Goal: Task Accomplishment & Management: Use online tool/utility

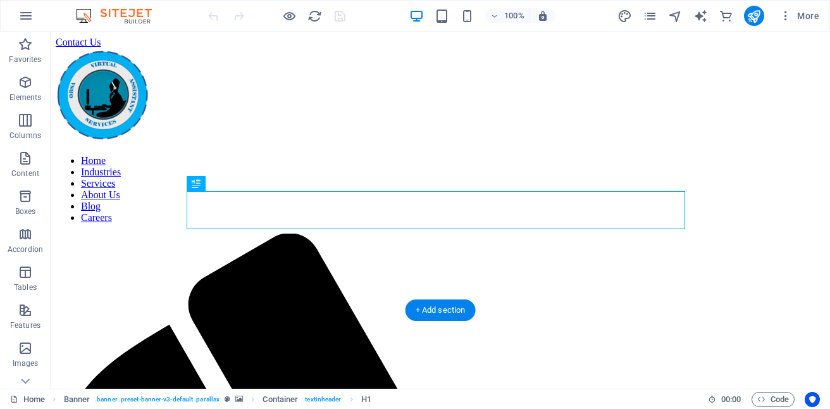
scroll to position [207, 0]
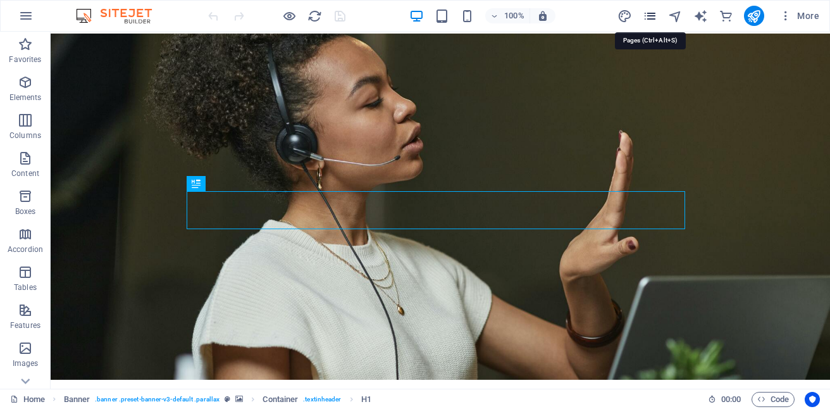
click at [653, 14] on icon "pages" at bounding box center [650, 16] width 15 height 15
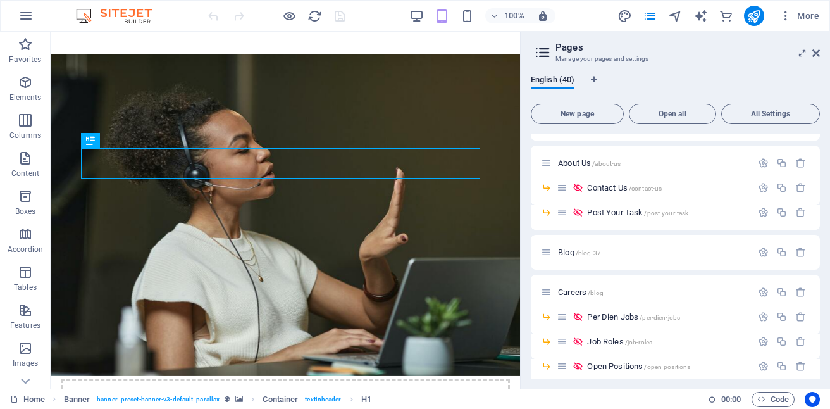
scroll to position [712, 0]
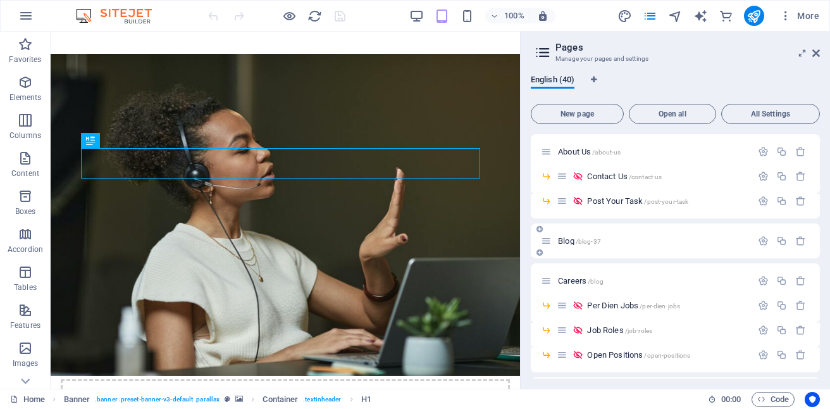
click at [584, 240] on span "/blog-37" at bounding box center [588, 241] width 25 height 7
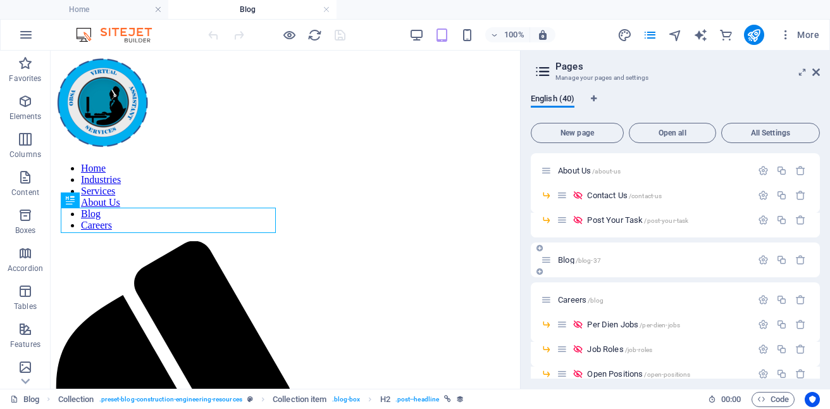
scroll to position [542, 0]
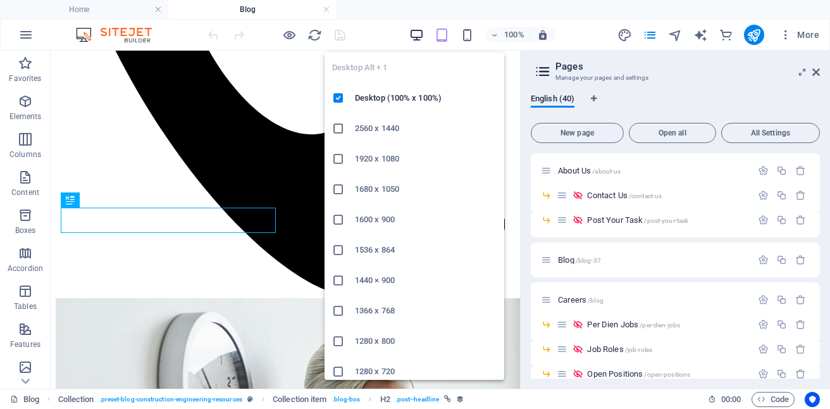
click at [416, 34] on icon "button" at bounding box center [416, 35] width 15 height 15
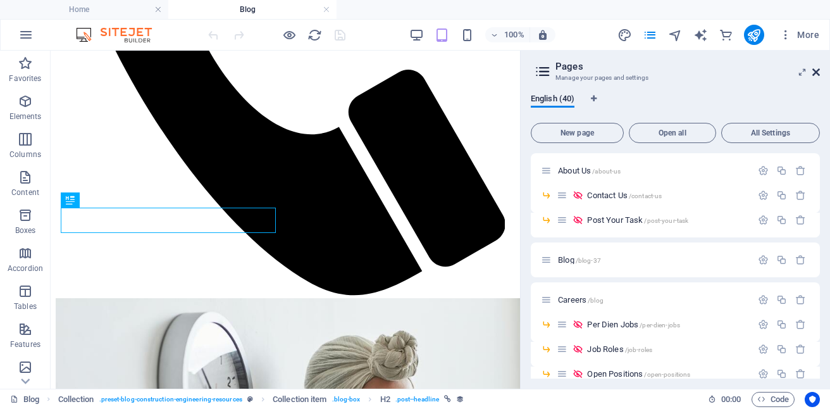
click at [815, 70] on icon at bounding box center [816, 72] width 8 height 10
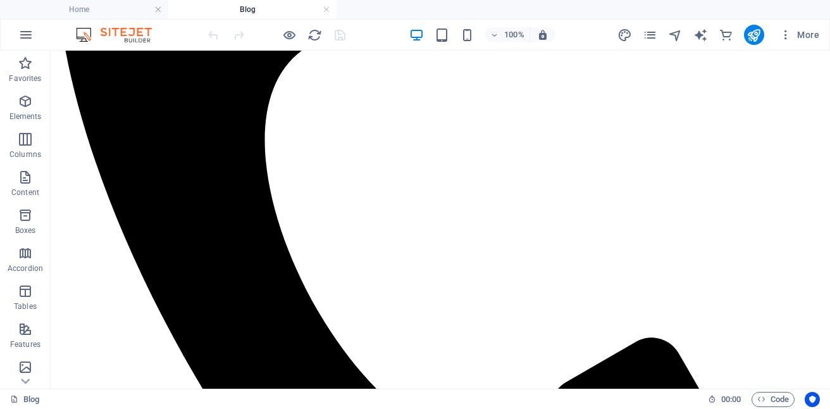
scroll to position [513, 0]
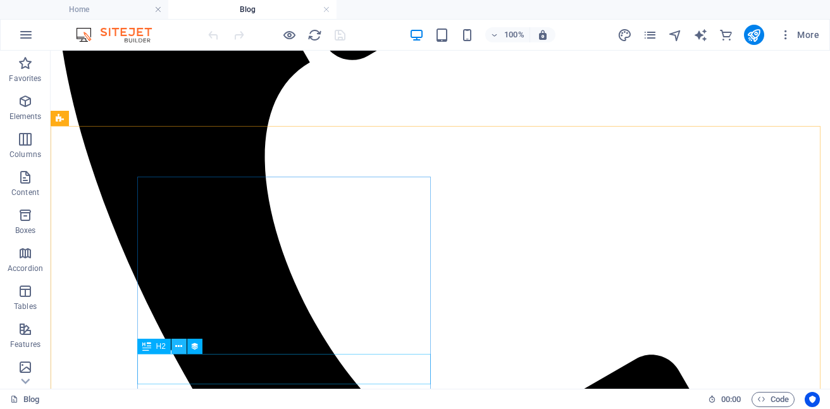
click at [177, 347] on icon at bounding box center [178, 346] width 7 height 13
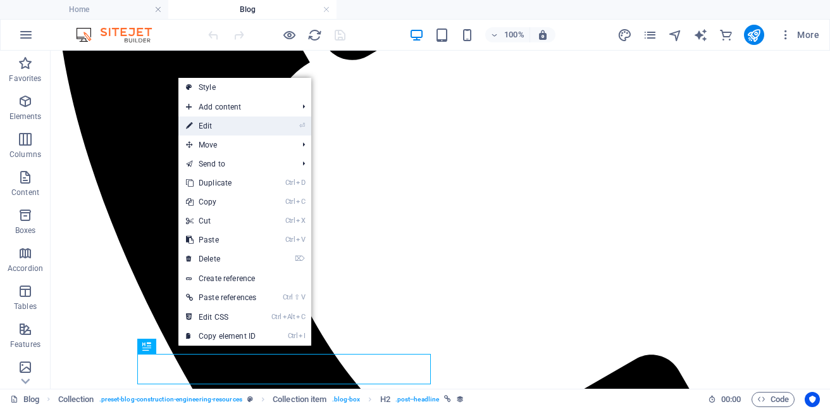
click at [216, 123] on link "⏎ Edit" at bounding box center [220, 125] width 85 height 19
select select "3"
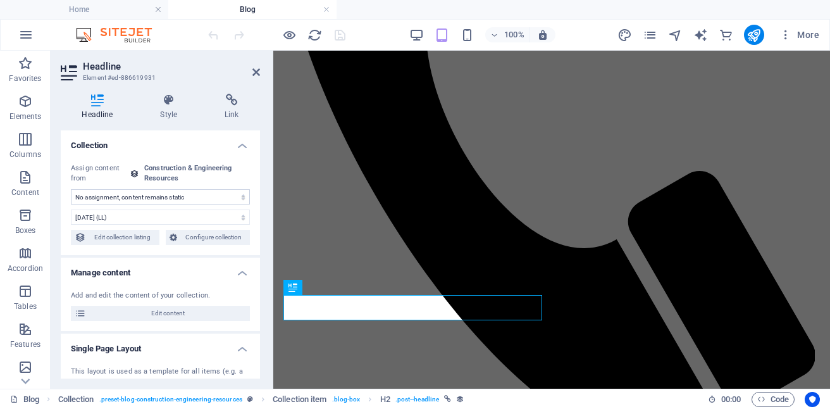
select select "updatedAt"
click at [167, 311] on span "Edit content" at bounding box center [168, 312] width 156 height 15
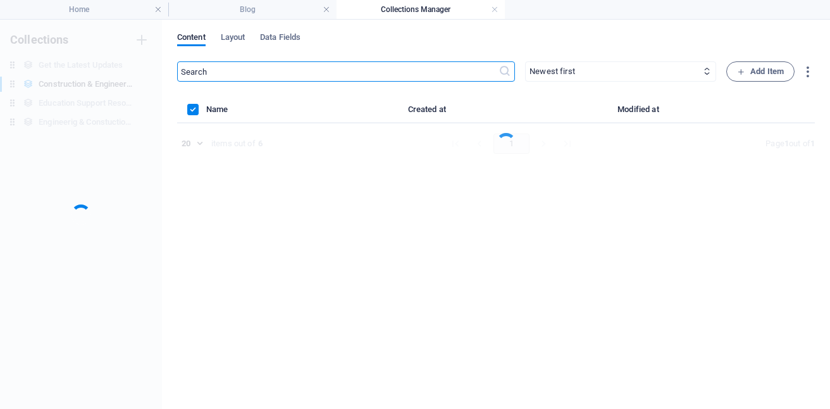
scroll to position [0, 0]
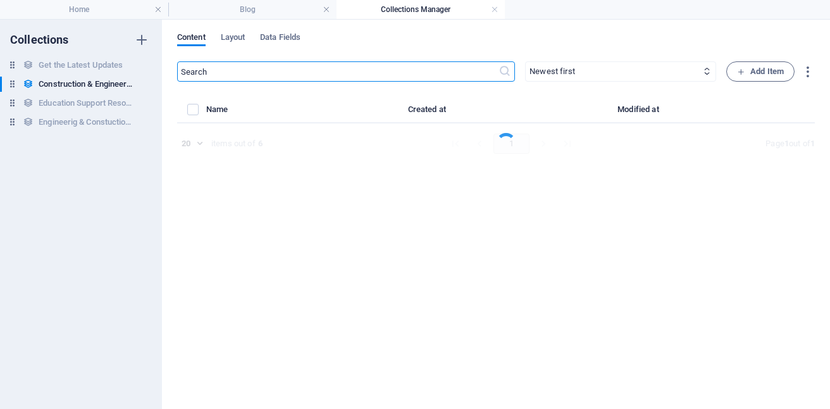
select select "Category 1"
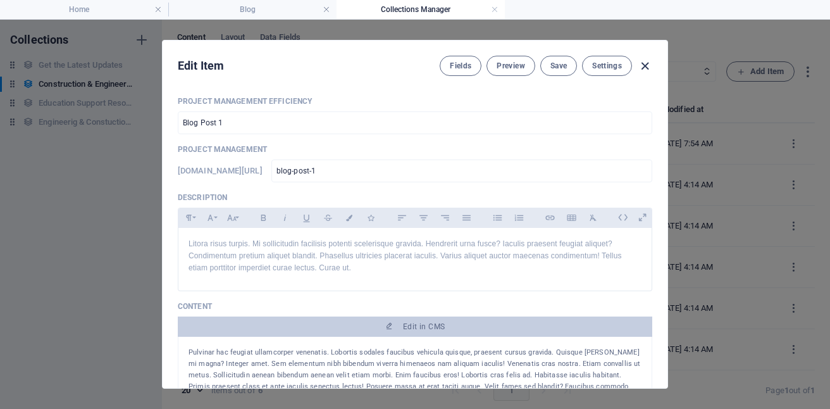
click at [638, 65] on icon "button" at bounding box center [645, 66] width 15 height 15
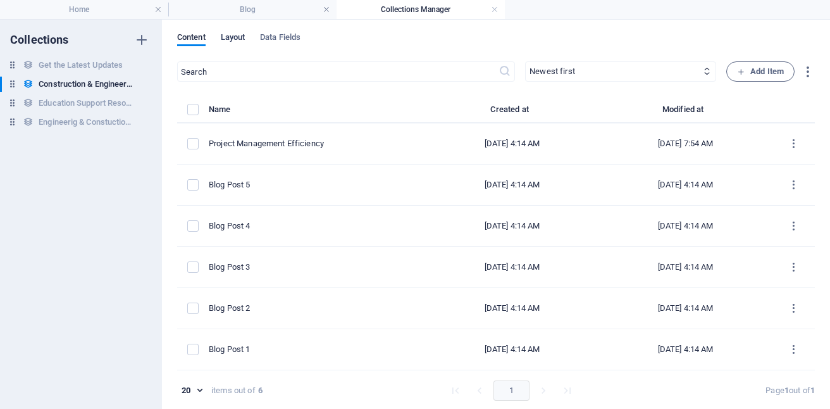
click at [238, 37] on span "Layout" at bounding box center [233, 39] width 25 height 18
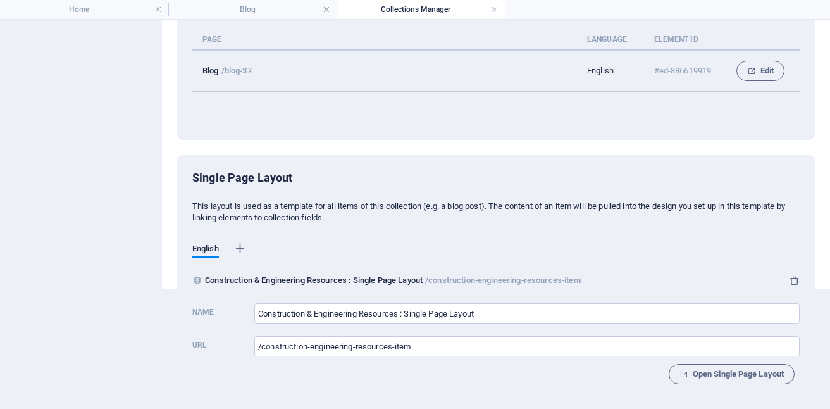
scroll to position [121, 0]
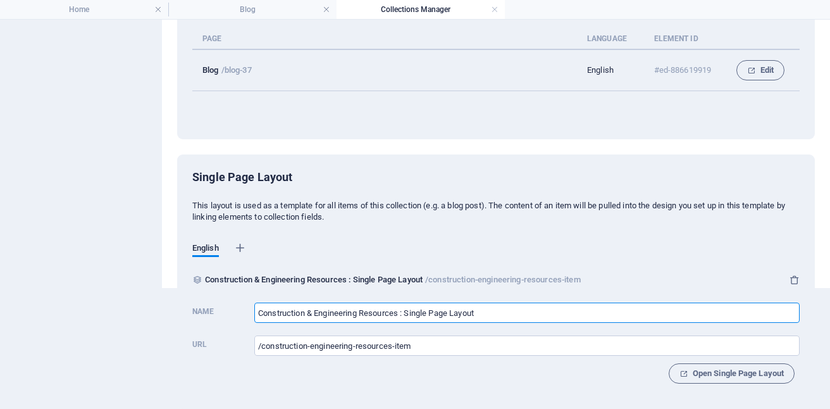
click at [511, 314] on input "Construction & Engineering Resources : Single Page Layout" at bounding box center [526, 312] width 545 height 20
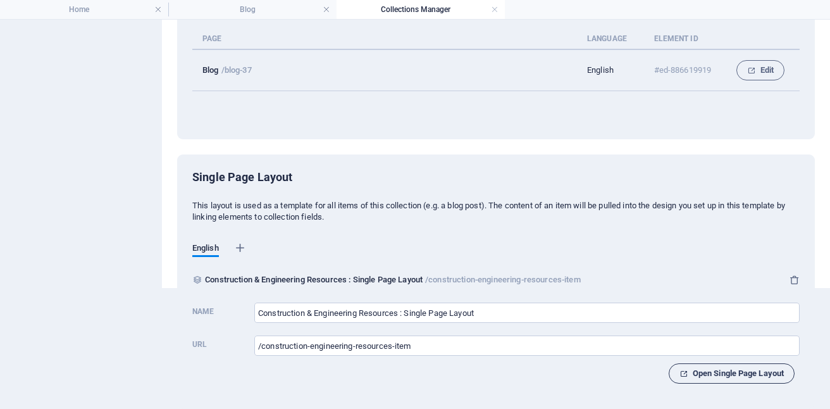
click at [682, 373] on icon "button" at bounding box center [683, 373] width 8 height 8
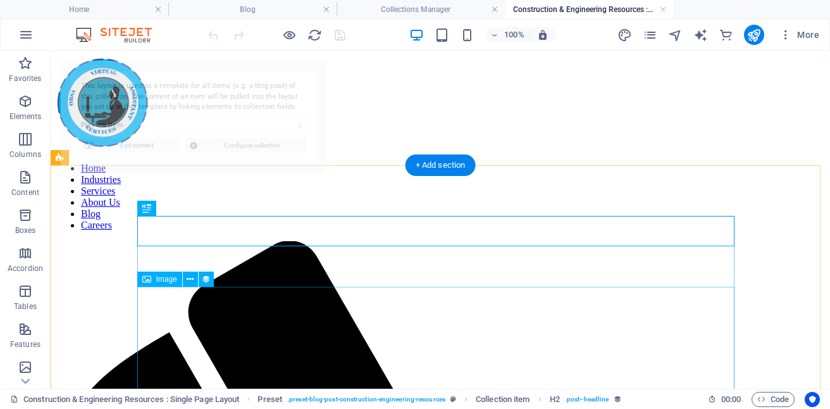
scroll to position [0, 0]
select select "68b10d1039d09b0c9e0b2283"
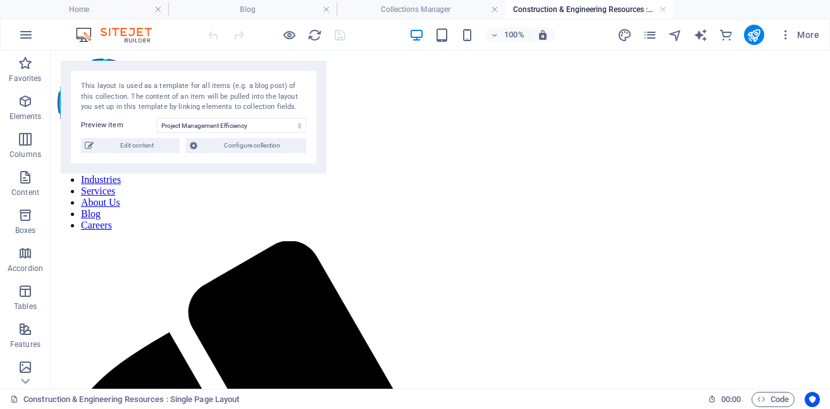
drag, startPoint x: 825, startPoint y: 76, endPoint x: 834, endPoint y: 88, distance: 15.3
click at [257, 152] on span "Configure collection" at bounding box center [251, 145] width 101 height 15
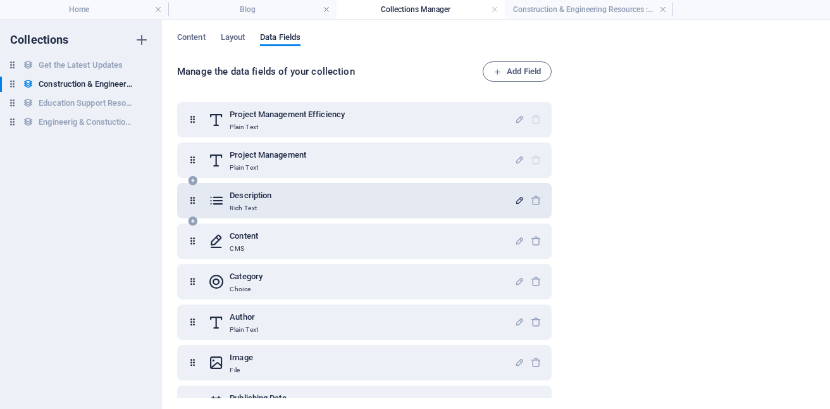
click at [515, 200] on icon "button" at bounding box center [519, 200] width 11 height 11
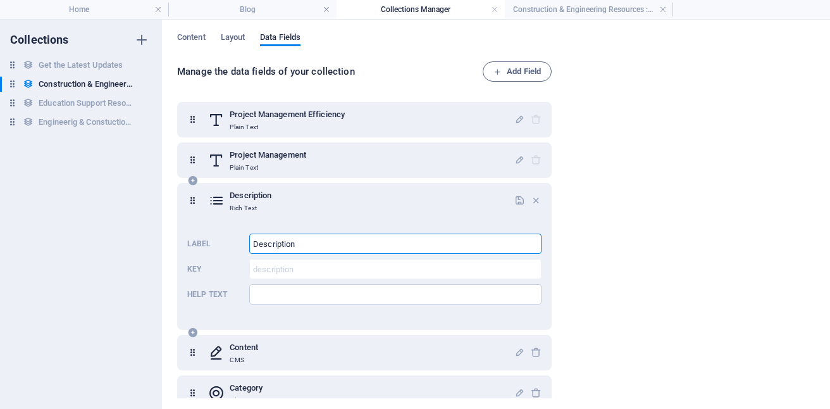
click at [369, 250] on input "Description" at bounding box center [395, 243] width 292 height 20
click at [684, 225] on div "Manage the data fields of your collection Add Field Project Management Efficien…" at bounding box center [496, 230] width 638 height 338
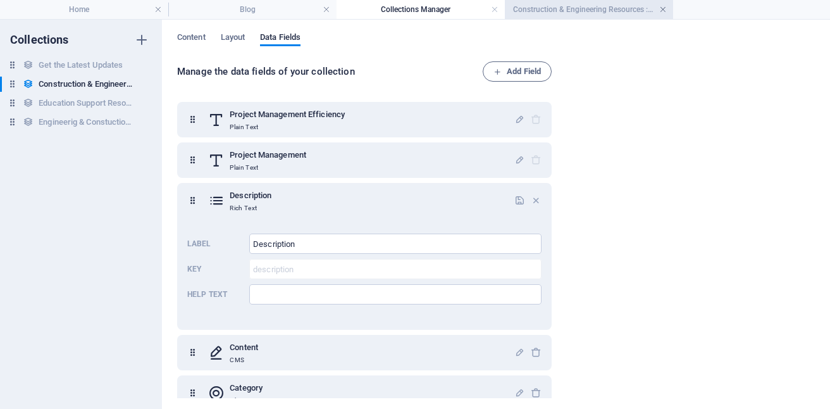
click at [660, 9] on link at bounding box center [663, 10] width 8 height 12
click at [490, 11] on h4 "Collections Manager" at bounding box center [420, 10] width 168 height 14
click at [496, 11] on link at bounding box center [495, 10] width 8 height 12
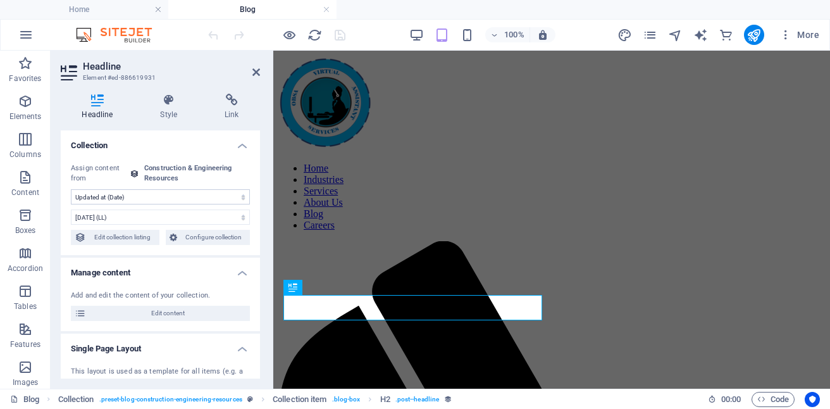
scroll to position [513, 0]
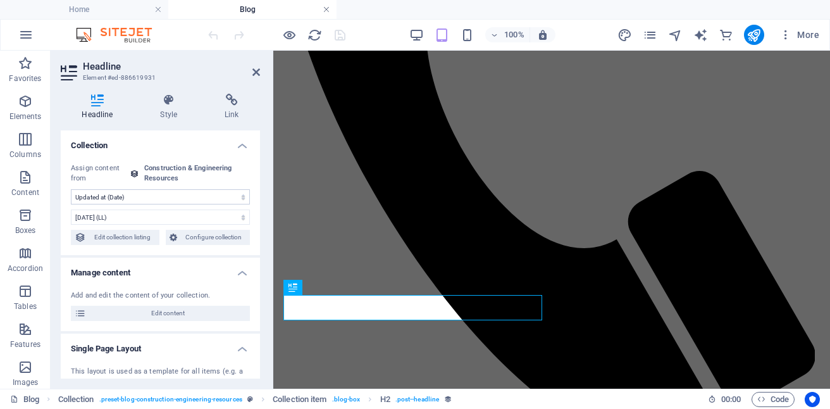
click at [323, 8] on link at bounding box center [327, 10] width 8 height 12
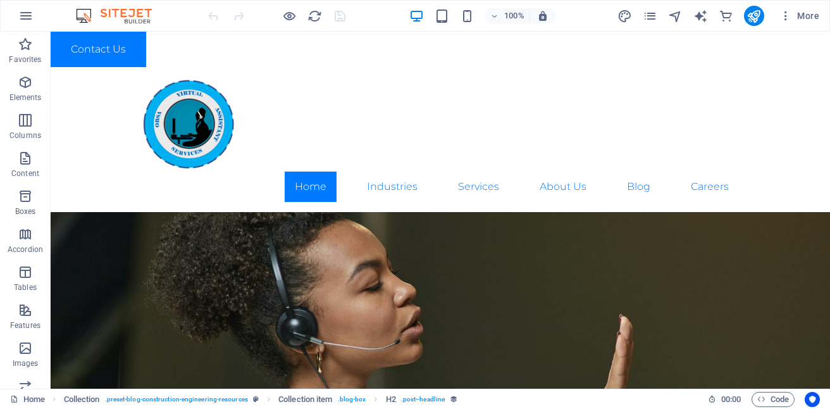
scroll to position [207, 0]
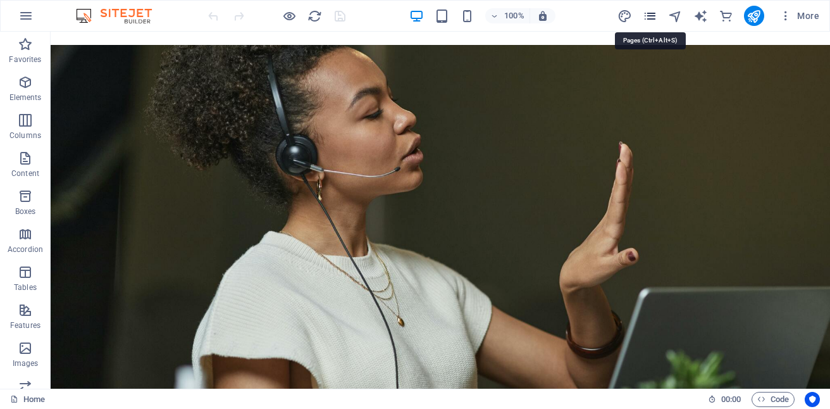
click at [647, 16] on icon "pages" at bounding box center [650, 16] width 15 height 15
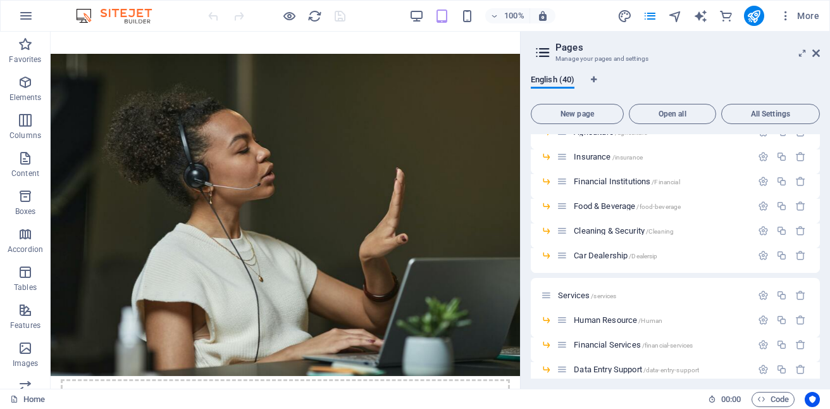
scroll to position [366, 0]
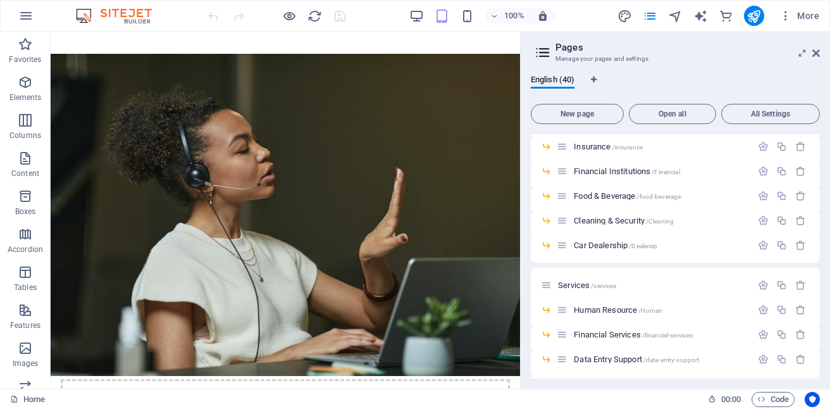
drag, startPoint x: 822, startPoint y: 228, endPoint x: 830, endPoint y: 300, distance: 71.9
click at [829, 300] on html "Obsa Virtual Assistant Services Home Favorites Elements Columns Content Boxes A…" at bounding box center [415, 204] width 830 height 409
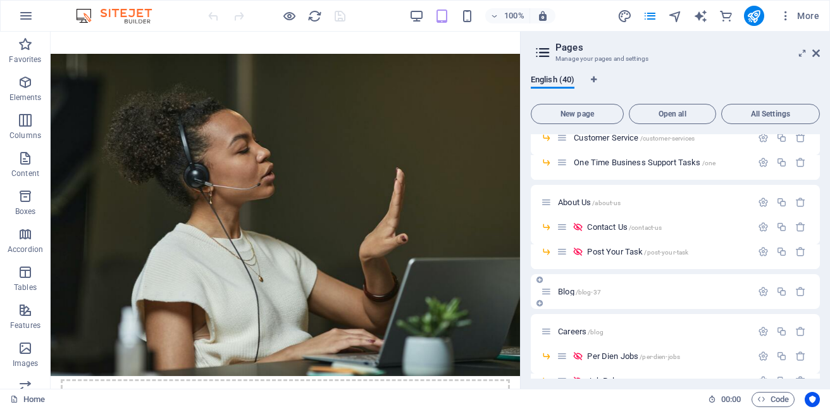
scroll to position [664, 0]
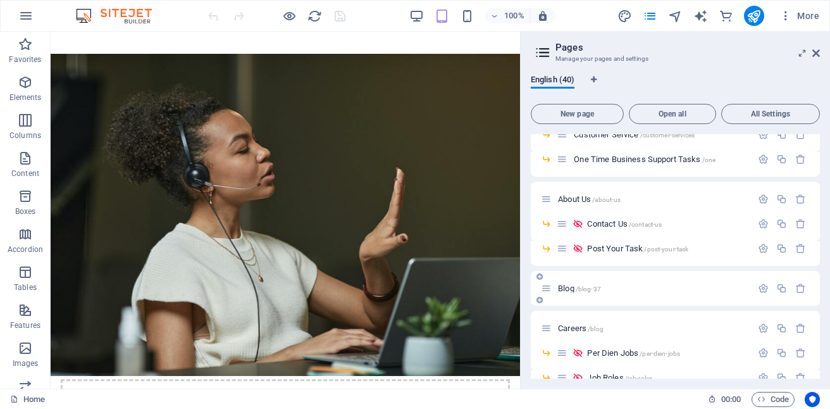
click at [582, 295] on div "Blog /blog-37" at bounding box center [646, 288] width 211 height 15
click at [762, 286] on icon "button" at bounding box center [763, 288] width 11 height 11
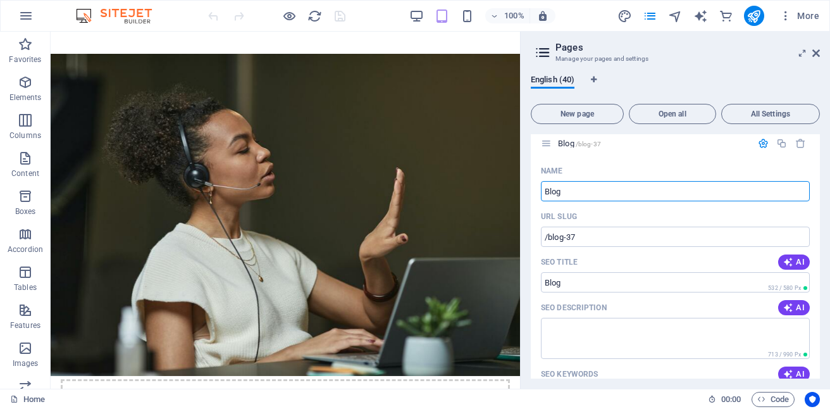
scroll to position [796, 0]
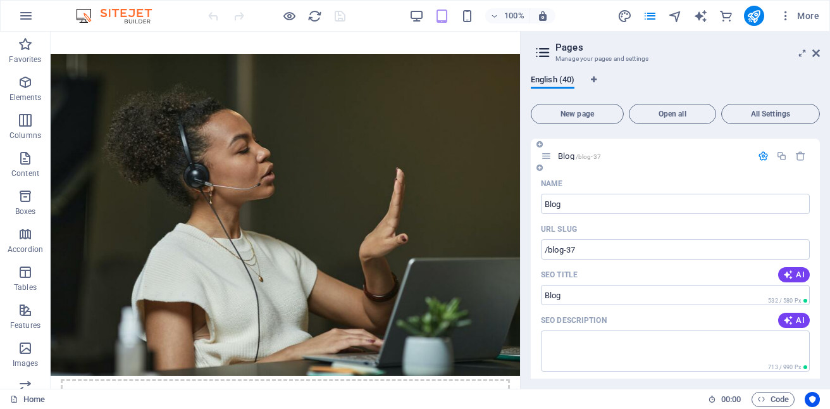
click at [781, 283] on div "SEO Title AI" at bounding box center [675, 274] width 269 height 20
click at [794, 273] on span "AI" at bounding box center [794, 274] width 22 height 10
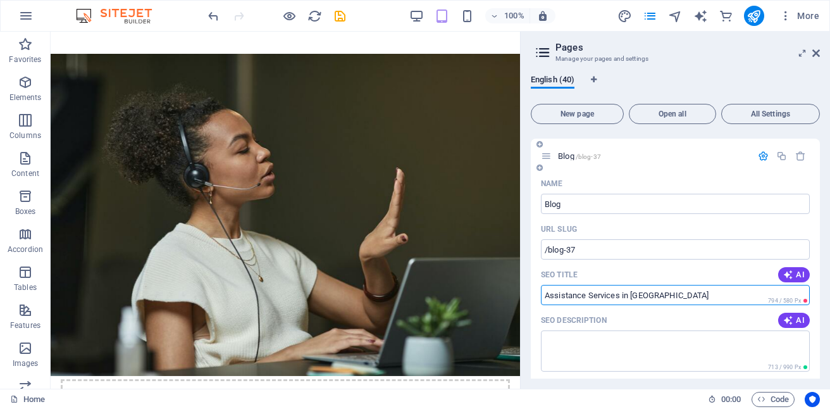
click at [679, 297] on input "Assistance Services in Mazabuka" at bounding box center [675, 295] width 269 height 20
type input "A"
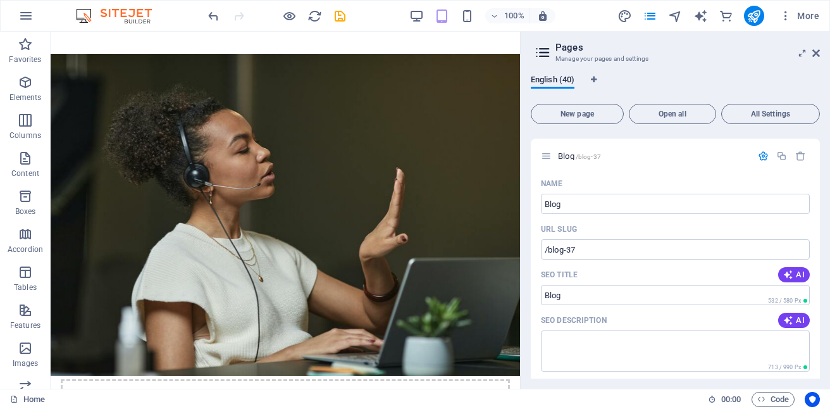
drag, startPoint x: 817, startPoint y: 261, endPoint x: 822, endPoint y: 309, distance: 48.4
click at [822, 309] on div "English (40) New page Open all All Settings Home / Industries /industries Retai…" at bounding box center [675, 227] width 309 height 324
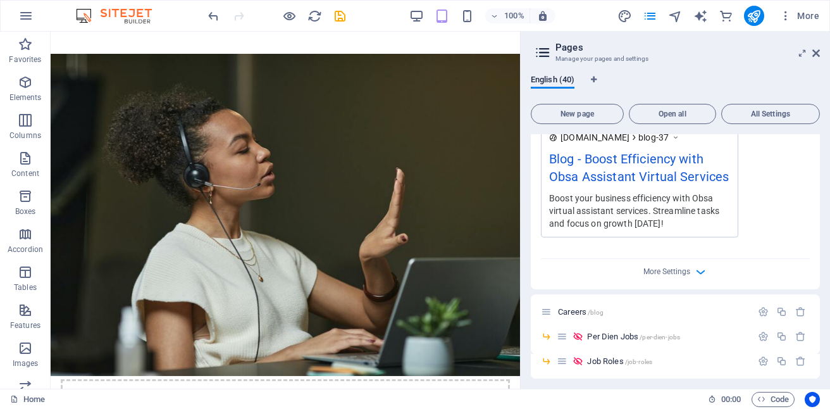
scroll to position [1216, 0]
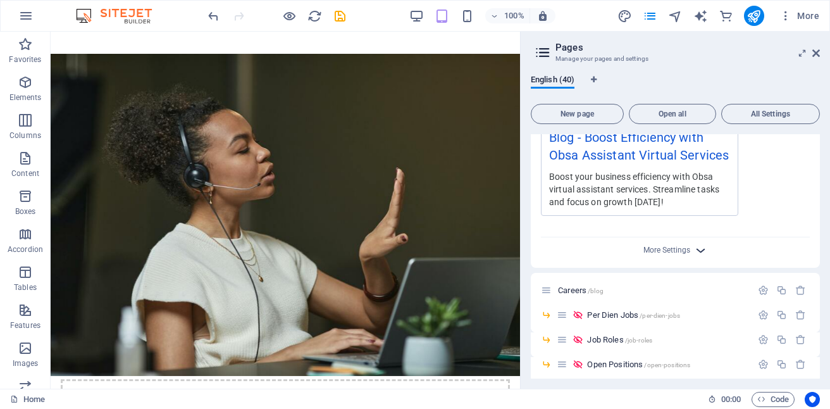
click at [696, 250] on icon "button" at bounding box center [700, 250] width 15 height 15
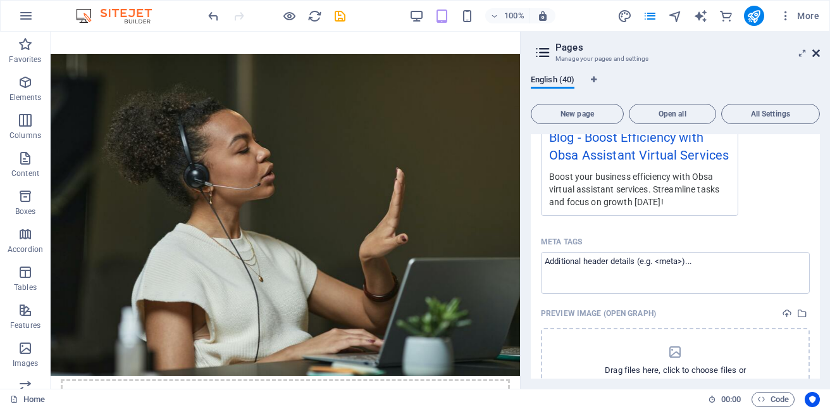
click at [815, 52] on icon at bounding box center [816, 53] width 8 height 10
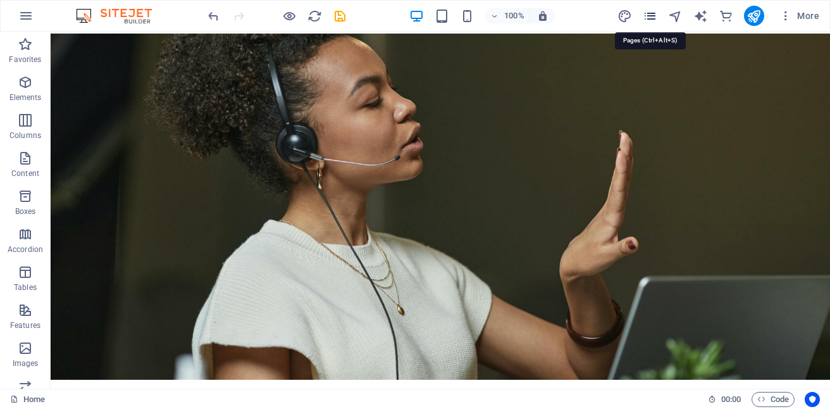
click at [650, 9] on icon "pages" at bounding box center [650, 16] width 15 height 15
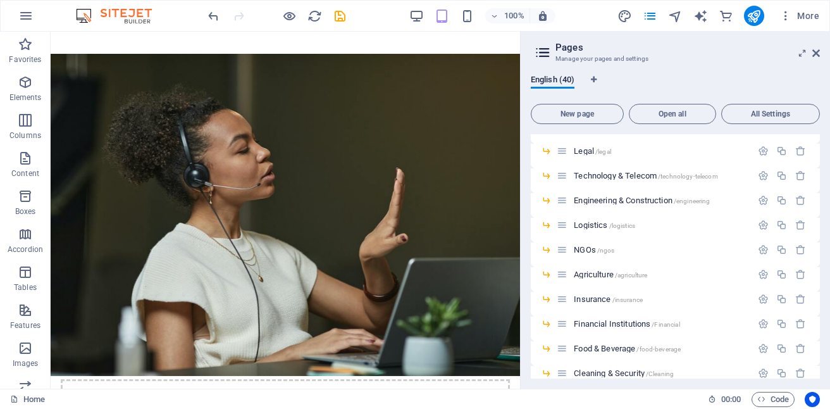
scroll to position [214, 0]
click at [821, 245] on div "English (40) New page Open all All Settings Home / Industries /industries Retai…" at bounding box center [675, 227] width 309 height 324
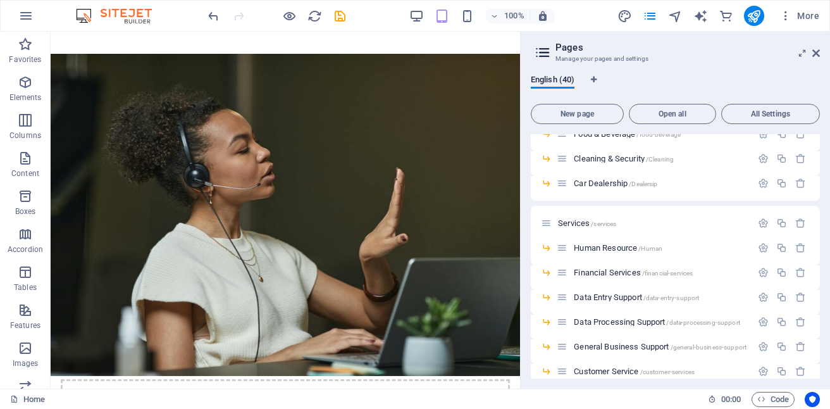
drag, startPoint x: 821, startPoint y: 272, endPoint x: 820, endPoint y: 290, distance: 17.7
click at [820, 290] on div "English (40) New page Open all All Settings Home / Industries /industries Retai…" at bounding box center [675, 227] width 309 height 324
click at [820, 293] on div "English (40) New page Open all All Settings Home / Industries /industries Retai…" at bounding box center [675, 227] width 309 height 324
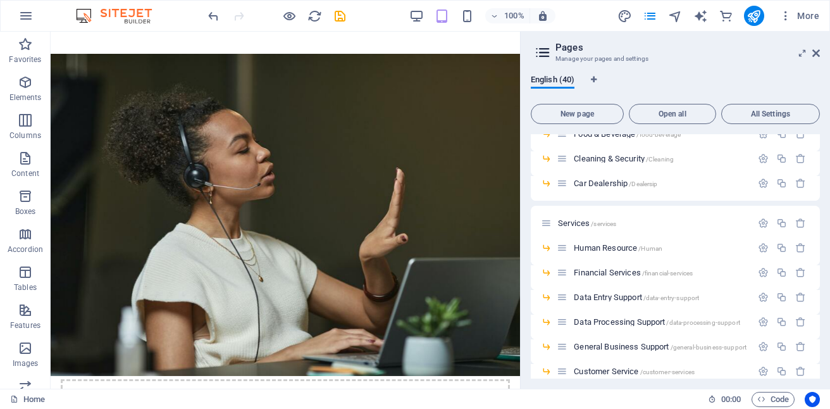
scroll to position [676, 0]
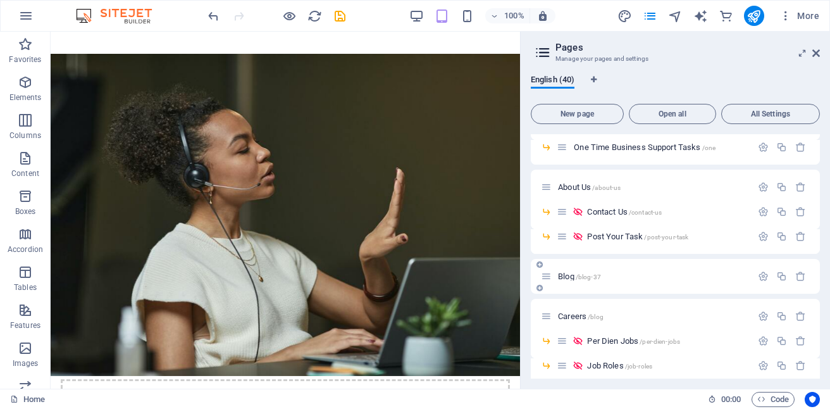
click at [600, 274] on p "Blog /blog-37" at bounding box center [653, 276] width 190 height 8
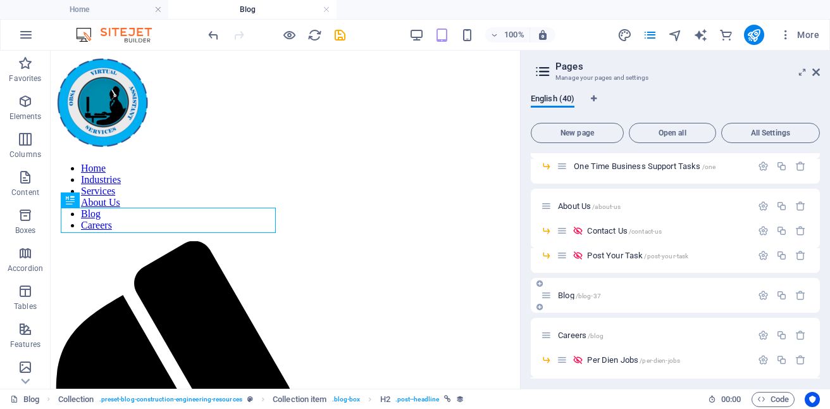
scroll to position [542, 0]
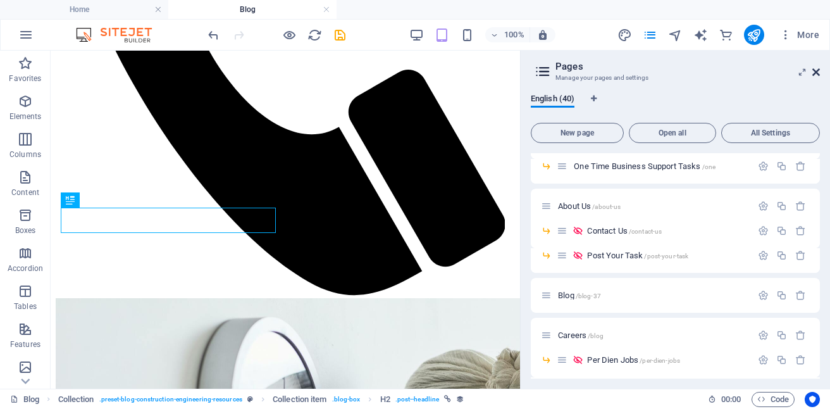
click at [815, 71] on icon at bounding box center [816, 72] width 8 height 10
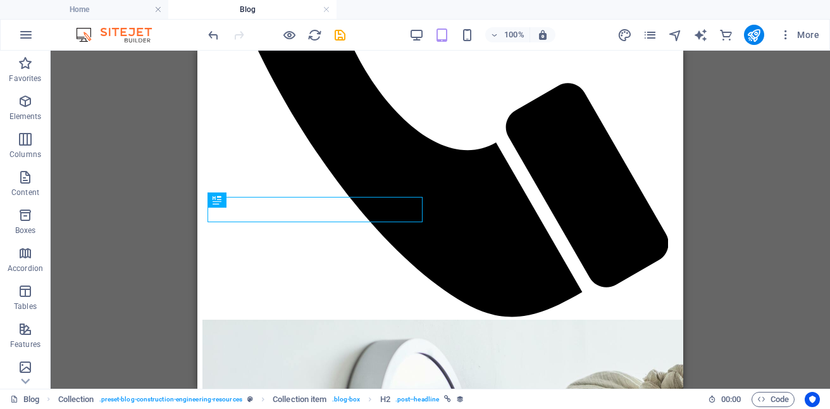
scroll to position [553, 0]
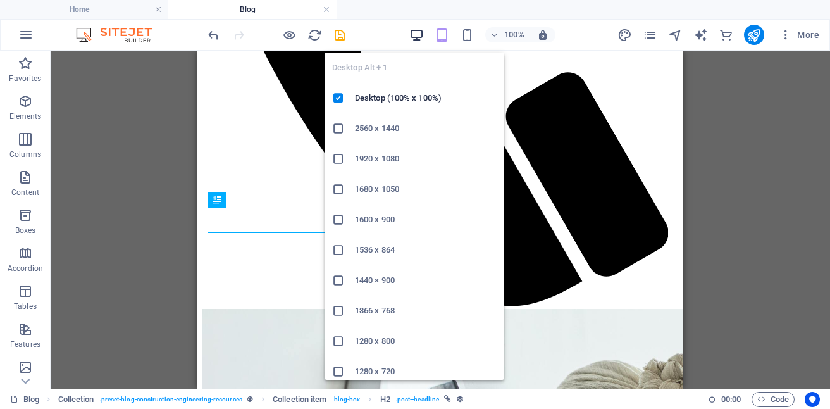
click at [414, 34] on icon "button" at bounding box center [416, 35] width 15 height 15
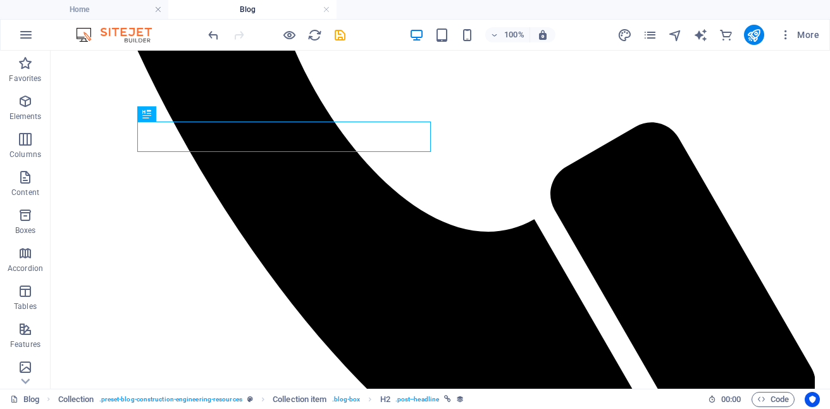
scroll to position [753, 0]
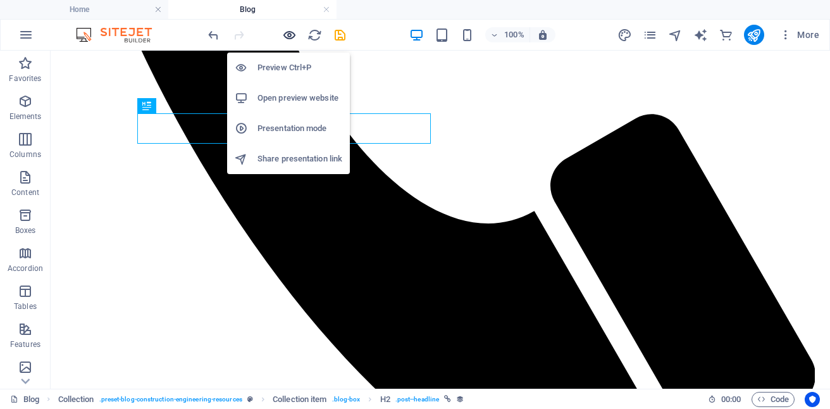
click at [290, 37] on icon "button" at bounding box center [289, 35] width 15 height 15
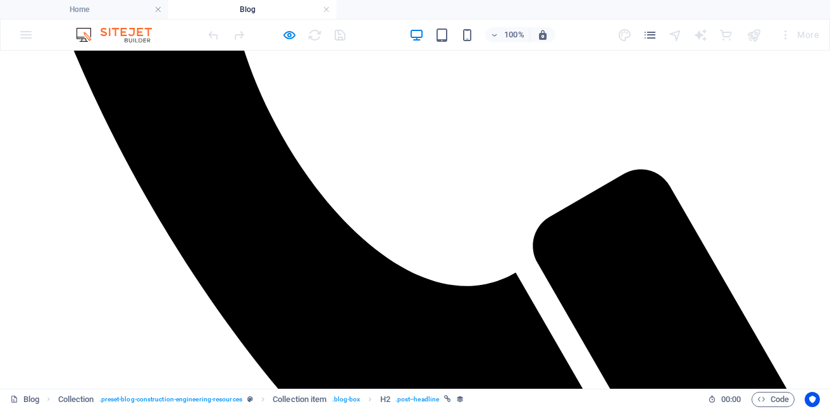
scroll to position [744, 0]
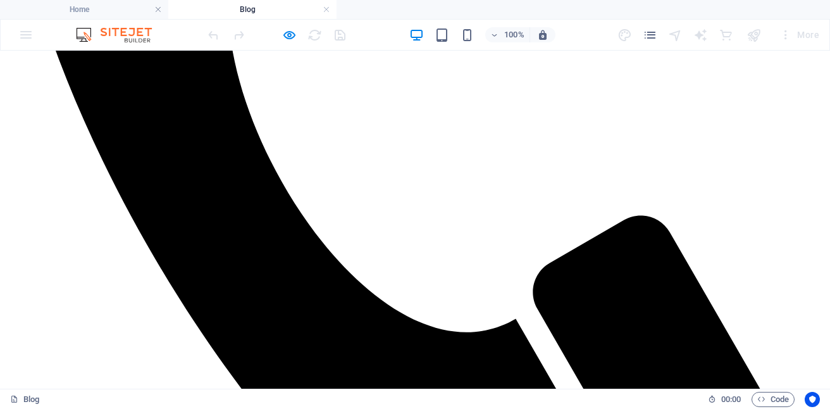
scroll to position [698, 0]
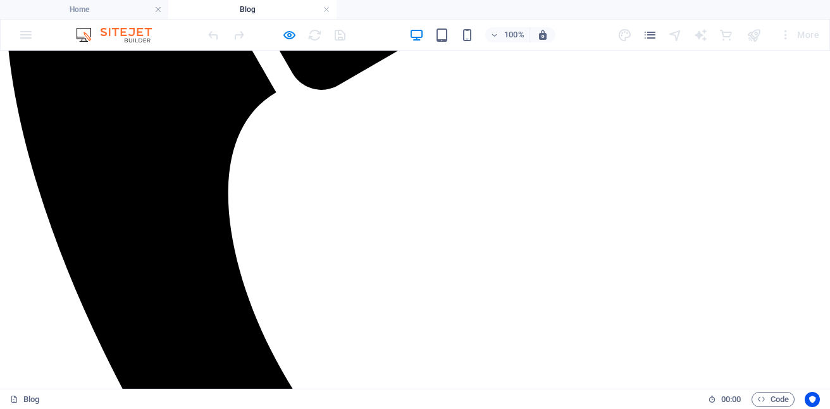
scroll to position [501, 0]
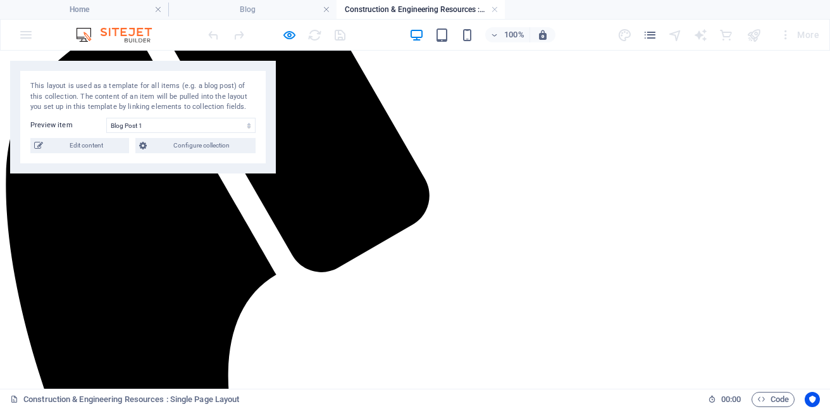
scroll to position [0, 0]
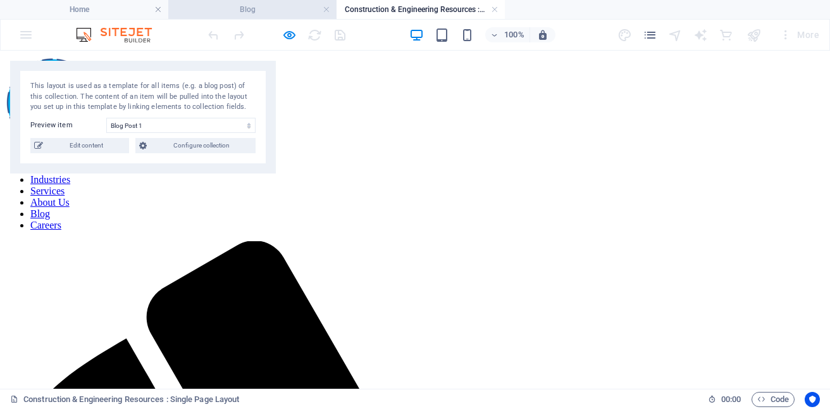
click at [218, 5] on h4 "Blog" at bounding box center [252, 10] width 168 height 14
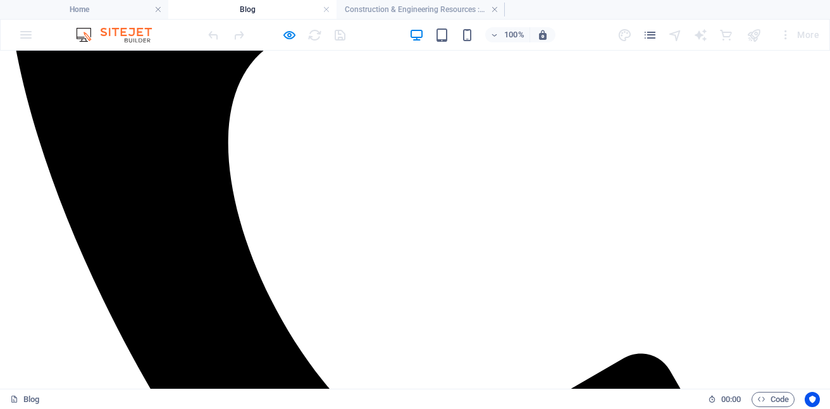
scroll to position [574, 0]
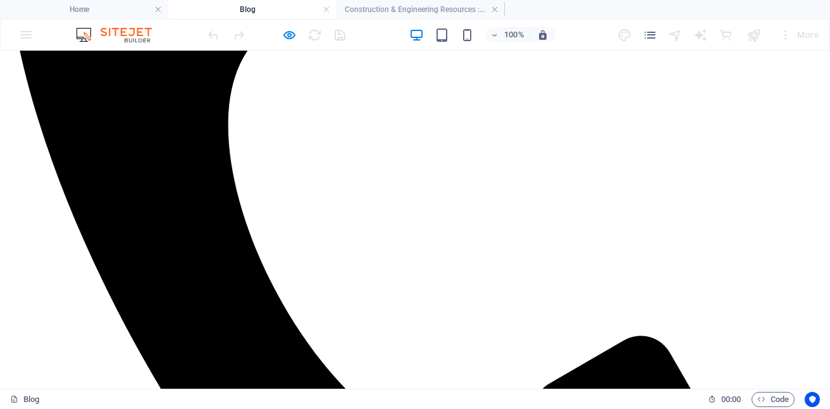
select select "68b10d1039d09b0c9e0b2283"
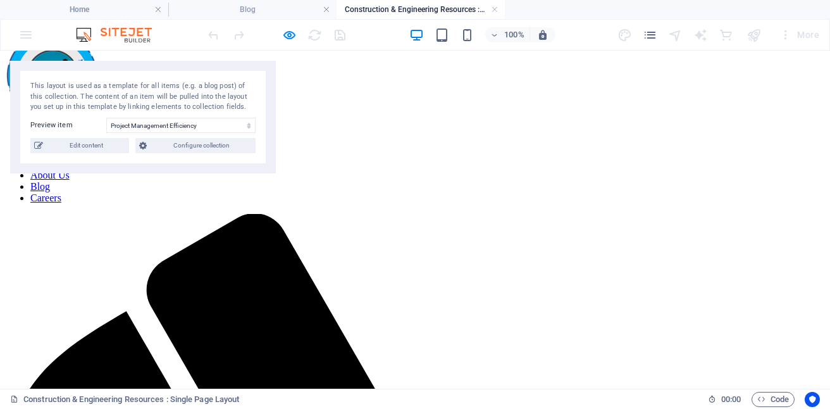
scroll to position [0, 0]
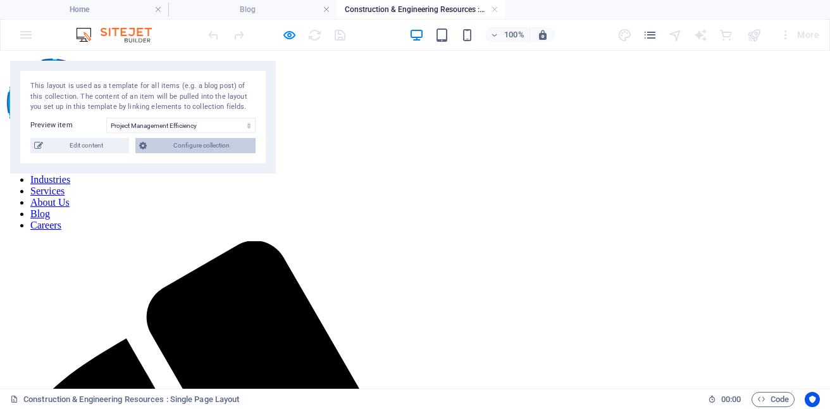
click at [201, 142] on span "Configure collection" at bounding box center [201, 145] width 101 height 15
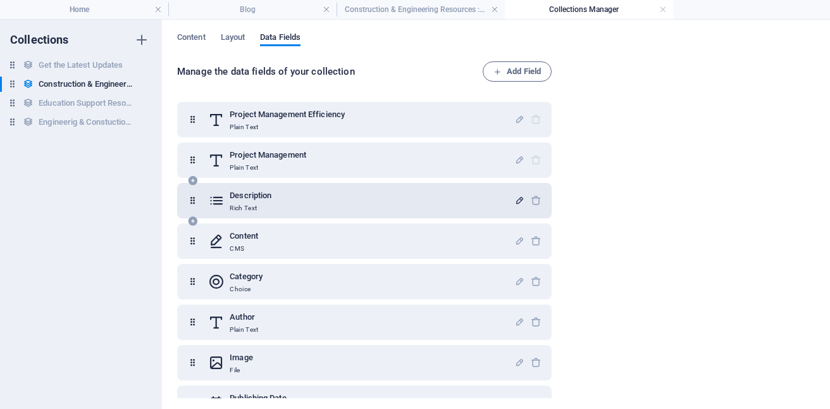
click at [514, 202] on icon "button" at bounding box center [519, 200] width 11 height 11
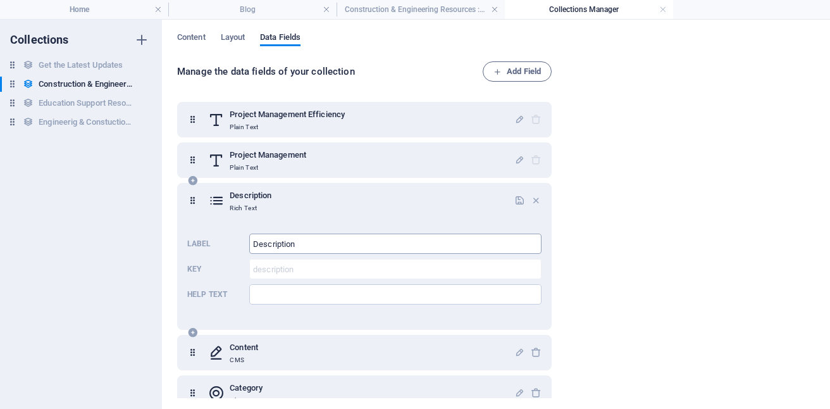
click at [335, 235] on input "Description" at bounding box center [395, 243] width 292 height 20
type input "D"
type input "Project Management"
click at [530, 283] on div "Label Project Management ​ Key description ​ Help text ​" at bounding box center [364, 268] width 354 height 81
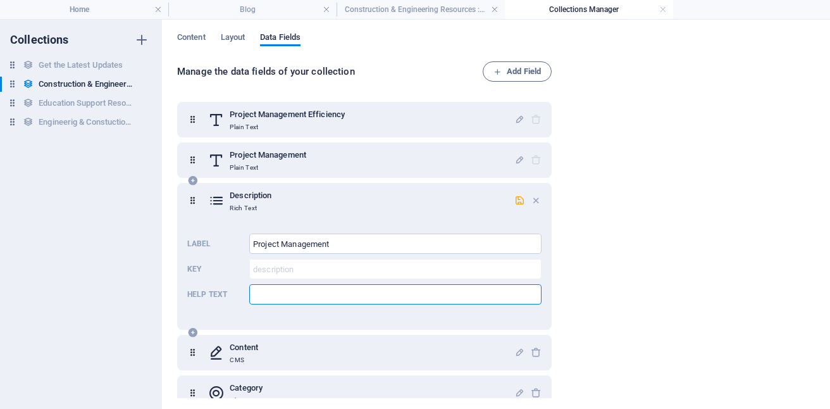
click at [312, 296] on input "Help text" at bounding box center [395, 294] width 292 height 20
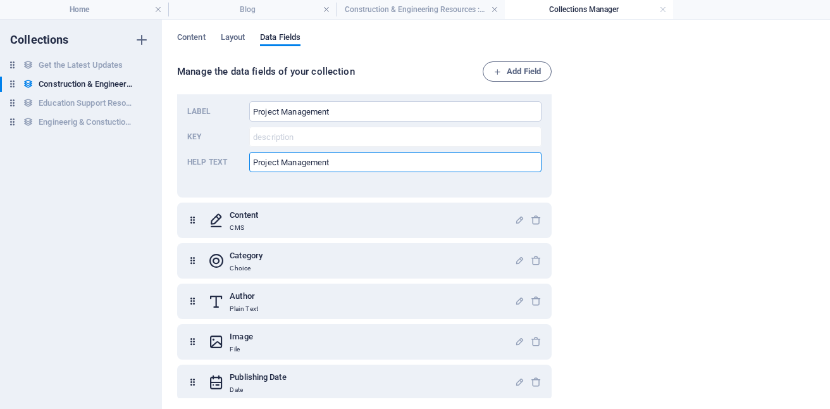
scroll to position [133, 0]
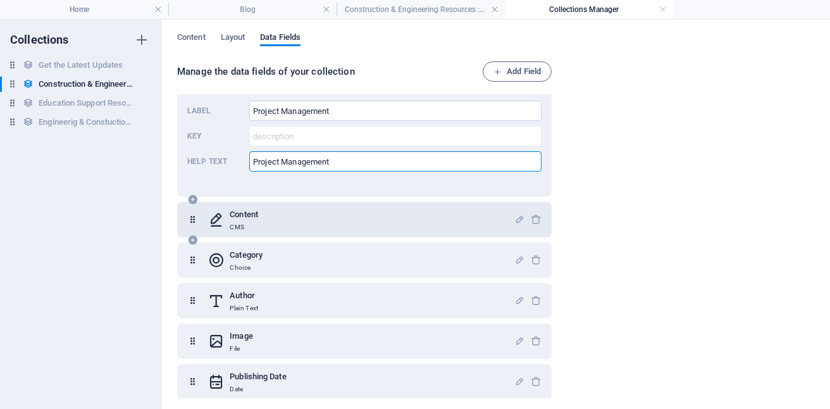
type input "Project Management"
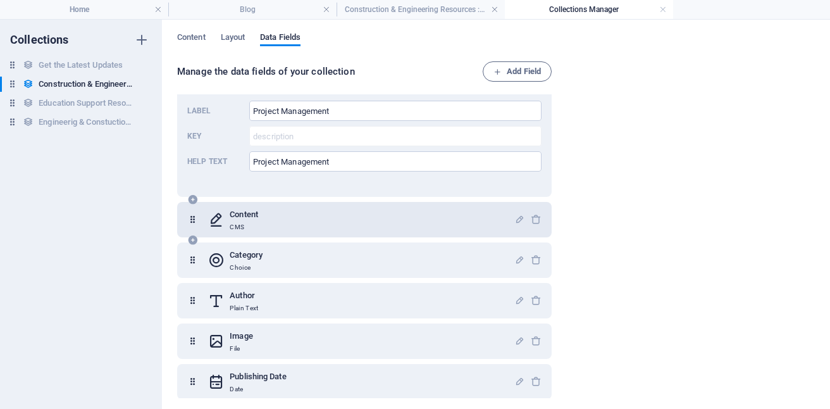
click at [428, 226] on div "Content CMS" at bounding box center [361, 219] width 306 height 25
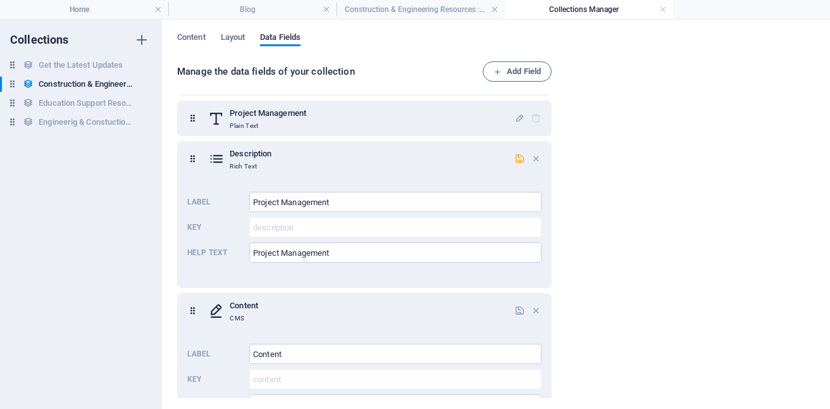
scroll to position [26, 0]
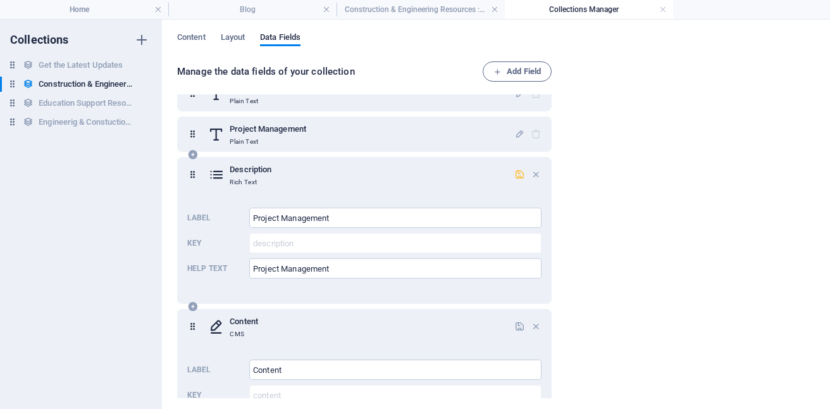
click at [516, 175] on icon "button" at bounding box center [519, 174] width 11 height 11
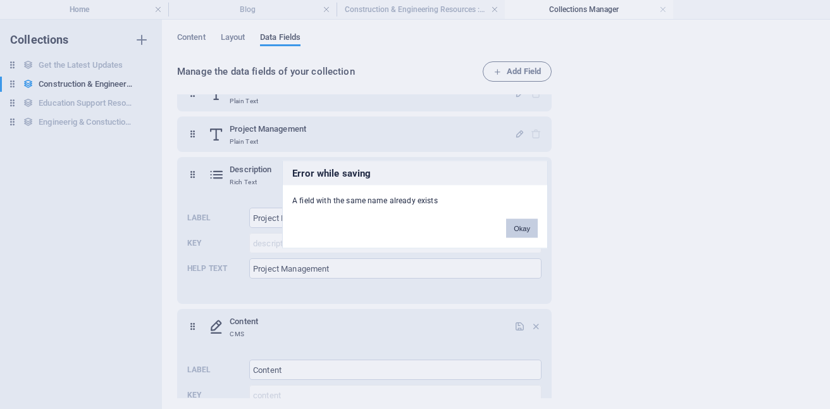
click at [522, 234] on button "Okay" at bounding box center [522, 228] width 32 height 19
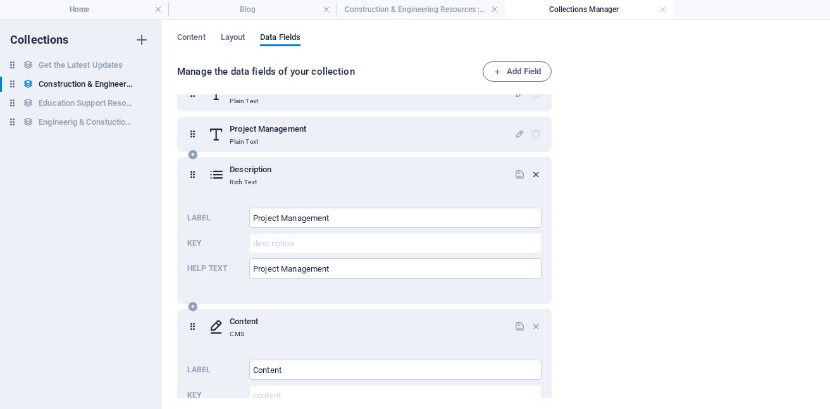
click at [534, 173] on icon "button" at bounding box center [536, 174] width 11 height 11
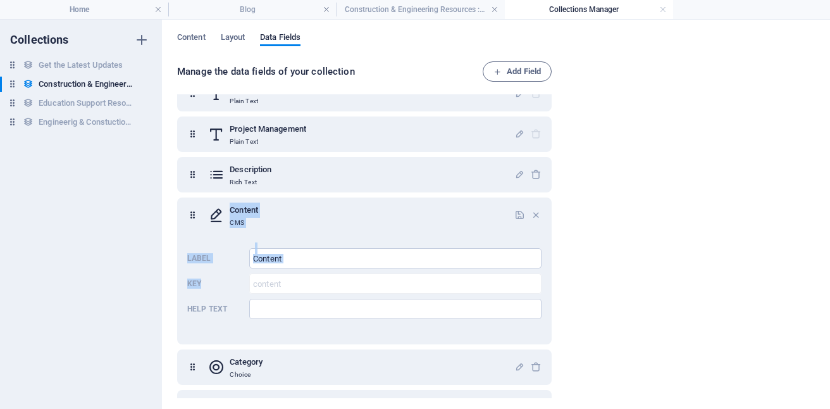
drag, startPoint x: 550, startPoint y: 171, endPoint x: 562, endPoint y: 285, distance: 114.5
click at [562, 285] on div "Manage the data fields of your collection Add Field Project Management Efficien…" at bounding box center [496, 230] width 638 height 338
click at [633, 247] on div "Manage the data fields of your collection Add Field Project Management Efficien…" at bounding box center [496, 230] width 638 height 338
click at [240, 41] on span "Layout" at bounding box center [233, 39] width 25 height 18
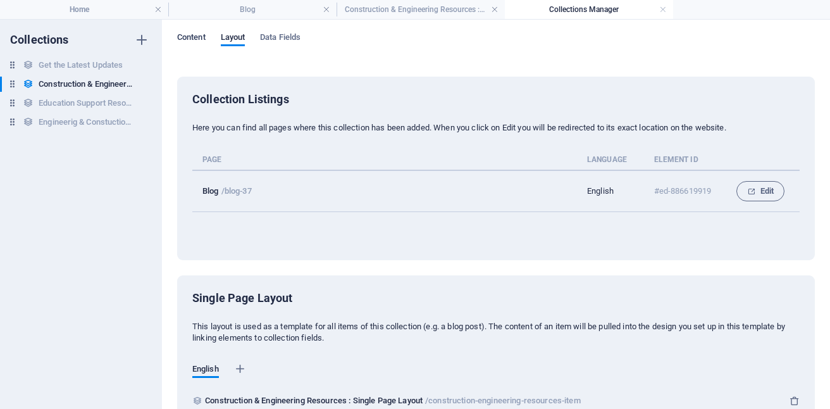
click at [197, 39] on span "Content" at bounding box center [191, 39] width 28 height 18
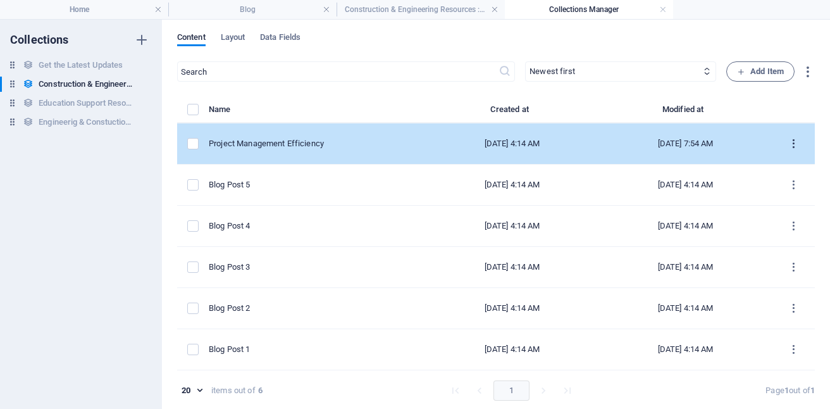
click at [787, 142] on icon "items list" at bounding box center [793, 144] width 12 height 12
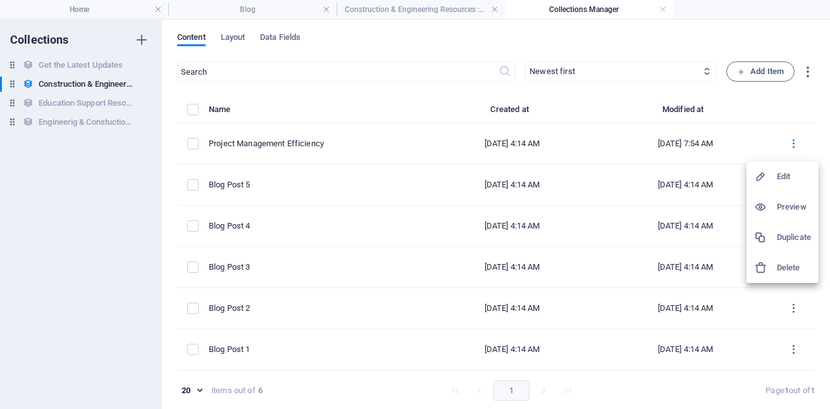
click at [779, 176] on h6 "Edit" at bounding box center [794, 176] width 34 height 15
select select "Category 1"
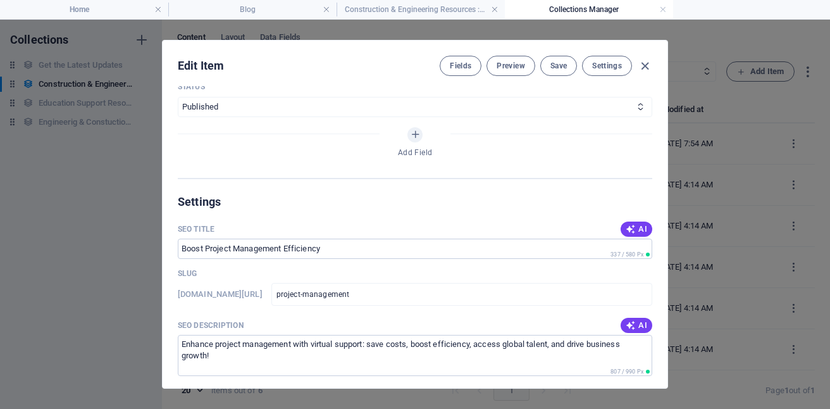
scroll to position [667, 0]
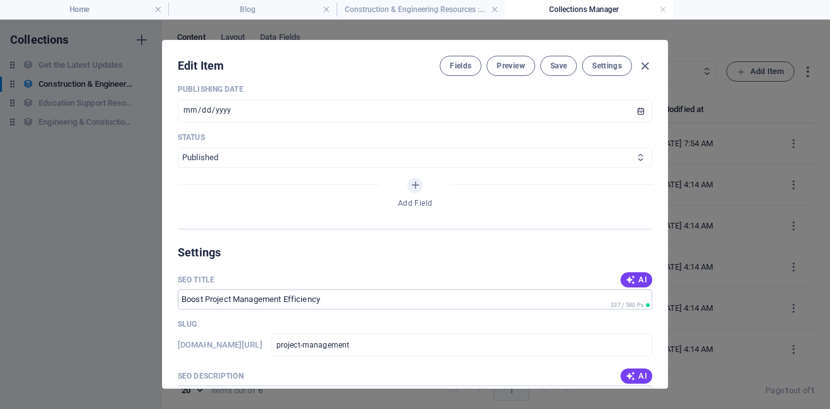
click at [636, 161] on icon at bounding box center [640, 157] width 8 height 8
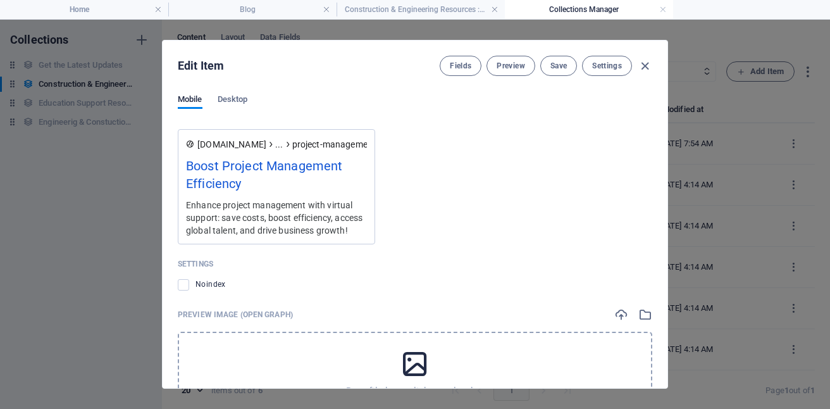
scroll to position [1288, 0]
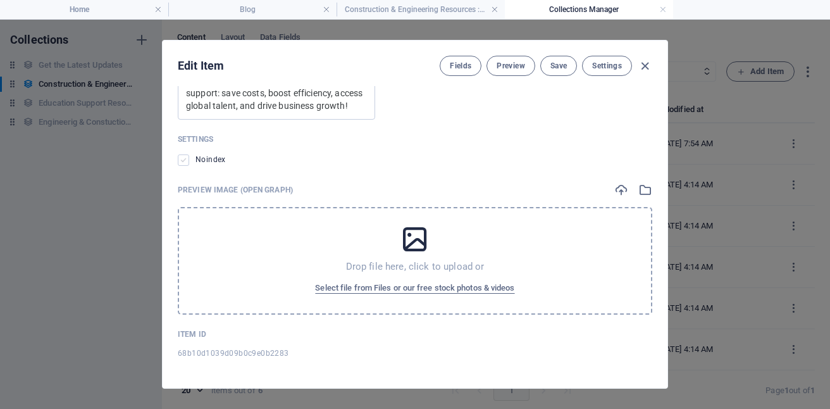
click at [179, 160] on label at bounding box center [183, 159] width 11 height 11
click at [0, 0] on input "checkbox" at bounding box center [0, 0] width 0 height 0
click at [557, 63] on span "Save" at bounding box center [558, 66] width 16 height 10
click at [559, 71] on button "Save" at bounding box center [558, 66] width 37 height 20
click at [506, 64] on span "Preview" at bounding box center [510, 66] width 28 height 10
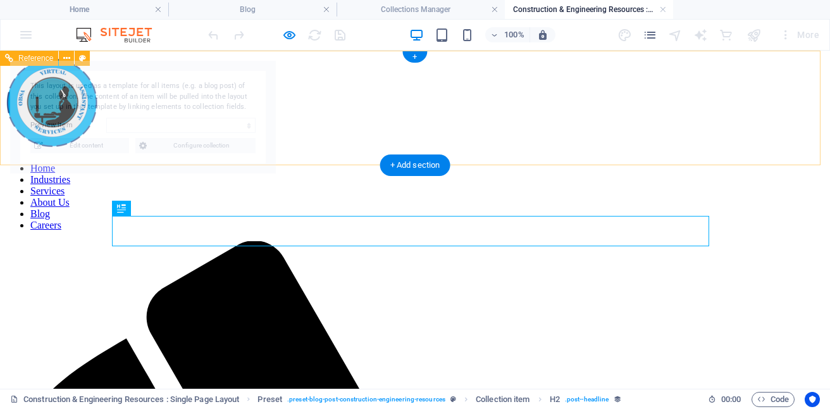
scroll to position [0, 0]
select select "68b10d1039d09b0c9e0b2283"
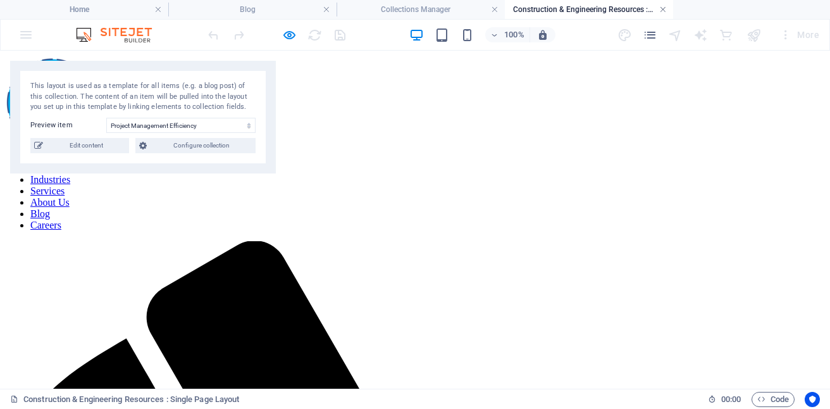
click at [659, 9] on link at bounding box center [663, 10] width 8 height 12
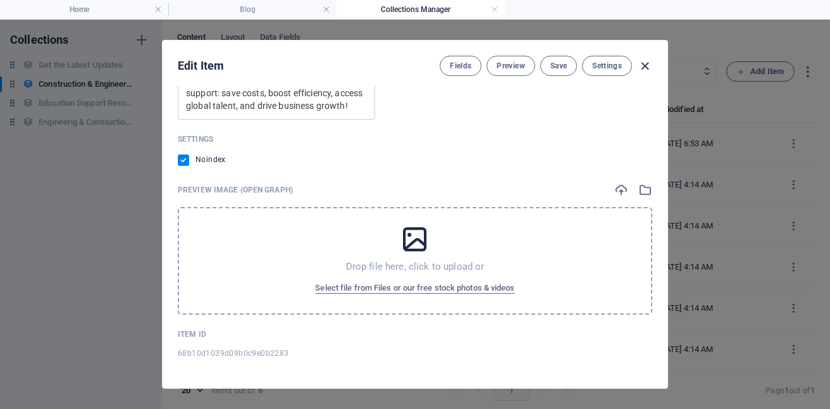
click at [643, 66] on icon "button" at bounding box center [645, 66] width 15 height 15
type input "[DATE]"
type input "project-management"
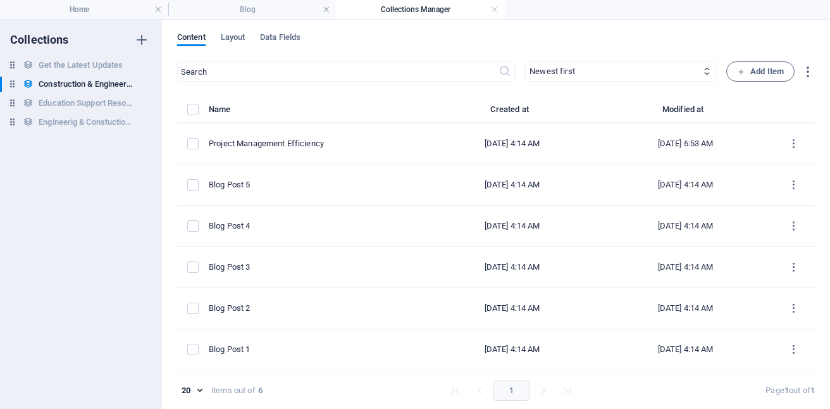
scroll to position [1042, 0]
click at [497, 6] on link at bounding box center [495, 10] width 8 height 12
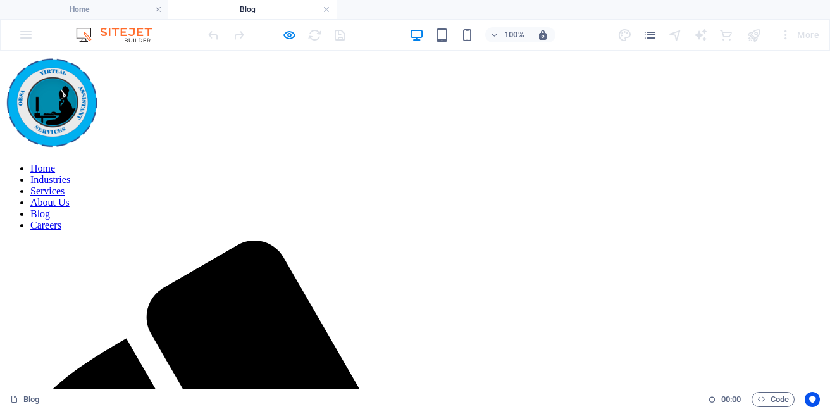
scroll to position [581, 0]
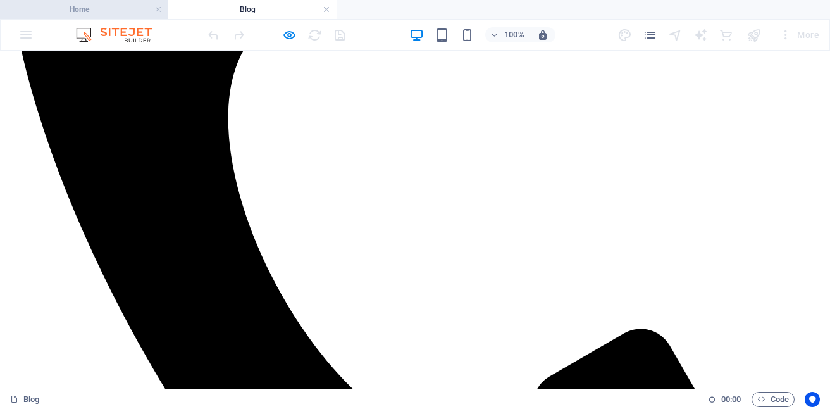
click at [135, 5] on h4 "Home" at bounding box center [84, 10] width 168 height 14
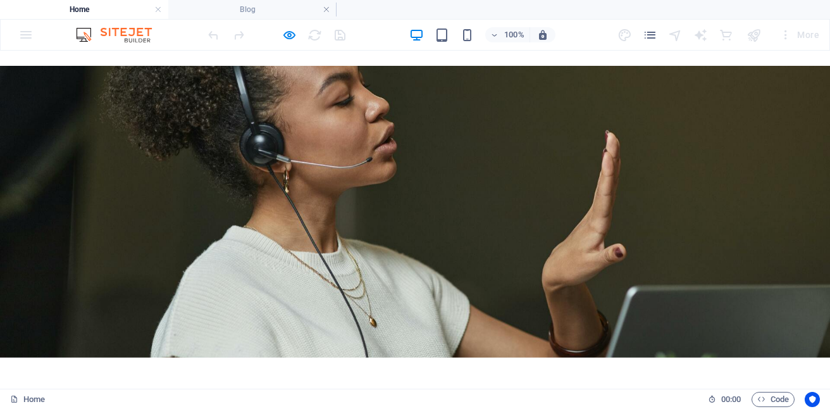
scroll to position [214, 0]
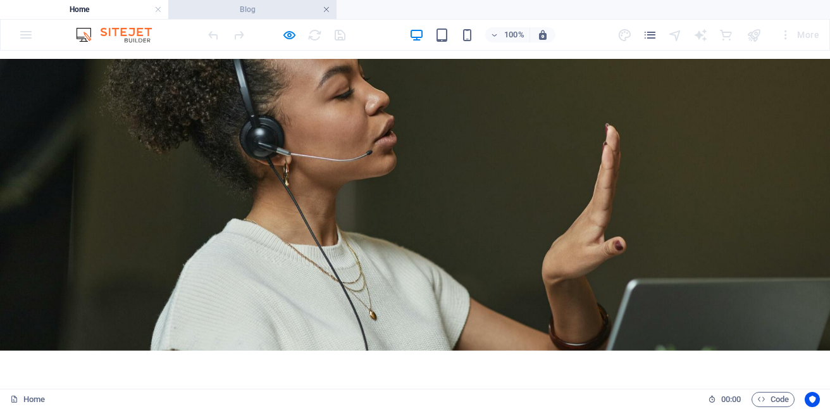
click at [327, 9] on link at bounding box center [327, 10] width 8 height 12
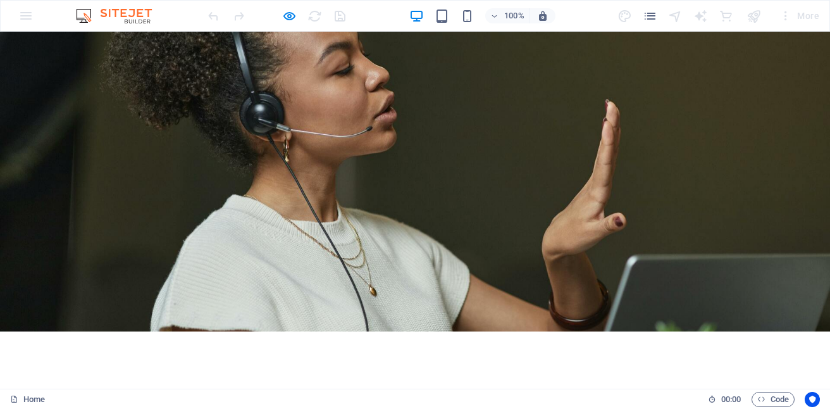
click at [515, 299] on div "Drop content here or Add elements Paste clipboard" at bounding box center [415, 349] width 830 height 101
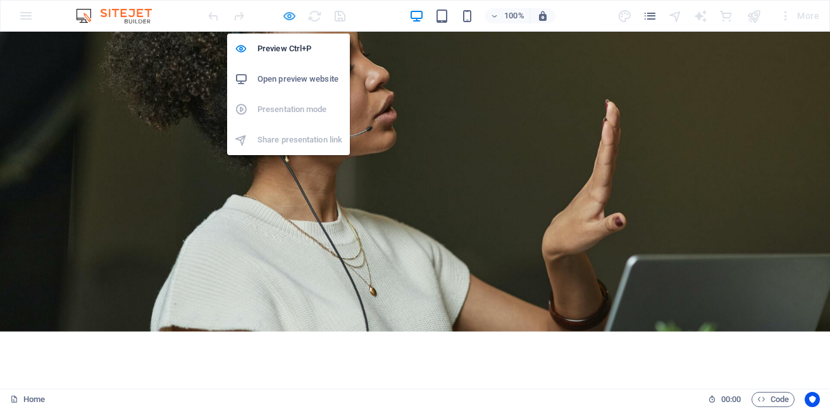
click at [285, 15] on icon "button" at bounding box center [289, 16] width 15 height 15
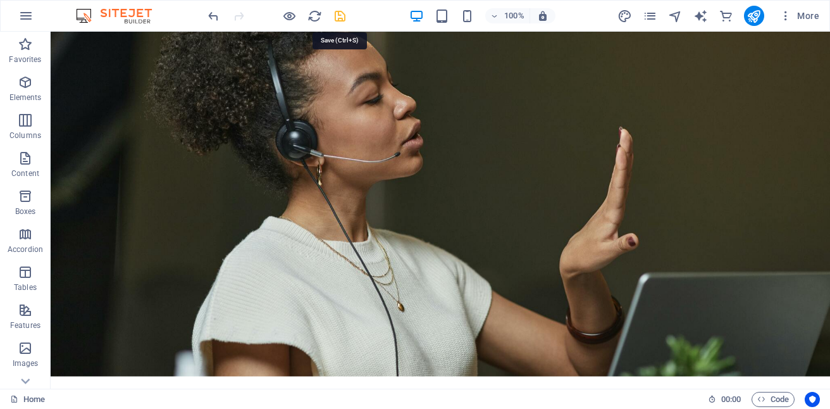
click at [342, 13] on icon "save" at bounding box center [340, 16] width 15 height 15
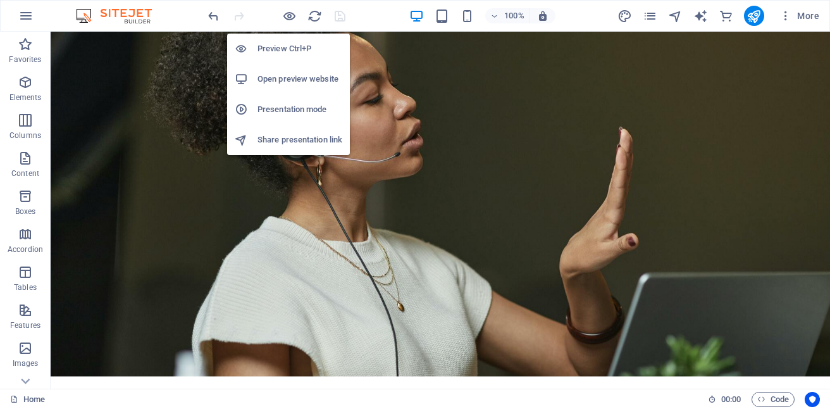
click at [299, 80] on h6 "Open preview website" at bounding box center [299, 78] width 85 height 15
click at [289, 16] on icon "button" at bounding box center [289, 16] width 15 height 15
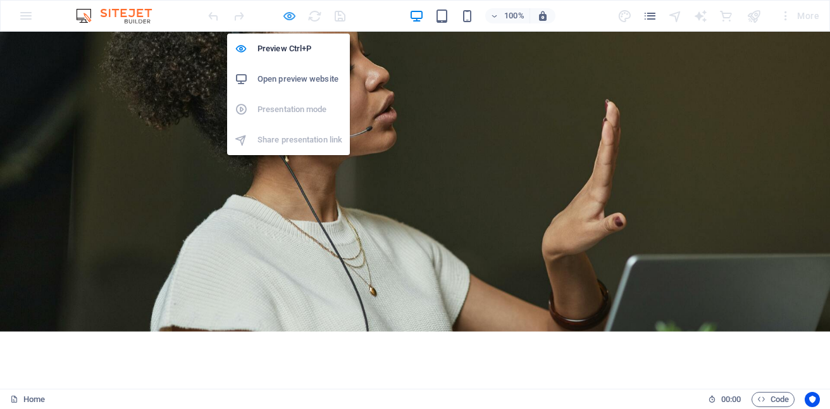
click at [289, 16] on icon "button" at bounding box center [289, 16] width 15 height 15
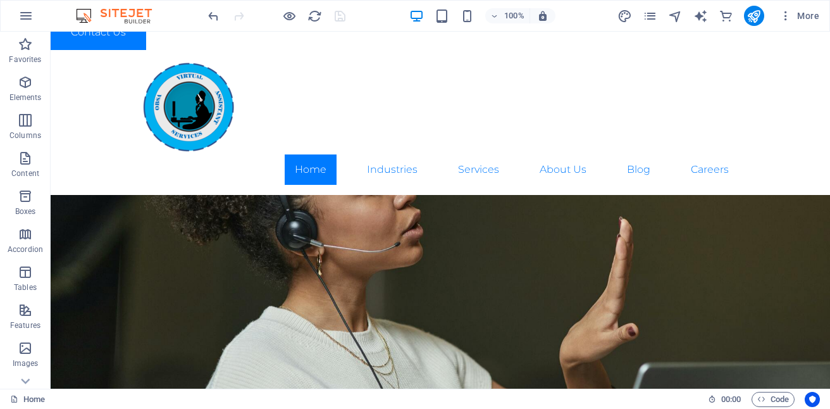
scroll to position [0, 0]
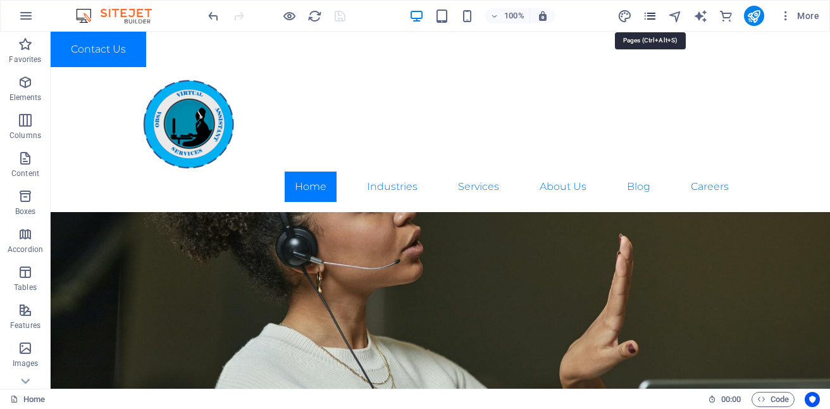
click at [650, 19] on icon "pages" at bounding box center [650, 16] width 15 height 15
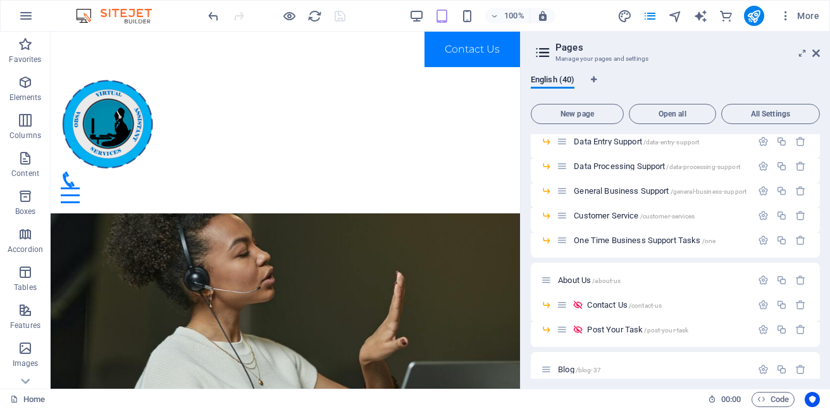
scroll to position [697, 0]
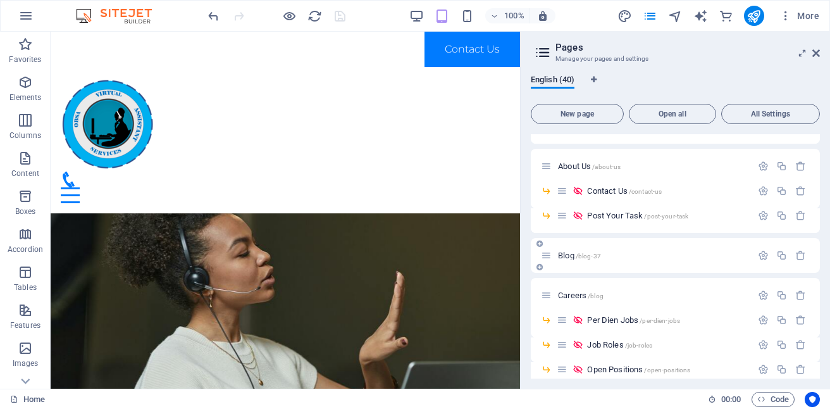
click at [594, 254] on span "/blog-37" at bounding box center [588, 255] width 25 height 7
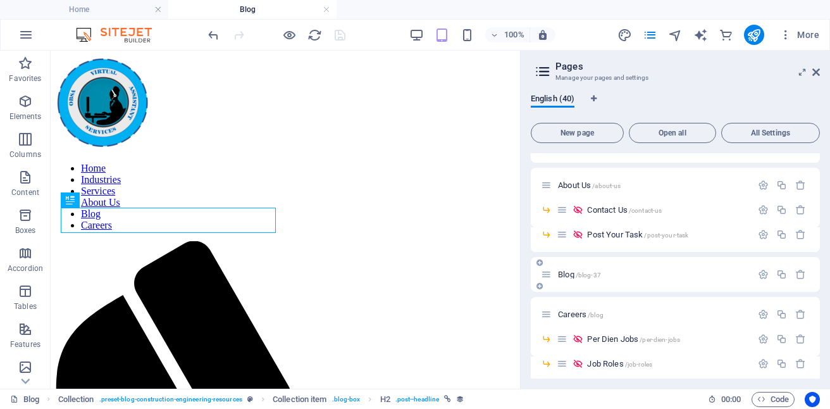
scroll to position [542, 0]
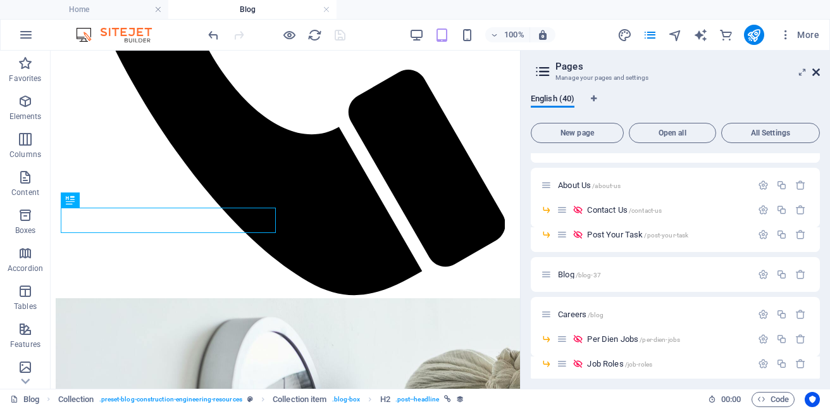
click at [816, 72] on icon at bounding box center [816, 72] width 8 height 10
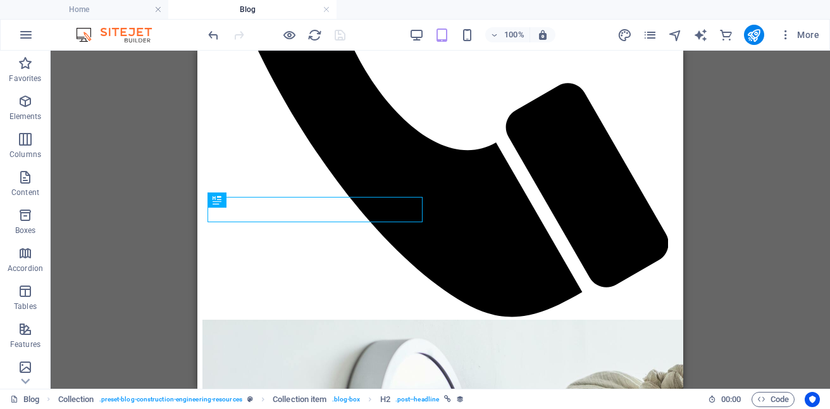
scroll to position [553, 0]
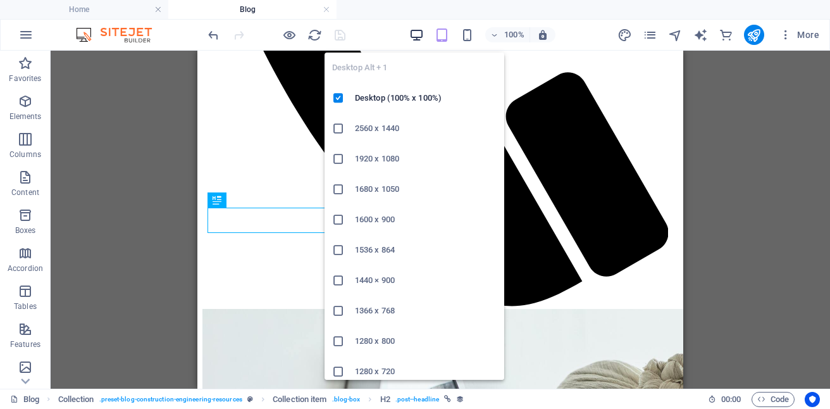
click at [416, 32] on icon "button" at bounding box center [416, 35] width 15 height 15
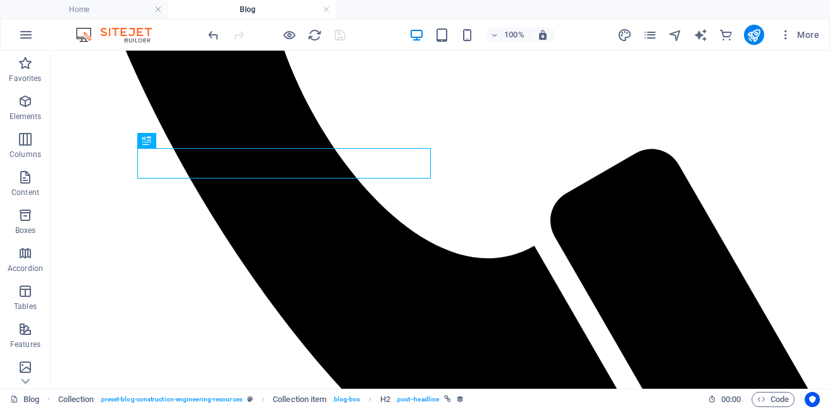
scroll to position [692, 0]
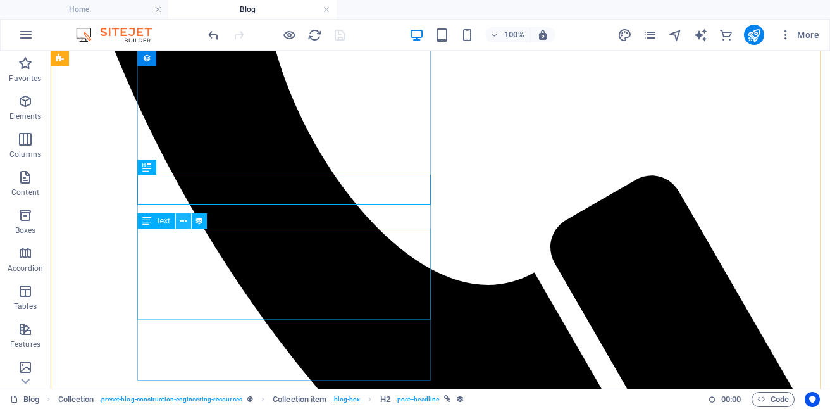
click at [182, 220] on icon at bounding box center [183, 220] width 7 height 13
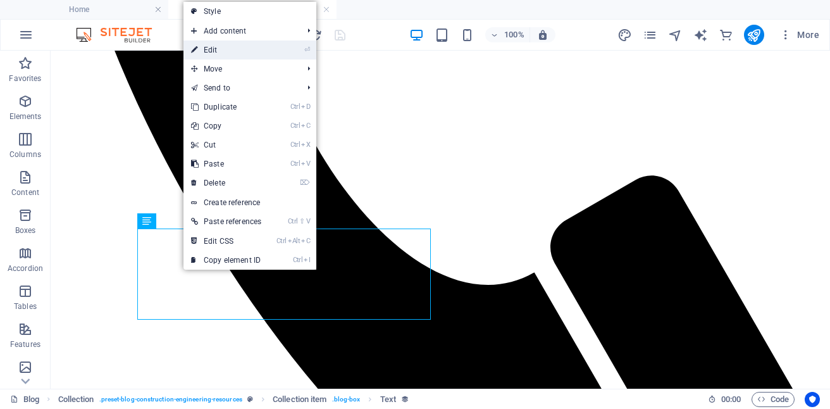
click at [218, 49] on link "⏎ Edit" at bounding box center [225, 49] width 85 height 19
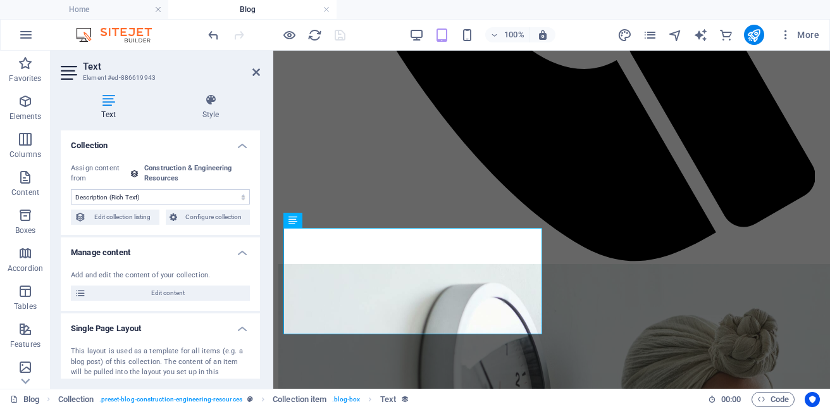
scroll to position [629, 0]
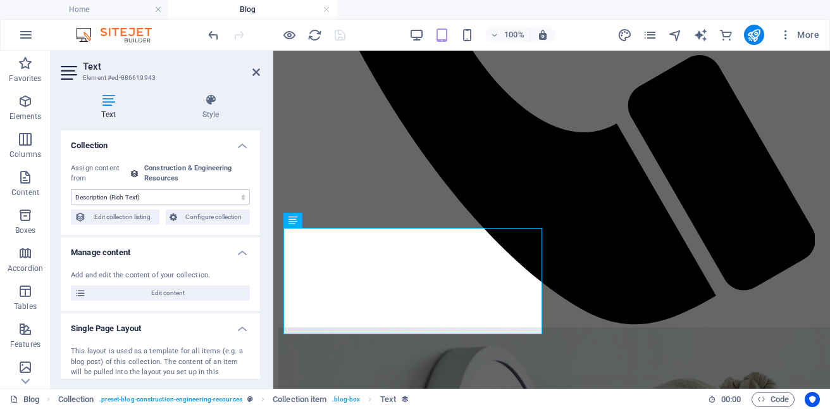
click at [239, 198] on select "No assignment, content remains static Created at (Date) Updated at (Date) Proje…" at bounding box center [160, 196] width 179 height 15
click at [71, 189] on select "No assignment, content remains static Created at (Date) Updated at (Date) Proje…" at bounding box center [160, 196] width 179 height 15
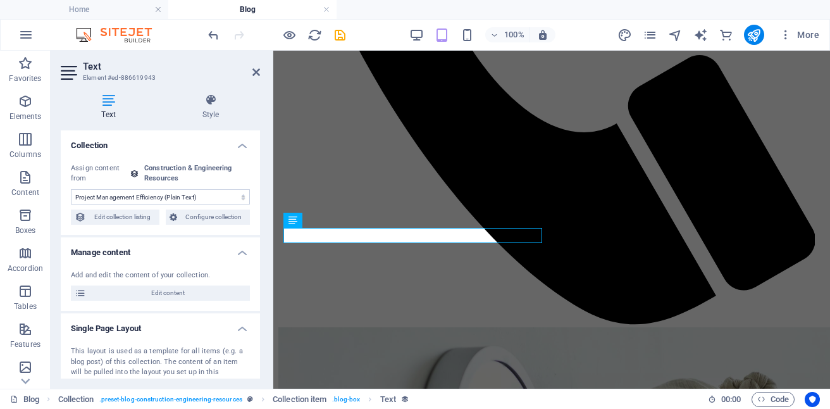
click at [239, 199] on select "No assignment, content remains static Created at (Date) Updated at (Date) Proje…" at bounding box center [160, 196] width 179 height 15
click at [71, 189] on select "No assignment, content remains static Created at (Date) Updated at (Date) Proje…" at bounding box center [160, 196] width 179 height 15
click at [237, 200] on select "No assignment, content remains static Created at (Date) Updated at (Date) Proje…" at bounding box center [160, 196] width 179 height 15
click at [71, 189] on select "No assignment, content remains static Created at (Date) Updated at (Date) Proje…" at bounding box center [160, 196] width 179 height 15
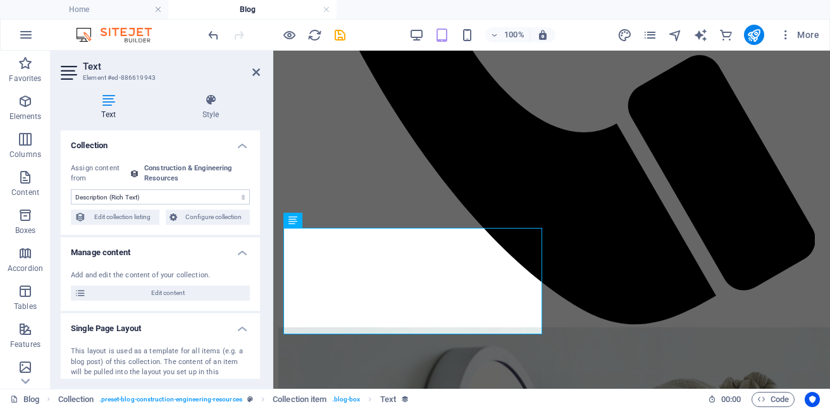
click at [237, 197] on select "No assignment, content remains static Created at (Date) Updated at (Date) Proje…" at bounding box center [160, 196] width 179 height 15
click at [71, 189] on select "No assignment, content remains static Created at (Date) Updated at (Date) Proje…" at bounding box center [160, 196] width 179 height 15
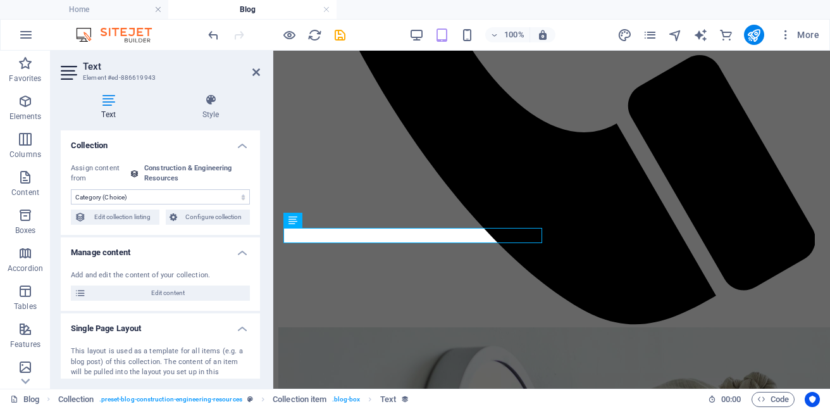
click at [235, 195] on select "No assignment, content remains static Created at (Date) Updated at (Date) Proje…" at bounding box center [160, 196] width 179 height 15
click at [71, 189] on select "No assignment, content remains static Created at (Date) Updated at (Date) Proje…" at bounding box center [160, 196] width 179 height 15
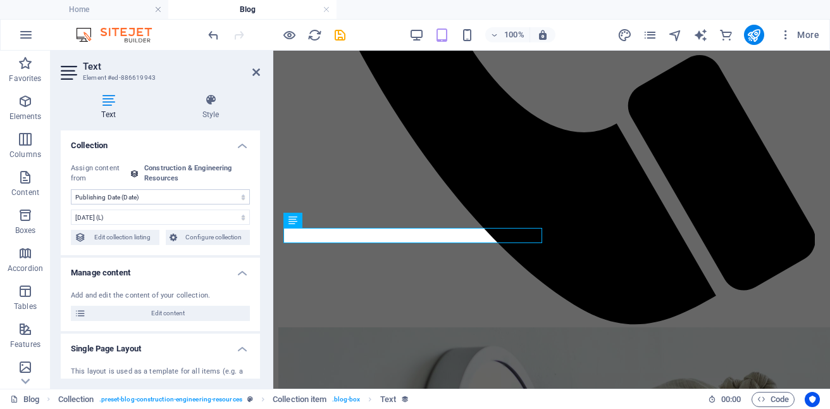
click at [238, 197] on select "No assignment, content remains static Created at (Date) Updated at (Date) Proje…" at bounding box center [160, 196] width 179 height 15
click at [71, 189] on select "No assignment, content remains static Created at (Date) Updated at (Date) Proje…" at bounding box center [160, 196] width 179 height 15
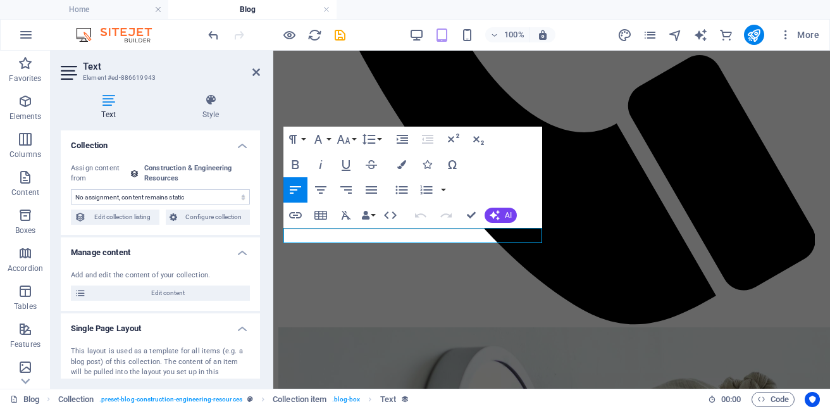
click at [243, 193] on select "No assignment, content remains static Created at (Date) Updated at (Date) Proje…" at bounding box center [160, 196] width 179 height 15
click at [71, 189] on select "No assignment, content remains static Created at (Date) Updated at (Date) Proje…" at bounding box center [160, 196] width 179 height 15
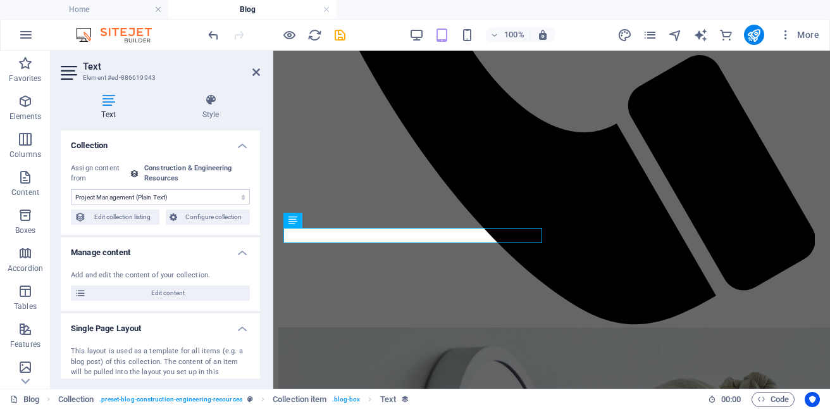
click at [237, 202] on select "No assignment, content remains static Created at (Date) Updated at (Date) Proje…" at bounding box center [160, 196] width 179 height 15
select select "description"
click at [71, 189] on select "No assignment, content remains static Created at (Date) Updated at (Date) Proje…" at bounding box center [160, 196] width 179 height 15
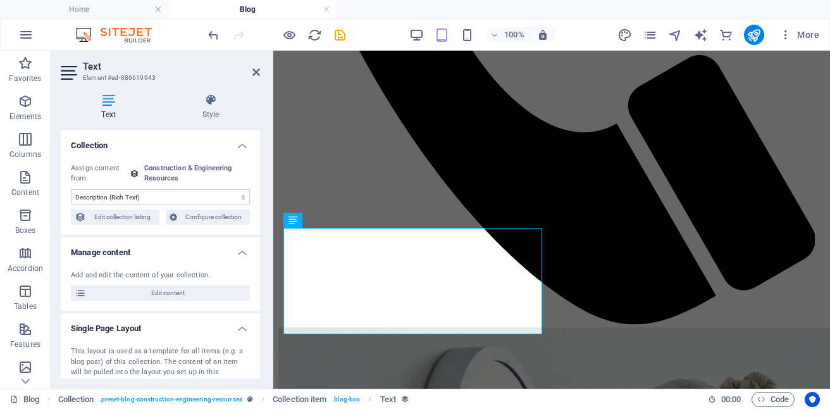
click at [225, 130] on h4 "Collection" at bounding box center [160, 141] width 199 height 23
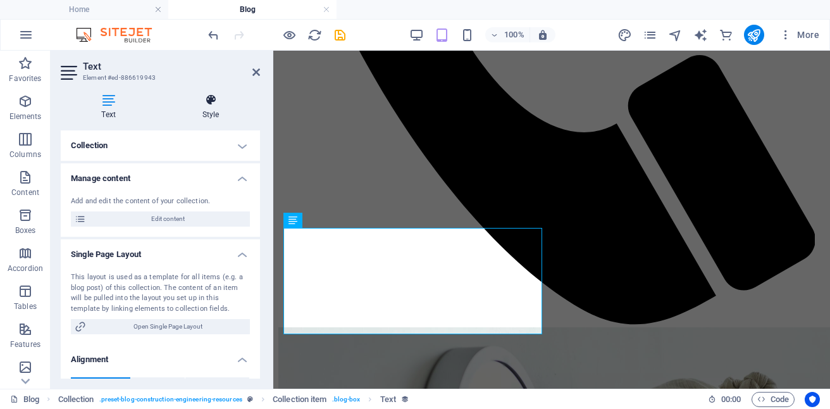
click at [209, 109] on h4 "Style" at bounding box center [210, 107] width 99 height 27
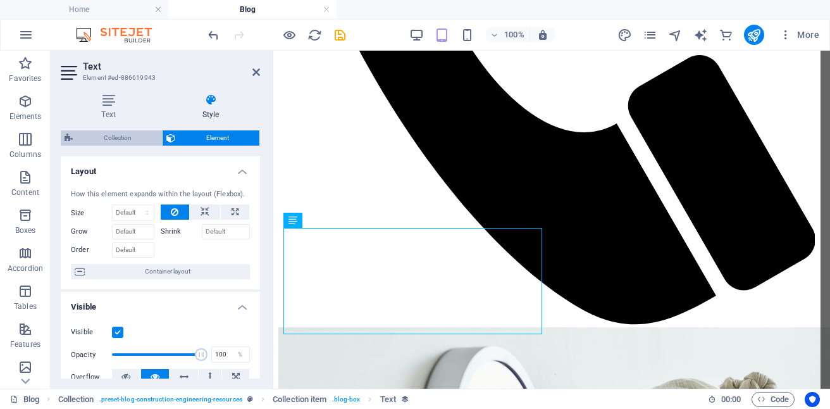
click at [126, 135] on span "Collection" at bounding box center [118, 137] width 82 height 15
select select "rem"
select select "preset-blog-construction-engineering-resources"
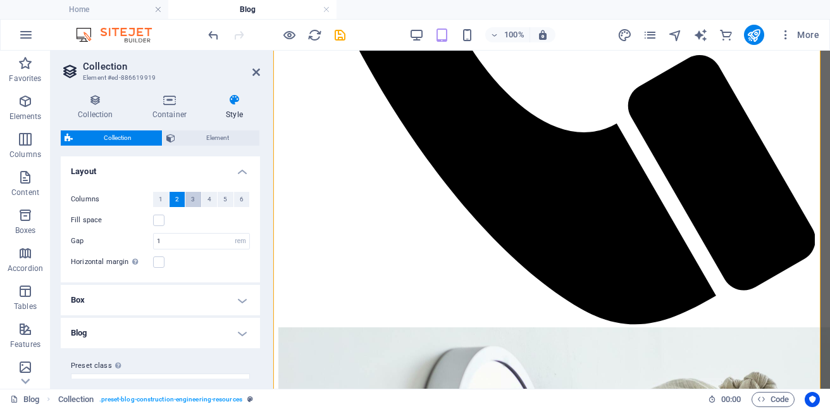
click at [192, 199] on span "3" at bounding box center [193, 199] width 4 height 15
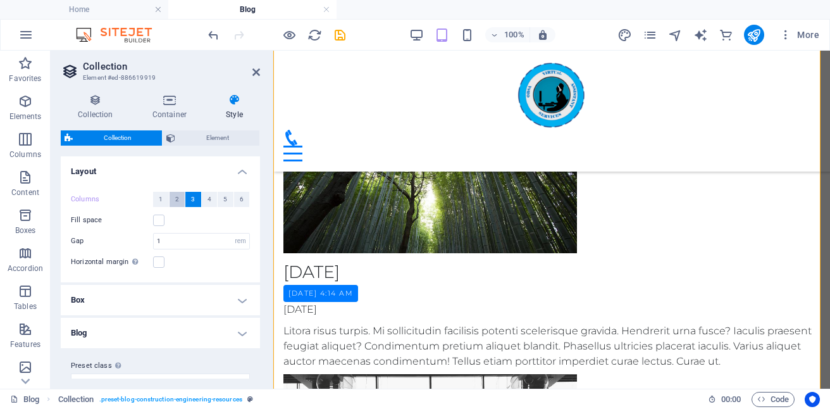
click at [175, 200] on span "2" at bounding box center [177, 199] width 4 height 15
click at [159, 223] on label at bounding box center [158, 219] width 11 height 11
click at [0, 0] on input "Fill space" at bounding box center [0, 0] width 0 height 0
click at [159, 223] on label at bounding box center [158, 219] width 11 height 11
click at [0, 0] on input "Fill space" at bounding box center [0, 0] width 0 height 0
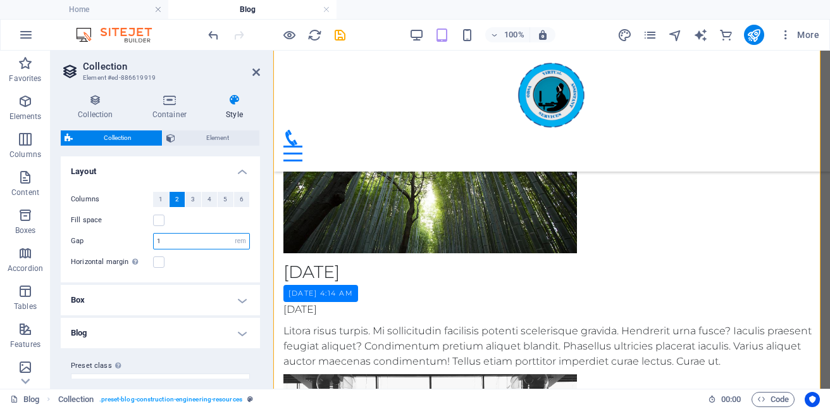
click at [185, 238] on input "1" at bounding box center [202, 240] width 96 height 15
click at [220, 299] on h4 "Box" at bounding box center [160, 300] width 199 height 30
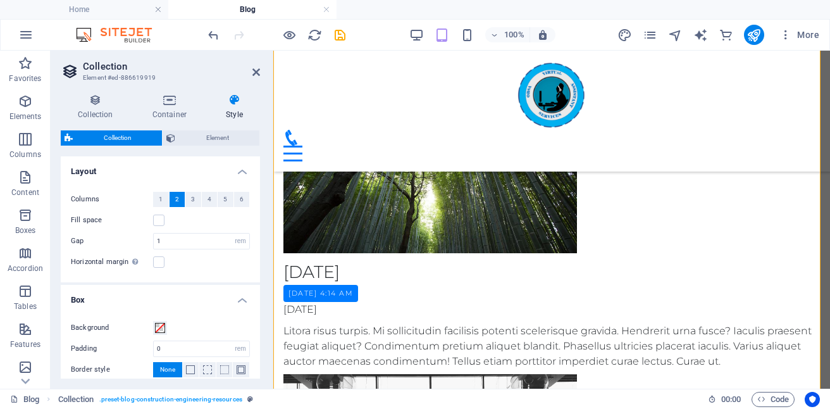
click at [220, 299] on h4 "Box" at bounding box center [160, 296] width 199 height 23
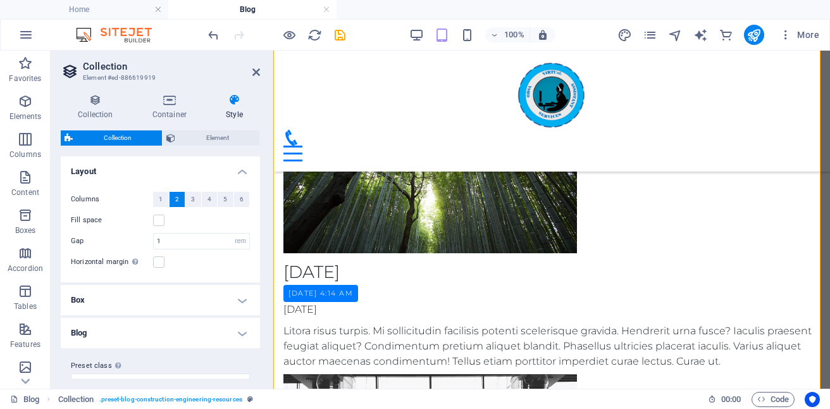
click at [247, 333] on h4 "Blog" at bounding box center [160, 333] width 199 height 30
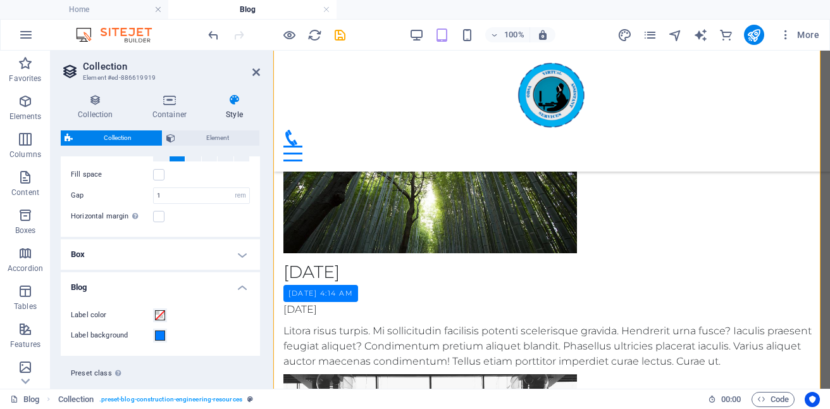
scroll to position [15, 0]
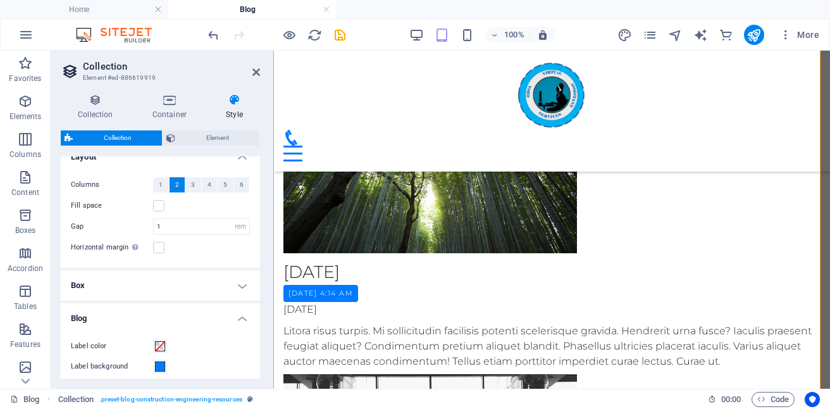
click at [234, 319] on h4 "Blog" at bounding box center [160, 314] width 199 height 23
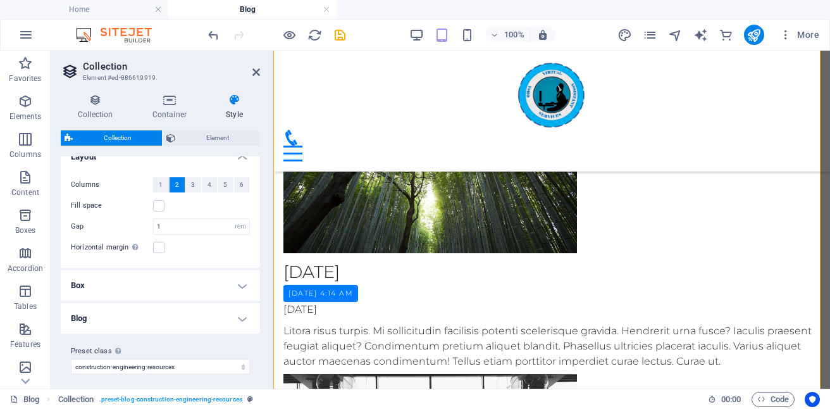
scroll to position [20, 0]
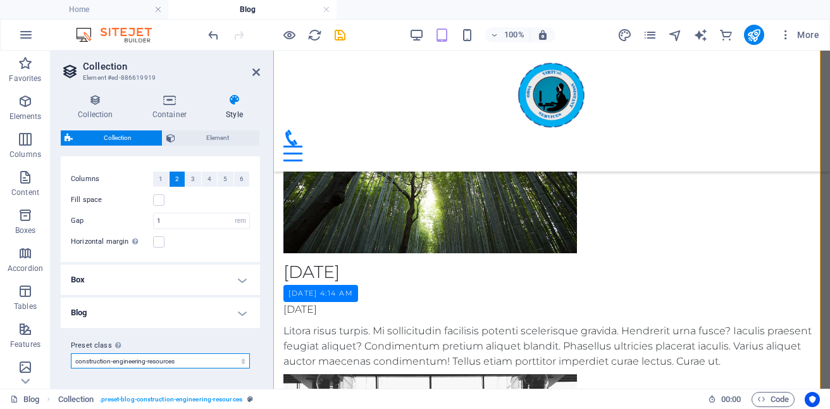
click at [240, 364] on select "get-the-latest-updates post-get-the-latest-updates post-available-jobs post-wir…" at bounding box center [160, 360] width 179 height 15
click at [256, 304] on h4 "Blog" at bounding box center [160, 312] width 199 height 30
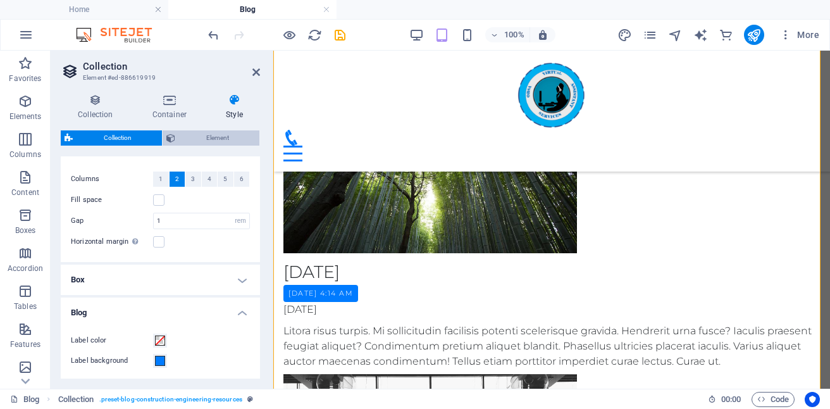
click at [213, 138] on span "Element" at bounding box center [217, 137] width 77 height 15
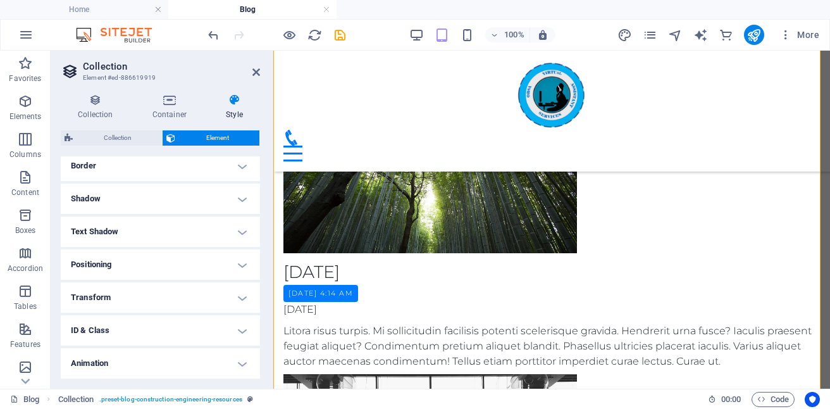
scroll to position [177, 0]
click at [237, 326] on h4 "Animation" at bounding box center [160, 330] width 199 height 30
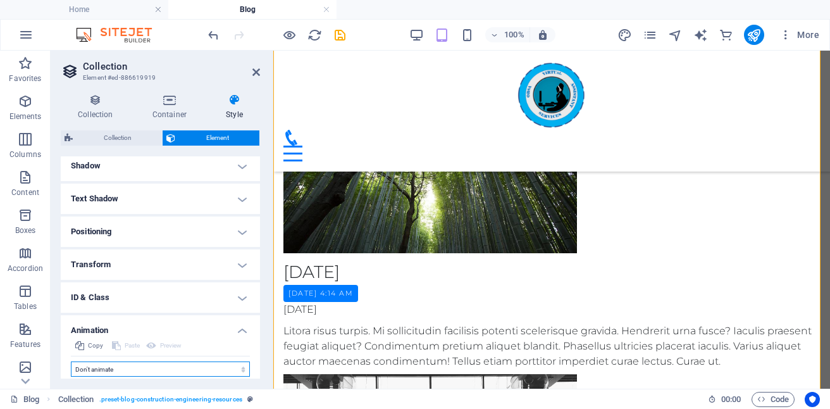
click at [239, 371] on select "Don't animate Show / Hide Slide up/down Zoom in/out Slide left to right Slide r…" at bounding box center [160, 368] width 179 height 15
click at [253, 180] on h4 "Shadow" at bounding box center [160, 166] width 199 height 30
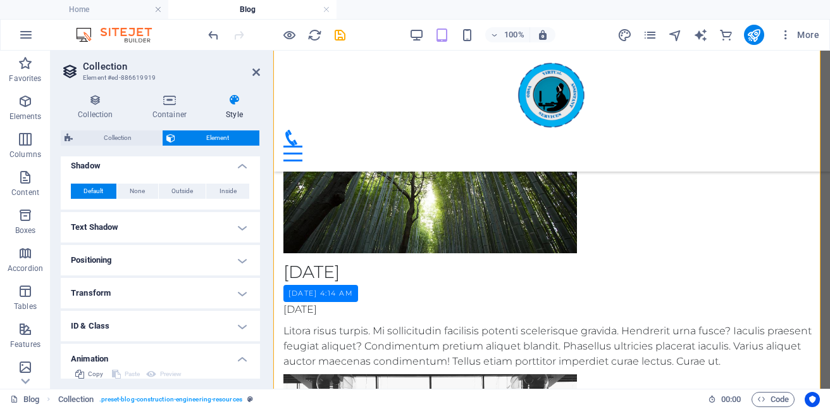
click at [237, 268] on h4 "Positioning" at bounding box center [160, 260] width 199 height 30
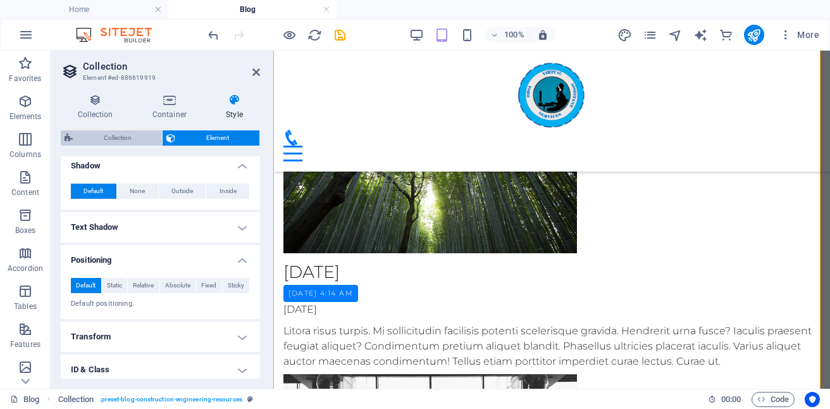
click at [120, 135] on span "Collection" at bounding box center [118, 137] width 82 height 15
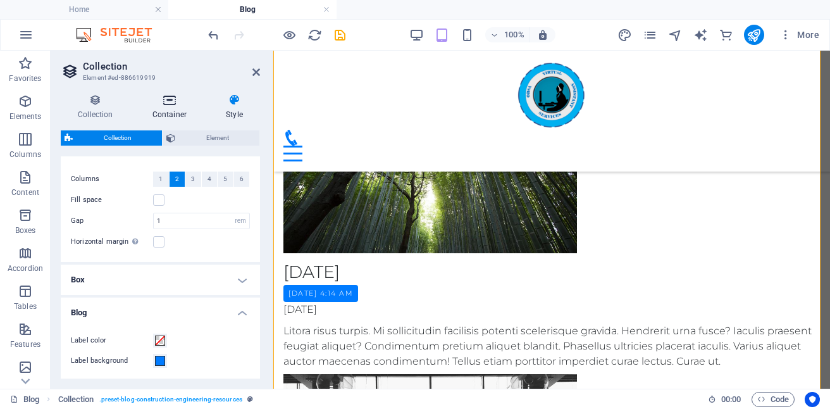
click at [167, 102] on icon at bounding box center [169, 100] width 68 height 13
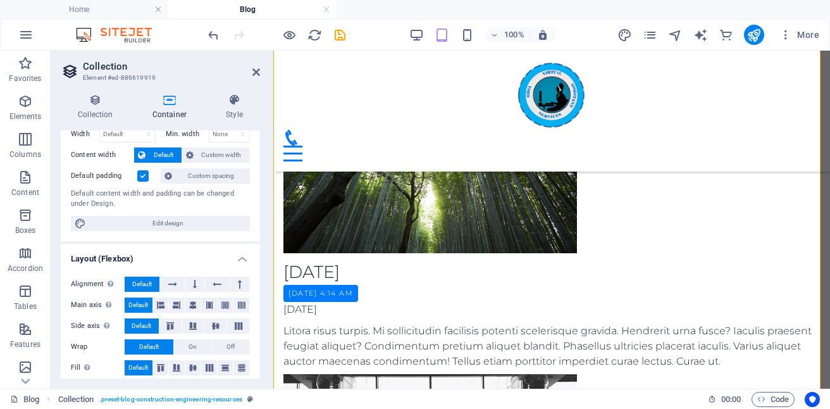
scroll to position [65, 0]
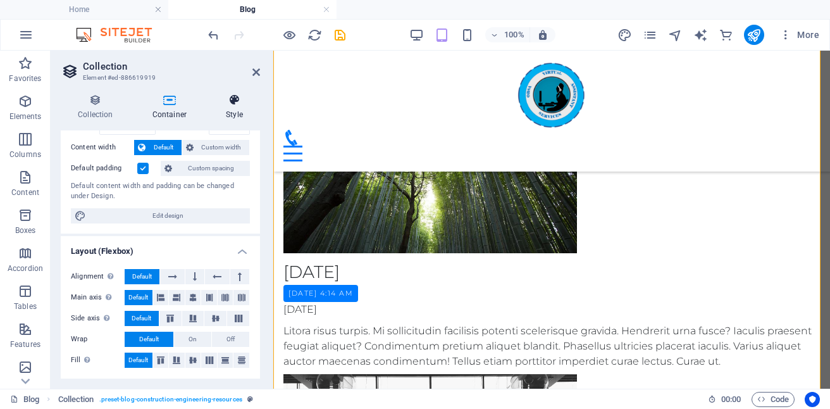
click at [230, 102] on icon at bounding box center [234, 100] width 51 height 13
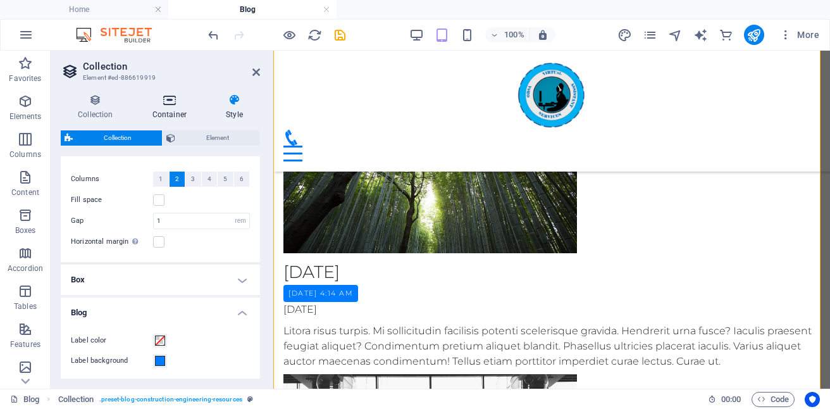
click at [178, 102] on icon at bounding box center [169, 100] width 68 height 13
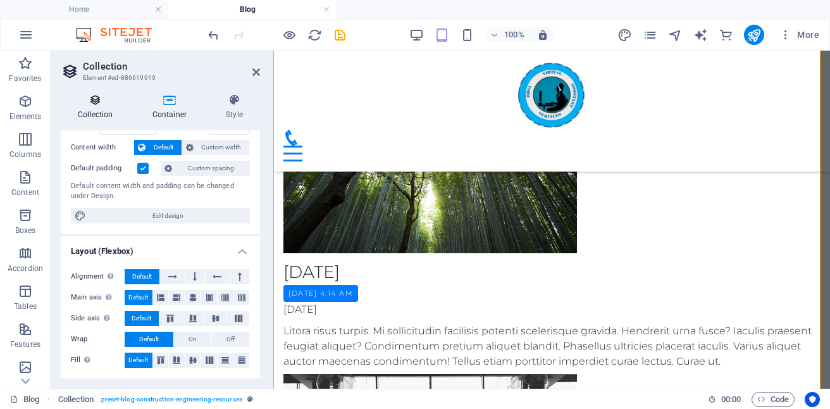
click at [97, 109] on h4 "Collection" at bounding box center [98, 107] width 75 height 27
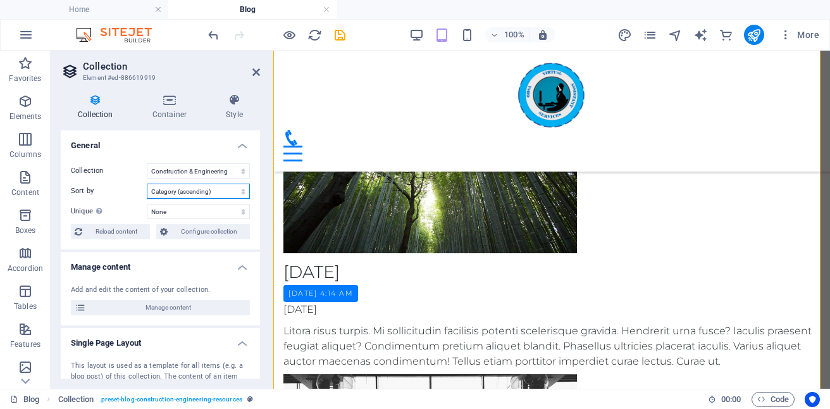
click at [237, 189] on select "Created at (ascending) Created at (descending) Updated at (ascending) Updated a…" at bounding box center [198, 190] width 103 height 15
click at [147, 183] on select "Created at (ascending) Created at (descending) Updated at (ascending) Updated a…" at bounding box center [198, 190] width 103 height 15
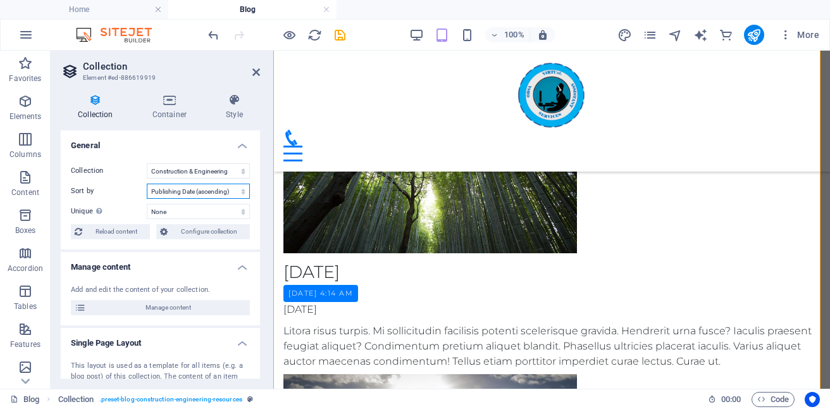
click at [239, 190] on select "Created at (ascending) Created at (descending) Updated at (ascending) Updated a…" at bounding box center [198, 190] width 103 height 15
click at [147, 183] on select "Created at (ascending) Created at (descending) Updated at (ascending) Updated a…" at bounding box center [198, 190] width 103 height 15
click at [240, 192] on select "Created at (ascending) Created at (descending) Updated at (ascending) Updated a…" at bounding box center [198, 190] width 103 height 15
select select "[DOMAIN_NAME]_DESC"
click at [147, 183] on select "Created at (ascending) Created at (descending) Updated at (ascending) Updated a…" at bounding box center [198, 190] width 103 height 15
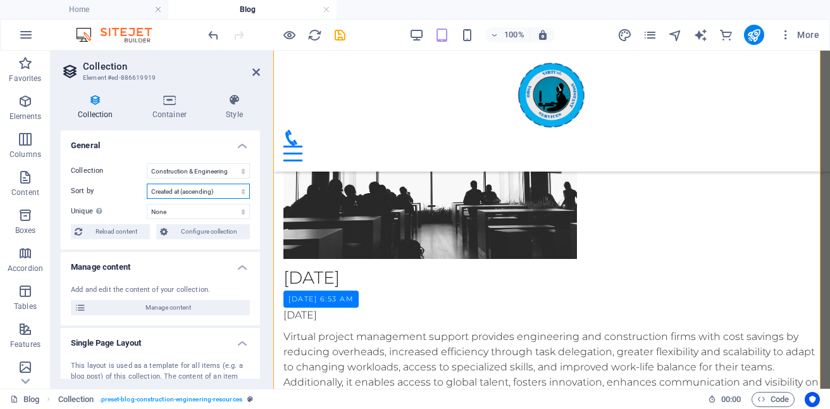
scroll to position [624, 0]
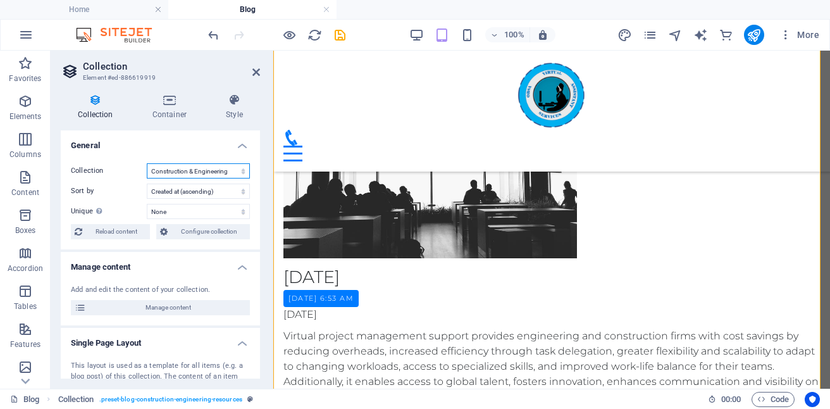
click at [242, 173] on select "Construction & Engineering Resources Education Support Resources Engineerig & C…" at bounding box center [198, 170] width 103 height 15
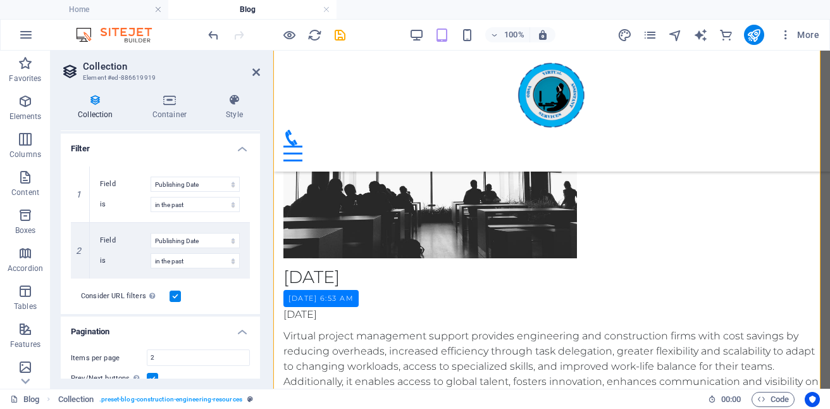
scroll to position [300, 0]
click at [227, 262] on select "in the past in the future before before or at after after or at" at bounding box center [195, 262] width 89 height 15
select select "past"
select select "future"
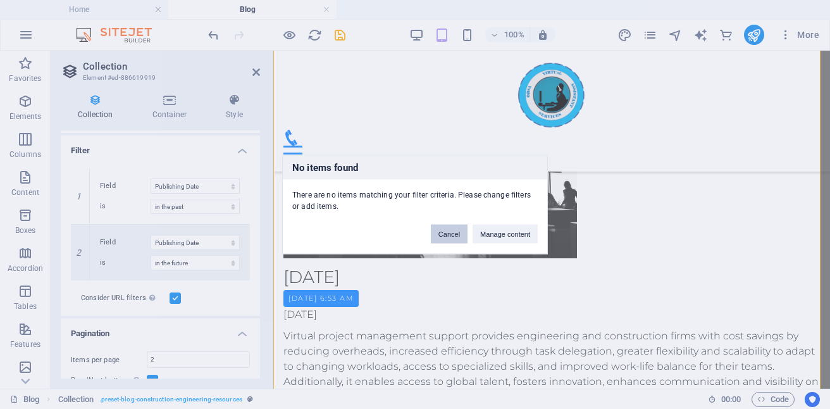
click at [441, 232] on button "Cancel" at bounding box center [449, 234] width 37 height 19
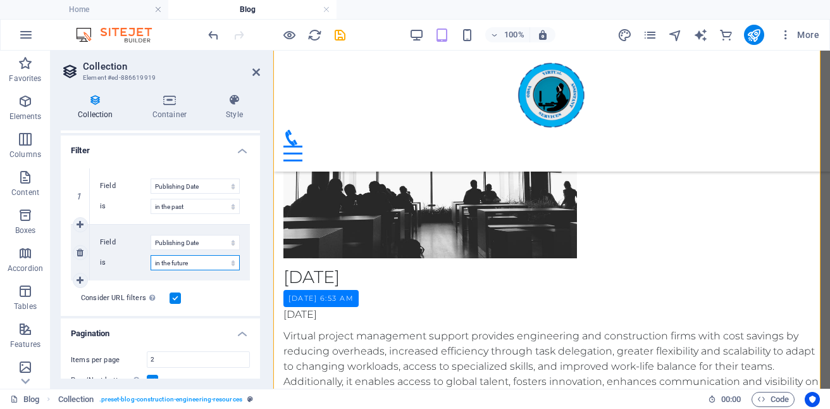
click at [230, 263] on select "in the past in the future before before or at after after or at" at bounding box center [195, 262] width 89 height 15
select select "past"
click at [228, 246] on select "Created at Updated at Project Management Efficiency Project Management Category…" at bounding box center [195, 242] width 89 height 15
select select "[DOMAIN_NAME]"
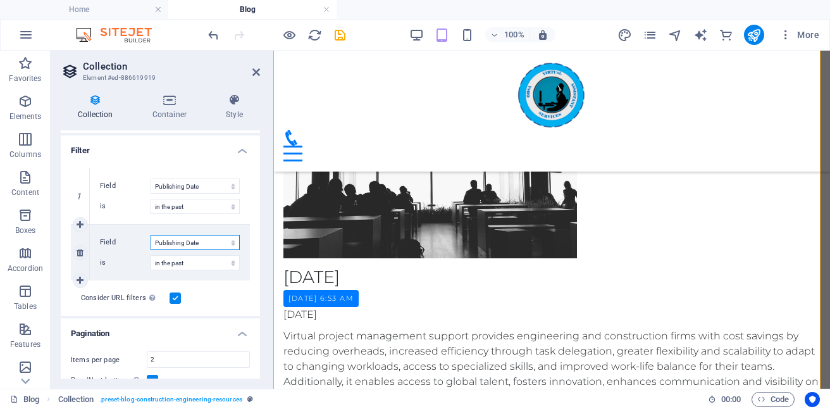
click at [151, 235] on select "Created at Updated at Project Management Efficiency Project Management Category…" at bounding box center [195, 242] width 89 height 15
select select "past"
click at [231, 204] on select "in the past in the future before before or at after after or at" at bounding box center [195, 206] width 89 height 15
click at [256, 75] on icon at bounding box center [256, 72] width 8 height 10
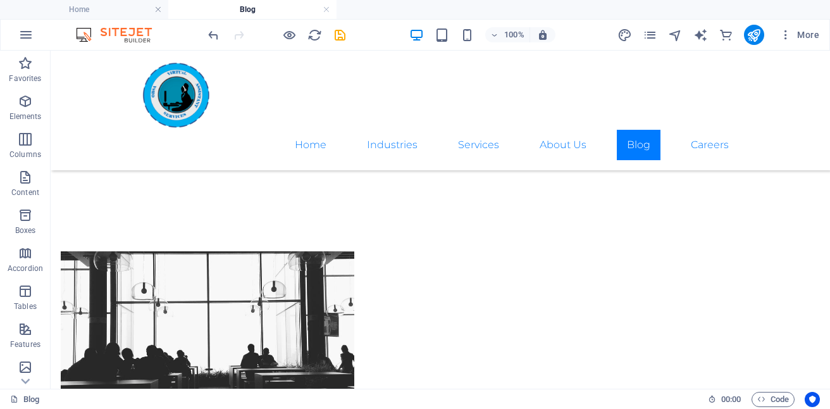
scroll to position [433, 0]
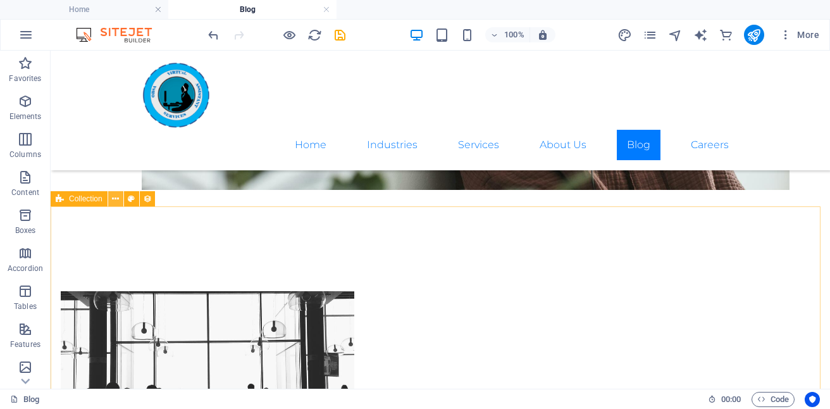
click at [118, 198] on icon at bounding box center [115, 198] width 7 height 13
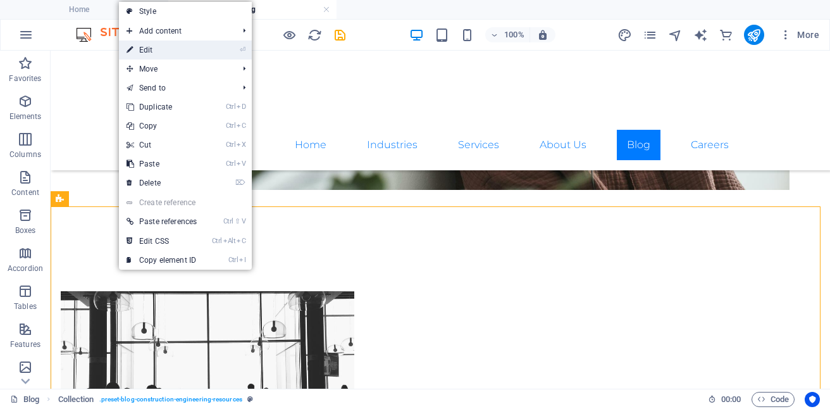
click at [166, 50] on link "⏎ Edit" at bounding box center [161, 49] width 85 height 19
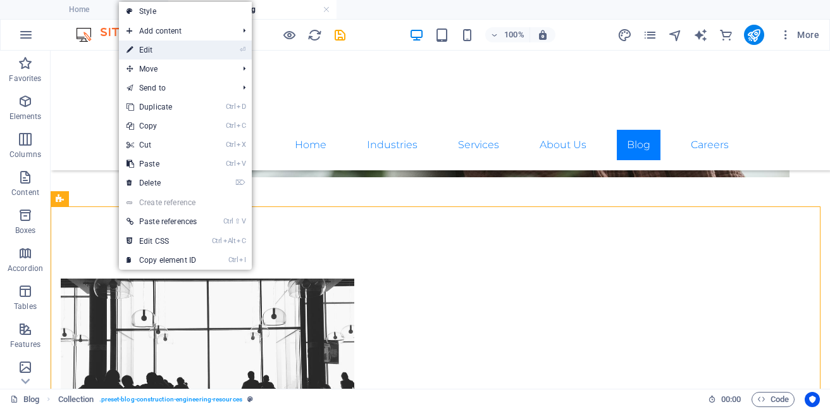
select select "[DOMAIN_NAME]_DESC"
select select "[DOMAIN_NAME]"
select select "columns.publishing_date"
select select "past"
select select "[DOMAIN_NAME]"
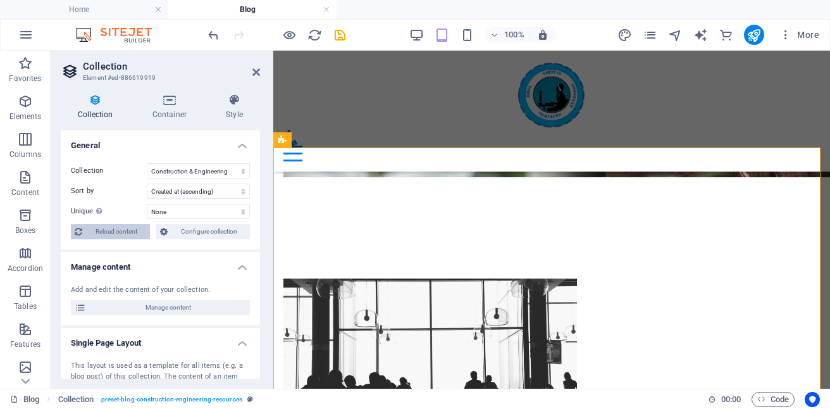
click at [111, 233] on span "Reload content" at bounding box center [116, 231] width 60 height 15
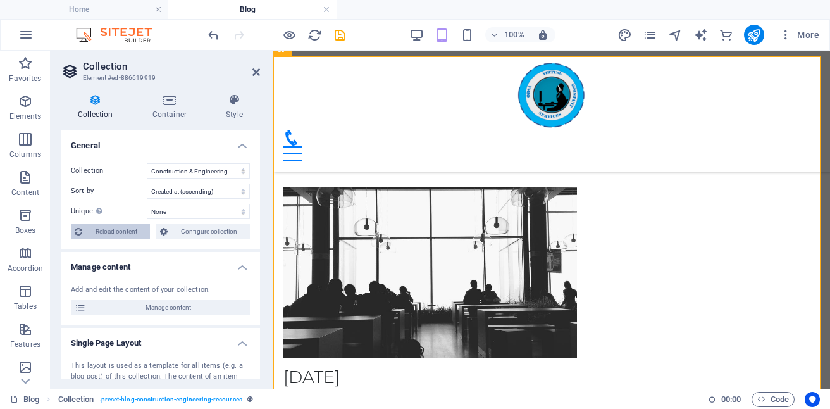
select select "[DOMAIN_NAME]_DESC"
select select "[DOMAIN_NAME]"
select select "columns.publishing_date"
select select "past"
select select "columns.publishing_date"
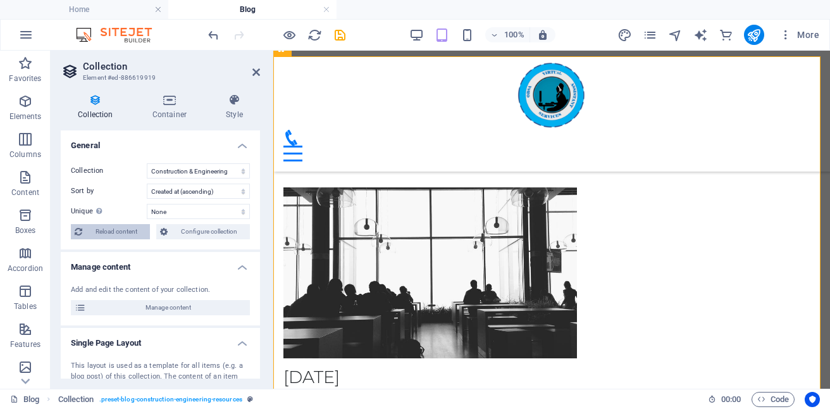
select select "past"
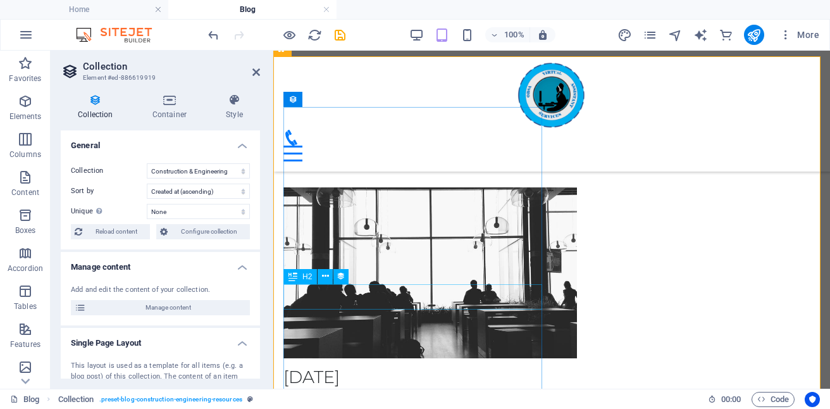
click at [366, 364] on div "September 2, 2025" at bounding box center [551, 377] width 536 height 26
select select "updatedAt"
select select "3"
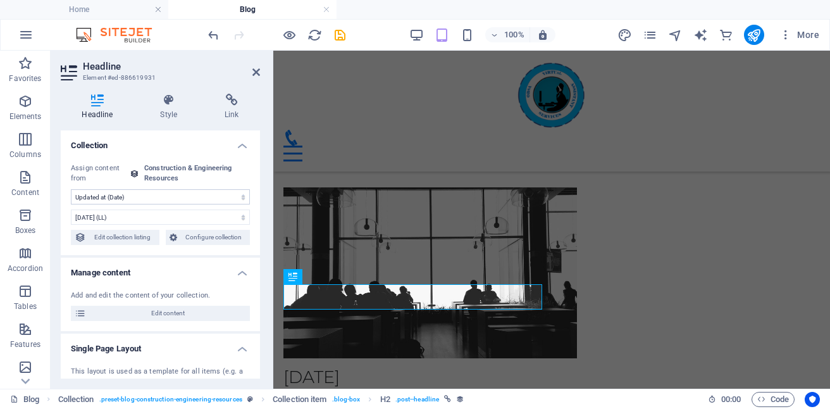
click at [238, 199] on select "No assignment, content remains static Created at (Date) Updated at (Date) Proje…" at bounding box center [160, 196] width 179 height 15
click at [71, 189] on select "No assignment, content remains static Created at (Date) Updated at (Date) Proje…" at bounding box center [160, 196] width 179 height 15
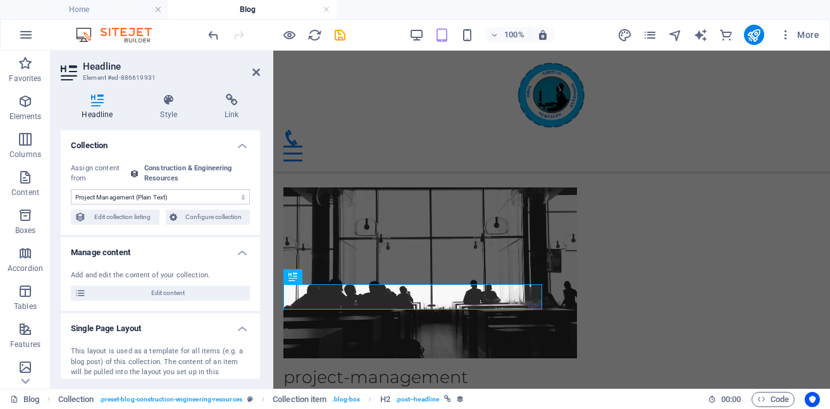
click at [237, 196] on select "No assignment, content remains static Created at (Date) Updated at (Date) Proje…" at bounding box center [160, 196] width 179 height 15
select select "name"
click at [71, 189] on select "No assignment, content remains static Created at (Date) Updated at (Date) Proje…" at bounding box center [160, 196] width 179 height 15
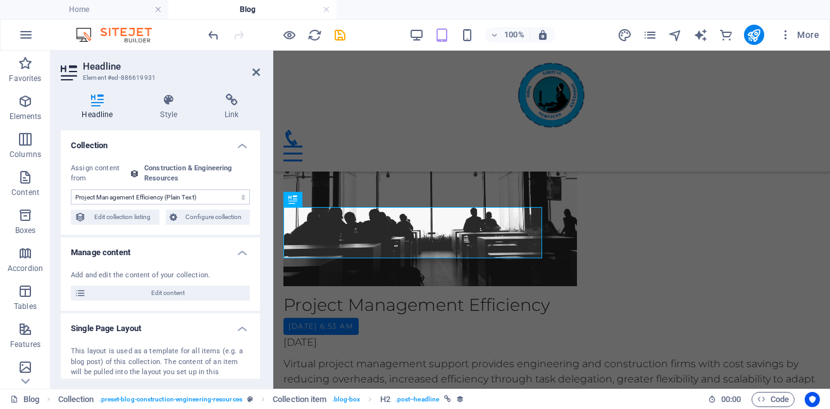
scroll to position [601, 0]
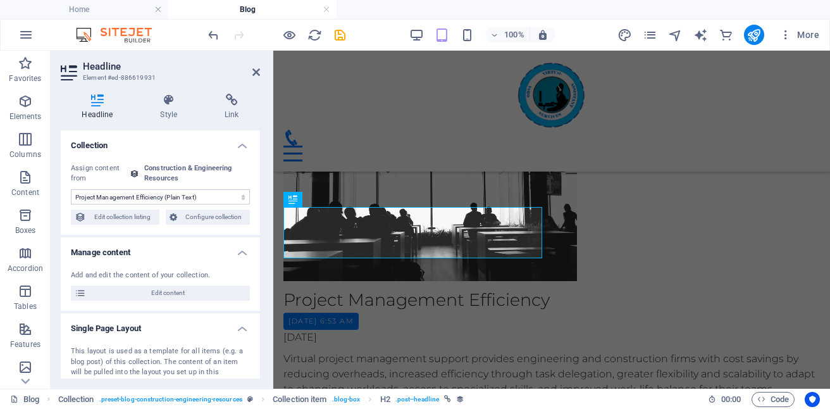
drag, startPoint x: 257, startPoint y: 172, endPoint x: 257, endPoint y: 209, distance: 36.7
click at [257, 209] on div "No assignment, content remains static Created at (Date) Updated at (Date) Proje…" at bounding box center [160, 194] width 199 height 82
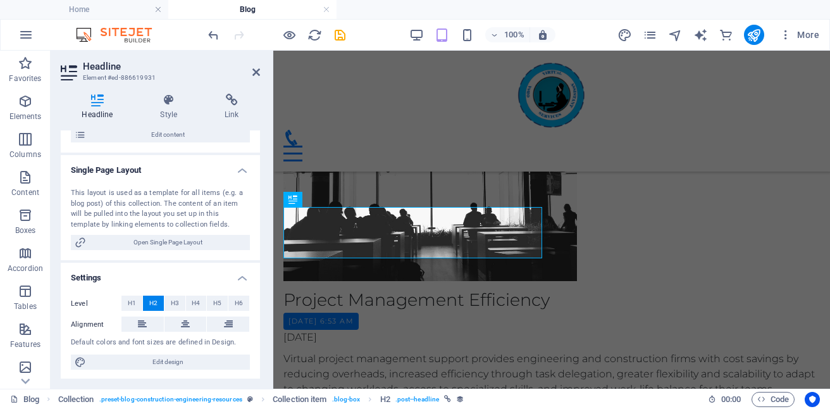
scroll to position [159, 0]
click at [239, 167] on h4 "Single Page Layout" at bounding box center [160, 165] width 199 height 23
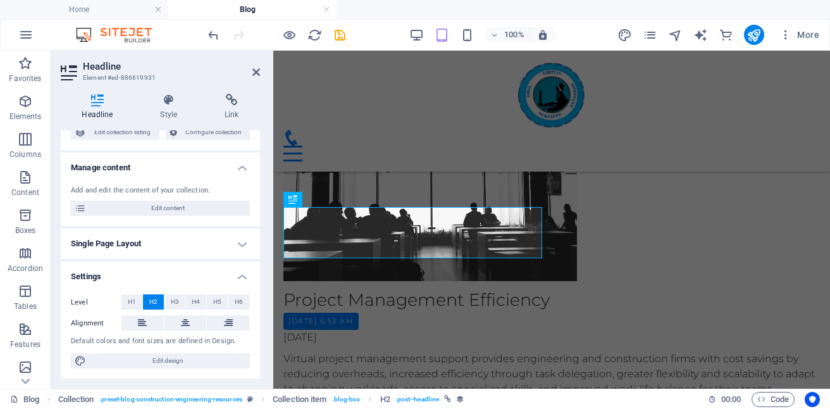
scroll to position [85, 0]
drag, startPoint x: 257, startPoint y: 216, endPoint x: 257, endPoint y: 183, distance: 32.3
click at [257, 183] on div "Collection No assignment, content remains static Created at (Date) Updated at (…" at bounding box center [160, 254] width 199 height 248
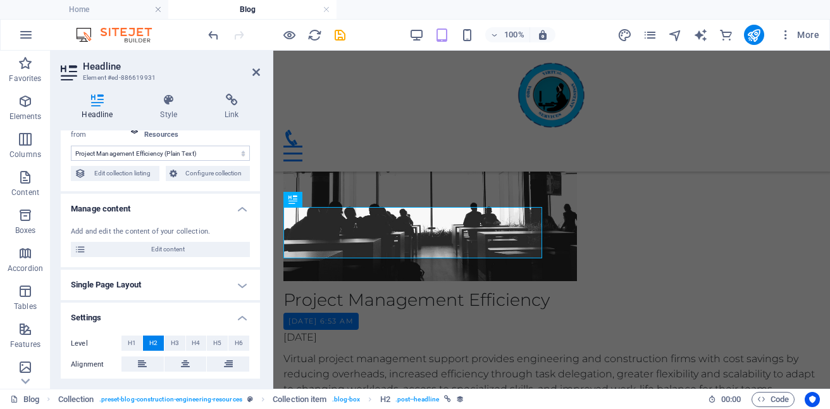
scroll to position [45, 0]
click at [230, 99] on icon at bounding box center [232, 100] width 56 height 13
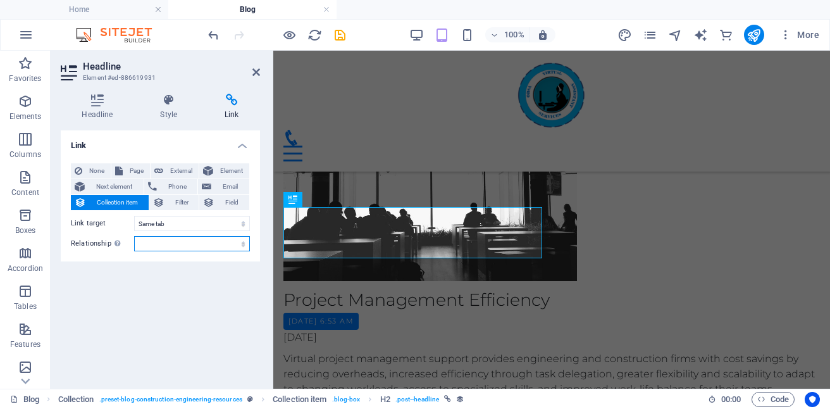
click at [244, 248] on select "alternate author bookmark external help license next nofollow noreferrer noopen…" at bounding box center [192, 243] width 116 height 15
click at [168, 266] on div "Link None Page External Element Next element Phone Email Collection item Filter…" at bounding box center [160, 254] width 199 height 248
click at [137, 170] on span "Page" at bounding box center [136, 170] width 20 height 15
select select
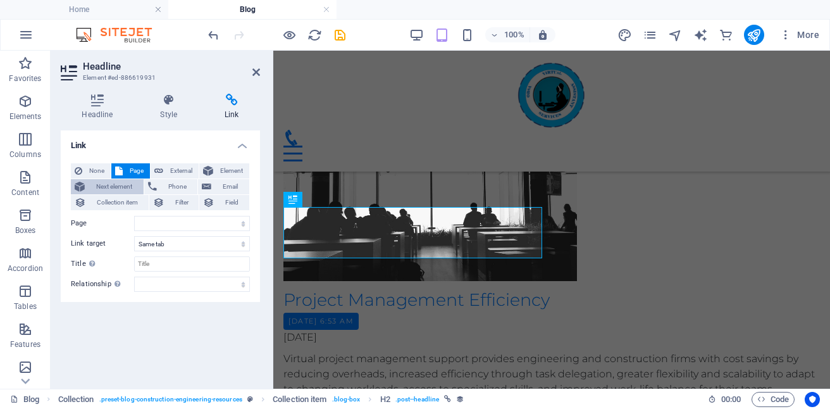
click at [132, 185] on span "Next element" at bounding box center [114, 186] width 51 height 15
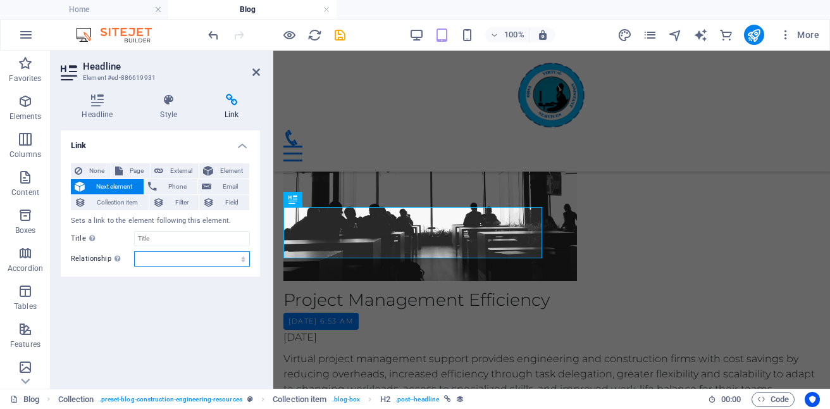
click at [211, 257] on select "alternate author bookmark external help license next nofollow noreferrer noopen…" at bounding box center [192, 258] width 116 height 15
click at [199, 285] on div "Link None Page External Element Next element Phone Email Collection item Filter…" at bounding box center [160, 254] width 199 height 248
click at [132, 200] on span "Collection item" at bounding box center [117, 202] width 55 height 15
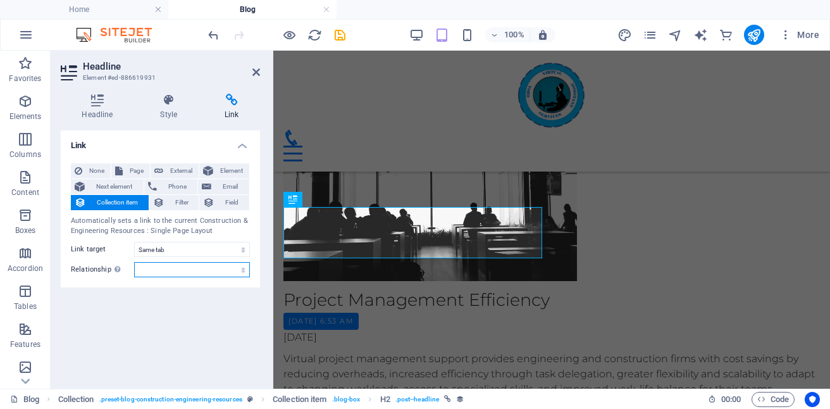
click at [239, 271] on select "alternate author bookmark external help license next nofollow noreferrer noopen…" at bounding box center [192, 269] width 116 height 15
click at [134, 262] on select "alternate author bookmark external help license next nofollow noreferrer noopen…" at bounding box center [192, 269] width 116 height 15
click at [236, 200] on span "Field" at bounding box center [231, 202] width 27 height 15
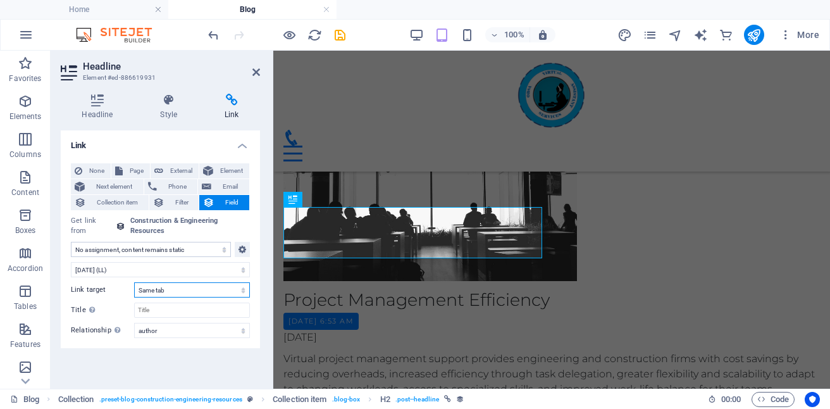
click at [213, 288] on select "New tab Same tab Overlay" at bounding box center [192, 289] width 116 height 15
click at [210, 305] on input "Title Additional link description, should not be the same as the link text. The…" at bounding box center [192, 309] width 116 height 15
click at [235, 331] on select "alternate author bookmark external help license next nofollow noreferrer noopen…" at bounding box center [192, 330] width 116 height 15
select select "alternate"
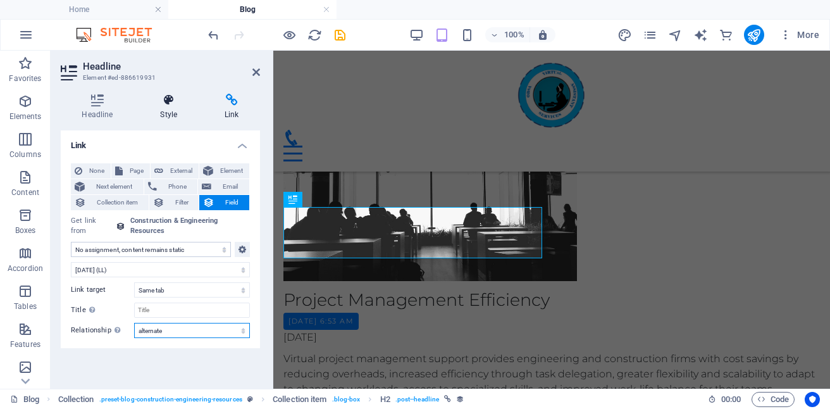
click at [134, 323] on select "alternate author bookmark external help license next nofollow noreferrer noopen…" at bounding box center [192, 330] width 116 height 15
click at [233, 330] on select "alternate author bookmark external help license next nofollow noreferrer noopen…" at bounding box center [192, 330] width 116 height 15
click at [230, 89] on div "Headline Style Link Collection No assignment, content remains static Created at…" at bounding box center [160, 235] width 219 height 305
click at [92, 168] on span "None" at bounding box center [96, 170] width 21 height 15
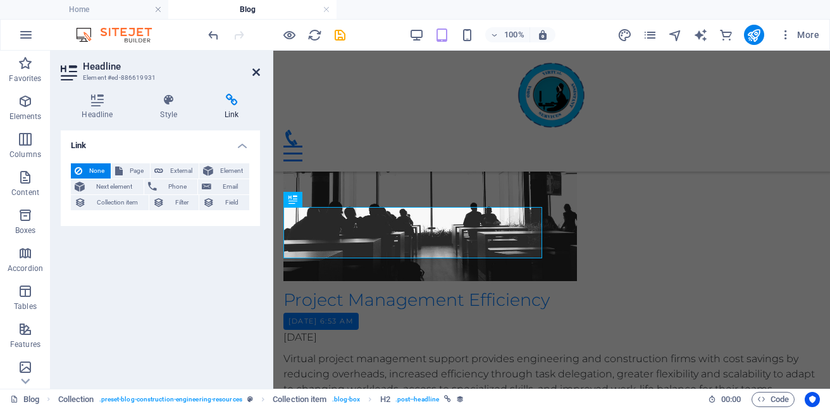
click at [256, 74] on icon at bounding box center [256, 72] width 8 height 10
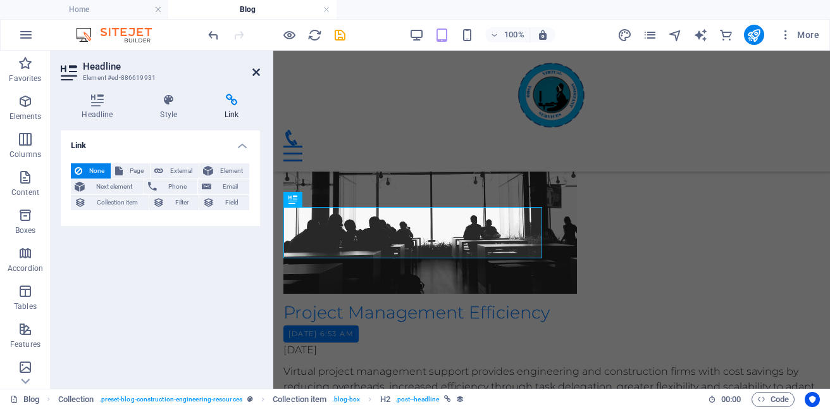
scroll to position [660, 0]
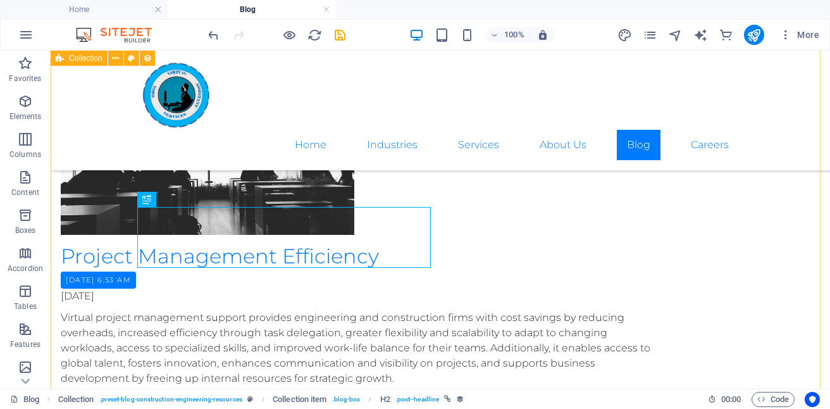
click at [813, 170] on div "Project Management Efficiency Tuesday, September 2, 2025 6:53 AM 08/27/2025 Vir…" at bounding box center [440, 400] width 779 height 775
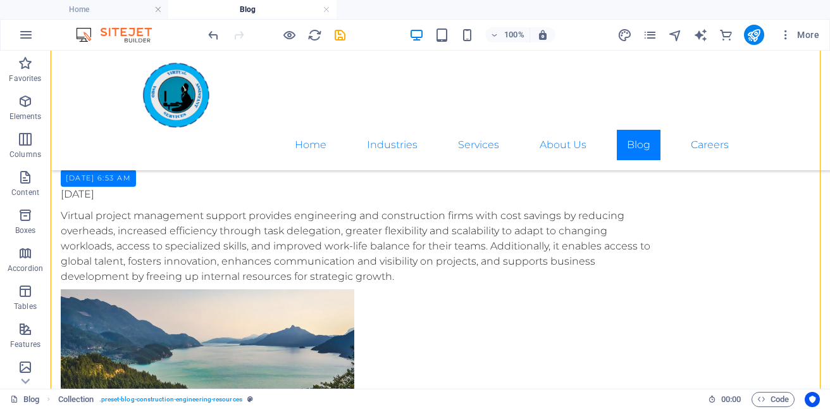
scroll to position [846, 0]
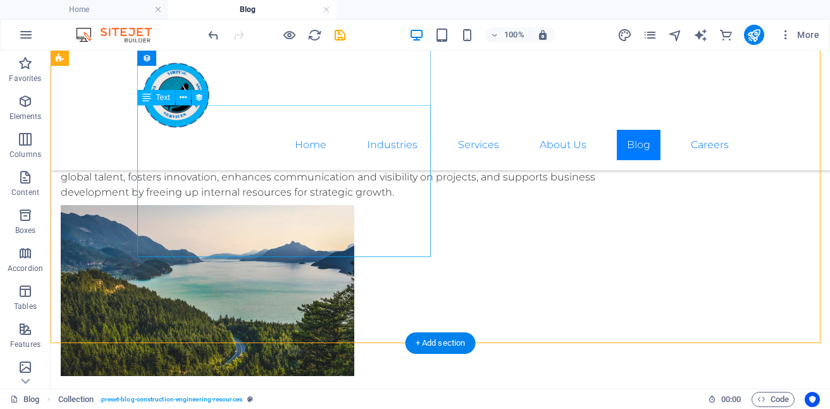
click at [233, 195] on div "Virtual project management support provides engineering and construction firms …" at bounding box center [359, 162] width 597 height 76
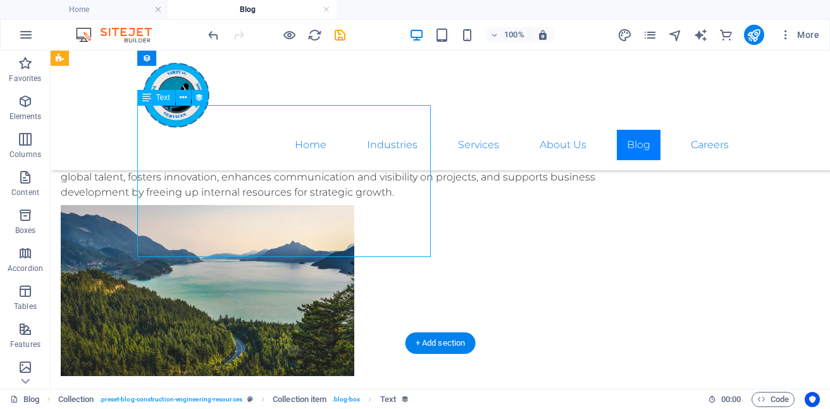
click at [233, 195] on div "Virtual project management support provides engineering and construction firms …" at bounding box center [359, 162] width 597 height 76
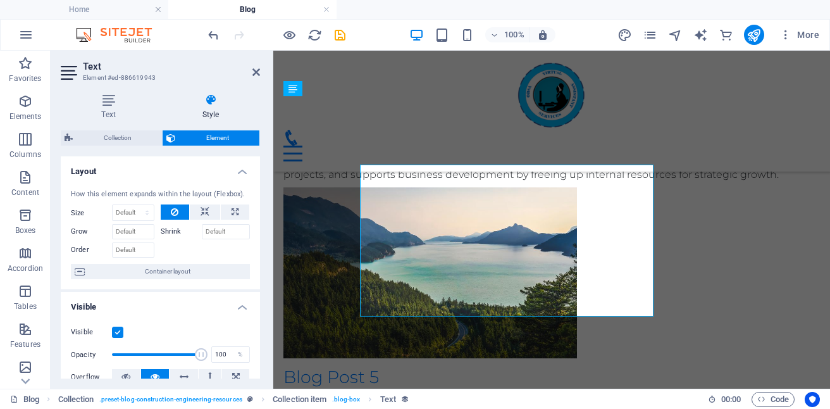
scroll to position [786, 0]
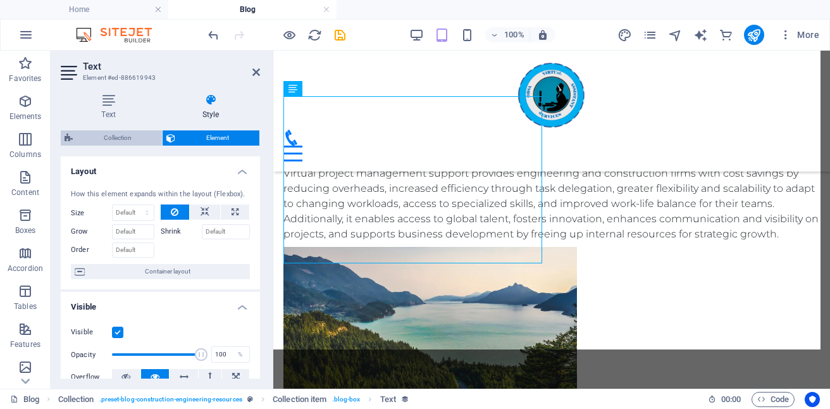
click at [108, 137] on span "Collection" at bounding box center [118, 137] width 82 height 15
select select "rem"
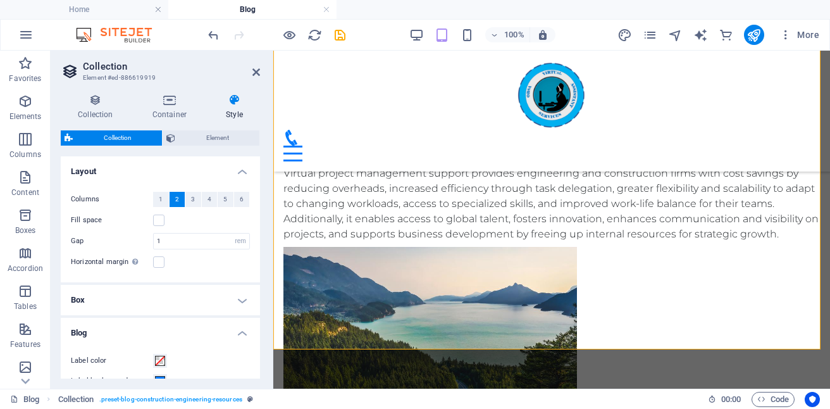
click at [108, 137] on span "Collection" at bounding box center [118, 137] width 82 height 15
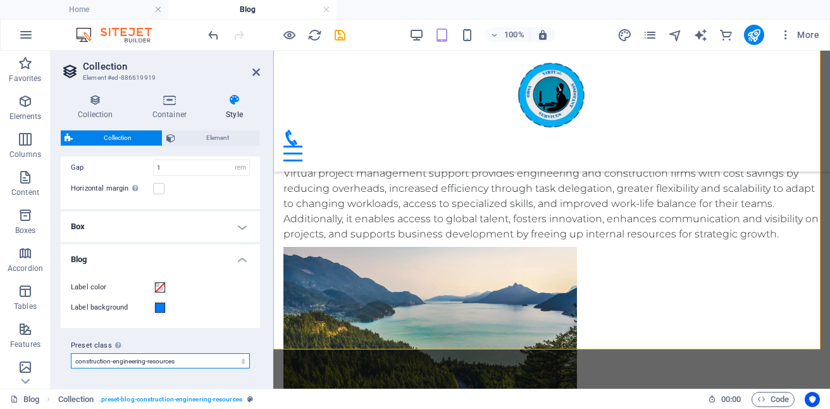
click at [241, 365] on select "get-the-latest-updates post-get-the-latest-updates post-available-jobs post-wir…" at bounding box center [160, 360] width 179 height 15
click at [71, 353] on select "get-the-latest-updates post-get-the-latest-updates post-available-jobs post-wir…" at bounding box center [160, 360] width 179 height 15
select select "preset-blog-post-engineering-construction-resources-and-updates"
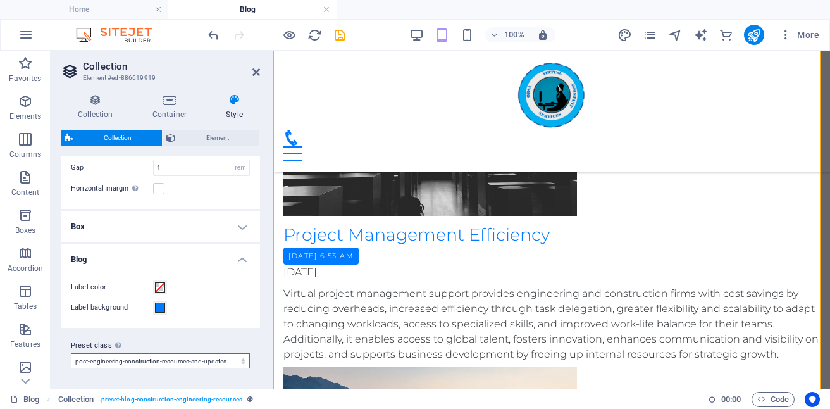
scroll to position [662, 0]
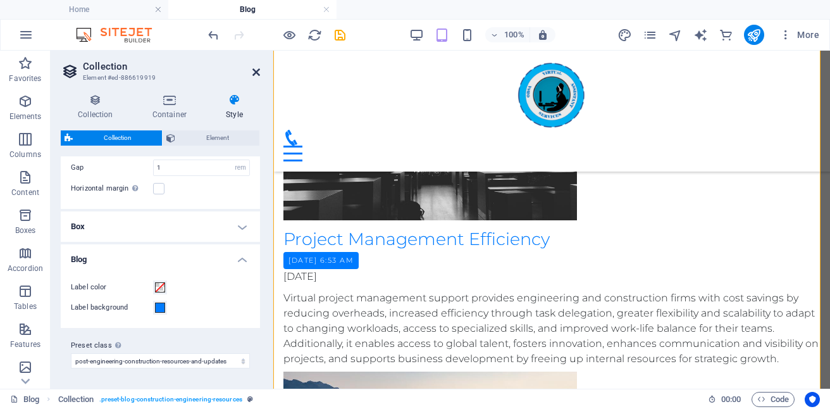
click at [254, 73] on icon at bounding box center [256, 72] width 8 height 10
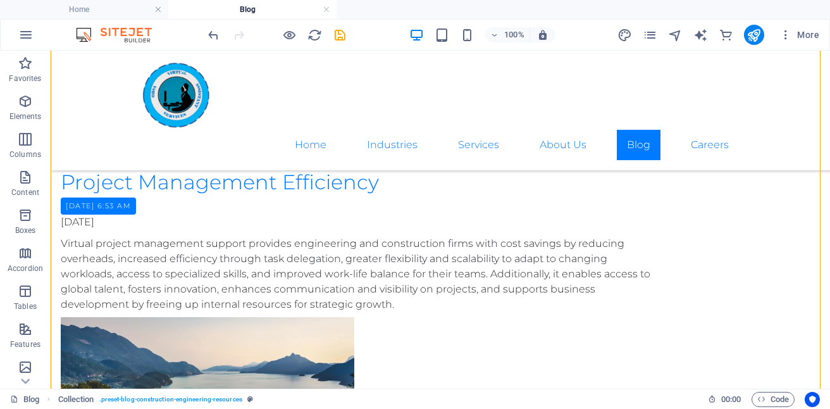
scroll to position [716, 0]
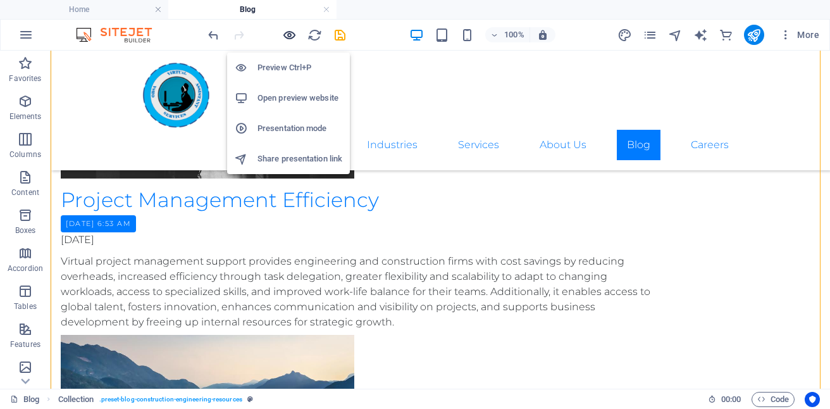
click at [286, 36] on icon "button" at bounding box center [289, 35] width 15 height 15
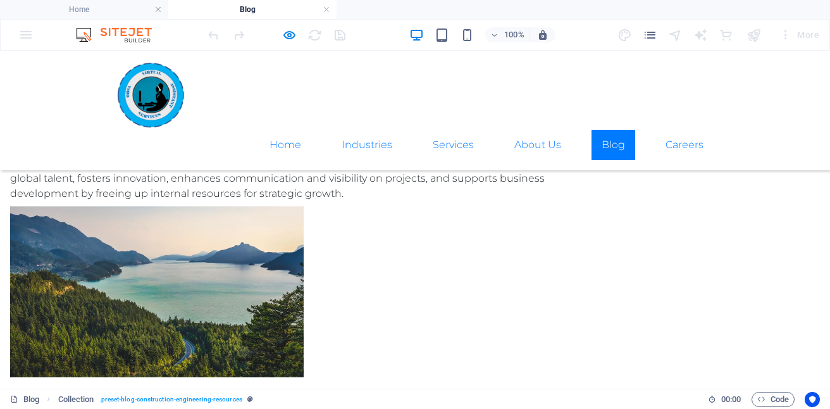
scroll to position [871, 0]
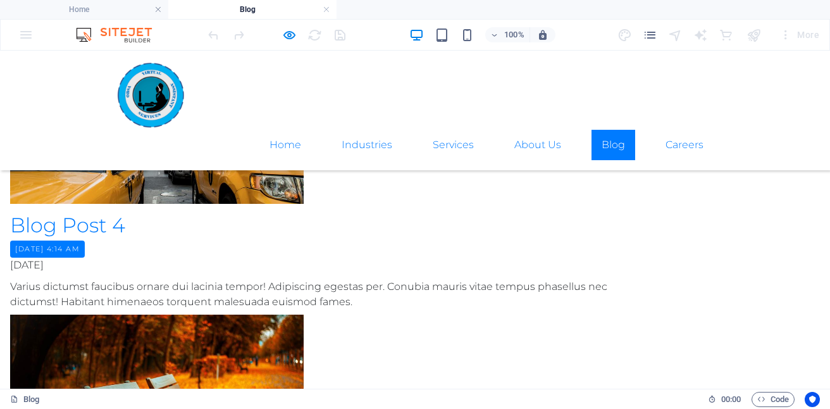
scroll to position [670, 0]
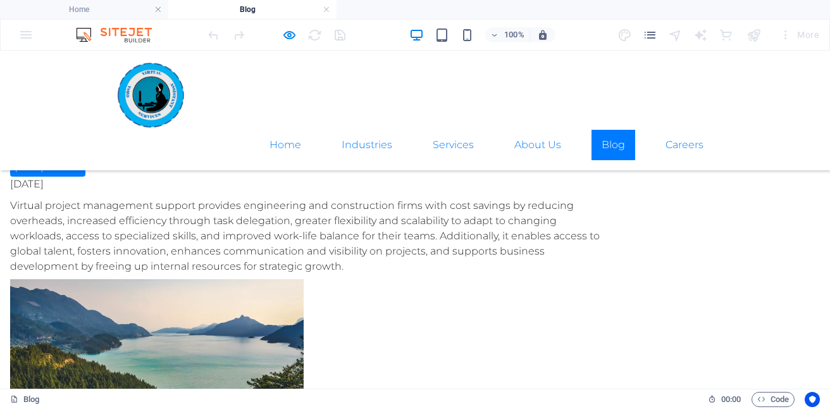
scroll to position [758, 0]
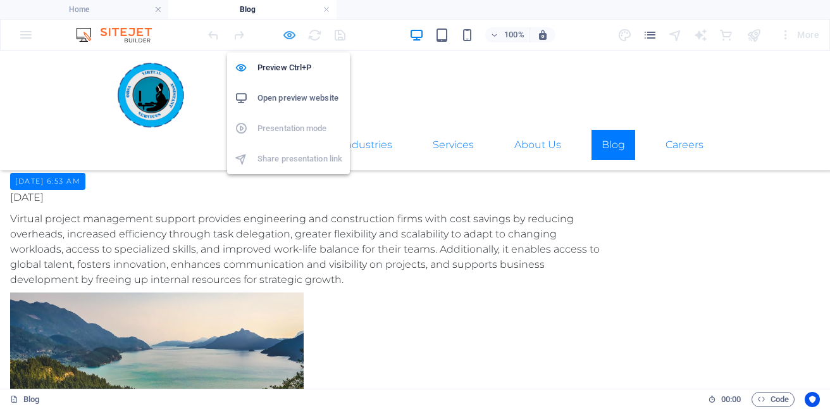
click at [287, 31] on icon "button" at bounding box center [289, 35] width 15 height 15
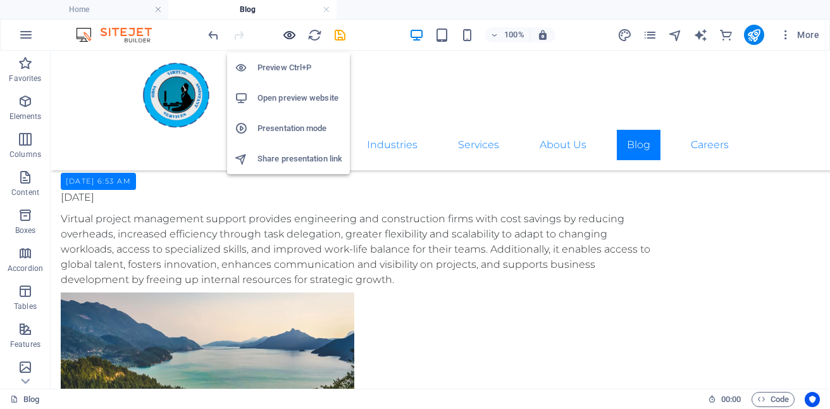
click at [287, 31] on icon "button" at bounding box center [289, 35] width 15 height 15
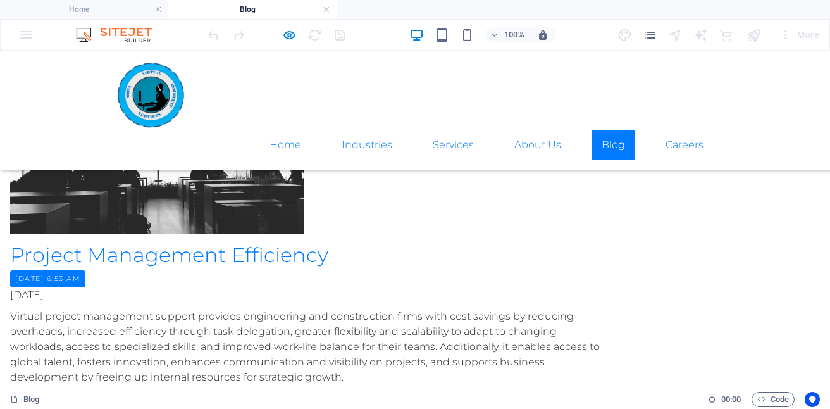
scroll to position [657, 0]
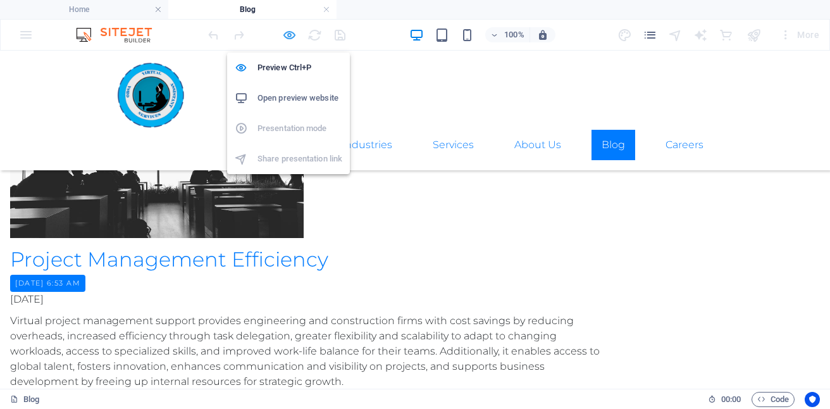
click at [288, 28] on icon "button" at bounding box center [289, 35] width 15 height 15
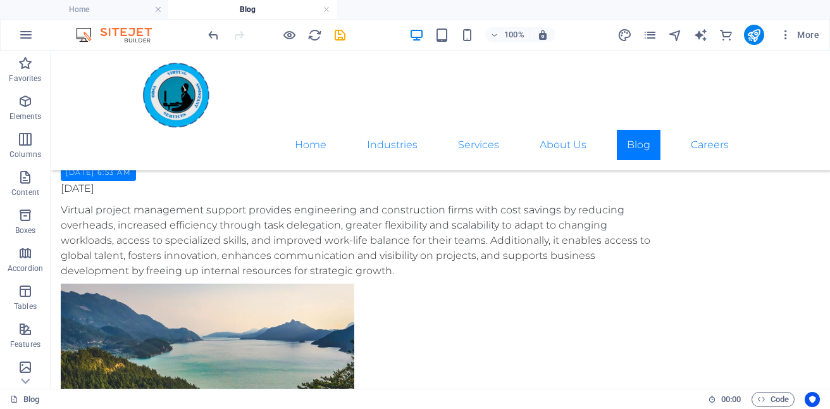
scroll to position [732, 0]
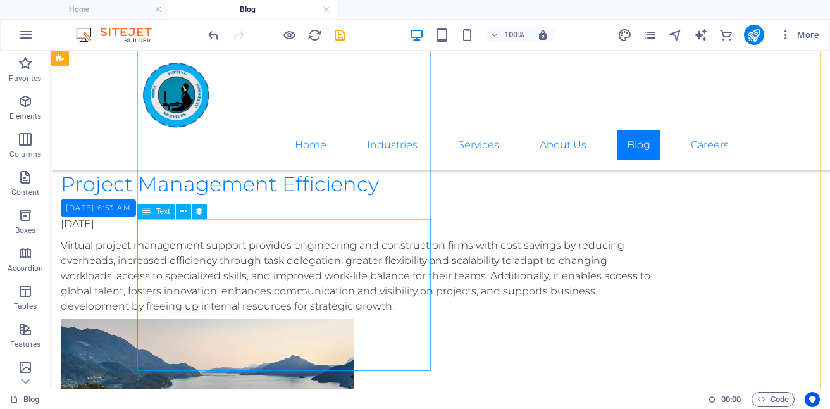
click at [288, 256] on div "Virtual project management support provides engineering and construction firms …" at bounding box center [359, 276] width 597 height 76
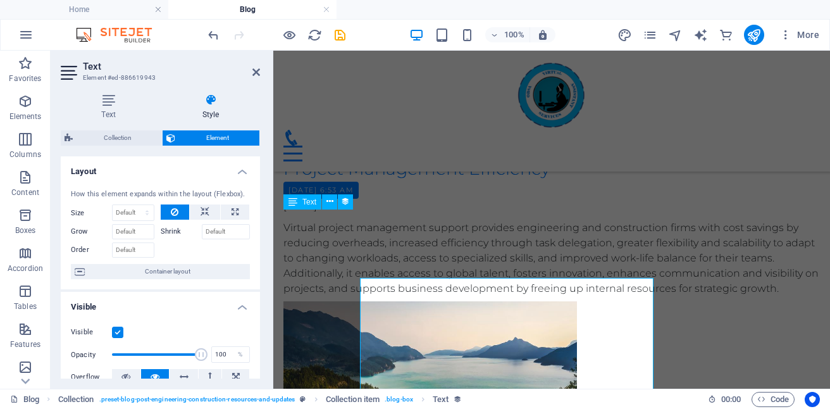
scroll to position [673, 0]
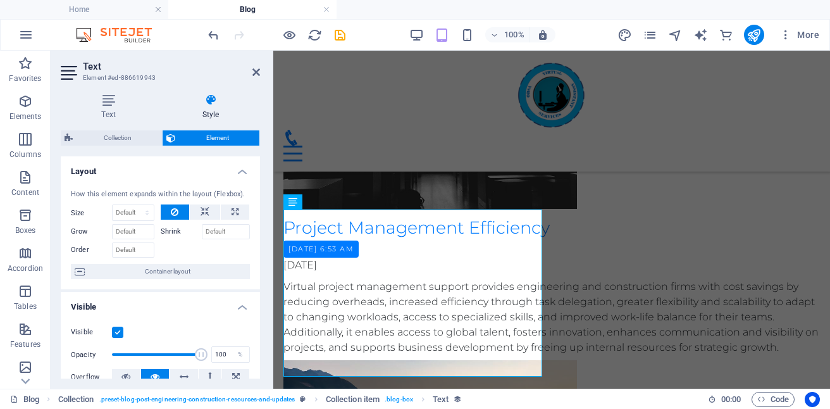
drag, startPoint x: 257, startPoint y: 219, endPoint x: 257, endPoint y: 289, distance: 70.2
click at [257, 289] on div "How this element expands within the layout (Flexbox). Size Default auto px % 1/…" at bounding box center [160, 234] width 199 height 111
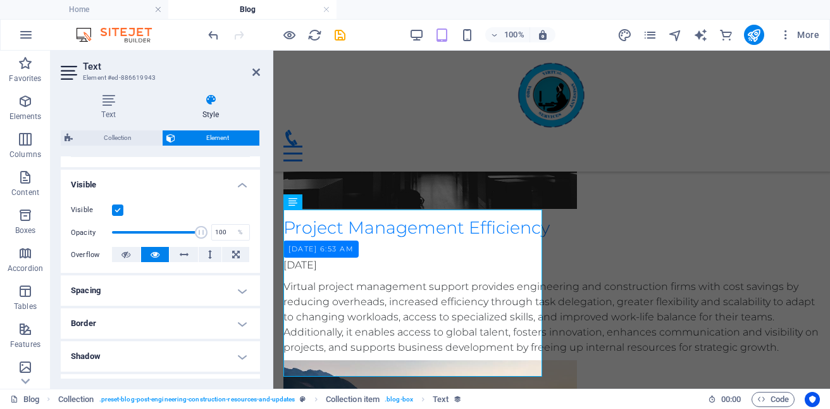
scroll to position [0, 0]
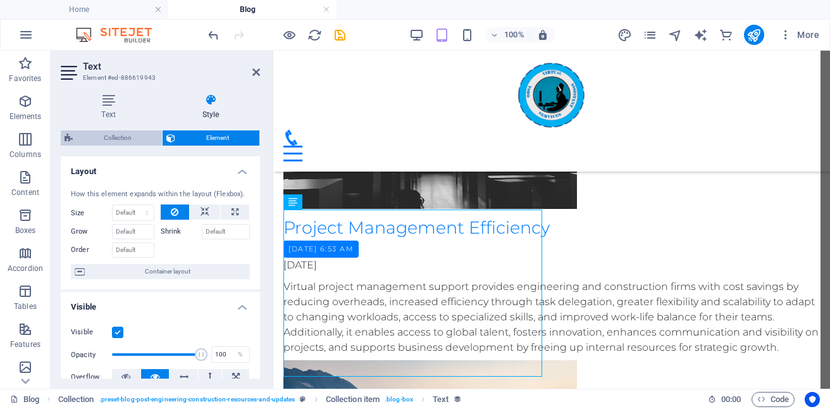
click at [125, 138] on span "Collection" at bounding box center [118, 137] width 82 height 15
select select "rem"
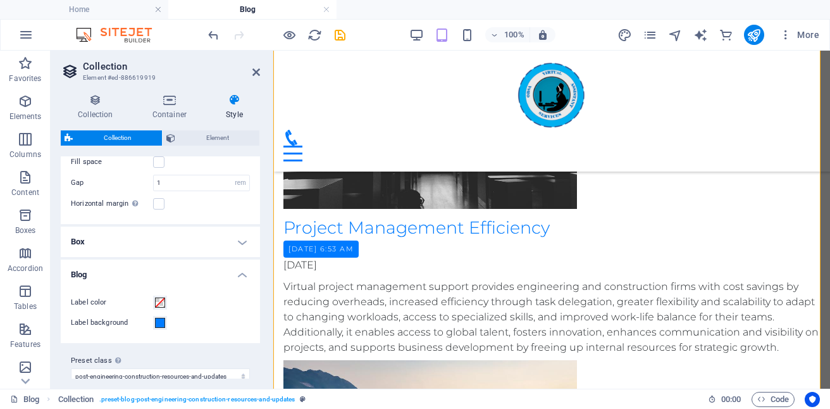
scroll to position [73, 0]
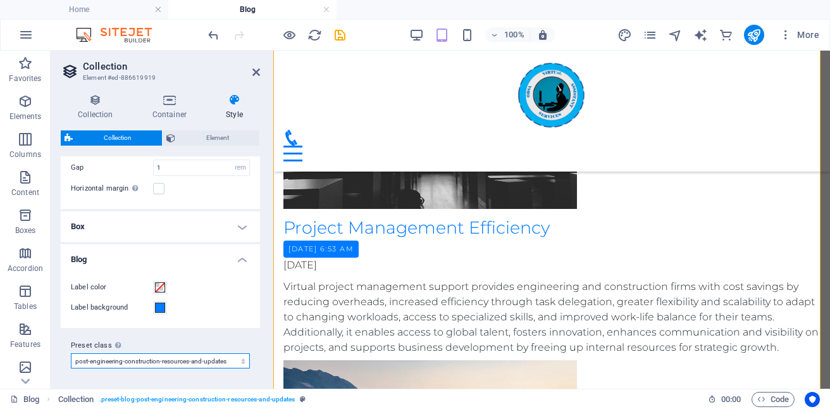
click at [243, 361] on select "get-the-latest-updates post-get-the-latest-updates post-available-jobs post-wir…" at bounding box center [160, 360] width 179 height 15
click at [71, 353] on select "get-the-latest-updates post-get-the-latest-updates post-available-jobs post-wir…" at bounding box center [160, 360] width 179 height 15
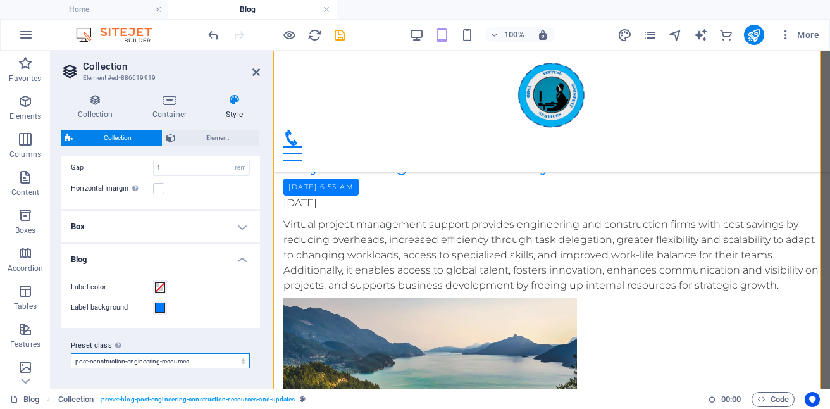
scroll to position [736, 0]
click at [242, 361] on select "get-the-latest-updates post-get-the-latest-updates post-available-jobs post-wir…" at bounding box center [160, 360] width 179 height 15
click at [71, 353] on select "get-the-latest-updates post-get-the-latest-updates post-available-jobs post-wir…" at bounding box center [160, 360] width 179 height 15
click at [239, 364] on select "get-the-latest-updates post-get-the-latest-updates post-available-jobs post-wir…" at bounding box center [160, 360] width 179 height 15
click at [71, 353] on select "get-the-latest-updates post-get-the-latest-updates post-available-jobs post-wir…" at bounding box center [160, 360] width 179 height 15
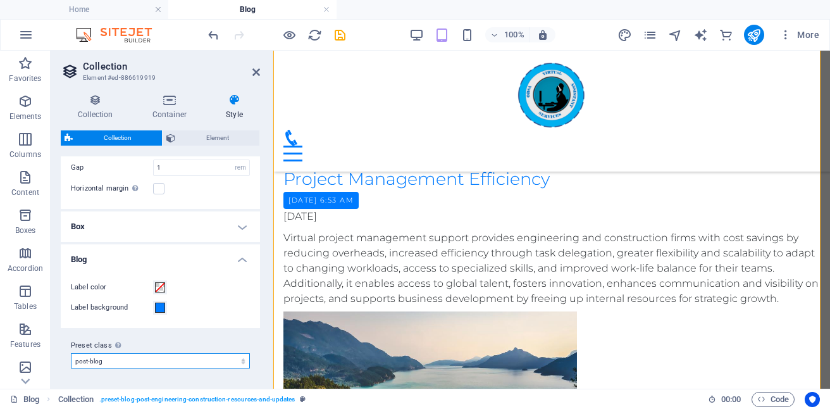
scroll to position [722, 0]
click at [238, 362] on select "get-the-latest-updates post-get-the-latest-updates post-available-jobs post-wir…" at bounding box center [160, 360] width 179 height 15
click at [71, 353] on select "get-the-latest-updates post-get-the-latest-updates post-available-jobs post-wir…" at bounding box center [160, 360] width 179 height 15
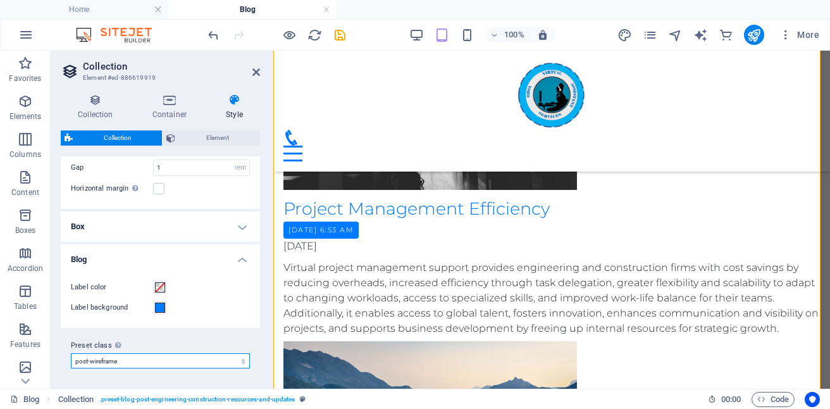
scroll to position [696, 0]
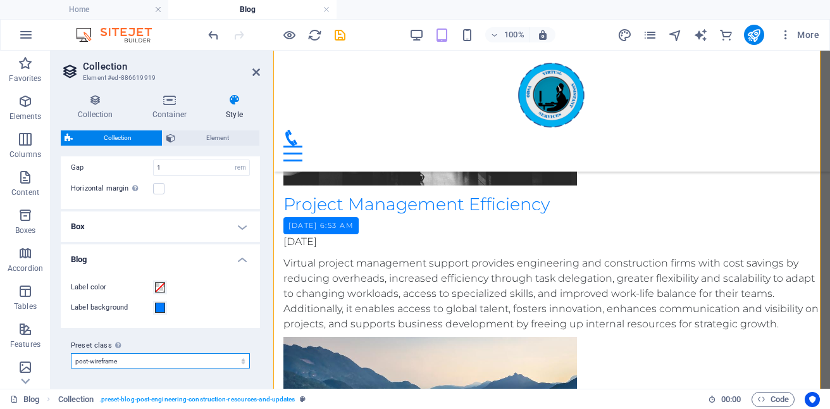
click at [230, 364] on select "get-the-latest-updates post-get-the-latest-updates post-available-jobs post-wir…" at bounding box center [160, 360] width 179 height 15
click at [71, 353] on select "get-the-latest-updates post-get-the-latest-updates post-available-jobs post-wir…" at bounding box center [160, 360] width 179 height 15
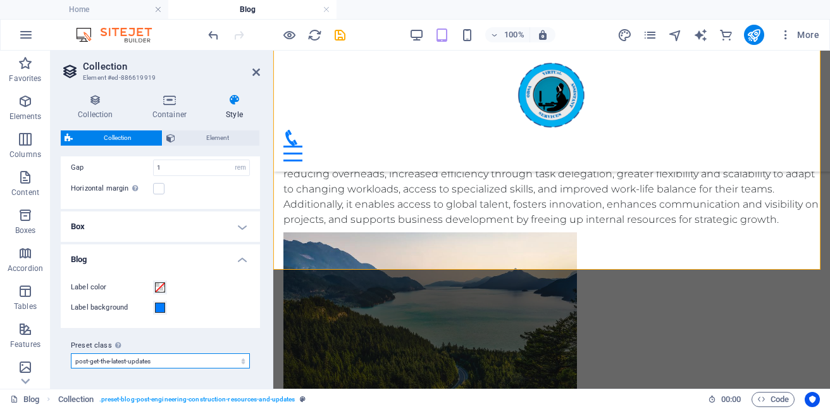
scroll to position [931, 0]
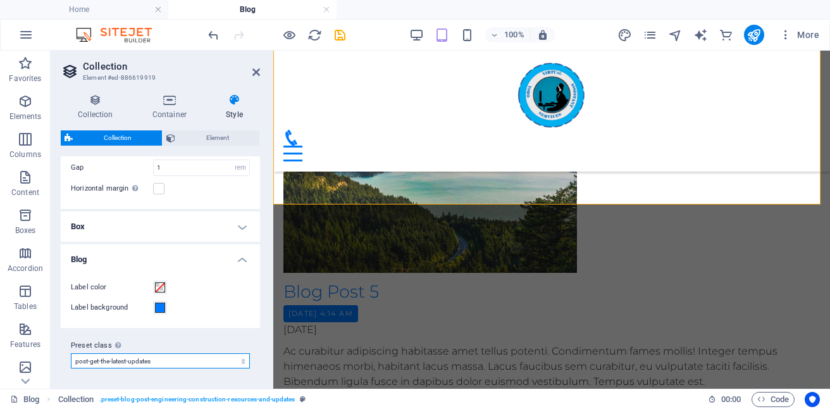
click at [235, 361] on select "get-the-latest-updates post-get-the-latest-updates post-available-jobs post-wir…" at bounding box center [160, 360] width 179 height 15
select select "preset-blog-get-the-latest-updates"
click at [71, 353] on select "get-the-latest-updates post-get-the-latest-updates post-available-jobs post-wir…" at bounding box center [160, 360] width 179 height 15
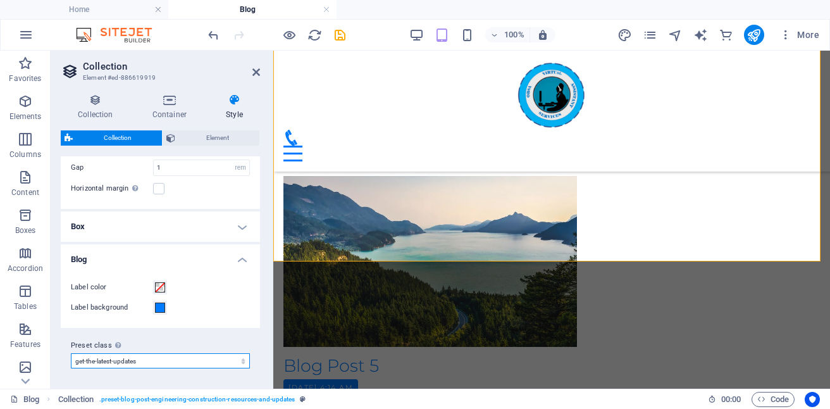
scroll to position [879, 0]
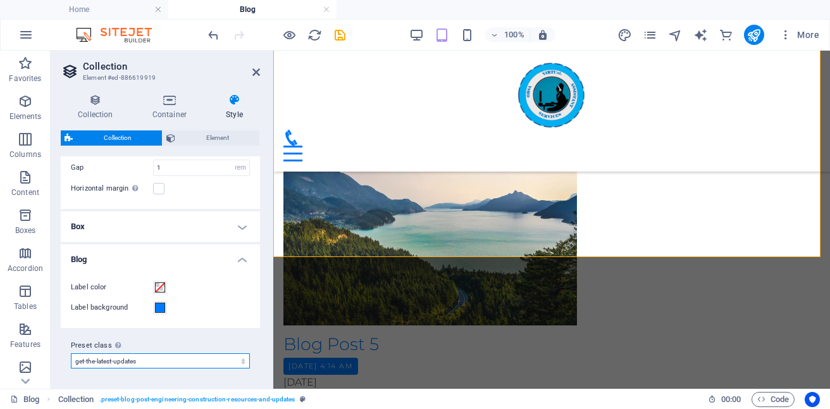
click at [231, 361] on select "get-the-latest-updates post-get-the-latest-updates post-available-jobs post-wir…" at bounding box center [160, 360] width 179 height 15
click at [71, 353] on select "get-the-latest-updates post-get-the-latest-updates post-available-jobs post-wir…" at bounding box center [160, 360] width 179 height 15
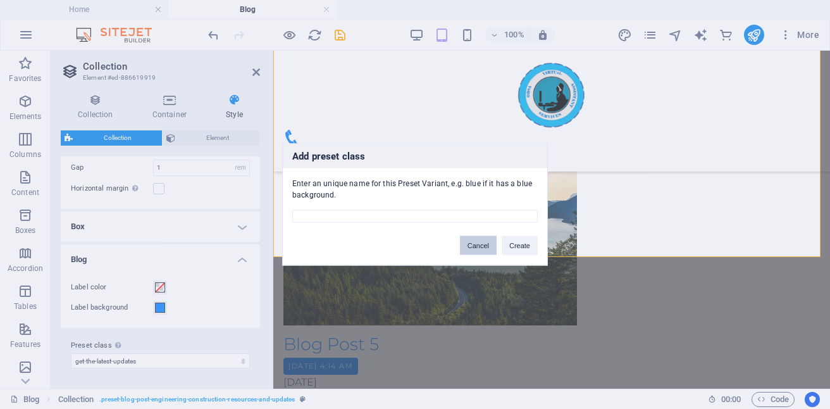
click at [484, 245] on button "Cancel" at bounding box center [478, 245] width 37 height 19
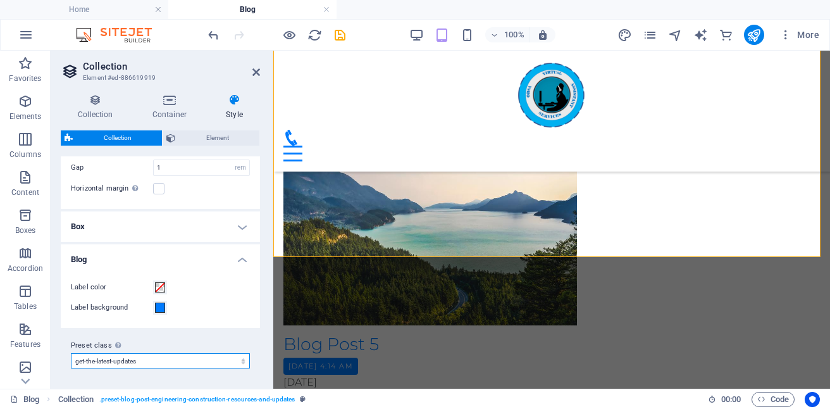
click at [183, 357] on select "get-the-latest-updates post-get-the-latest-updates post-available-jobs post-wir…" at bounding box center [160, 360] width 179 height 15
click at [71, 353] on select "get-the-latest-updates post-get-the-latest-updates post-available-jobs post-wir…" at bounding box center [160, 360] width 179 height 15
select select "preset-blog-post-engineering-construction-resources-and-updates"
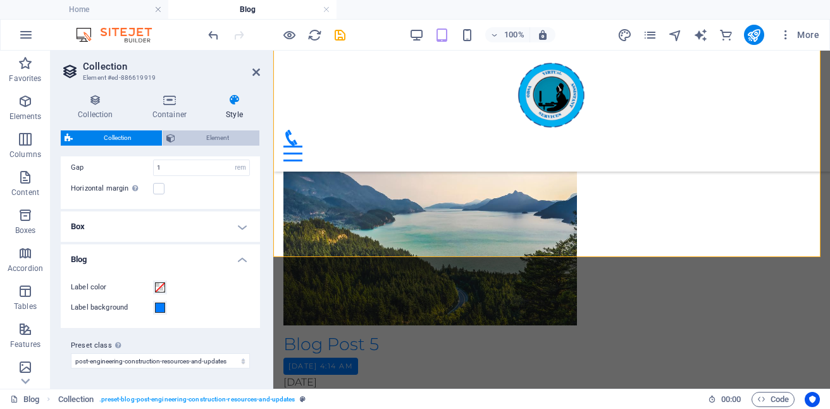
click at [216, 133] on span "Element" at bounding box center [217, 137] width 77 height 15
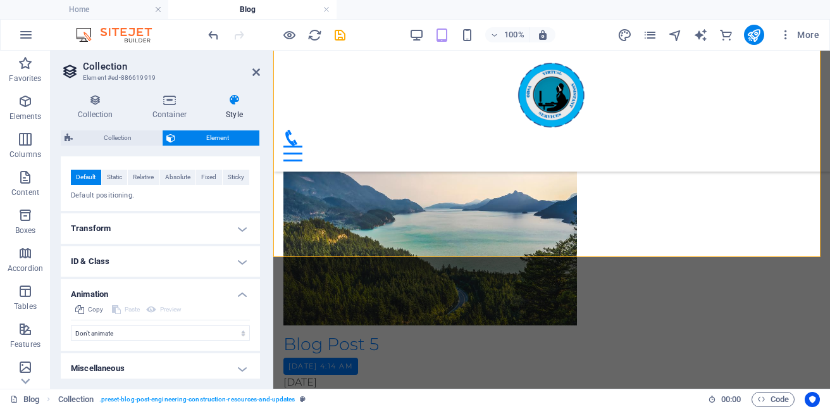
scroll to position [290, 0]
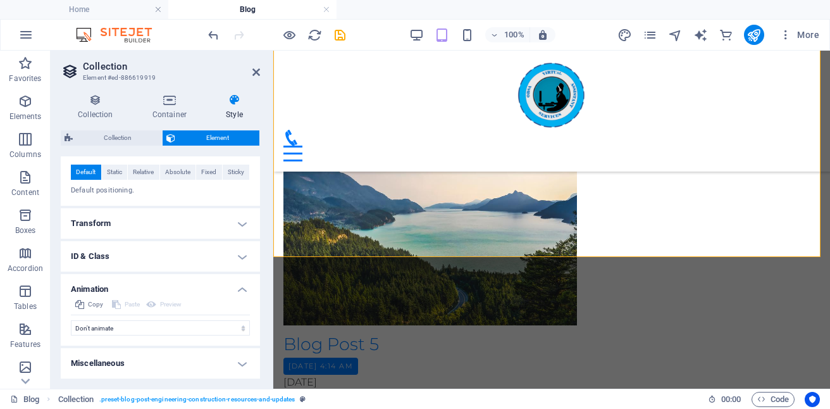
click at [240, 366] on h4 "Miscellaneous" at bounding box center [160, 363] width 199 height 30
drag, startPoint x: 256, startPoint y: 312, endPoint x: 256, endPoint y: 342, distance: 30.4
click at [256, 342] on div "Copy Paste Preview Don't animate Show / Hide Slide up/down Zoom in/out Slide le…" at bounding box center [160, 321] width 199 height 49
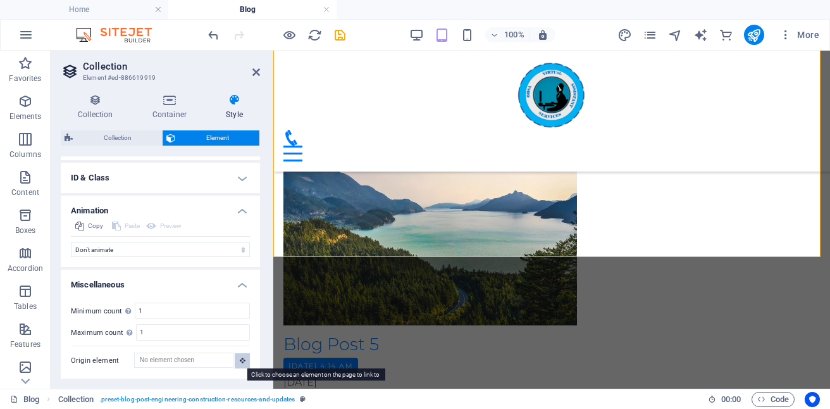
click at [235, 361] on button at bounding box center [242, 360] width 15 height 15
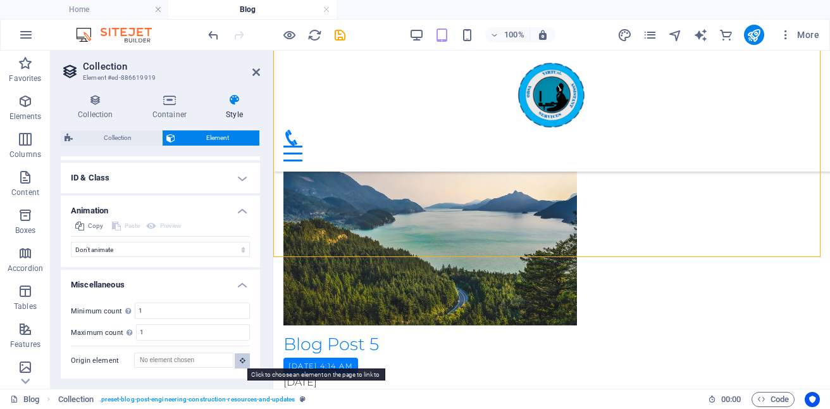
click at [235, 361] on button at bounding box center [242, 360] width 15 height 15
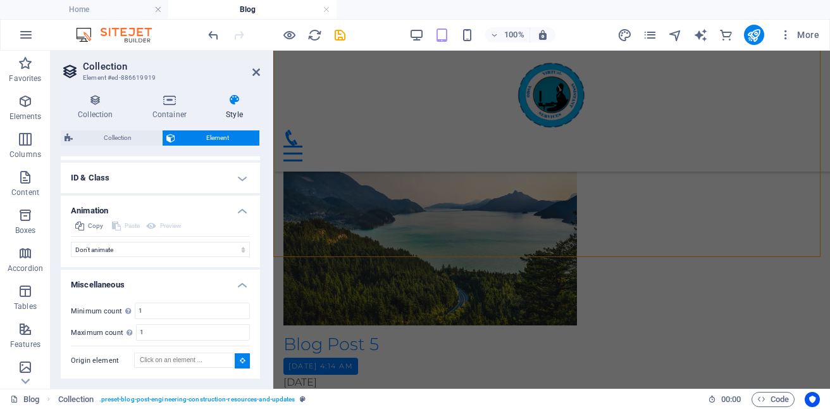
click at [235, 361] on button at bounding box center [242, 360] width 15 height 15
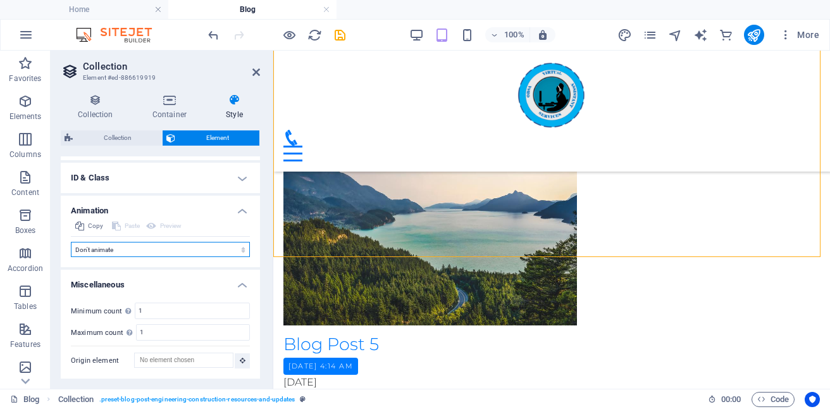
click at [239, 252] on select "Don't animate Show / Hide Slide up/down Zoom in/out Slide left to right Slide r…" at bounding box center [160, 249] width 179 height 15
click at [261, 236] on div "Collection Container Style General Collection Construction & Engineering Resour…" at bounding box center [160, 235] width 219 height 305
click at [174, 107] on h4 "Container" at bounding box center [171, 107] width 73 height 27
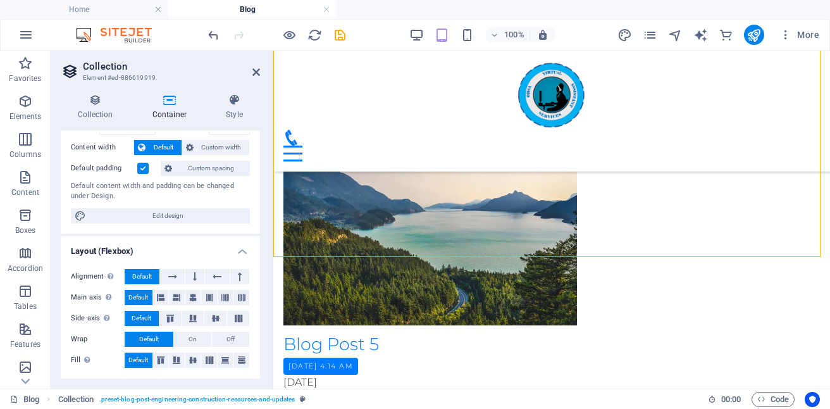
scroll to position [0, 0]
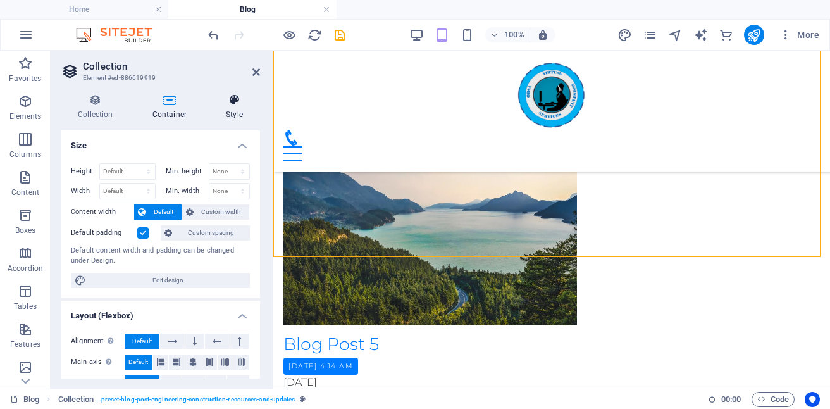
click at [237, 94] on icon at bounding box center [234, 100] width 51 height 13
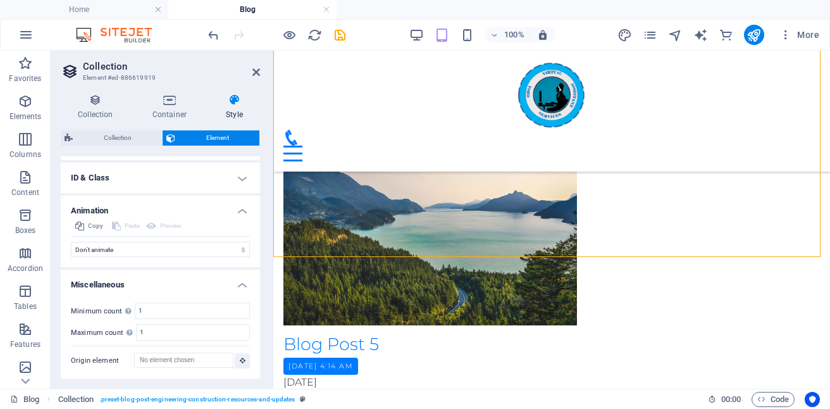
click at [235, 183] on h4 "ID & Class" at bounding box center [160, 178] width 199 height 30
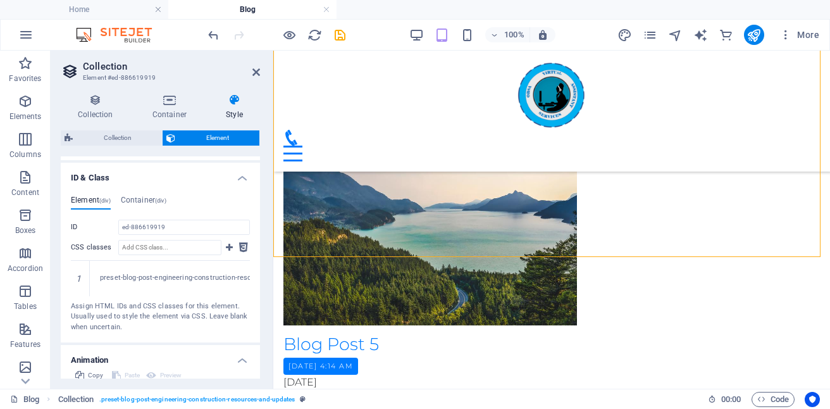
click at [235, 183] on h4 "ID & Class" at bounding box center [160, 174] width 199 height 23
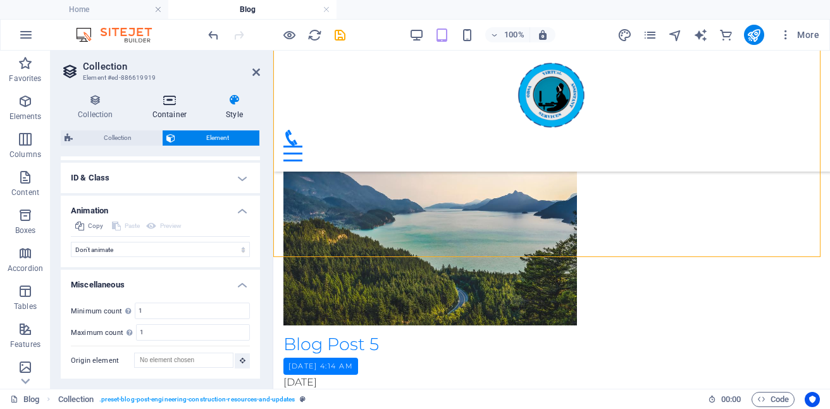
click at [159, 116] on h4 "Container" at bounding box center [171, 107] width 73 height 27
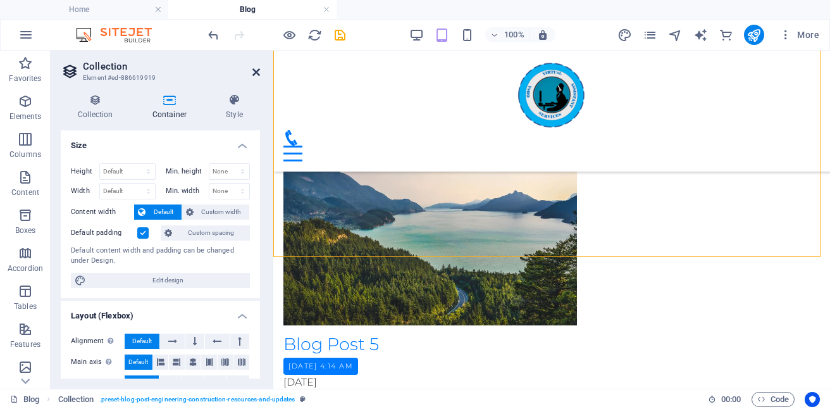
click at [257, 71] on icon at bounding box center [256, 72] width 8 height 10
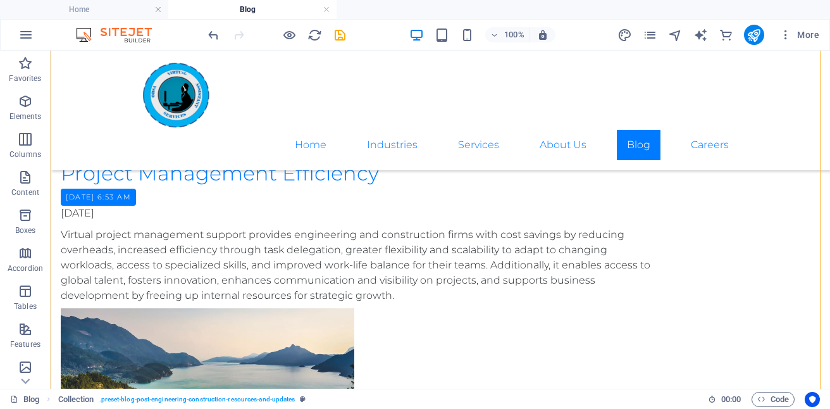
scroll to position [751, 0]
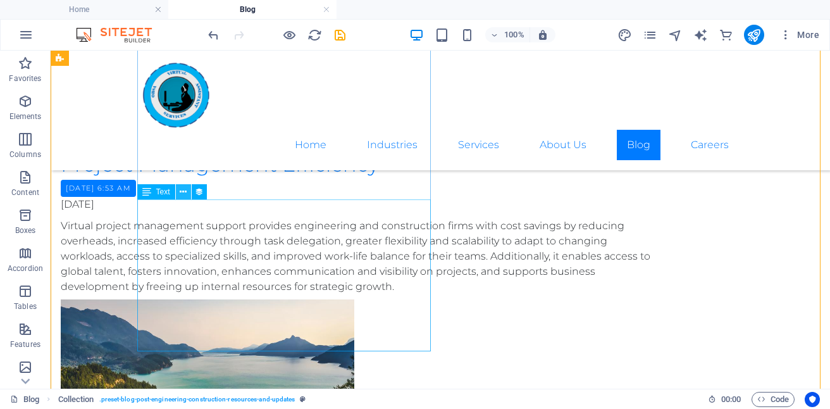
click at [181, 189] on icon at bounding box center [183, 191] width 7 height 13
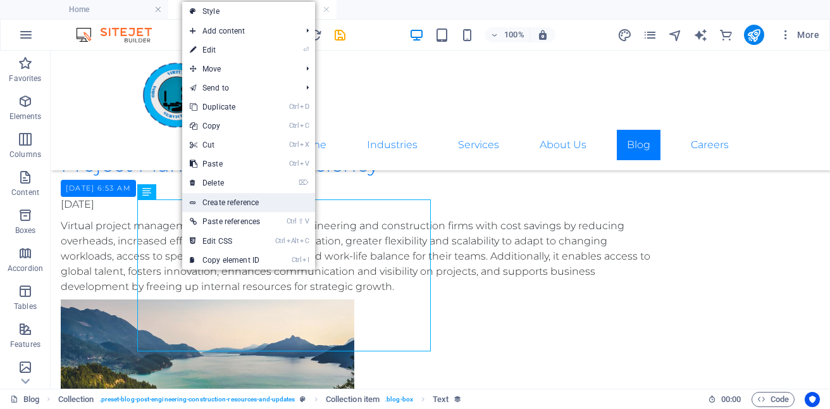
click at [252, 204] on link "Create reference" at bounding box center [248, 202] width 133 height 19
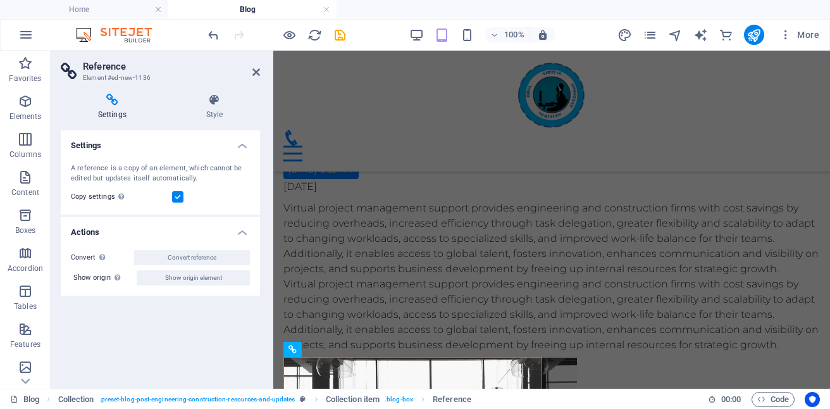
scroll to position [693, 0]
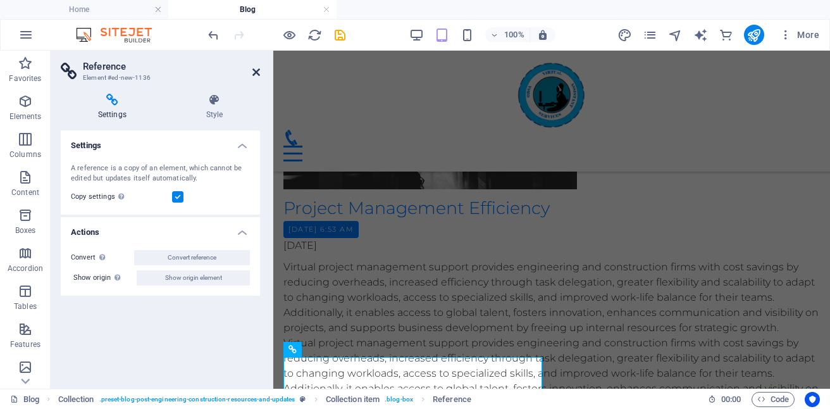
click at [256, 68] on icon at bounding box center [256, 72] width 8 height 10
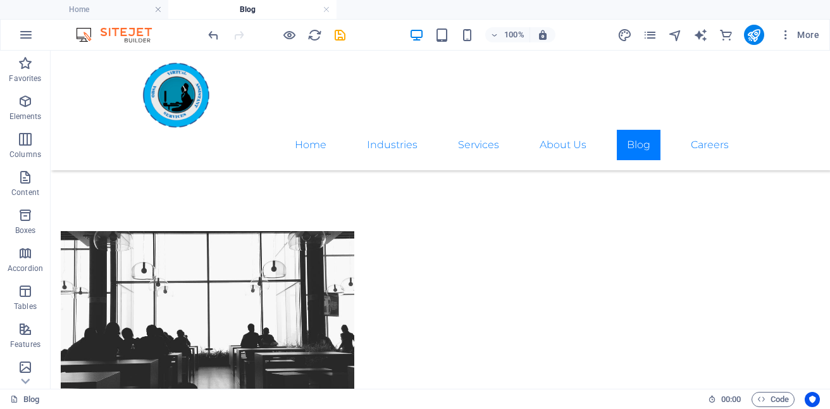
scroll to position [446, 0]
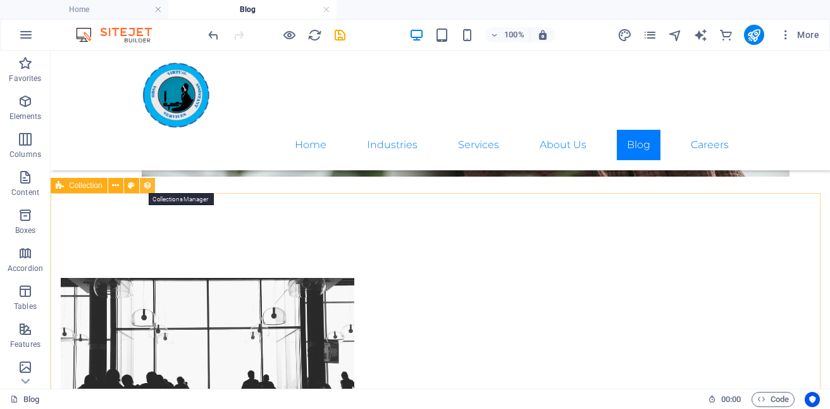
click at [151, 187] on icon at bounding box center [147, 185] width 9 height 13
select select "[DOMAIN_NAME]_DESC"
select select "[DOMAIN_NAME]"
select select "columns.publishing_date"
select select "past"
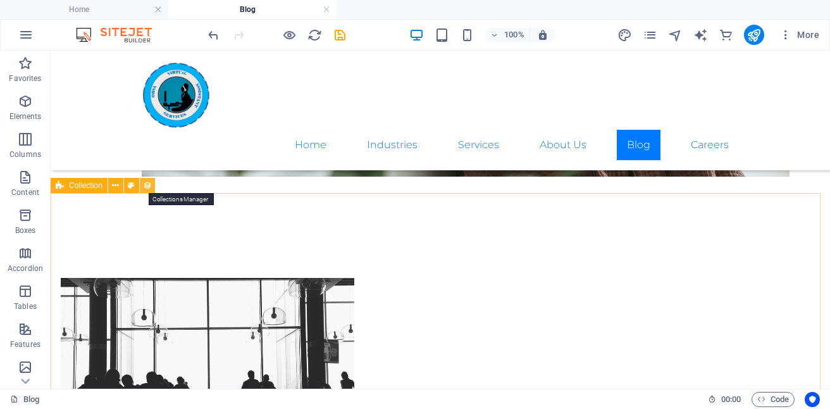
select select "columns.publishing_date"
select select "past"
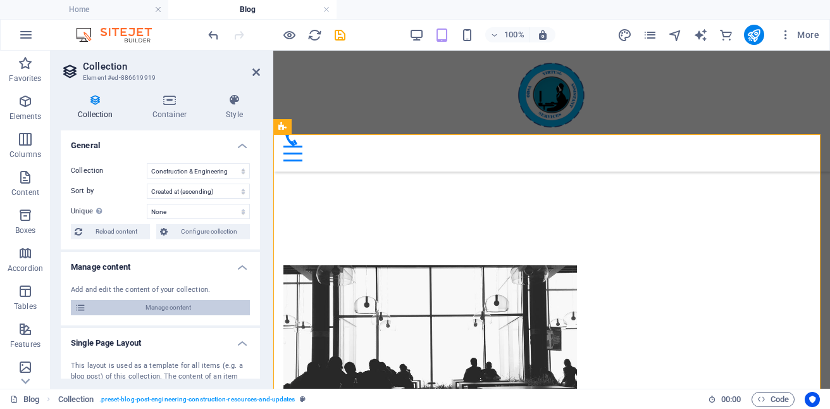
click at [178, 304] on span "Manage content" at bounding box center [168, 307] width 156 height 15
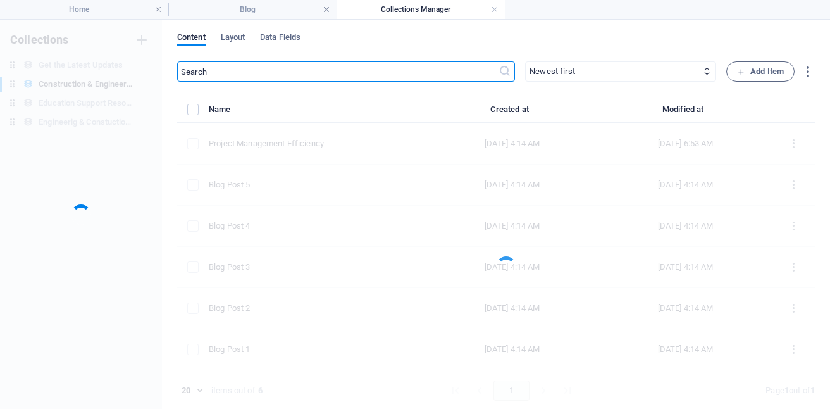
scroll to position [0, 0]
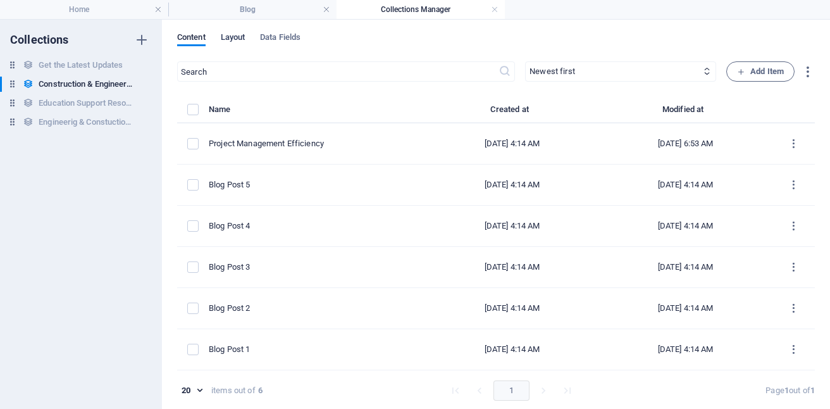
click at [235, 36] on span "Layout" at bounding box center [233, 39] width 25 height 18
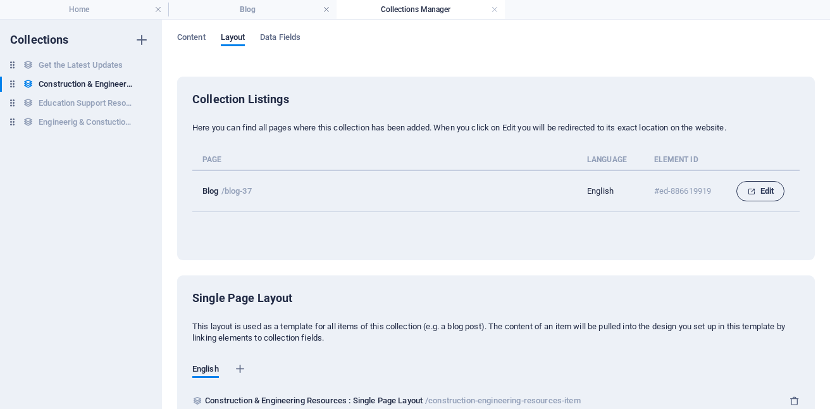
click at [765, 187] on span "Edit" at bounding box center [760, 190] width 27 height 15
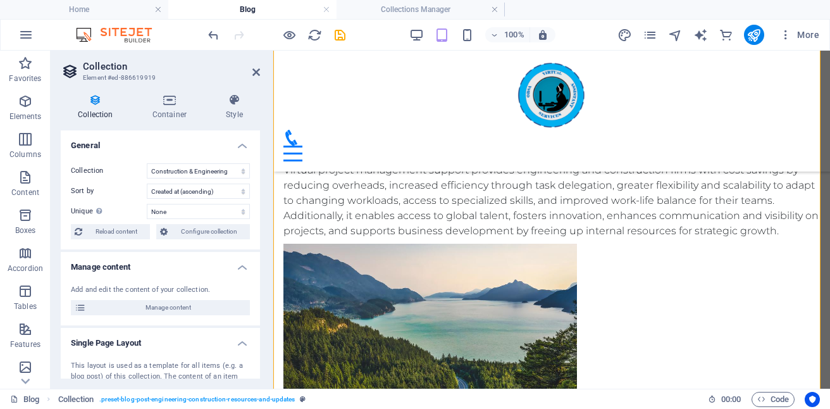
scroll to position [870, 0]
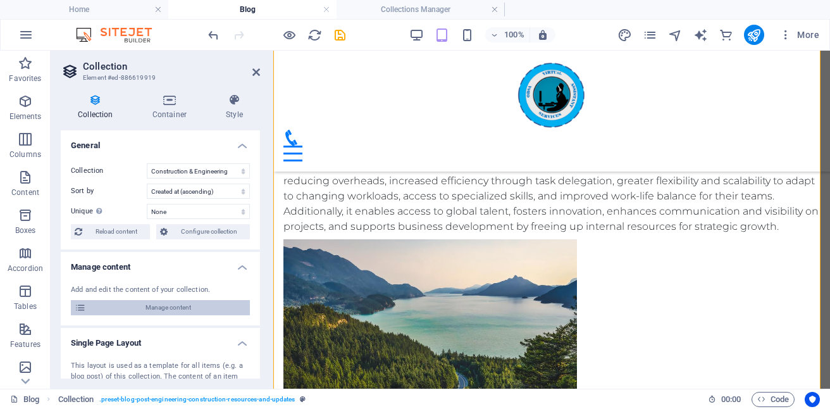
click at [191, 302] on span "Manage content" at bounding box center [168, 307] width 156 height 15
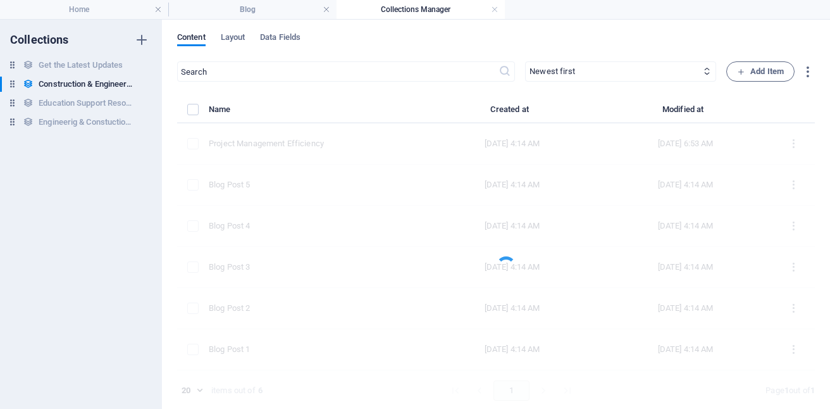
scroll to position [0, 0]
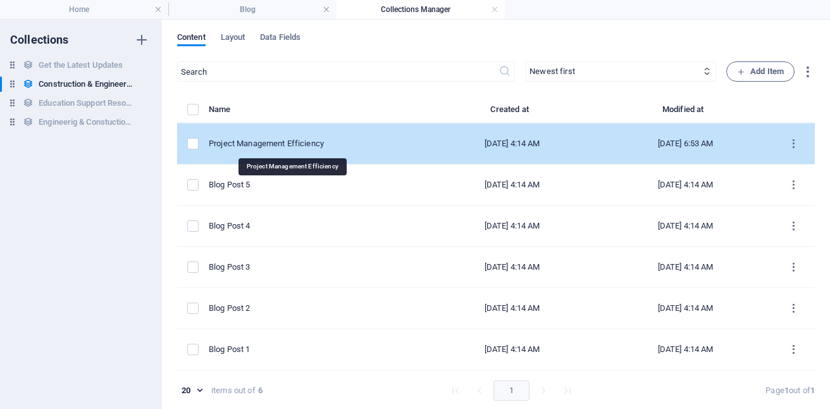
click at [336, 142] on div "Project Management Efficiency" at bounding box center [312, 143] width 207 height 11
select select "Category 1"
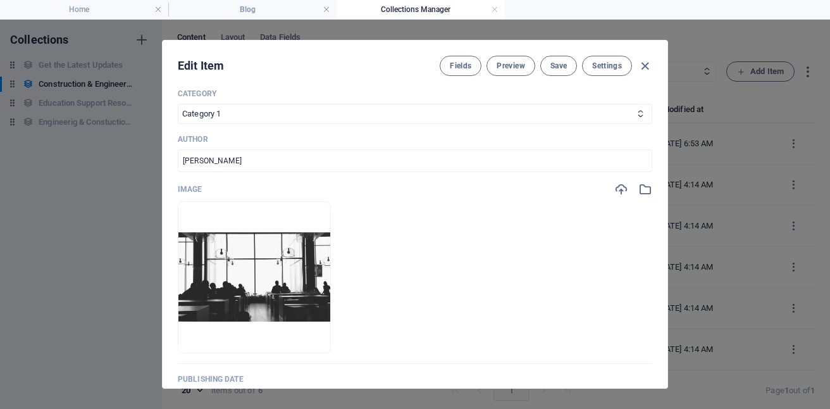
scroll to position [354, 0]
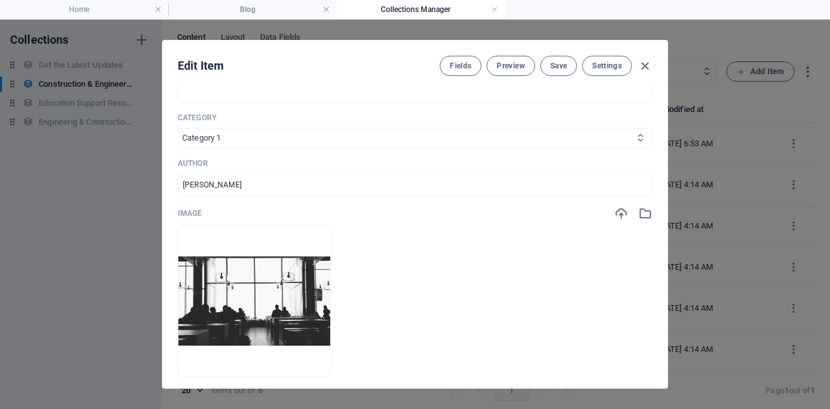
click at [474, 148] on select "Category 1 Category 2" at bounding box center [415, 138] width 474 height 20
click at [178, 139] on select "Category 1 Category 2" at bounding box center [415, 138] width 474 height 20
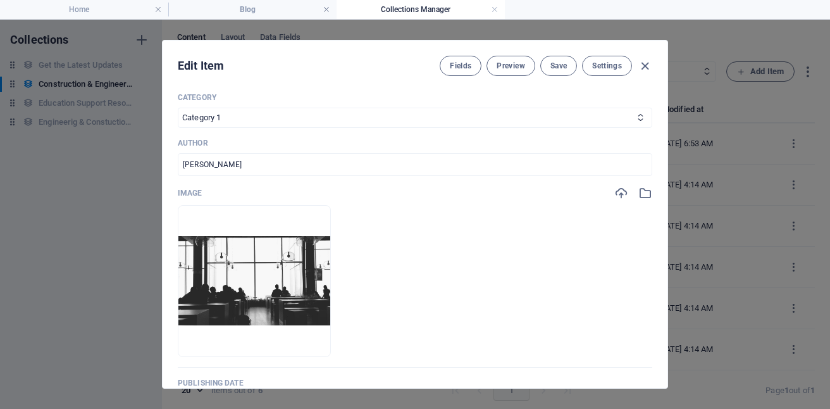
scroll to position [377, 0]
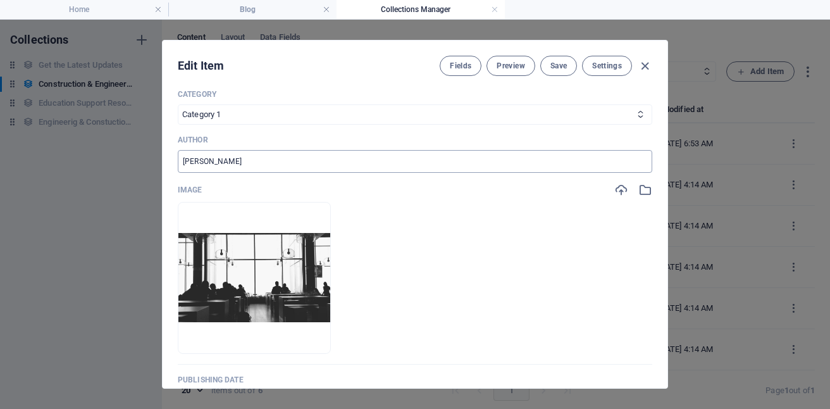
click at [272, 171] on input "[PERSON_NAME]" at bounding box center [415, 161] width 474 height 23
type input "M"
type input "Obrien Salimu"
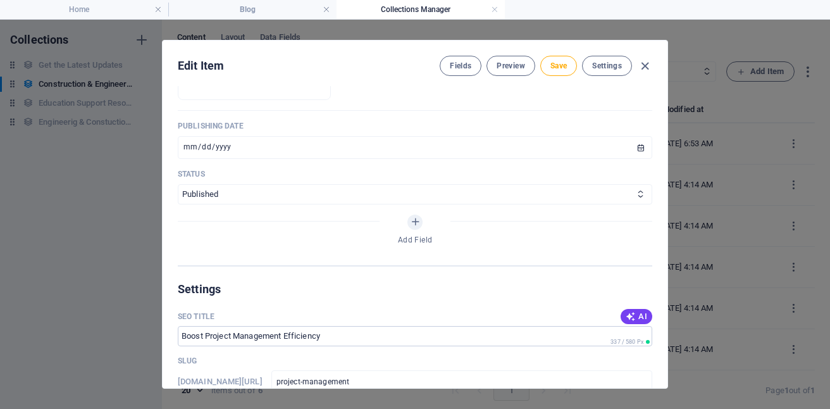
scroll to position [641, 0]
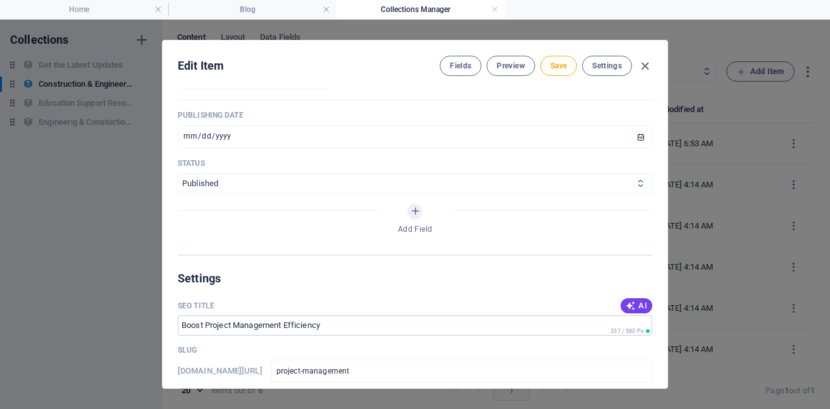
click at [636, 187] on icon at bounding box center [640, 183] width 8 height 8
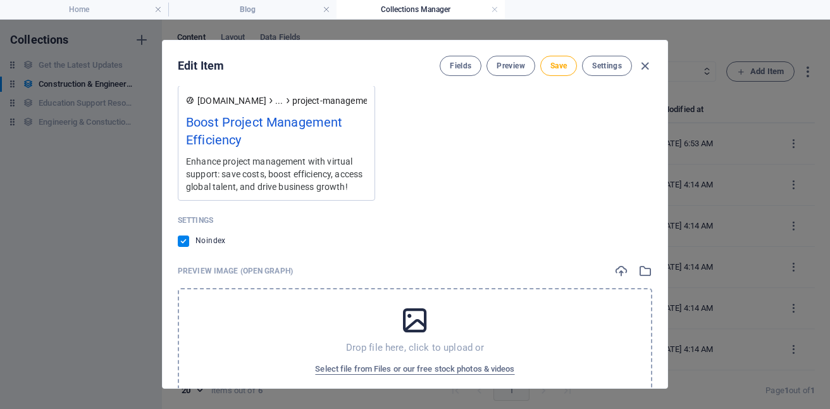
scroll to position [1211, 0]
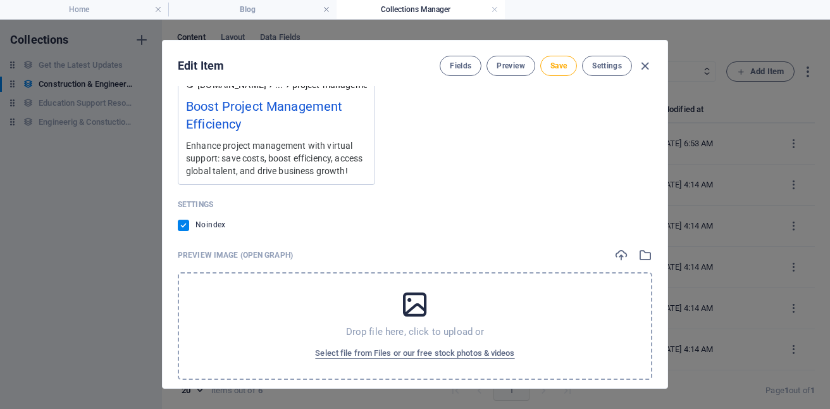
click at [185, 231] on label at bounding box center [183, 224] width 11 height 11
click at [0, 0] on input "checkbox" at bounding box center [0, 0] width 0 height 0
drag, startPoint x: 666, startPoint y: 330, endPoint x: 666, endPoint y: 348, distance: 17.7
click at [666, 348] on div "Edit Item Fields Preview Save Settings Project Management Efficiency Project Ma…" at bounding box center [415, 214] width 506 height 348
click at [619, 262] on icon "button" at bounding box center [621, 255] width 14 height 14
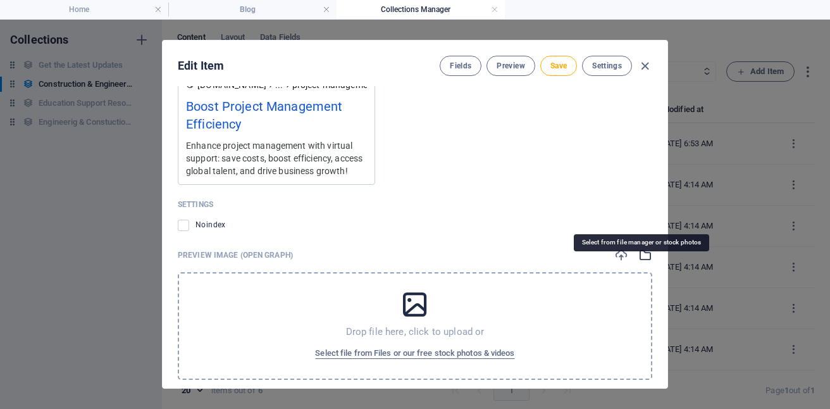
click at [641, 262] on icon "button" at bounding box center [645, 255] width 14 height 14
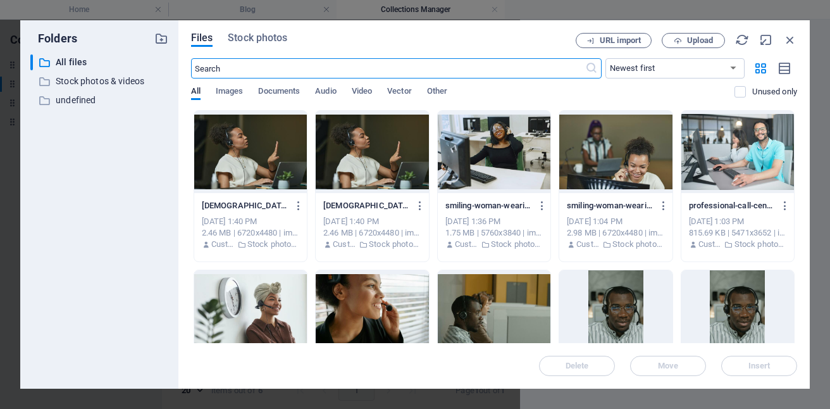
scroll to position [1230, 0]
click at [290, 151] on div at bounding box center [250, 152] width 113 height 82
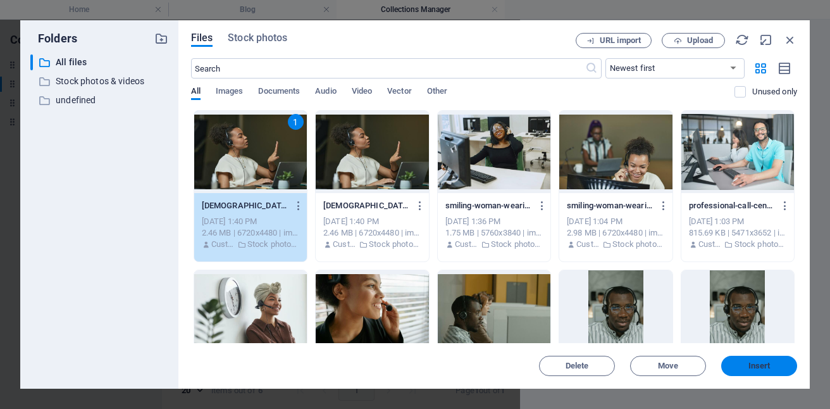
click at [770, 367] on span "Insert" at bounding box center [759, 366] width 66 height 8
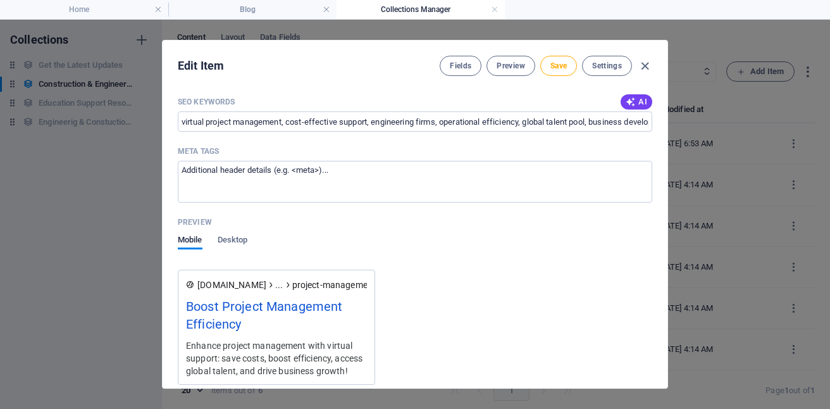
scroll to position [980, 0]
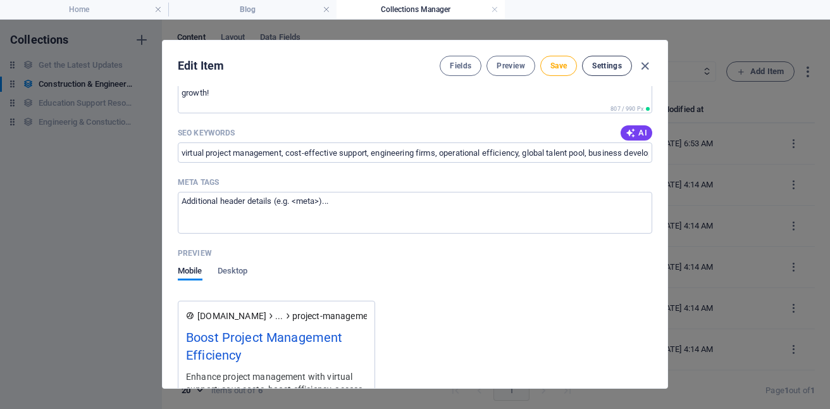
click at [602, 64] on span "Settings" at bounding box center [607, 66] width 30 height 10
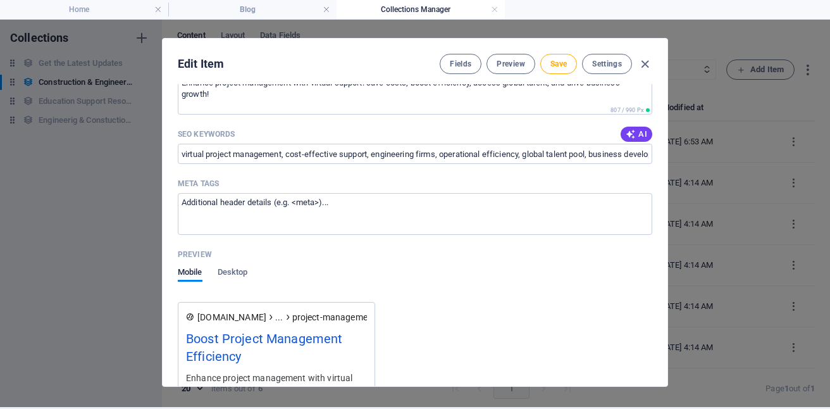
scroll to position [973, 0]
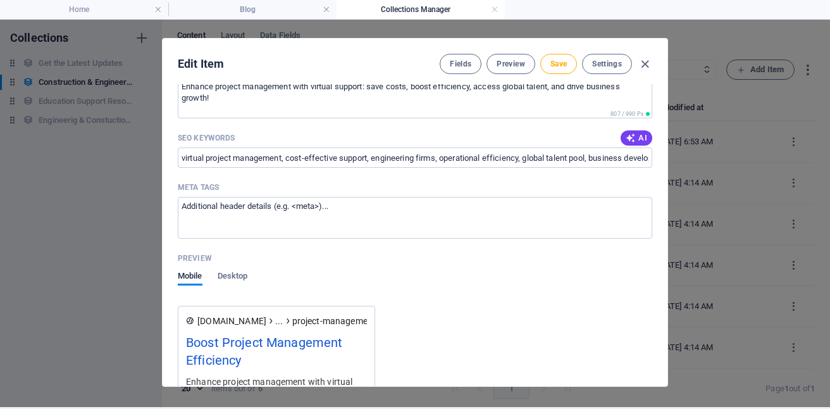
drag, startPoint x: 667, startPoint y: 276, endPoint x: 669, endPoint y: 309, distance: 32.3
click at [669, 309] on div "Edit Item Fields Preview Save Settings Project Management Efficiency Project Ma…" at bounding box center [415, 212] width 830 height 389
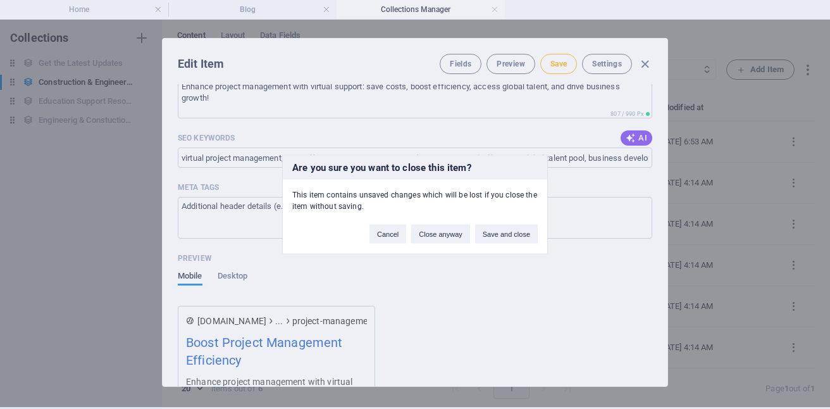
click at [450, 281] on div "Are you sure you want to close this item? This item contains unsaved changes wh…" at bounding box center [415, 204] width 830 height 409
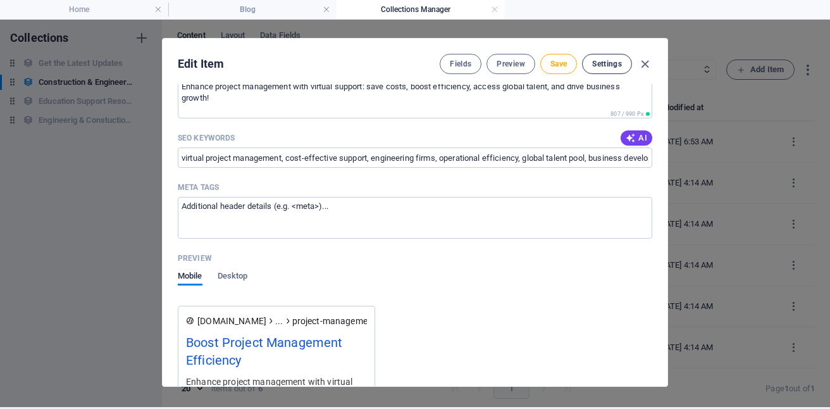
click at [603, 70] on button "Settings" at bounding box center [607, 64] width 50 height 20
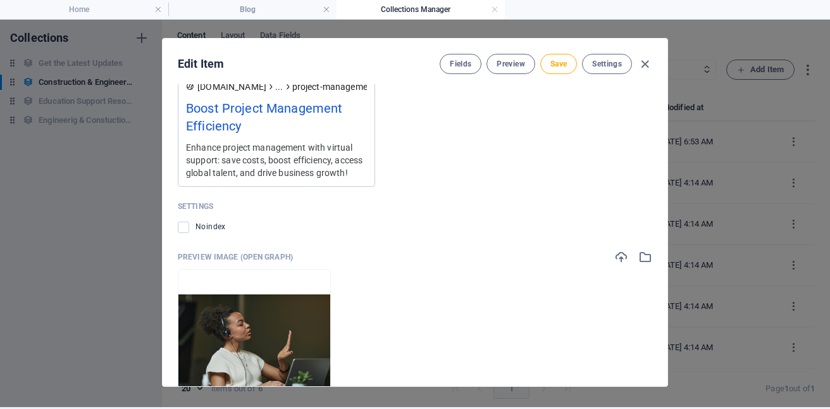
scroll to position [1338, 0]
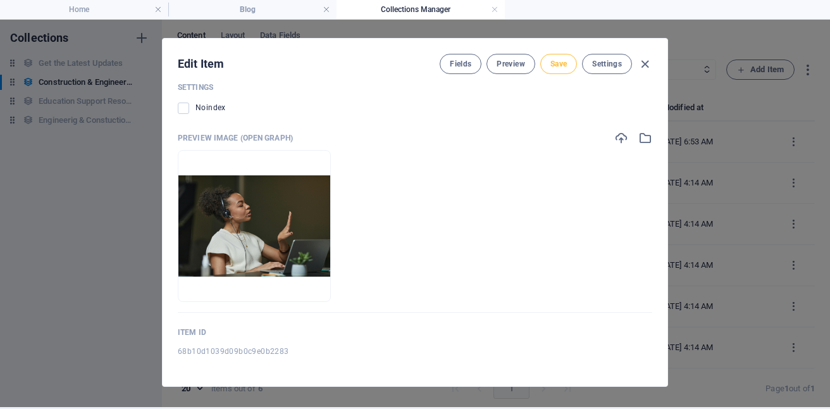
click at [550, 61] on span "Save" at bounding box center [558, 64] width 16 height 10
click at [513, 61] on span "Preview" at bounding box center [510, 64] width 28 height 10
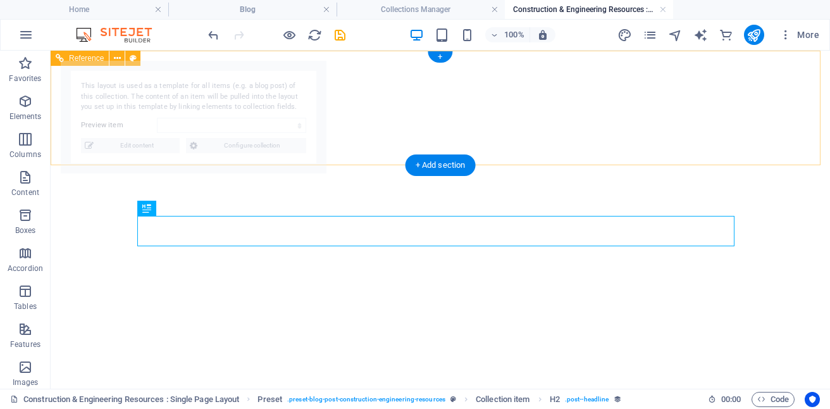
select select "68b10d1039d09b0c9e0b2283"
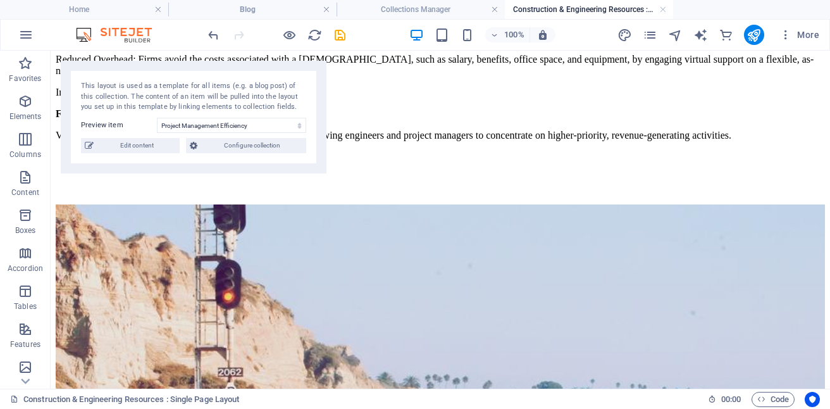
scroll to position [1801, 0]
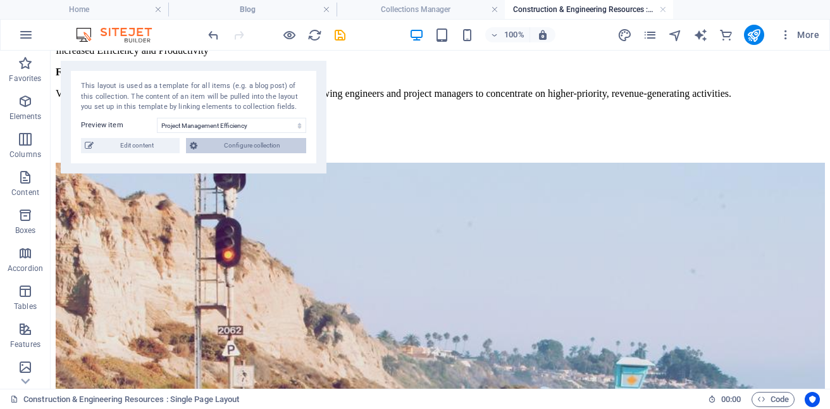
click at [259, 144] on span "Configure collection" at bounding box center [251, 145] width 101 height 15
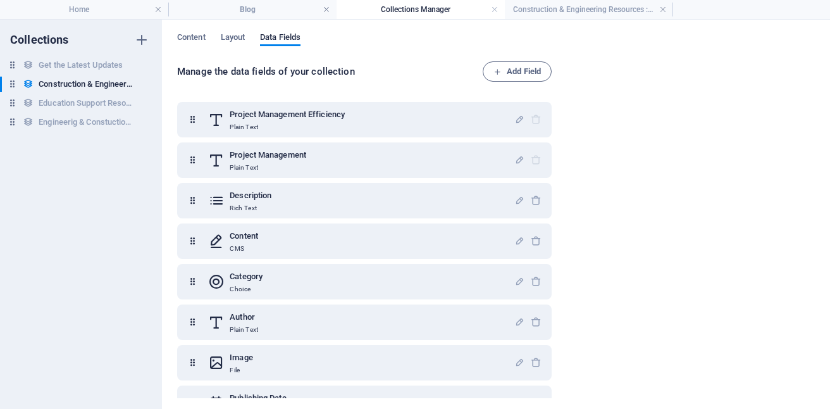
scroll to position [0, 0]
drag, startPoint x: 558, startPoint y: 118, endPoint x: 557, endPoint y: 146, distance: 27.9
click at [557, 146] on div "Manage the data fields of your collection Add Field Project Management Efficien…" at bounding box center [496, 230] width 638 height 338
drag, startPoint x: 557, startPoint y: 133, endPoint x: 557, endPoint y: 178, distance: 44.3
click at [557, 178] on div "Manage the data fields of your collection Add Field Project Management Efficien…" at bounding box center [496, 230] width 638 height 338
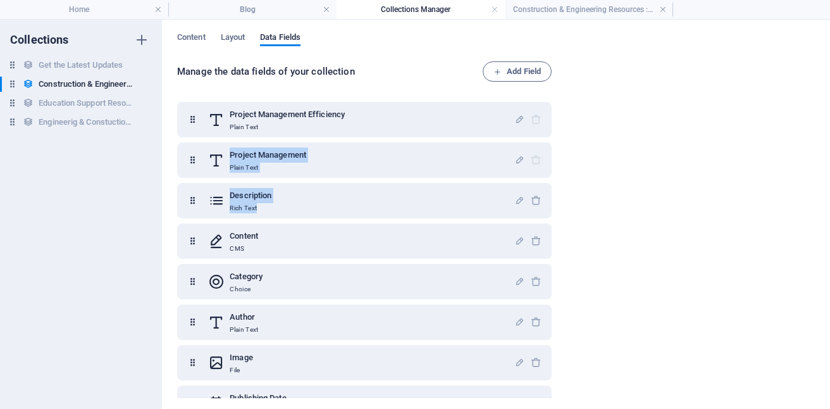
scroll to position [68, 0]
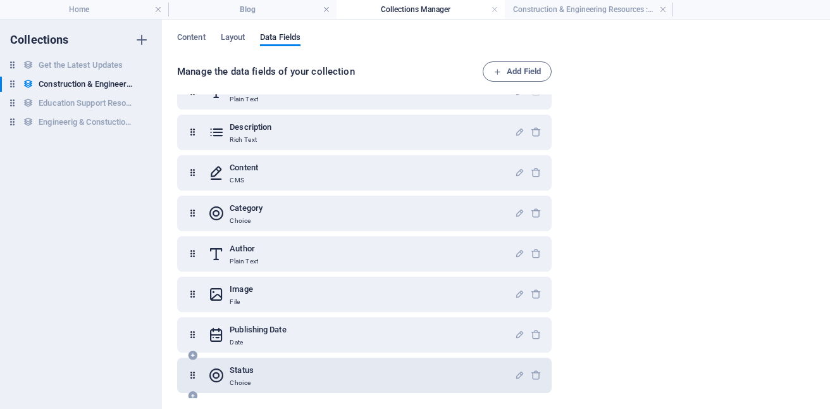
click at [260, 369] on div "Status Choice" at bounding box center [361, 374] width 306 height 25
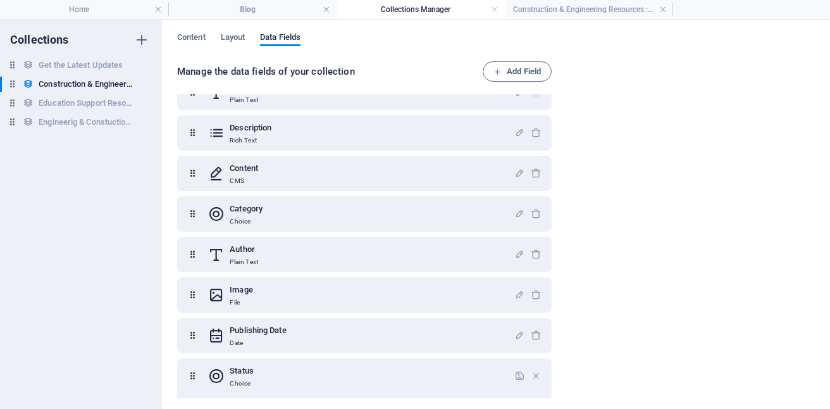
scroll to position [61, 0]
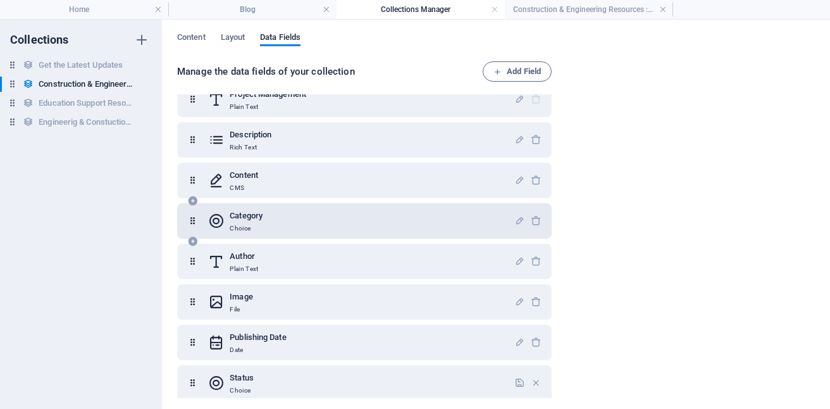
click at [498, 224] on div "Category Choice" at bounding box center [361, 220] width 306 height 25
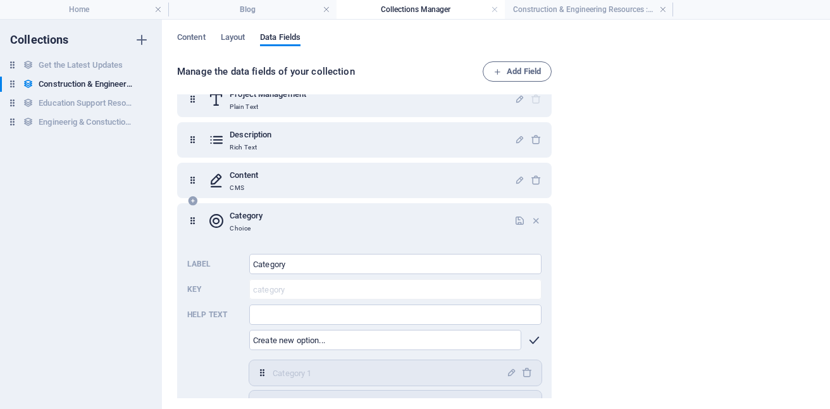
click at [529, 343] on icon "button" at bounding box center [534, 340] width 15 height 15
click at [573, 309] on div "Manage the data fields of your collection Add Field Project Management Efficien…" at bounding box center [496, 230] width 638 height 338
click at [648, 185] on div "Manage the data fields of your collection Add Field Project Management Efficien…" at bounding box center [496, 230] width 638 height 338
click at [241, 36] on span "Layout" at bounding box center [233, 39] width 25 height 18
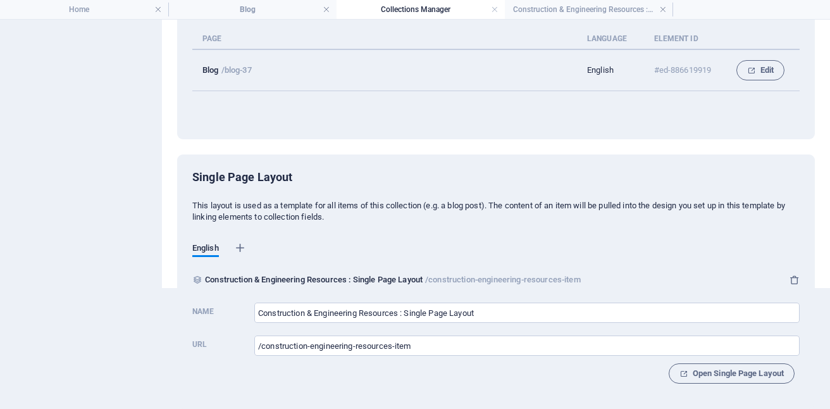
scroll to position [0, 0]
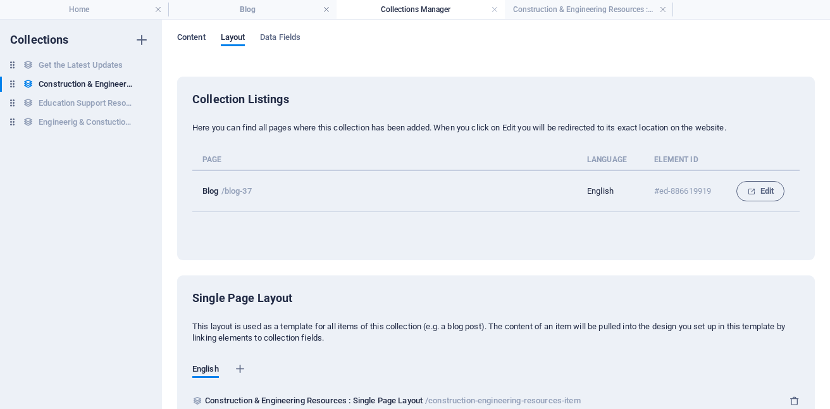
click at [197, 36] on span "Content" at bounding box center [191, 39] width 28 height 18
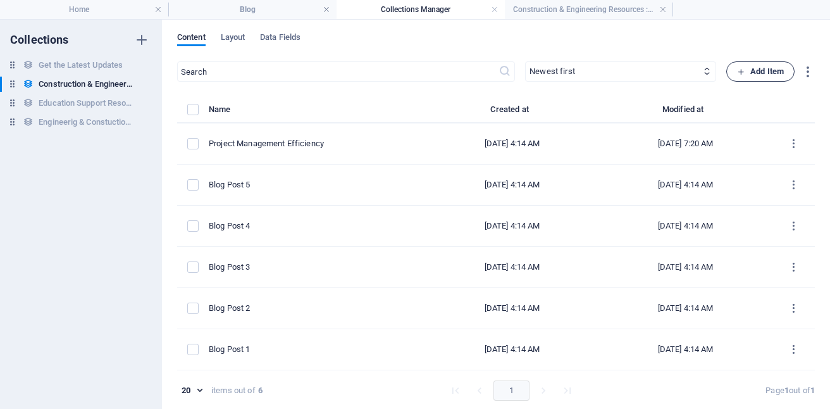
click at [765, 66] on span "Add Item" at bounding box center [760, 71] width 47 height 15
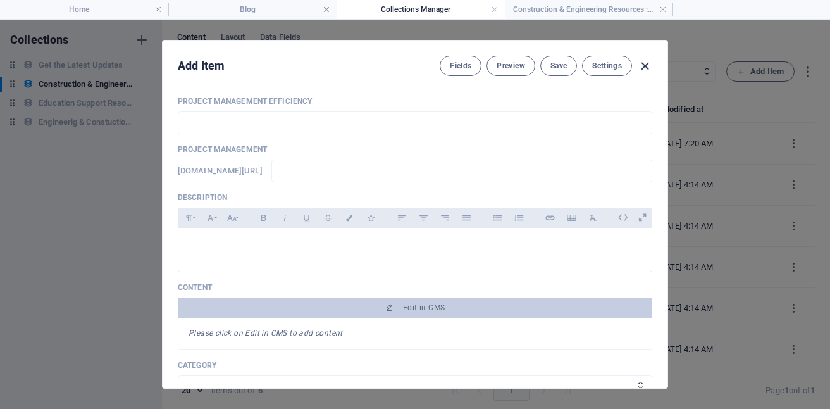
click at [643, 63] on icon "button" at bounding box center [645, 66] width 15 height 15
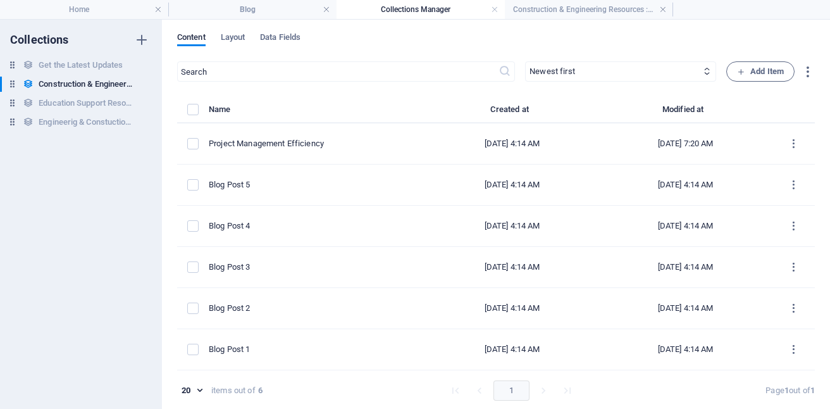
drag, startPoint x: 825, startPoint y: 162, endPoint x: 825, endPoint y: 84, distance: 77.8
click at [825, 84] on div "Content Layout Data Fields ​ Newest first Oldest first Last modified Project Ma…" at bounding box center [496, 214] width 668 height 389
click at [233, 8] on h4 "Blog" at bounding box center [252, 10] width 168 height 14
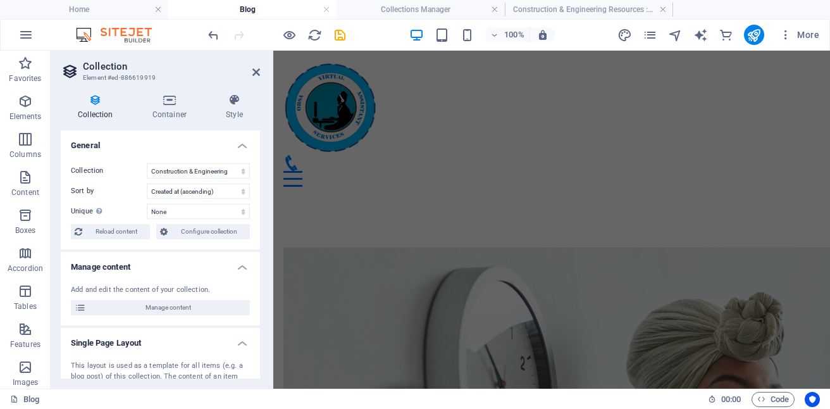
scroll to position [870, 0]
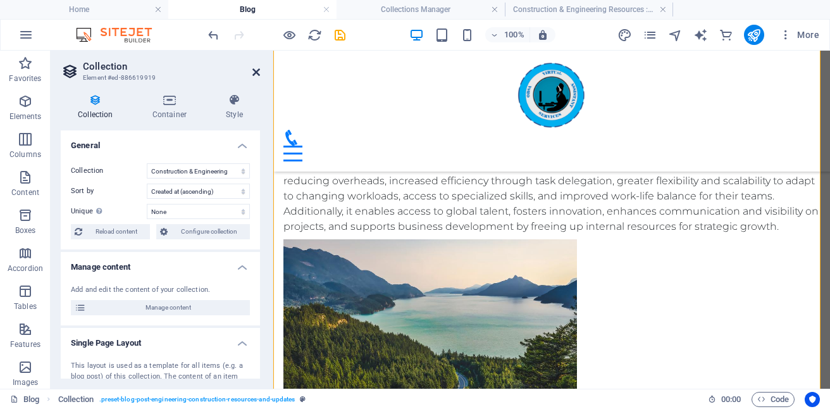
click at [256, 73] on icon at bounding box center [256, 72] width 8 height 10
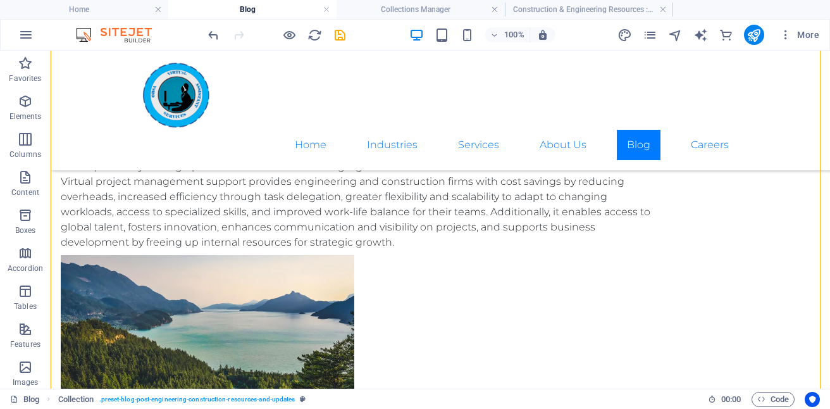
scroll to position [848, 0]
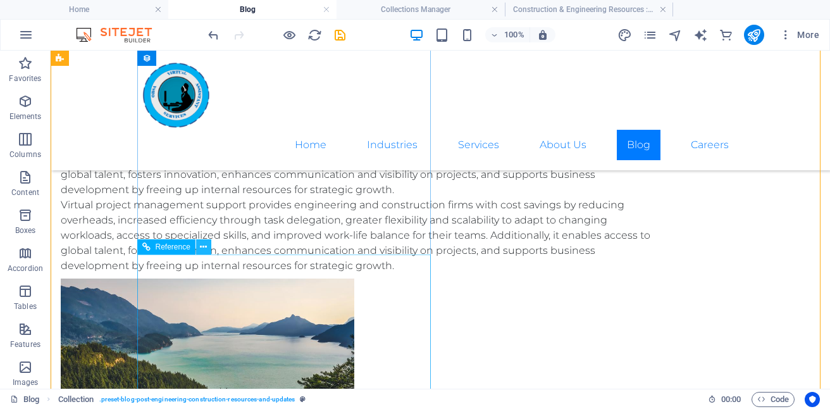
click at [203, 247] on icon at bounding box center [203, 246] width 7 height 13
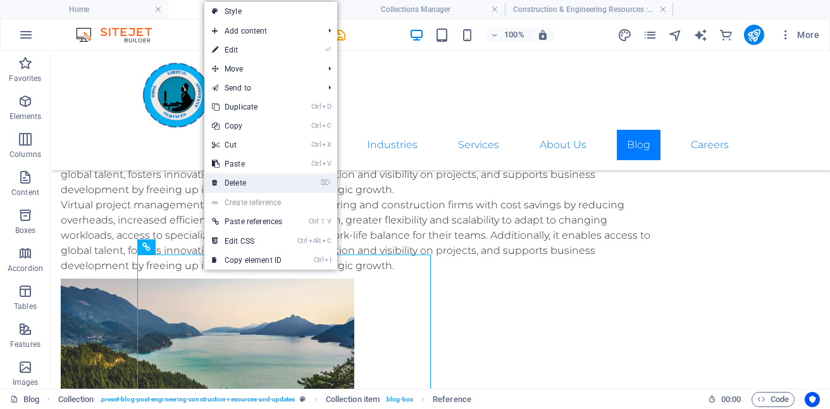
click at [243, 180] on link "⌦ Delete" at bounding box center [246, 182] width 85 height 19
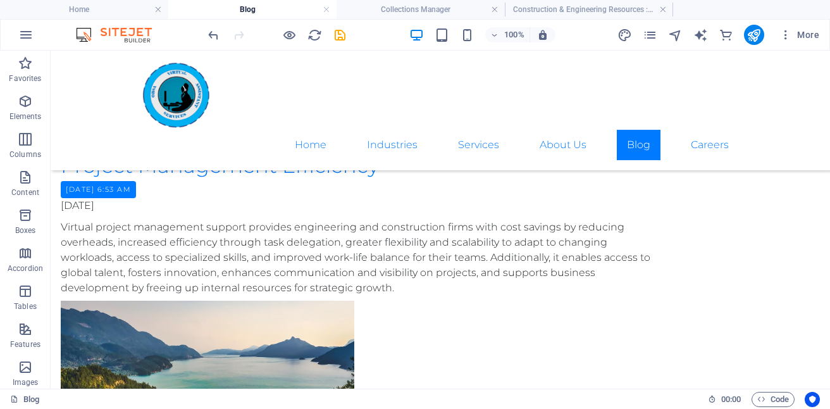
scroll to position [719, 0]
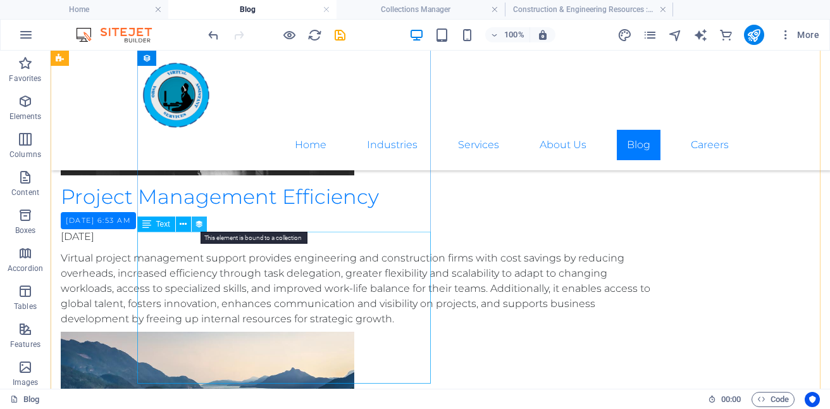
click at [200, 223] on icon at bounding box center [199, 224] width 9 height 13
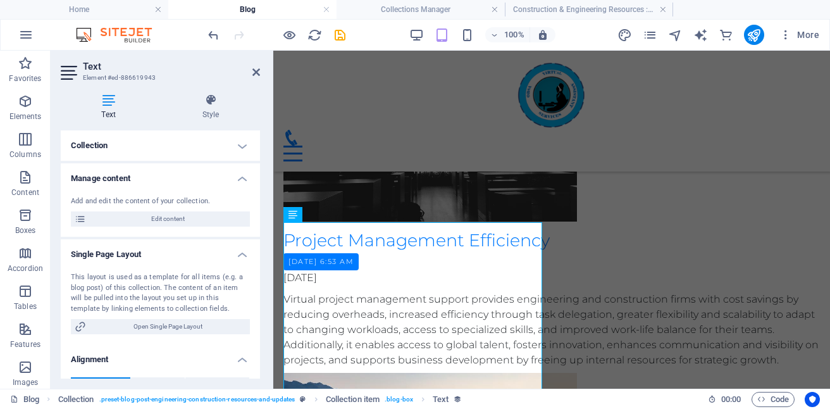
drag, startPoint x: 257, startPoint y: 178, endPoint x: 260, endPoint y: 250, distance: 72.8
click at [260, 250] on div "Text Style Collection No assignment, content remains static Created at (Date) U…" at bounding box center [160, 235] width 219 height 305
drag, startPoint x: 260, startPoint y: 230, endPoint x: 248, endPoint y: 346, distance: 116.4
click at [248, 346] on div "Text Style Collection No assignment, content remains static Created at (Date) U…" at bounding box center [160, 235] width 219 height 305
drag, startPoint x: 260, startPoint y: 342, endPoint x: 258, endPoint y: 381, distance: 39.3
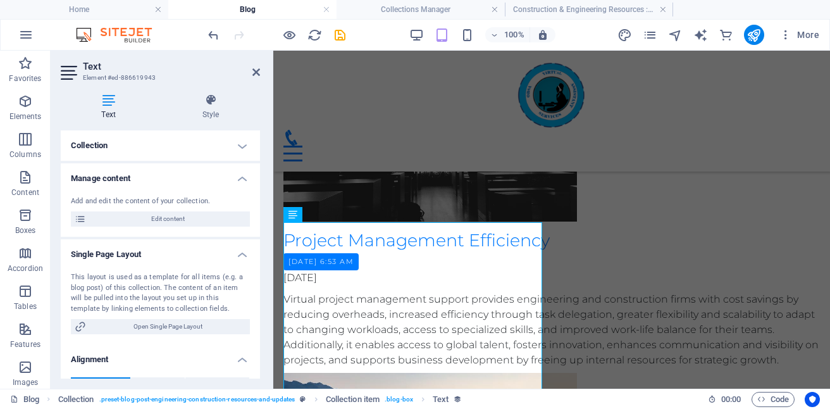
click at [258, 381] on div "Text Style Collection No assignment, content remains static Created at (Date) U…" at bounding box center [160, 235] width 219 height 305
drag, startPoint x: 256, startPoint y: 343, endPoint x: 260, endPoint y: 355, distance: 13.2
click at [259, 369] on div "Collection No assignment, content remains static Created at (Date) Updated at (…" at bounding box center [160, 254] width 199 height 248
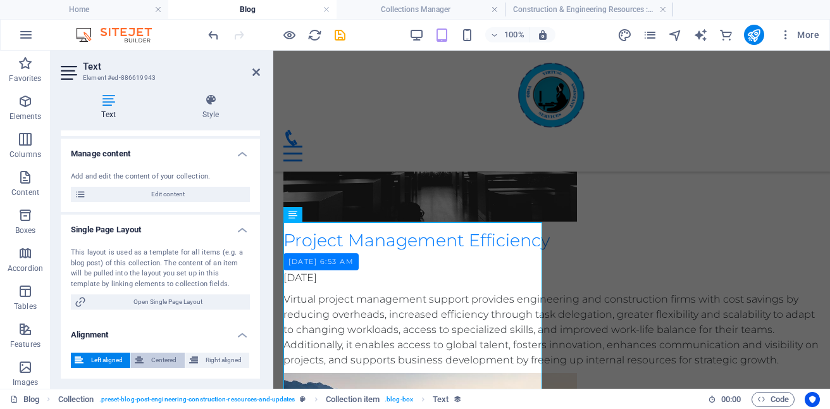
click at [166, 359] on span "Centered" at bounding box center [163, 359] width 33 height 15
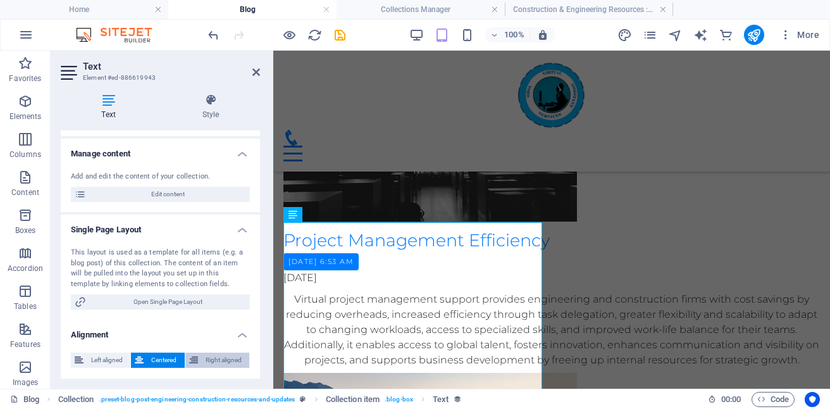
click at [221, 366] on span "Right aligned" at bounding box center [224, 359] width 44 height 15
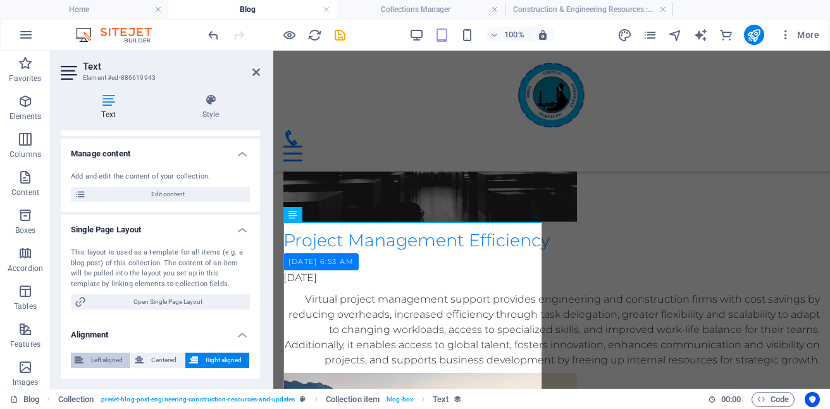
click at [111, 362] on span "Left aligned" at bounding box center [106, 359] width 39 height 15
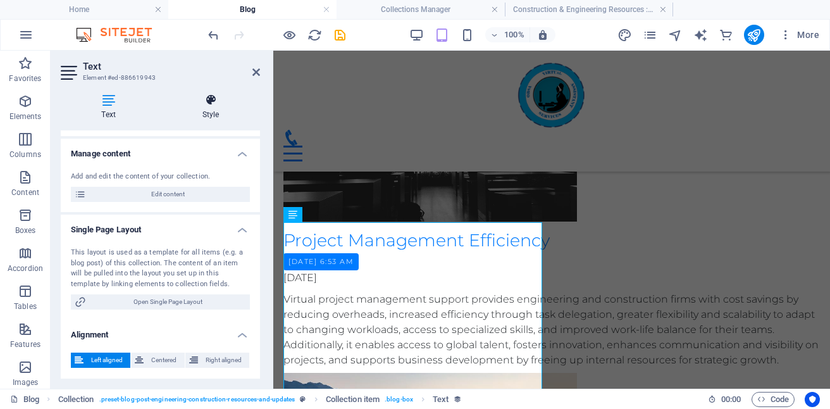
click at [215, 103] on icon at bounding box center [210, 100] width 99 height 13
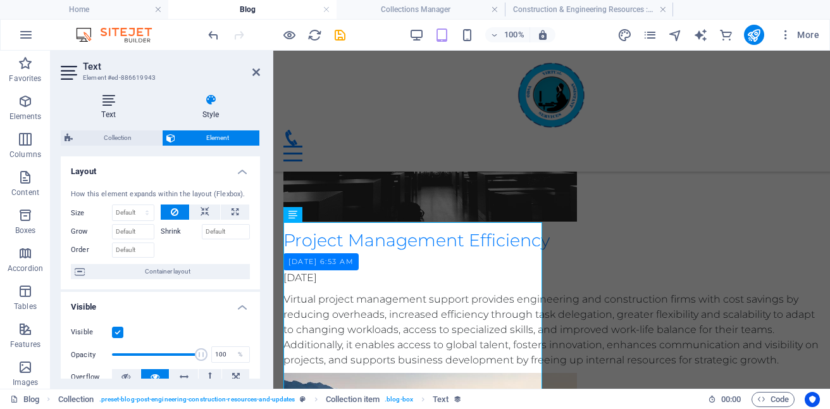
click at [114, 111] on h4 "Text" at bounding box center [111, 107] width 101 height 27
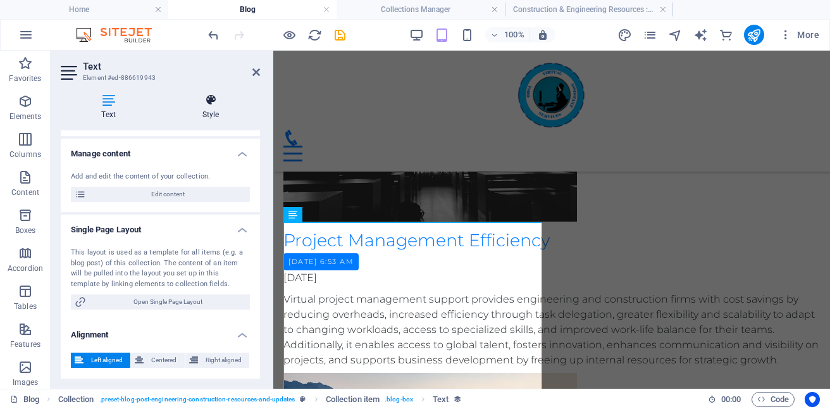
click at [206, 109] on h4 "Style" at bounding box center [210, 107] width 99 height 27
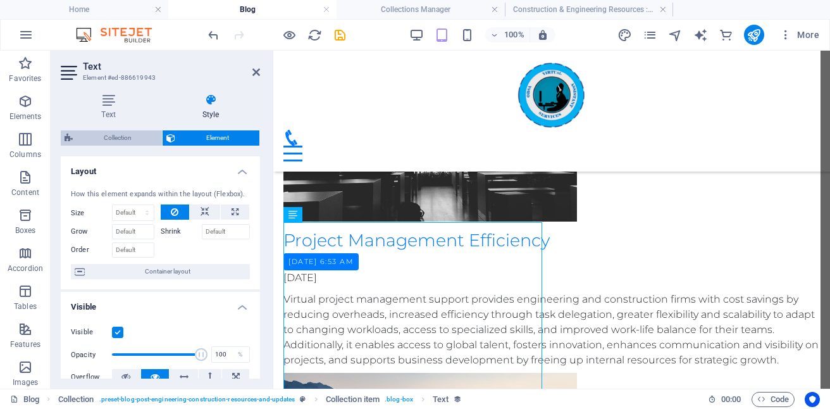
click at [109, 141] on span "Collection" at bounding box center [118, 137] width 82 height 15
select select "rem"
select select "preset-blog-post-engineering-construction-resources-and-updates"
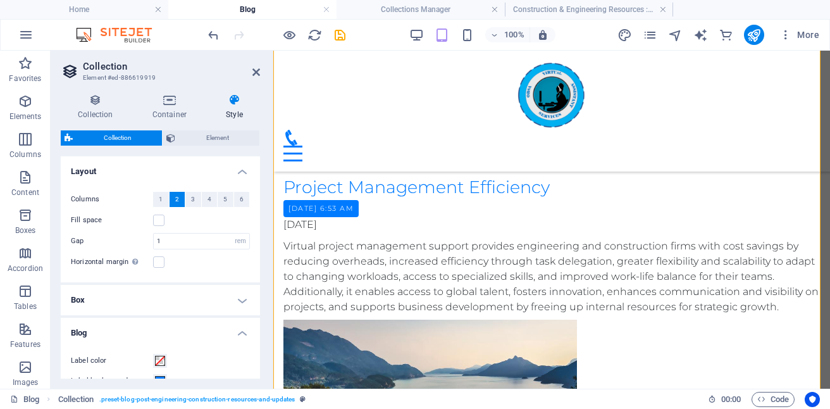
scroll to position [709, 0]
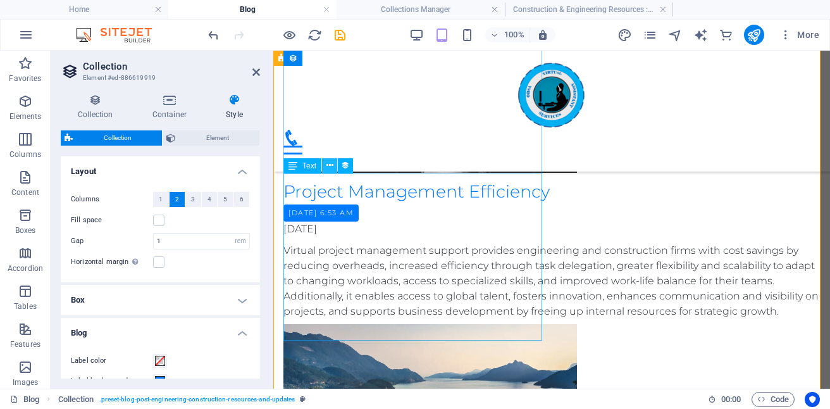
click at [329, 168] on icon at bounding box center [329, 165] width 7 height 13
click at [504, 243] on div "Virtual project management support provides engineering and construction firms …" at bounding box center [551, 281] width 536 height 76
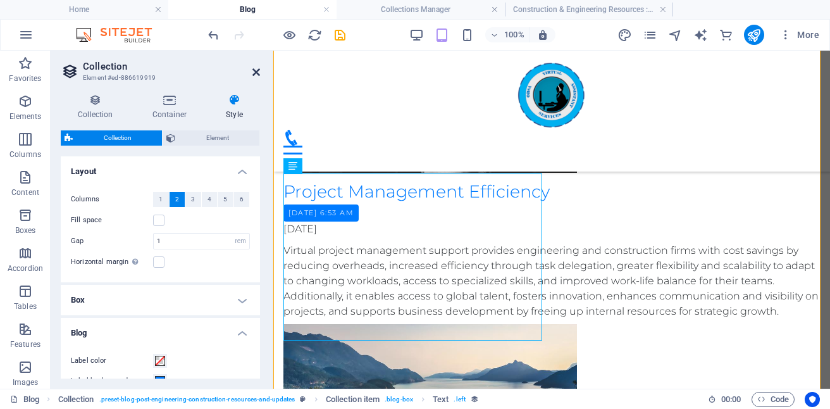
click at [256, 74] on icon at bounding box center [256, 72] width 8 height 10
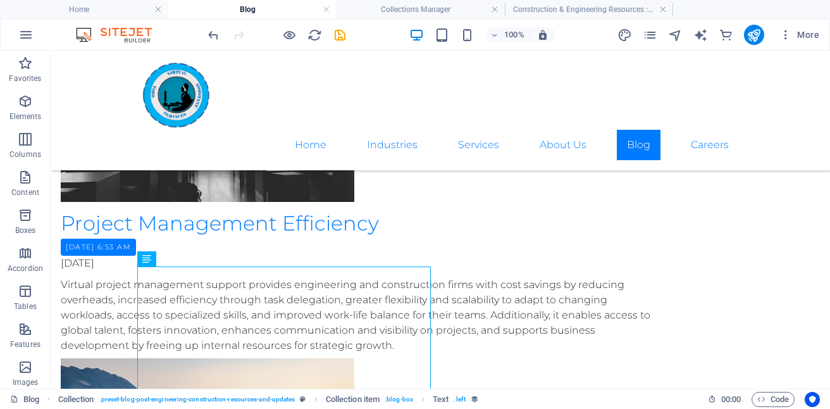
scroll to position [648, 0]
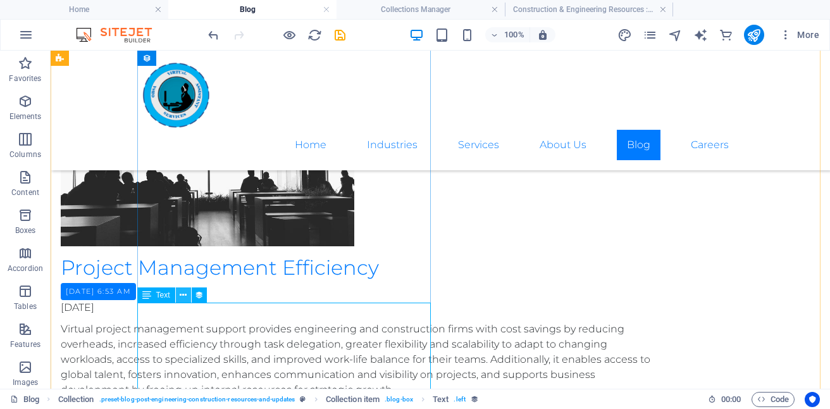
click at [183, 293] on icon at bounding box center [183, 294] width 7 height 13
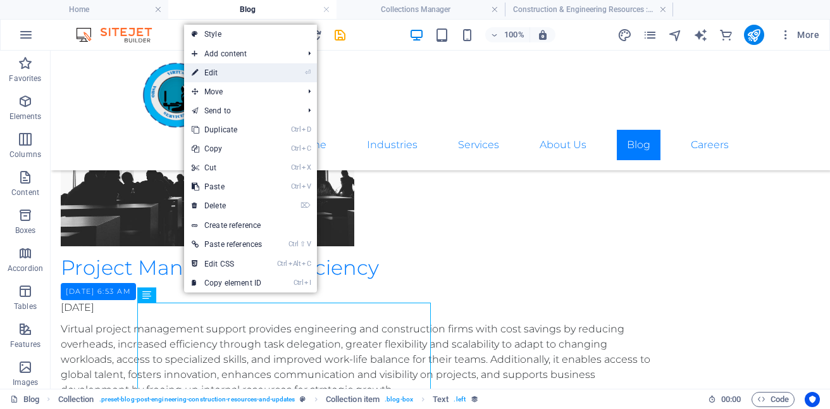
click at [217, 75] on link "⏎ Edit" at bounding box center [226, 72] width 85 height 19
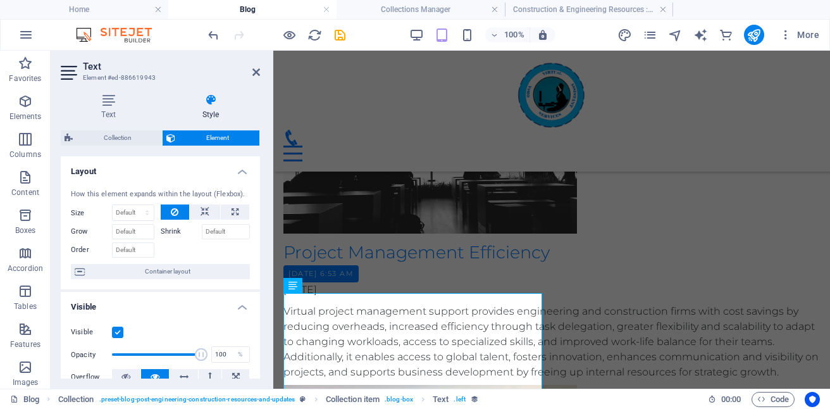
scroll to position [589, 0]
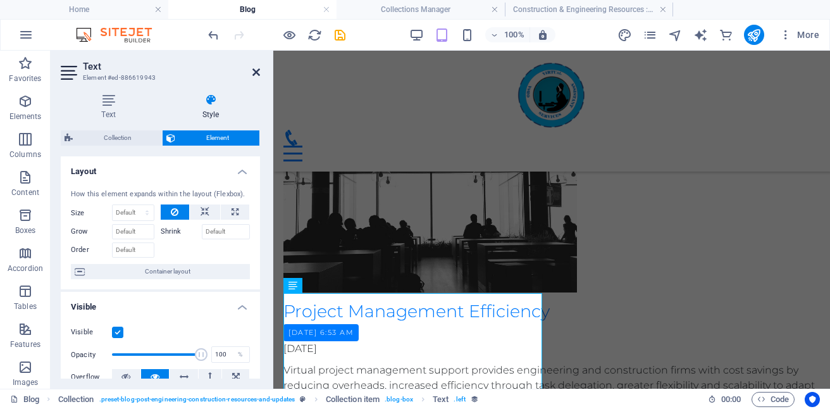
click at [256, 73] on icon at bounding box center [256, 72] width 8 height 10
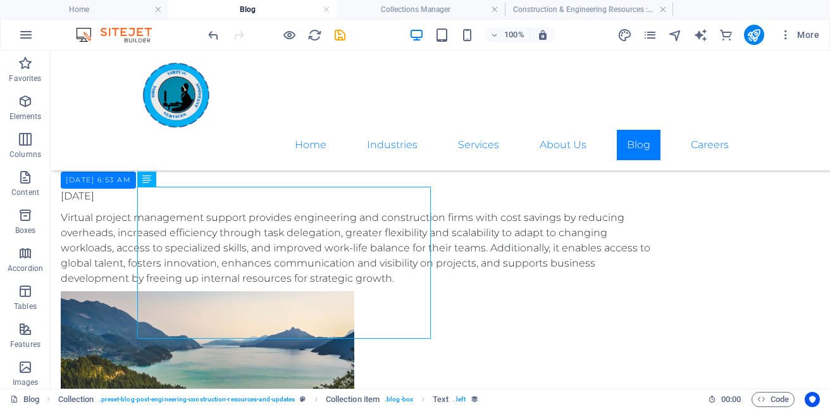
scroll to position [799, 0]
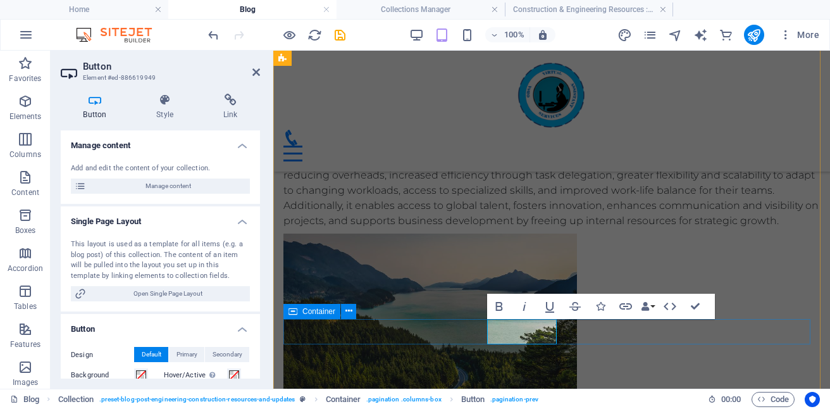
scroll to position [741, 0]
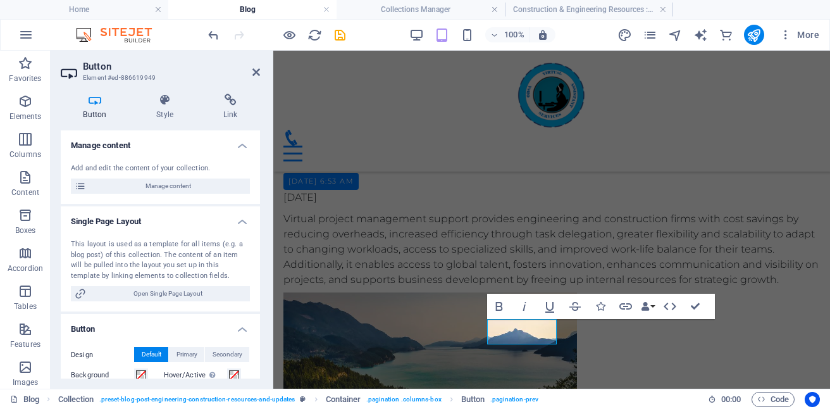
drag, startPoint x: 257, startPoint y: 159, endPoint x: 255, endPoint y: 235, distance: 76.6
click at [255, 235] on ul "Manage content Add and edit the content of your collection. Manage content Sing…" at bounding box center [160, 330] width 199 height 400
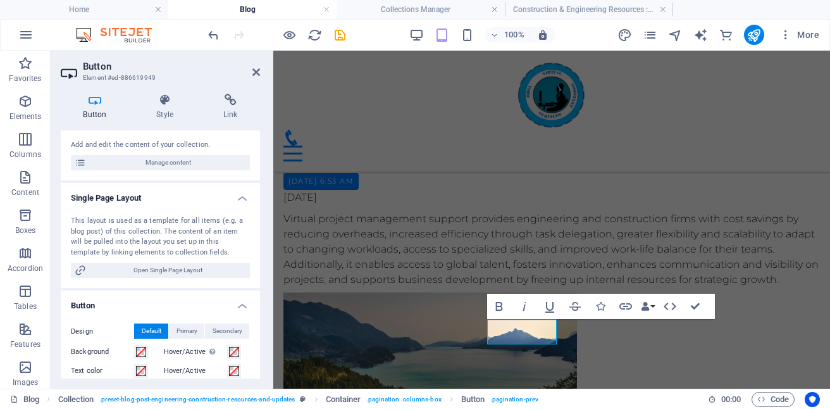
scroll to position [0, 0]
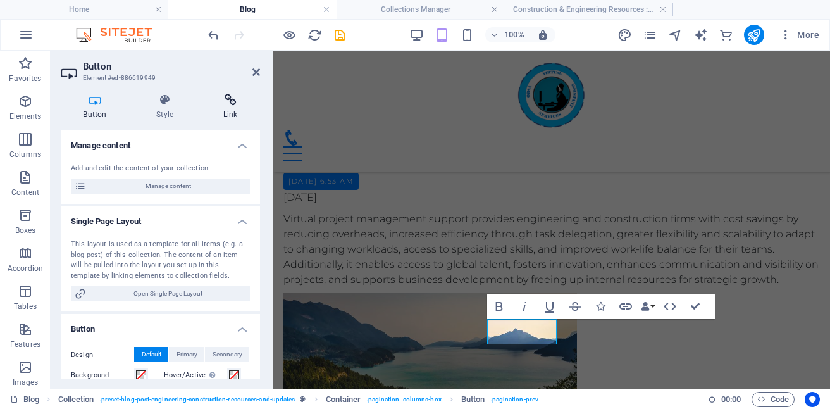
click at [230, 102] on icon at bounding box center [229, 100] width 59 height 13
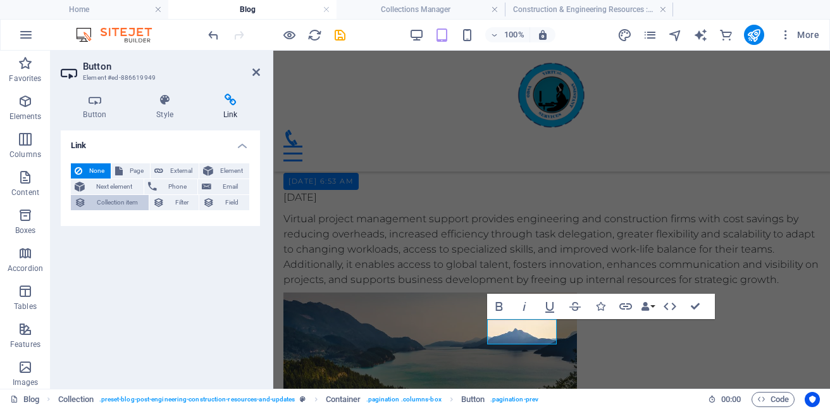
click at [124, 199] on span "Collection item" at bounding box center [117, 202] width 55 height 15
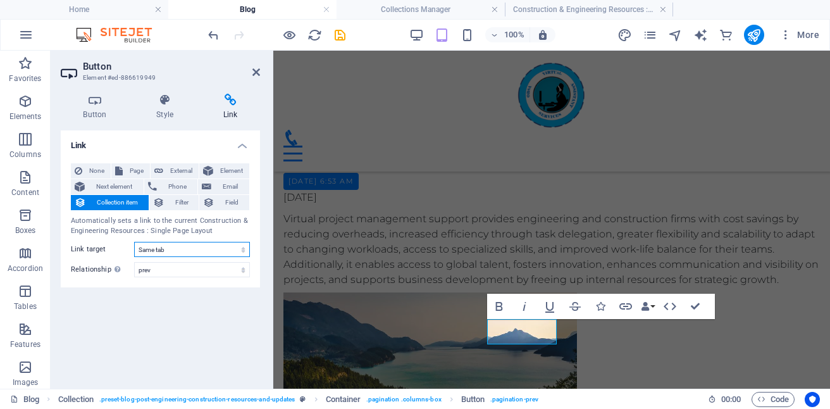
click at [240, 247] on select "New tab Same tab Overlay" at bounding box center [192, 249] width 116 height 15
click at [240, 271] on select "alternate author bookmark external help license next nofollow noreferrer noopen…" at bounding box center [192, 269] width 116 height 15
click at [207, 299] on div "Link None Page External Element Next element Phone Email Collection item Filter…" at bounding box center [160, 254] width 199 height 248
click at [231, 252] on select "New tab Same tab Overlay" at bounding box center [192, 249] width 116 height 15
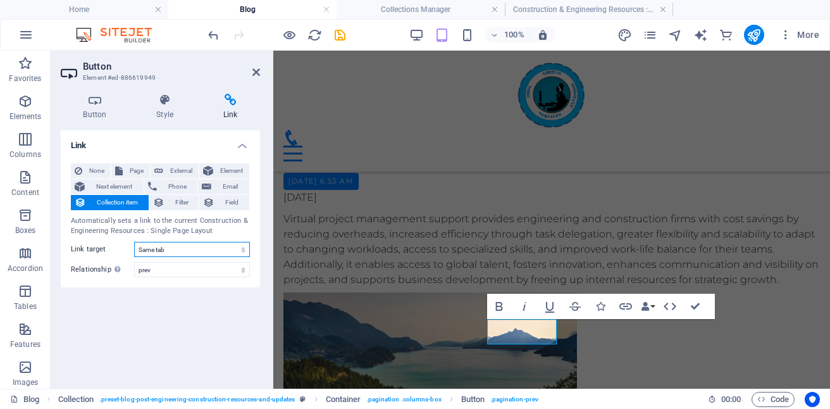
select select "overlay"
click at [134, 242] on select "New tab Same tab Overlay" at bounding box center [192, 249] width 116 height 15
click at [238, 268] on select "alternate author bookmark external help license next nofollow noreferrer noopen…" at bounding box center [192, 269] width 116 height 15
click at [231, 318] on div "Link None Page External Element Next element Phone Email Collection item Filter…" at bounding box center [160, 254] width 199 height 248
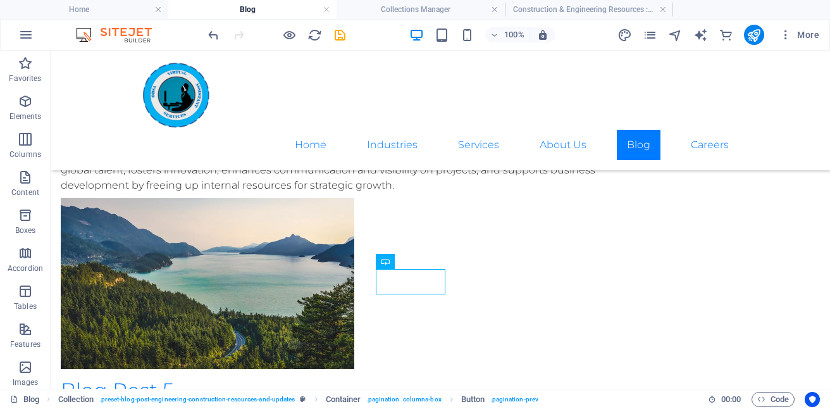
scroll to position [844, 0]
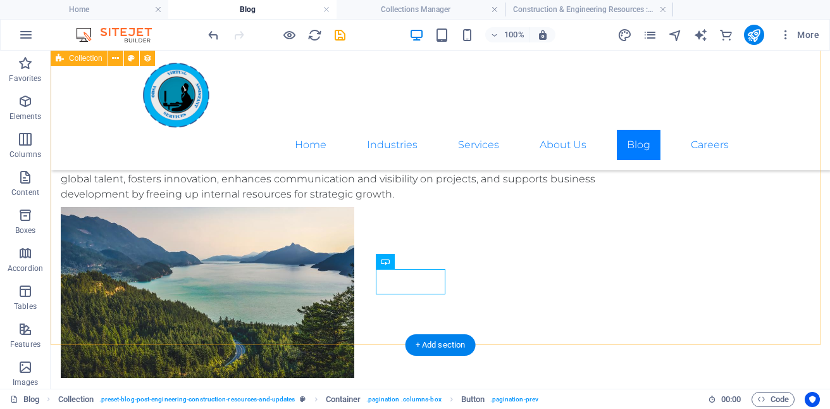
click at [762, 249] on div "Project Management Efficiency Tuesday, September 2, 2025 6:53 AM 08/27/2025 Vir…" at bounding box center [440, 216] width 779 height 775
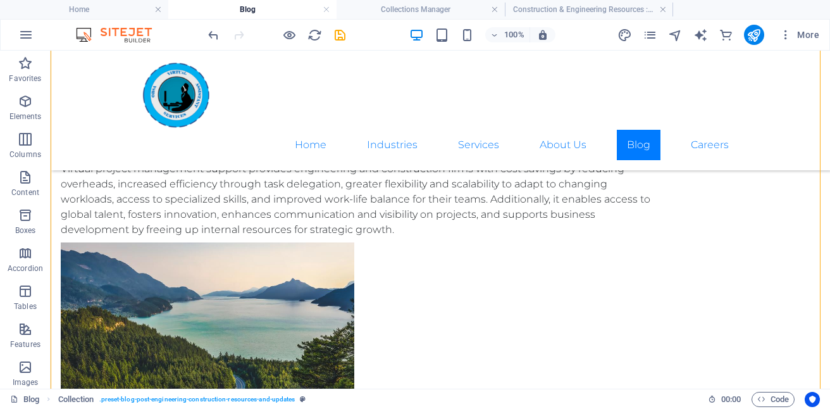
scroll to position [777, 0]
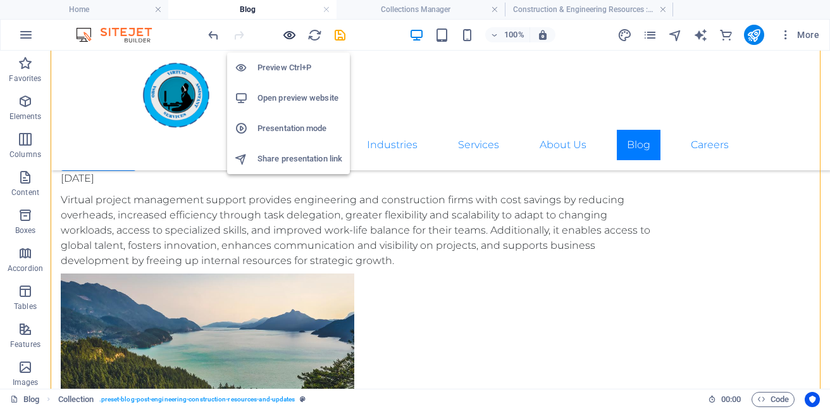
click at [287, 39] on icon "button" at bounding box center [289, 35] width 15 height 15
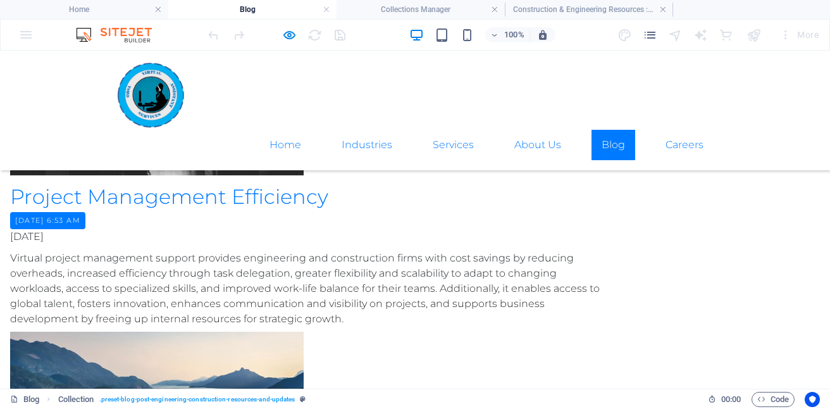
scroll to position [928, 0]
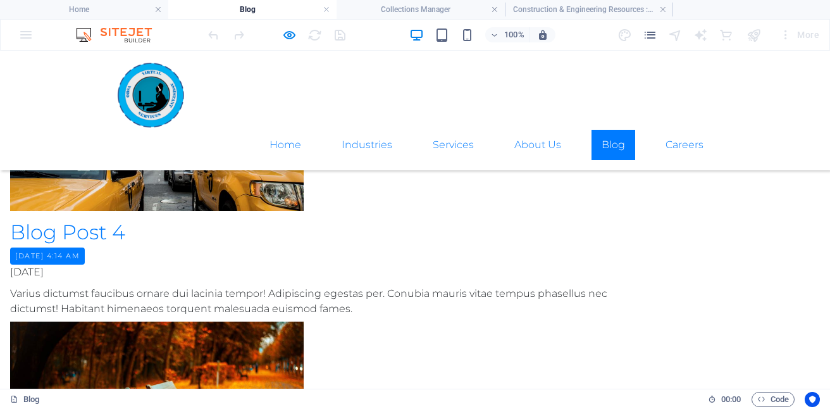
scroll to position [692, 0]
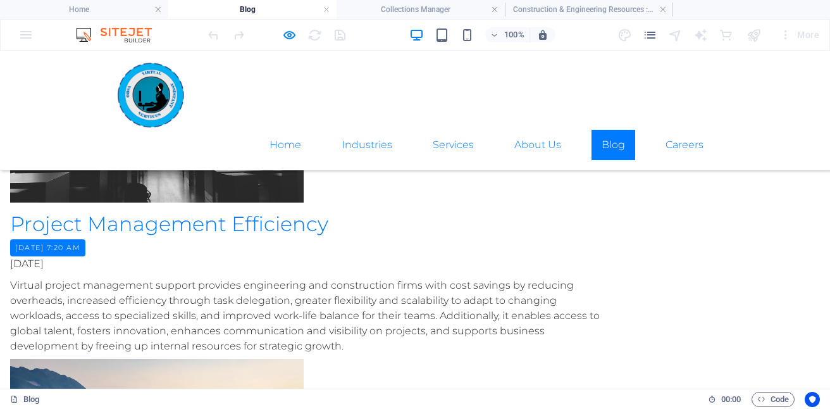
scroll to position [0, 0]
click at [6, 135] on button "×" at bounding box center [3, 142] width 6 height 15
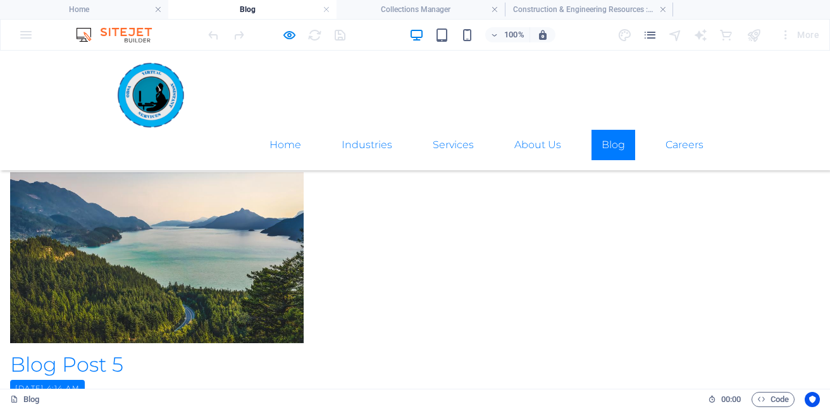
scroll to position [887, 0]
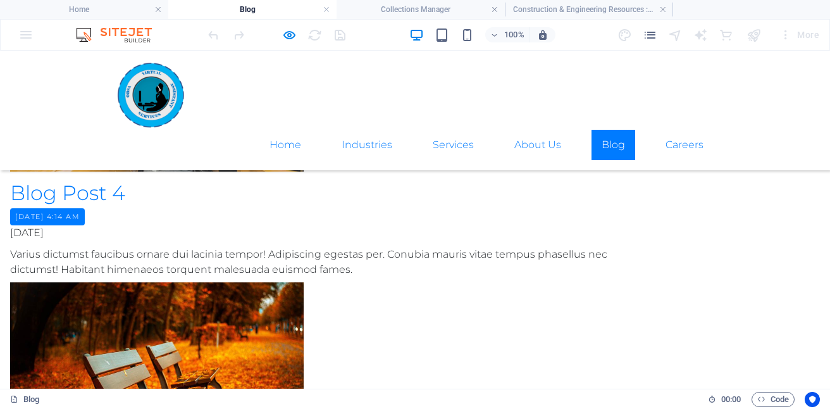
scroll to position [731, 0]
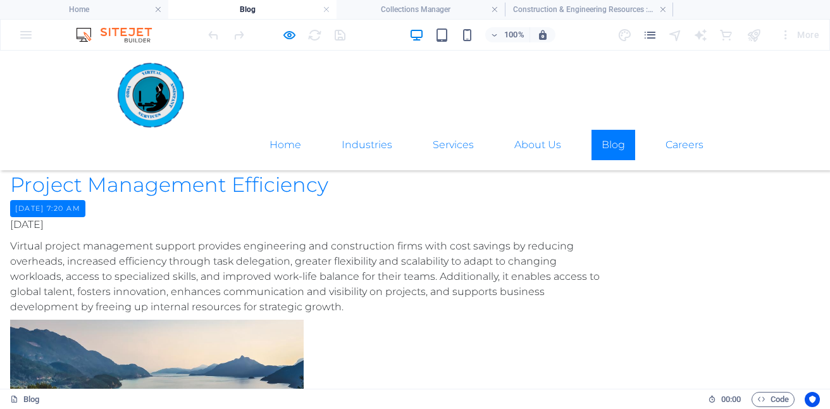
scroll to position [0, 0]
click at [6, 135] on button "×" at bounding box center [3, 142] width 6 height 15
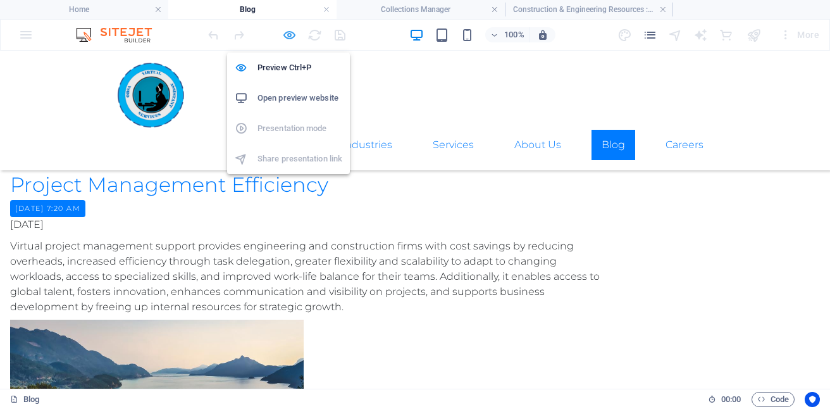
click at [288, 38] on icon "button" at bounding box center [289, 35] width 15 height 15
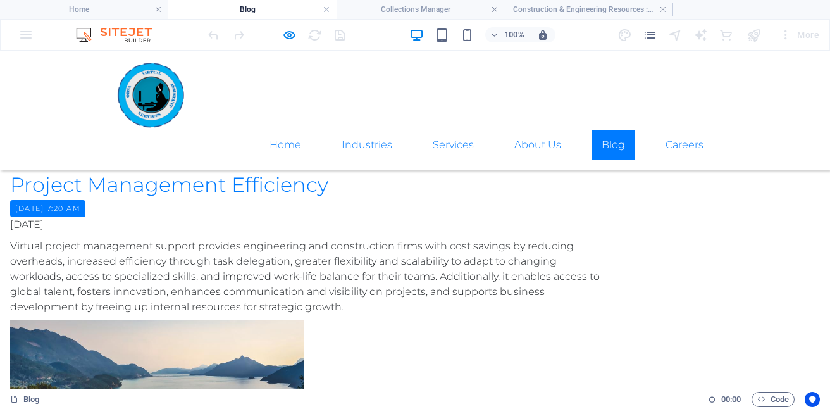
scroll to position [687, 0]
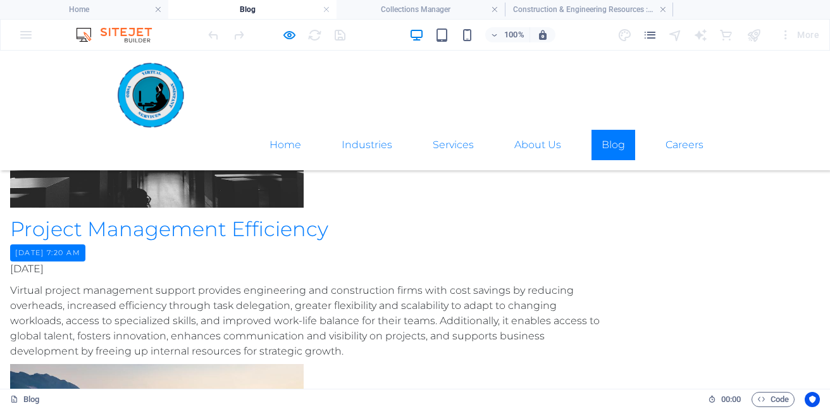
click at [181, 229] on h2 "Project Management Efficiency" at bounding box center [308, 229] width 597 height 30
click at [211, 312] on p "Virtual project management support provides engineering and construction firms …" at bounding box center [308, 321] width 597 height 76
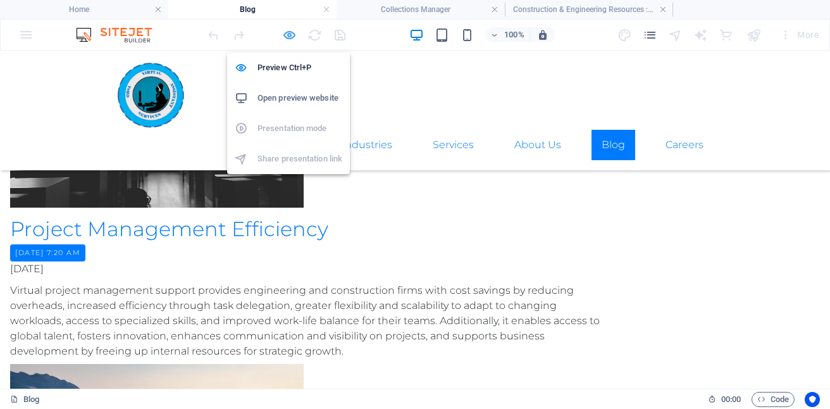
click at [292, 35] on icon "button" at bounding box center [289, 35] width 15 height 15
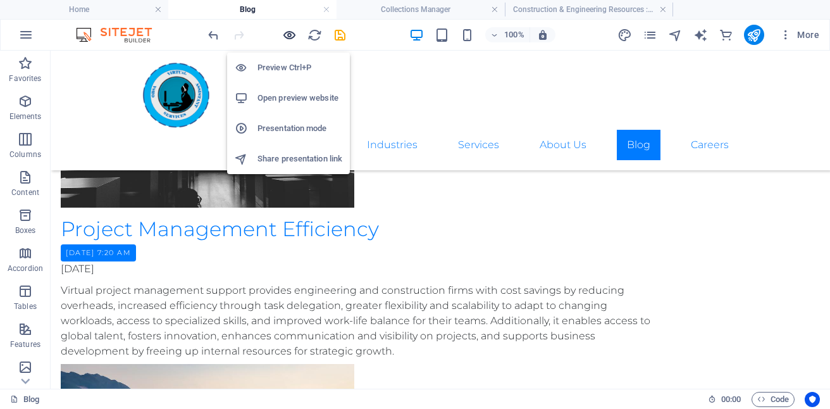
click at [292, 35] on icon "button" at bounding box center [289, 35] width 15 height 15
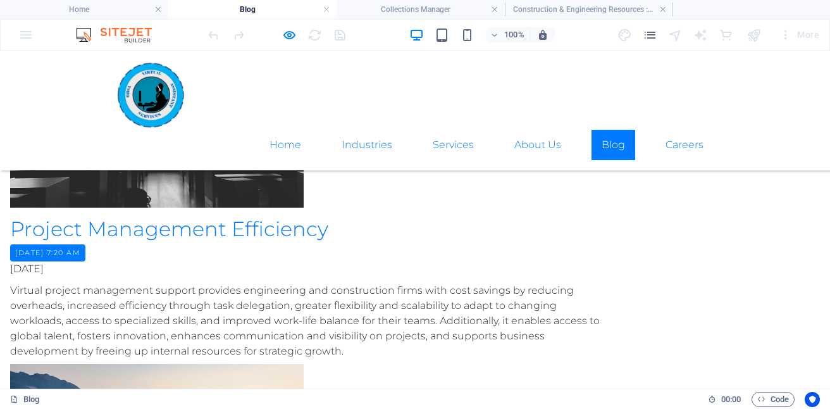
click at [260, 297] on p "Virtual project management support provides engineering and construction firms …" at bounding box center [308, 321] width 597 height 76
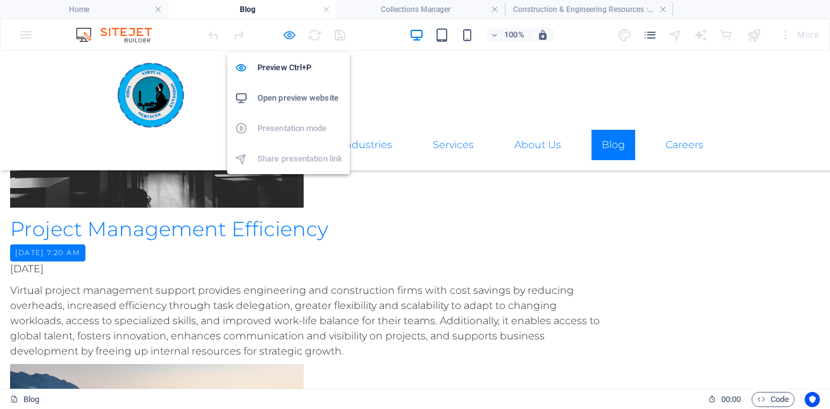
click at [283, 42] on icon "button" at bounding box center [289, 35] width 15 height 15
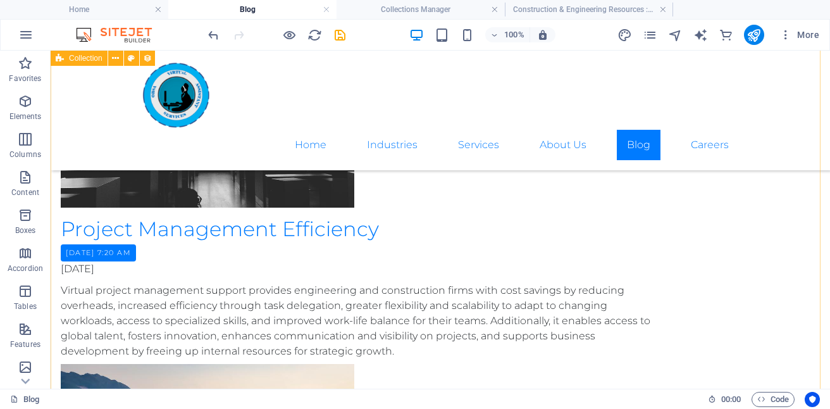
click at [105, 184] on div "Project Management Efficiency Tuesday, September 2, 2025 7:20 AM 08/27/2025 Vir…" at bounding box center [440, 373] width 779 height 775
select select "rem"
select select "preset-blog-post-engineering-construction-resources-and-updates"
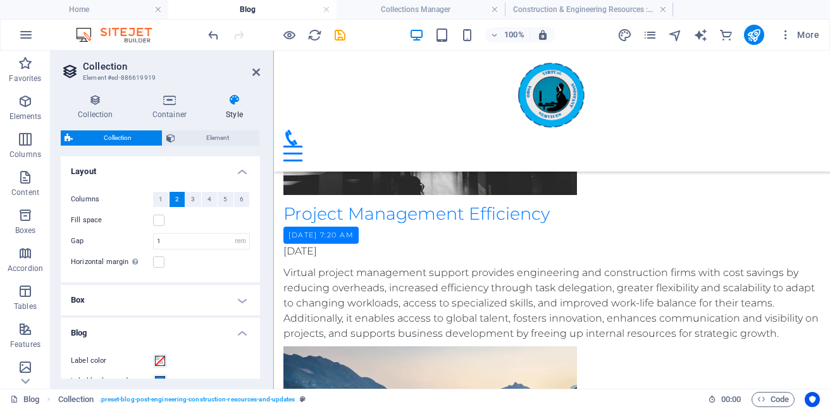
scroll to position [628, 0]
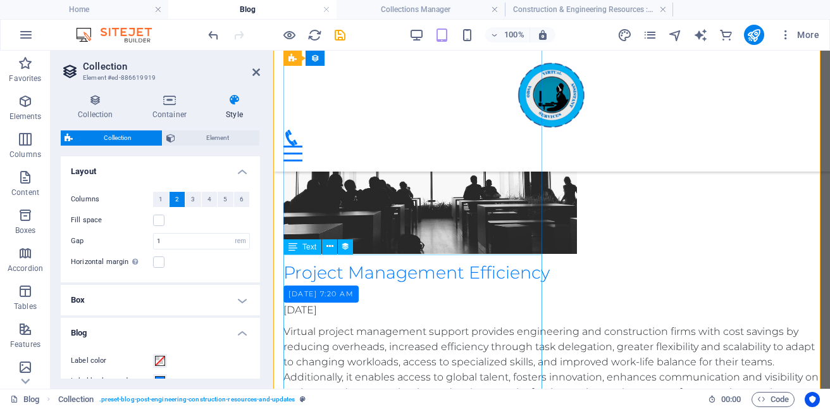
click at [388, 324] on div "Virtual project management support provides engineering and construction firms …" at bounding box center [551, 362] width 536 height 76
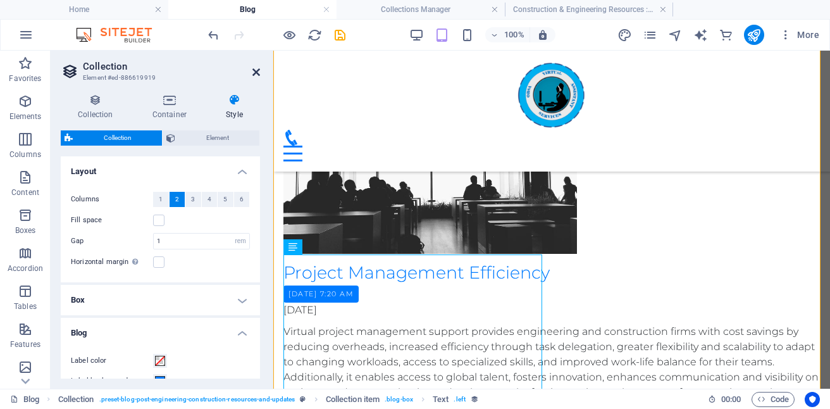
click at [254, 72] on icon at bounding box center [256, 72] width 8 height 10
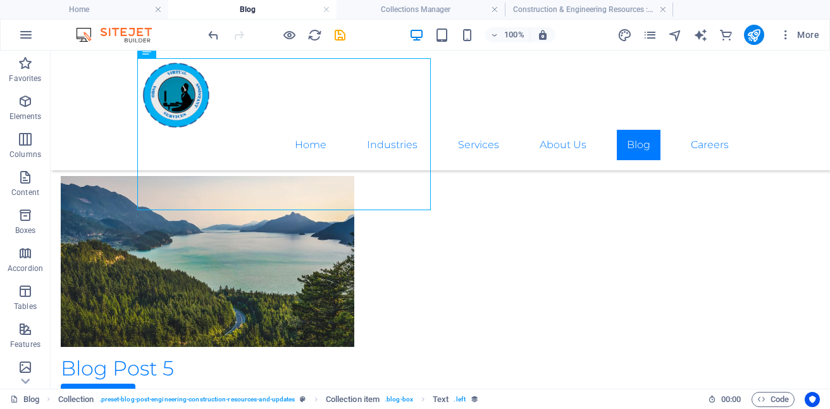
scroll to position [866, 0]
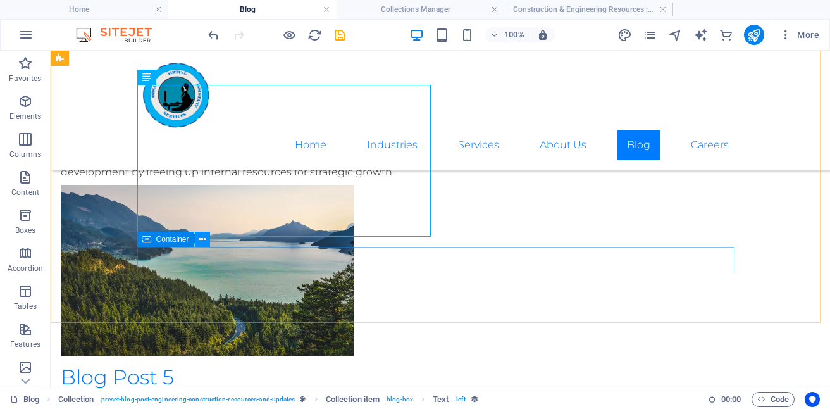
click at [204, 241] on icon at bounding box center [202, 239] width 7 height 13
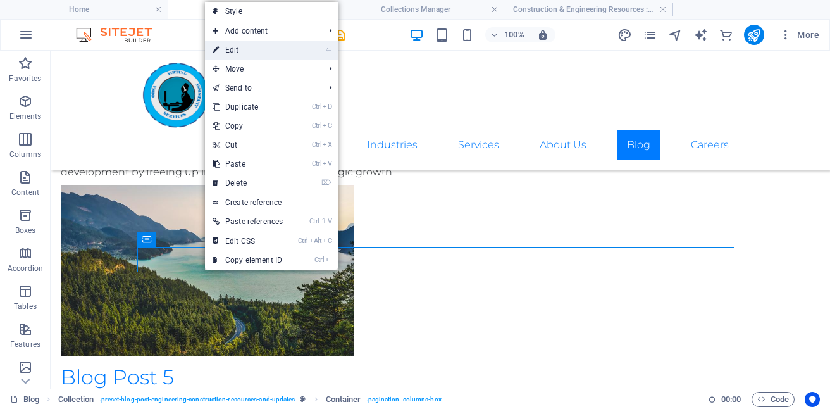
click at [239, 44] on link "⏎ Edit" at bounding box center [247, 49] width 85 height 19
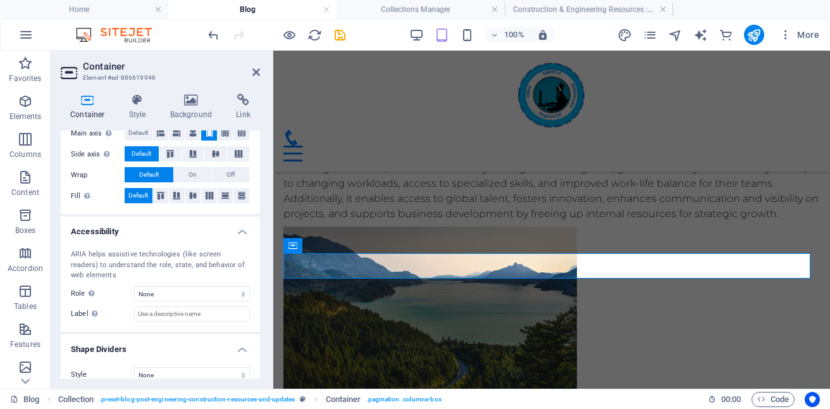
scroll to position [437, 0]
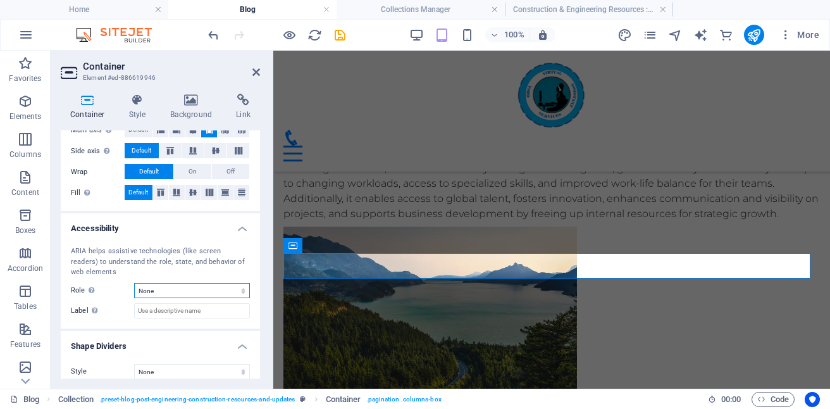
click at [241, 287] on select "None Alert Article Banner Comment Complementary Dialog Footer Header Marquee Pr…" at bounding box center [192, 290] width 116 height 15
click at [232, 314] on input "Label Use the ARIA label to provide a clear and descriptive name for elements t…" at bounding box center [192, 310] width 116 height 15
drag, startPoint x: 260, startPoint y: 302, endPoint x: 257, endPoint y: 250, distance: 51.9
click at [257, 250] on div "Container Style Background Link Manage content Add and edit the content of your…" at bounding box center [160, 235] width 219 height 305
drag, startPoint x: 256, startPoint y: 323, endPoint x: 256, endPoint y: 252, distance: 70.8
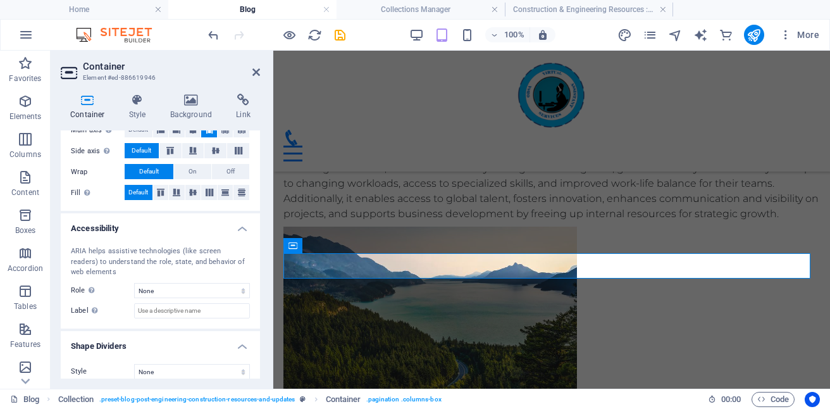
click at [256, 252] on div "ARIA helps assistive technologies (like screen readers) to understand the role,…" at bounding box center [160, 282] width 199 height 92
drag, startPoint x: 256, startPoint y: 295, endPoint x: 260, endPoint y: 244, distance: 51.4
click at [260, 244] on div "Container Style Background Link Manage content Add and edit the content of your…" at bounding box center [160, 235] width 219 height 305
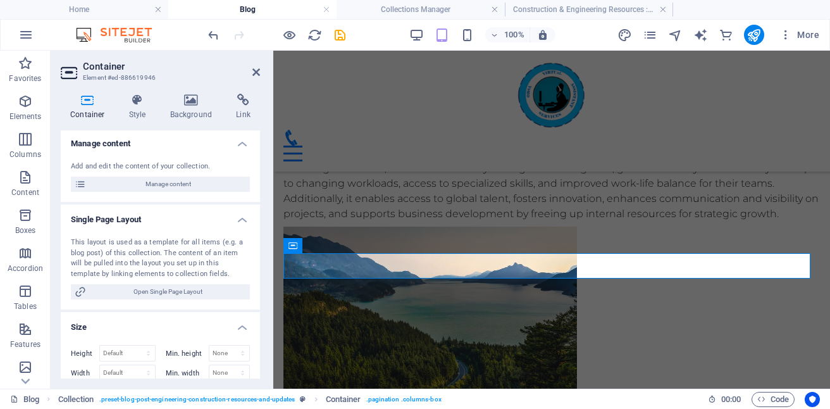
scroll to position [0, 0]
click at [244, 108] on h4 "Link" at bounding box center [243, 107] width 34 height 27
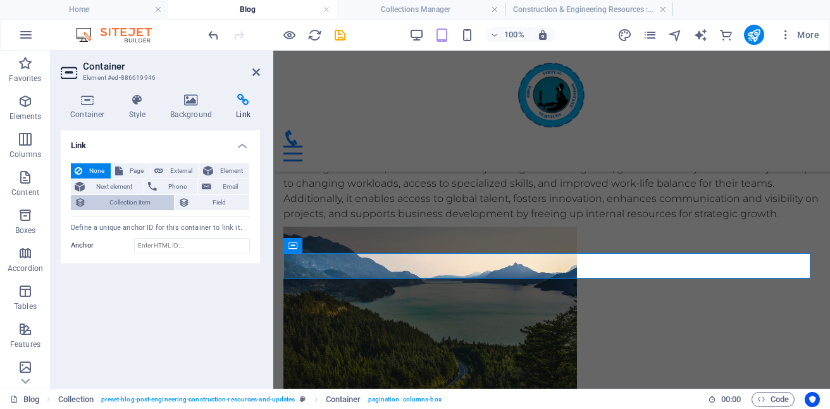
click at [139, 200] on span "Collection item" at bounding box center [130, 202] width 80 height 15
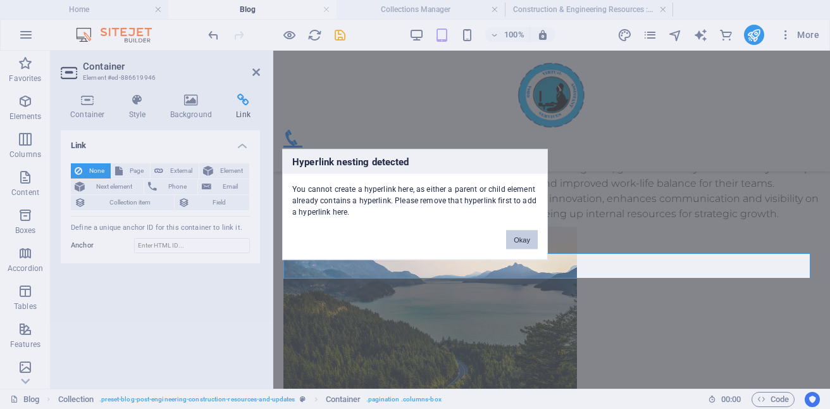
click at [521, 238] on button "Okay" at bounding box center [522, 239] width 32 height 19
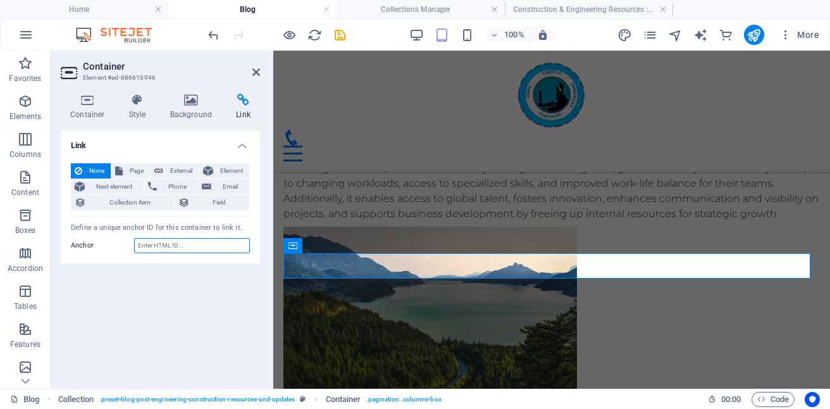
click at [175, 242] on input "Anchor" at bounding box center [192, 245] width 116 height 15
click at [149, 202] on span "Collection item" at bounding box center [130, 202] width 80 height 15
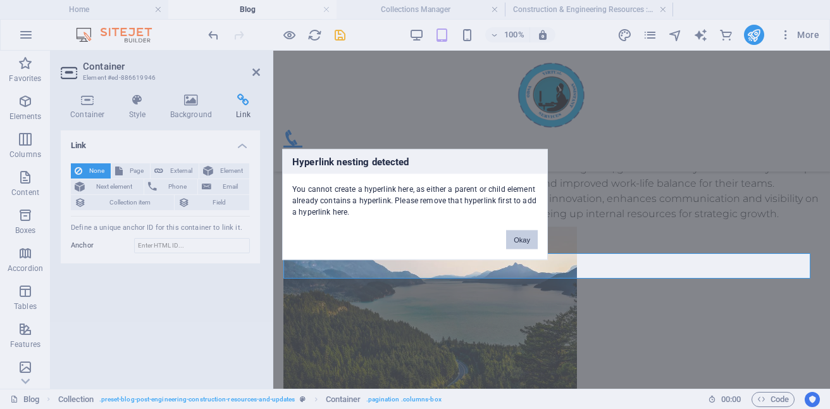
click at [522, 242] on button "Okay" at bounding box center [522, 239] width 32 height 19
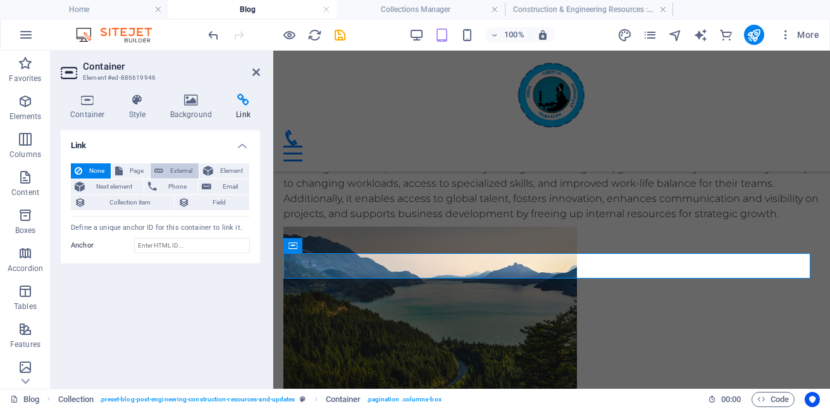
click at [184, 166] on span "External" at bounding box center [181, 170] width 28 height 15
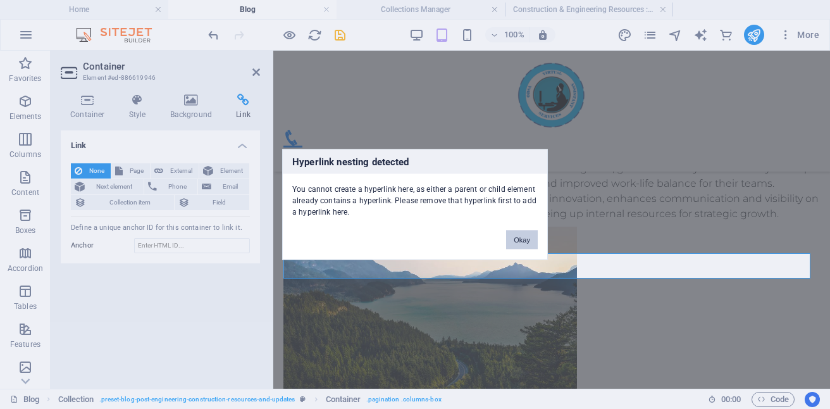
click at [519, 237] on button "Okay" at bounding box center [522, 239] width 32 height 19
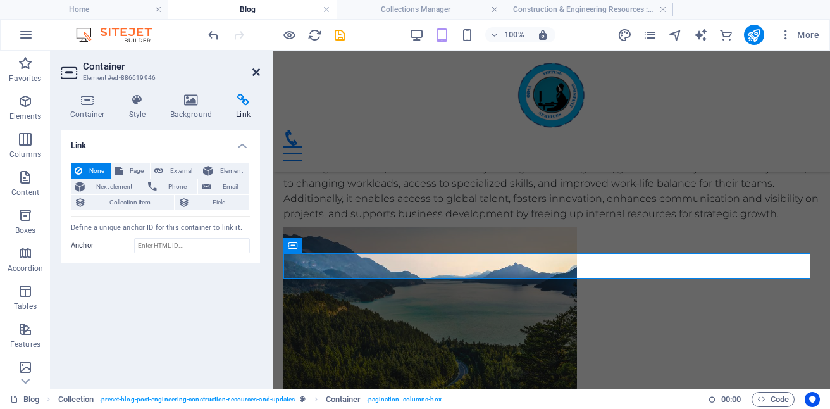
click at [256, 75] on icon at bounding box center [256, 72] width 8 height 10
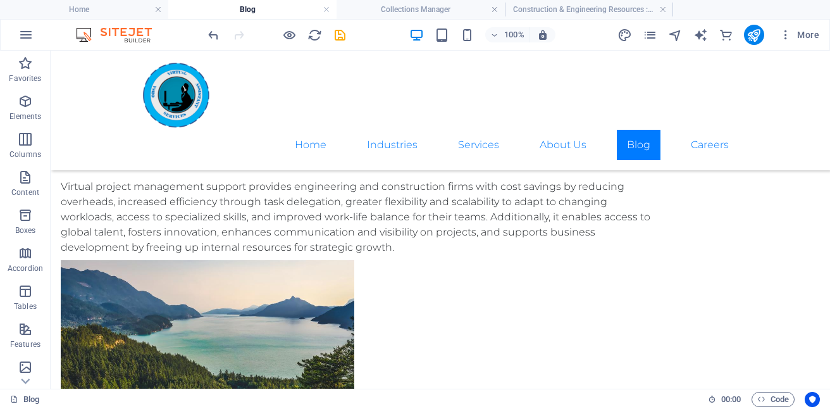
scroll to position [830, 0]
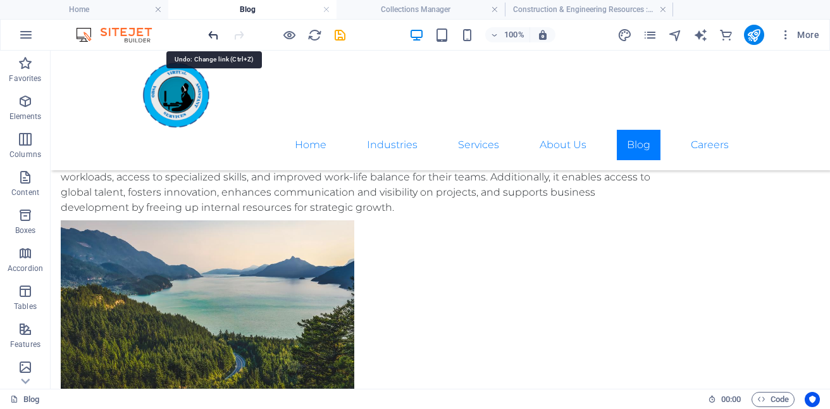
click at [214, 33] on icon "undo" at bounding box center [213, 35] width 15 height 15
click at [235, 32] on icon "redo" at bounding box center [238, 35] width 15 height 15
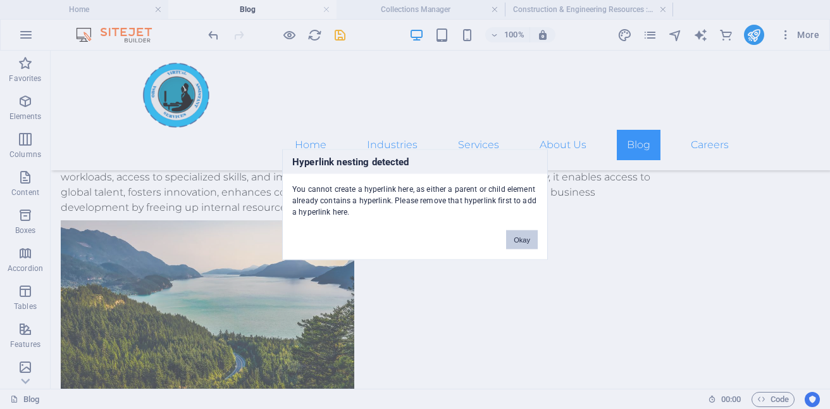
click at [515, 242] on button "Okay" at bounding box center [522, 239] width 32 height 19
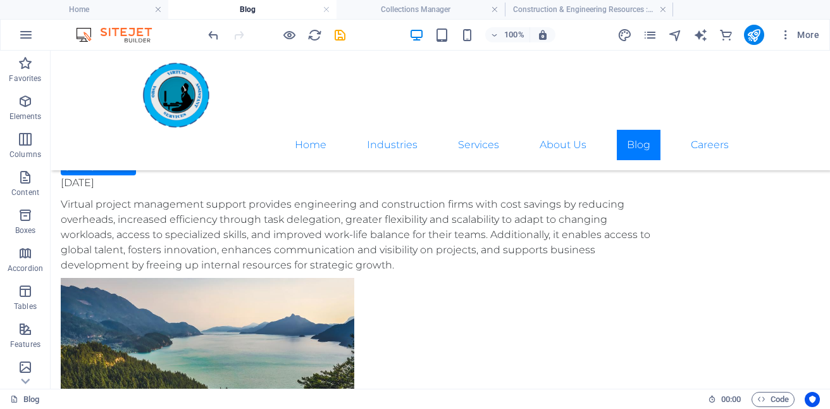
scroll to position [777, 0]
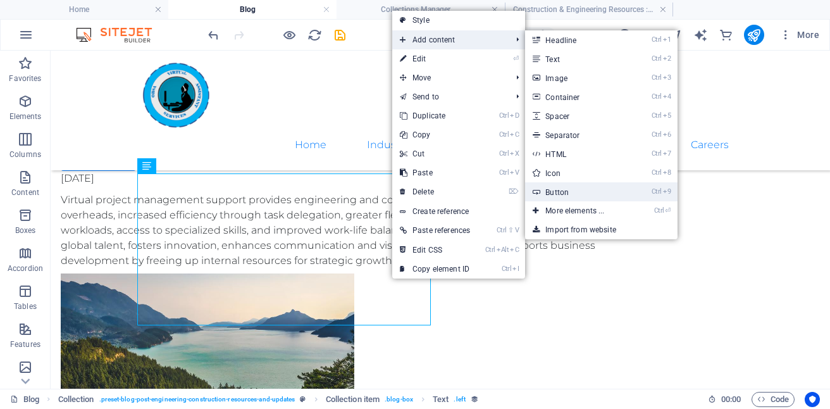
click at [577, 192] on link "Ctrl 9 Button" at bounding box center [577, 191] width 104 height 19
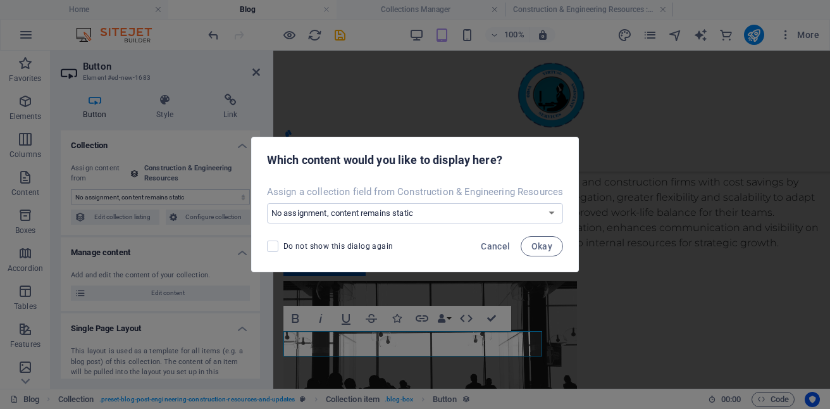
scroll to position [718, 0]
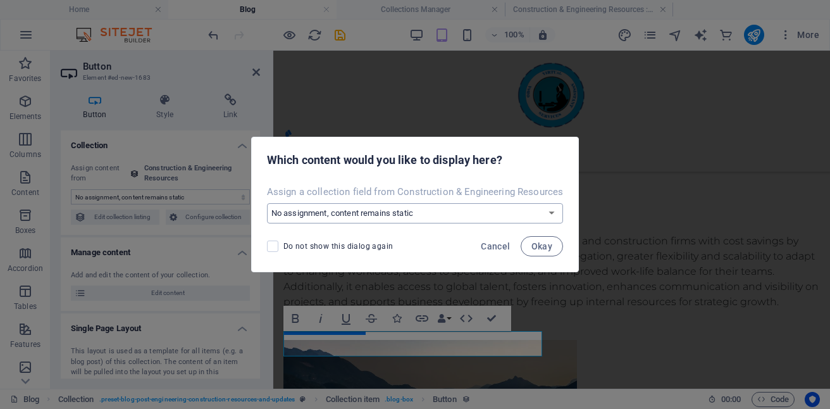
click at [549, 212] on select "No assignment, content remains static Create a new field Created at (Date) Upda…" at bounding box center [415, 213] width 296 height 20
select select "name"
click at [268, 203] on select "No assignment, content remains static Create a new field Created at (Date) Upda…" at bounding box center [415, 213] width 296 height 20
click at [548, 245] on span "Okay" at bounding box center [542, 246] width 22 height 10
select select "name"
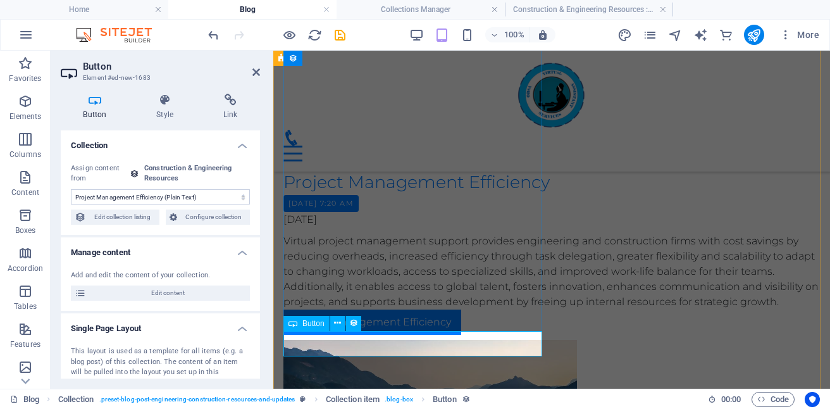
click at [451, 335] on div "Project Management Efficiency" at bounding box center [551, 321] width 536 height 25
click at [425, 335] on div "Project Management Efficiency" at bounding box center [551, 321] width 536 height 25
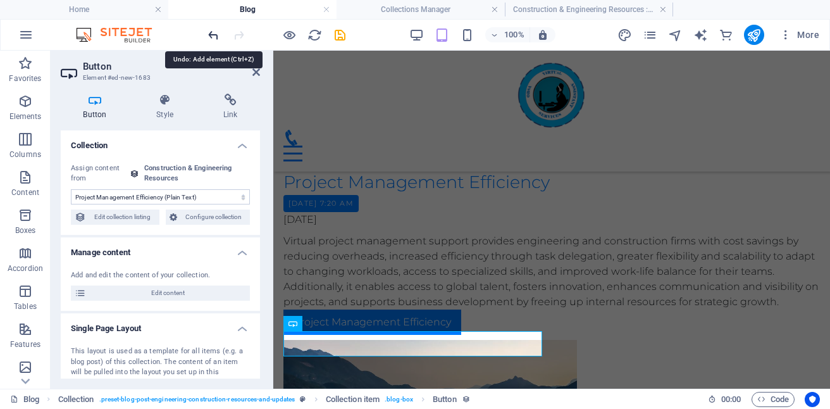
click at [211, 35] on icon "undo" at bounding box center [213, 35] width 15 height 15
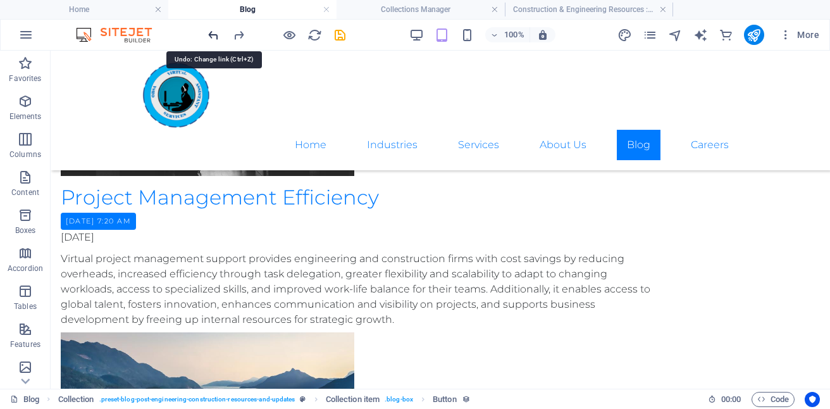
scroll to position [777, 0]
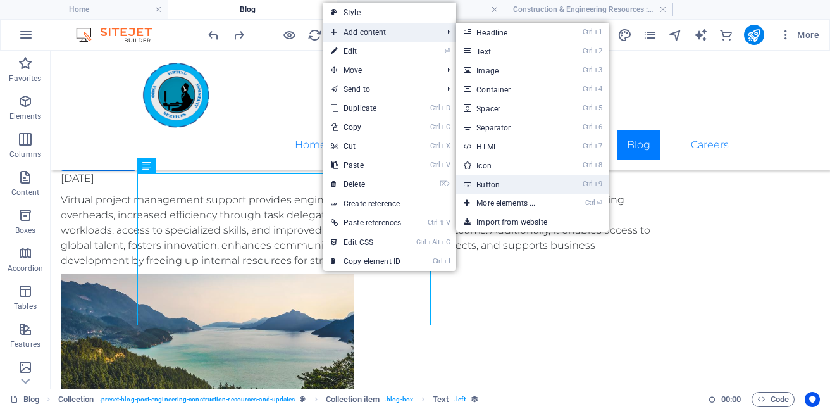
click at [512, 185] on link "Ctrl 9 Button" at bounding box center [508, 184] width 104 height 19
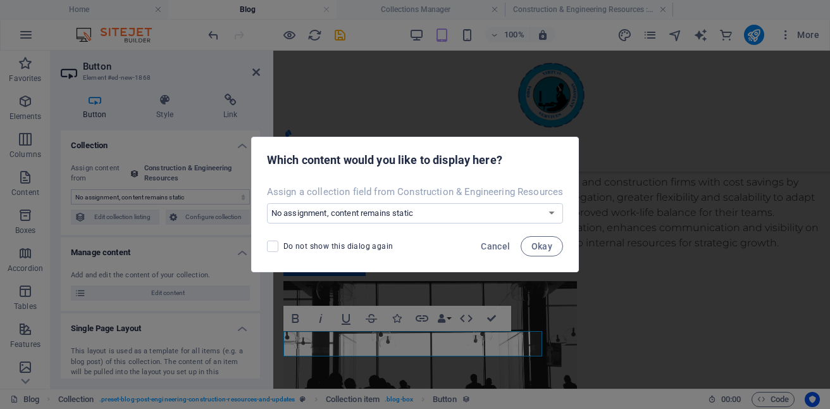
scroll to position [718, 0]
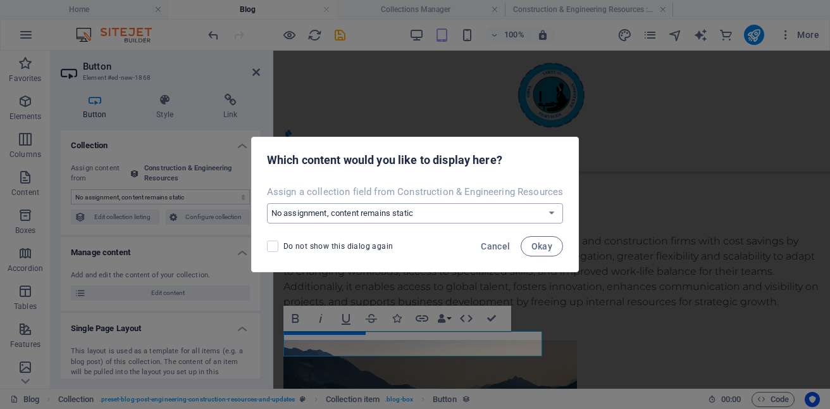
click at [541, 216] on select "No assignment, content remains static Create a new field Created at (Date) Upda…" at bounding box center [415, 213] width 296 height 20
click at [420, 238] on div "Do not show this dialog again Cancel Okay" at bounding box center [415, 249] width 326 height 43
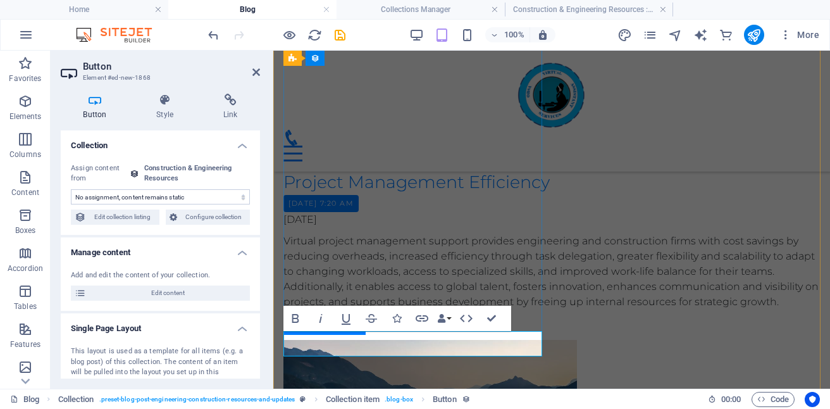
click at [349, 335] on link "Button label" at bounding box center [324, 321] width 82 height 25
drag, startPoint x: 622, startPoint y: 393, endPoint x: 349, endPoint y: 343, distance: 277.9
click at [349, 335] on link "Button label" at bounding box center [324, 321] width 82 height 25
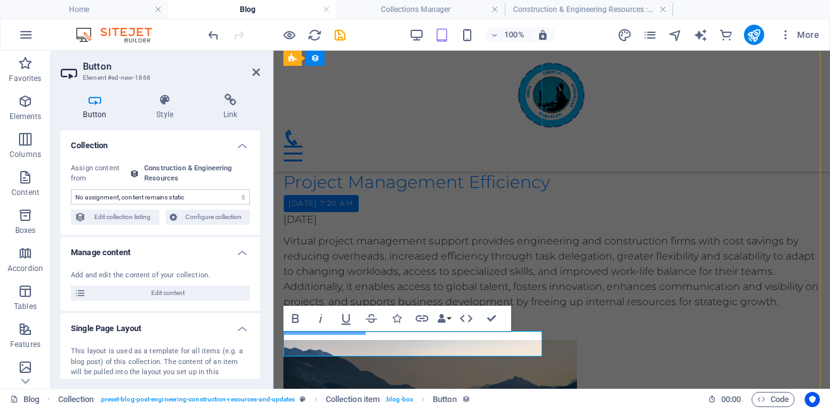
click at [349, 335] on link "Button label" at bounding box center [324, 321] width 82 height 25
click at [424, 316] on icon "button" at bounding box center [421, 318] width 15 height 15
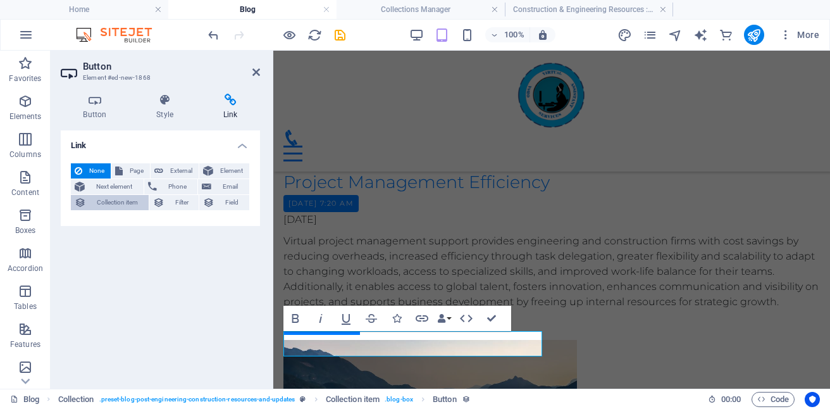
click at [121, 200] on span "Collection item" at bounding box center [117, 202] width 55 height 15
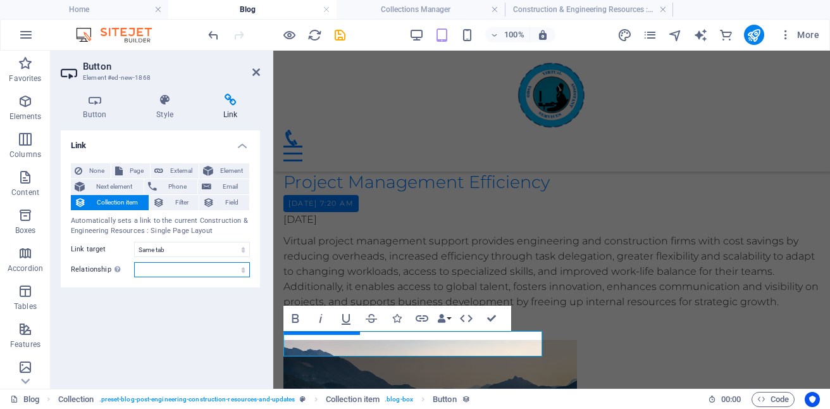
click at [232, 266] on select "alternate author bookmark external help license next nofollow noreferrer noopen…" at bounding box center [192, 269] width 116 height 15
click at [206, 313] on div "Link None Page External Element Next element Phone Email Collection item Filter…" at bounding box center [160, 254] width 199 height 248
click at [120, 183] on span "Next element" at bounding box center [114, 186] width 51 height 15
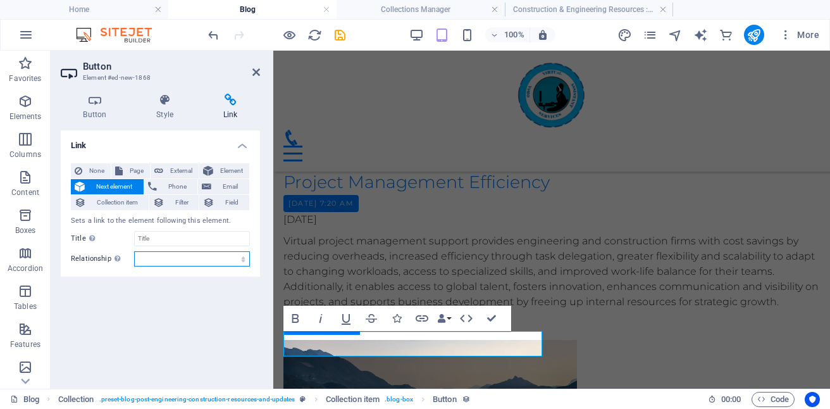
click at [193, 261] on select "alternate author bookmark external help license next nofollow noreferrer noopen…" at bounding box center [192, 258] width 116 height 15
click at [135, 282] on div "Link None Page External Element Next element Phone Email Collection item Filter…" at bounding box center [160, 254] width 199 height 248
click at [173, 170] on span "External" at bounding box center [181, 170] width 28 height 15
select select "blank"
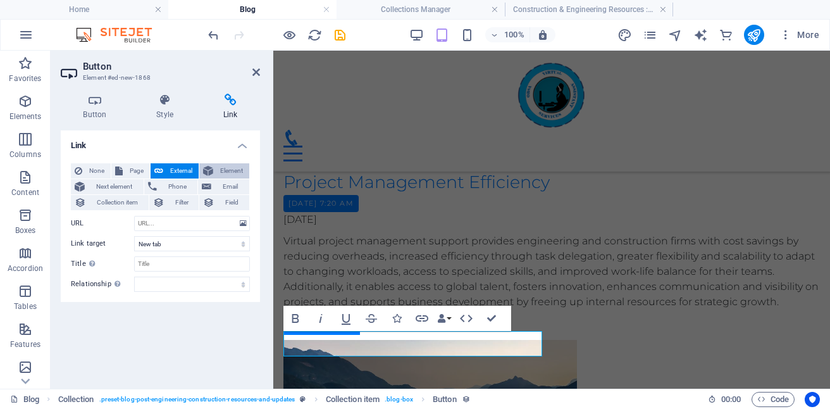
click at [229, 171] on span "Element" at bounding box center [231, 170] width 28 height 15
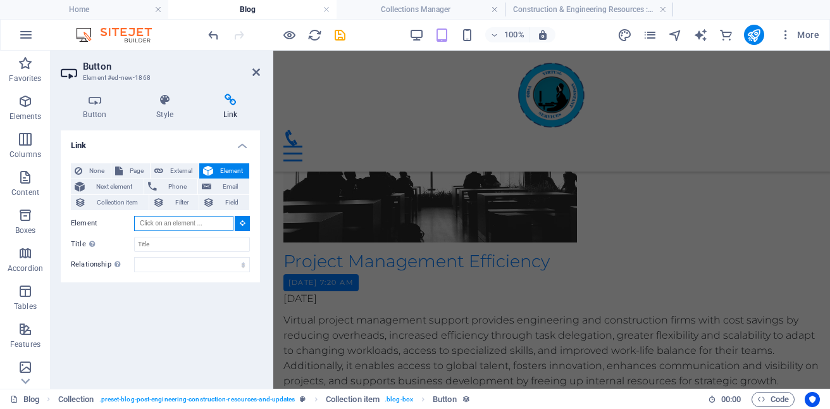
scroll to position [564, 0]
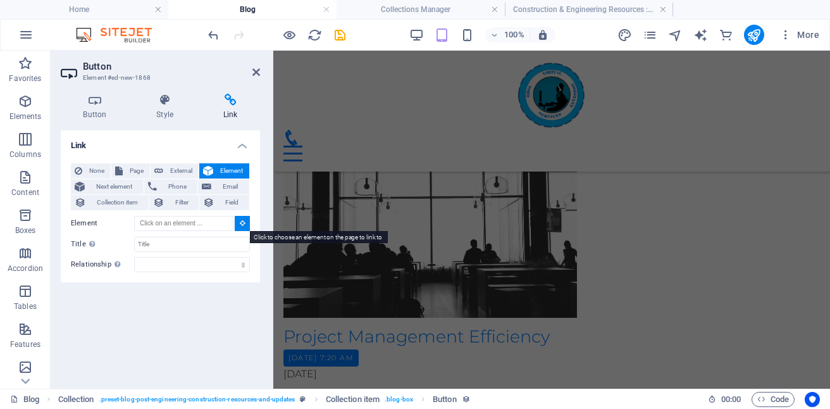
click at [242, 221] on icon at bounding box center [243, 222] width 6 height 6
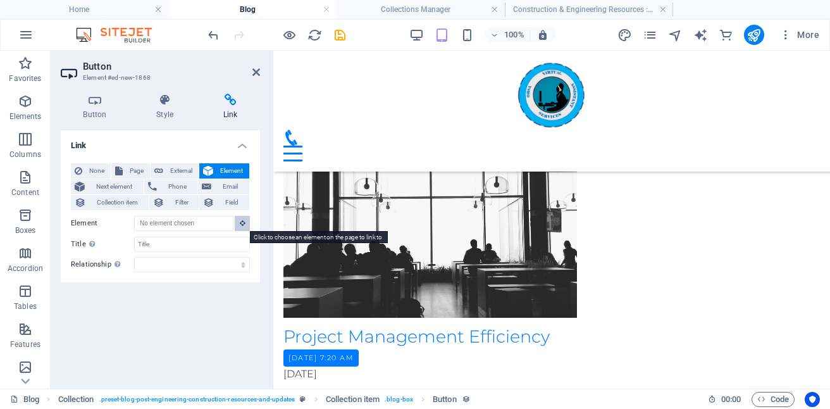
click at [242, 221] on icon at bounding box center [243, 222] width 6 height 6
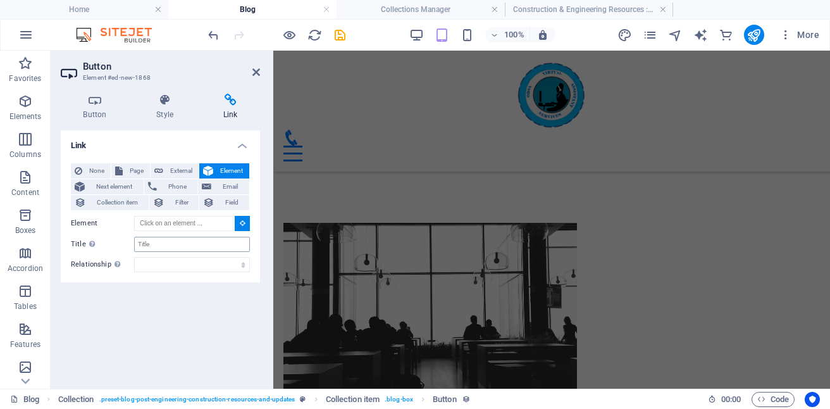
scroll to position [487, 0]
click at [241, 265] on select "alternate author bookmark external help license next nofollow noreferrer noopen…" at bounding box center [192, 264] width 116 height 15
click at [199, 297] on div "Link None Page External Element Next element Phone Email Collection item Filter…" at bounding box center [160, 254] width 199 height 248
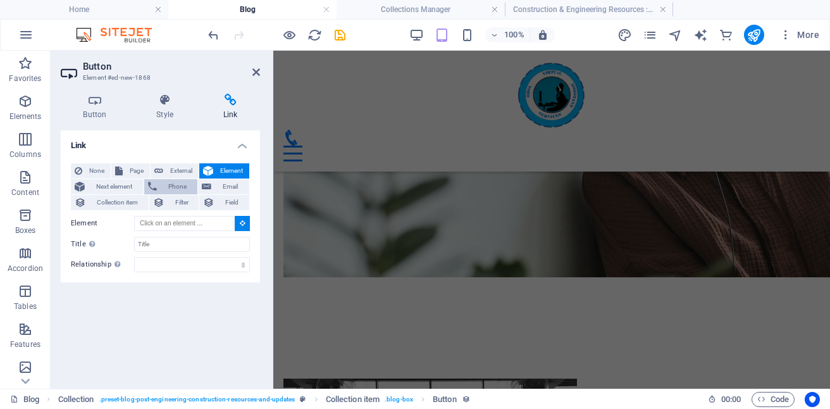
scroll to position [256, 0]
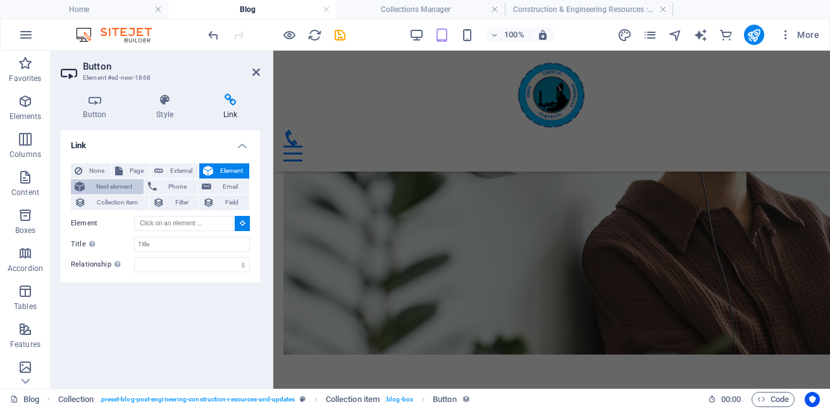
click at [120, 186] on span "Next element" at bounding box center [114, 186] width 51 height 15
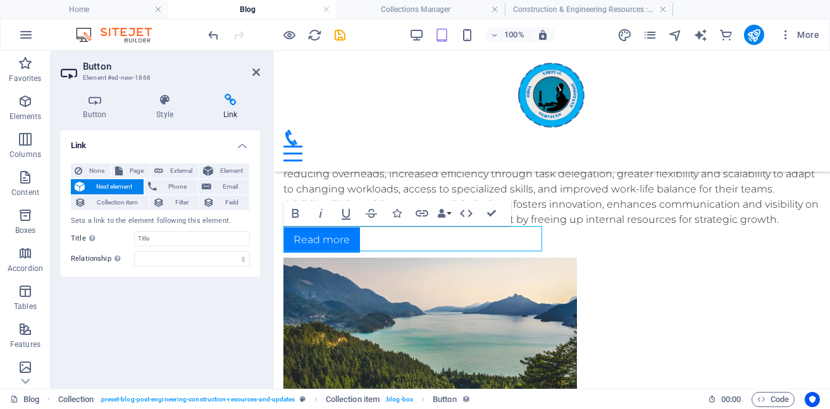
scroll to position [842, 0]
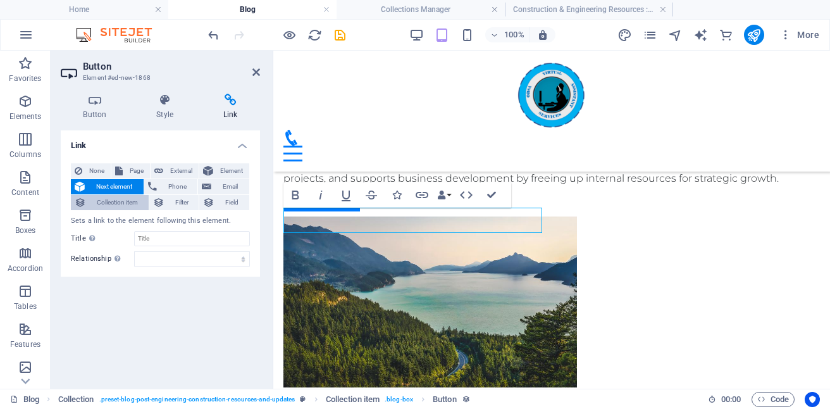
click at [123, 200] on span "Collection item" at bounding box center [117, 202] width 55 height 15
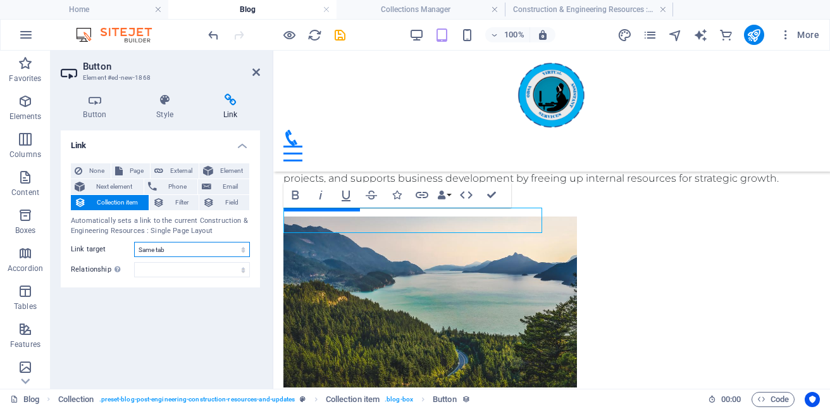
click at [195, 243] on select "New tab Same tab Overlay" at bounding box center [192, 249] width 116 height 15
click at [180, 315] on div "Link None Page External Element Next element Phone Email Collection item Filter…" at bounding box center [160, 254] width 199 height 248
drag, startPoint x: 202, startPoint y: 257, endPoint x: 204, endPoint y: 274, distance: 17.1
click at [204, 274] on div "None Page External Element Next element Phone Email Collection item Filter Fiel…" at bounding box center [160, 220] width 179 height 114
click at [204, 274] on select "alternate author bookmark external help license next nofollow noreferrer noopen…" at bounding box center [192, 269] width 116 height 15
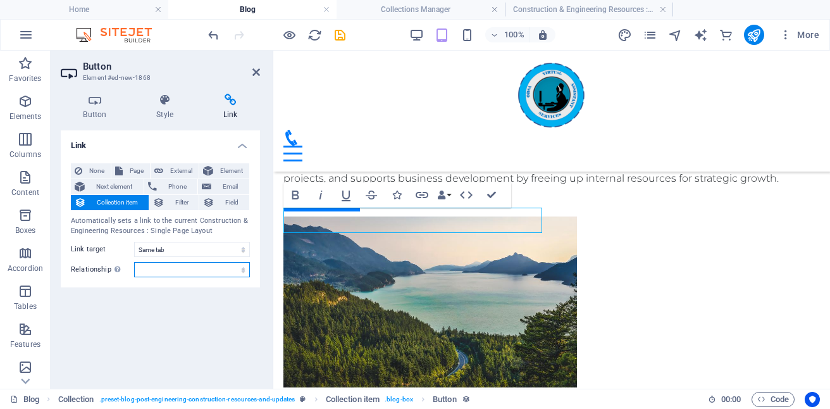
select select "author"
click at [134, 262] on select "alternate author bookmark external help license next nofollow noreferrer noopen…" at bounding box center [192, 269] width 116 height 15
click at [254, 72] on icon at bounding box center [256, 72] width 8 height 10
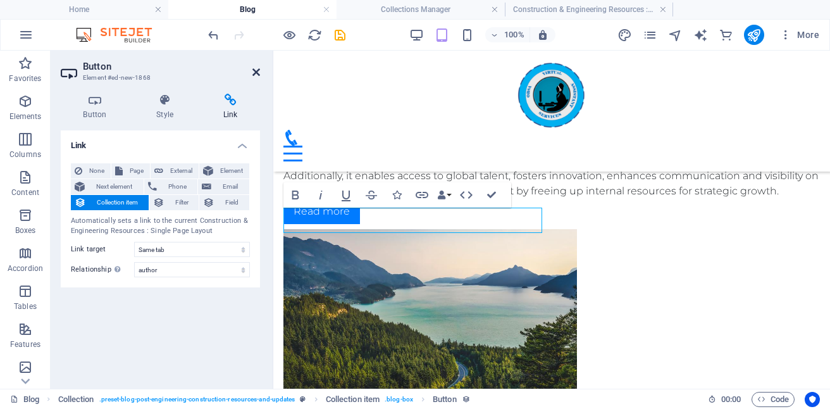
scroll to position [910, 0]
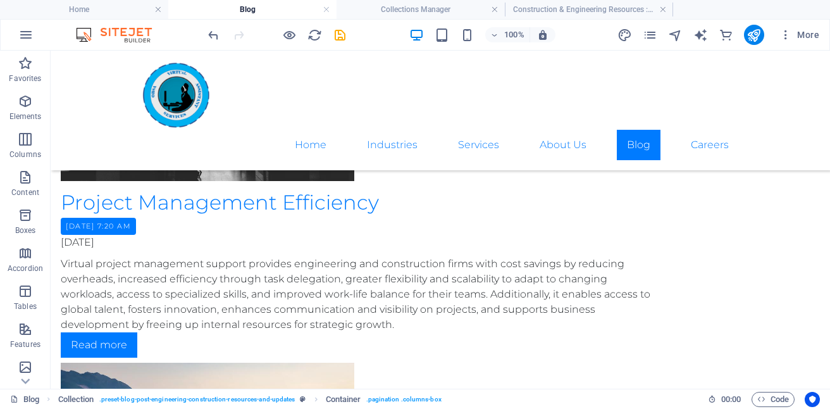
scroll to position [781, 0]
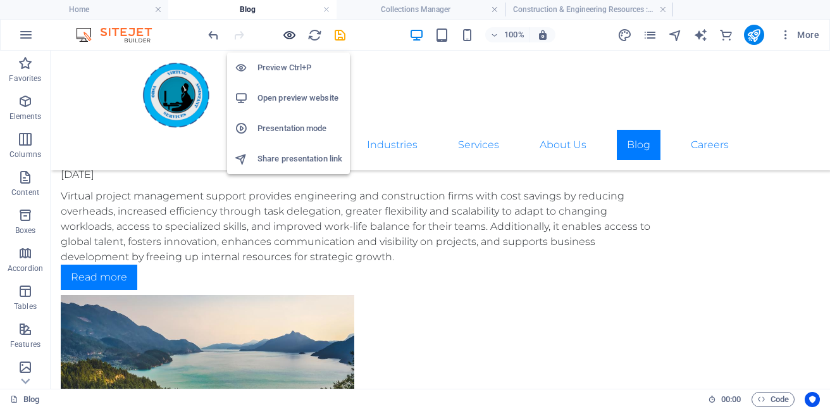
click at [288, 37] on icon "button" at bounding box center [289, 35] width 15 height 15
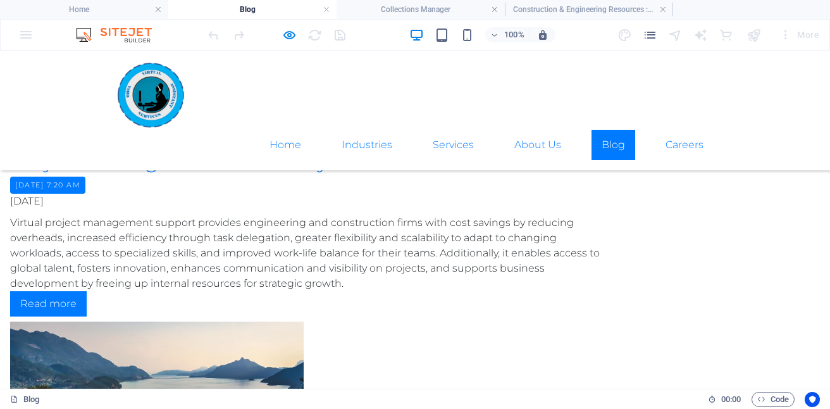
scroll to position [826, 0]
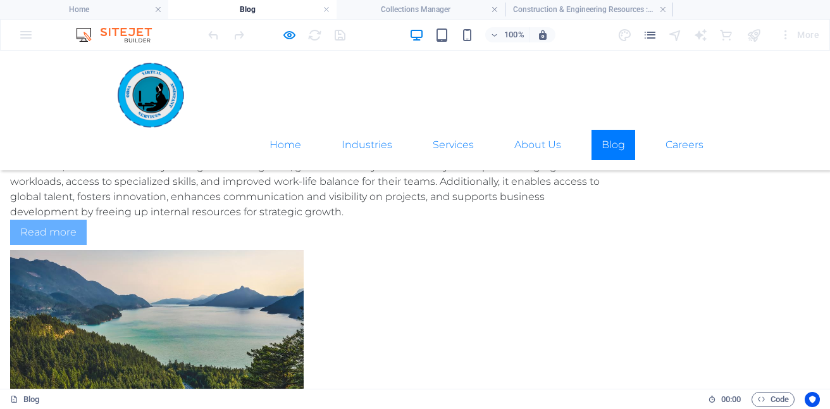
click at [87, 245] on link "Read more" at bounding box center [48, 231] width 77 height 25
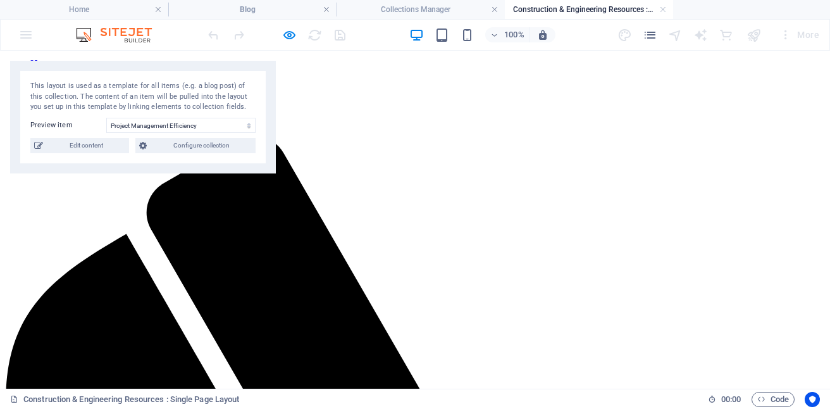
scroll to position [38, 0]
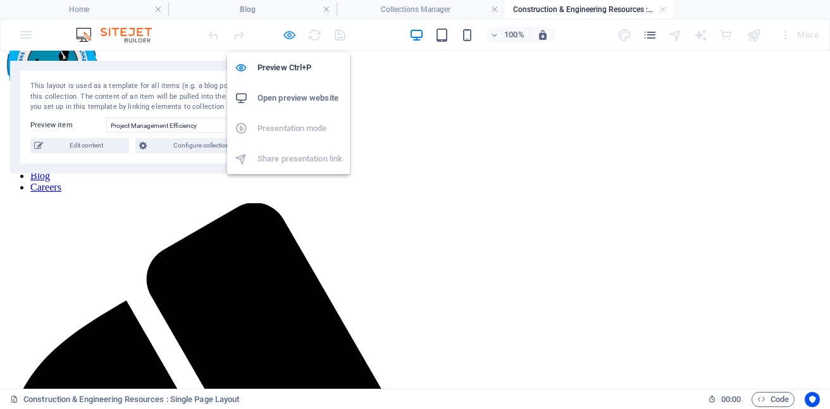
click at [289, 34] on icon "button" at bounding box center [289, 35] width 15 height 15
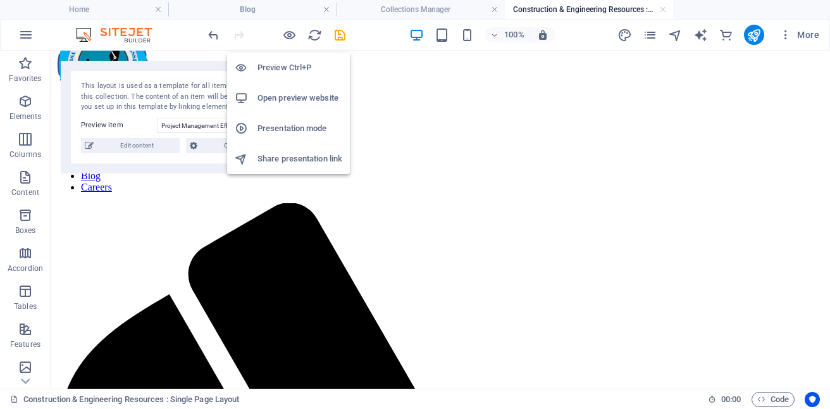
click at [295, 94] on h6 "Open preview website" at bounding box center [299, 97] width 85 height 15
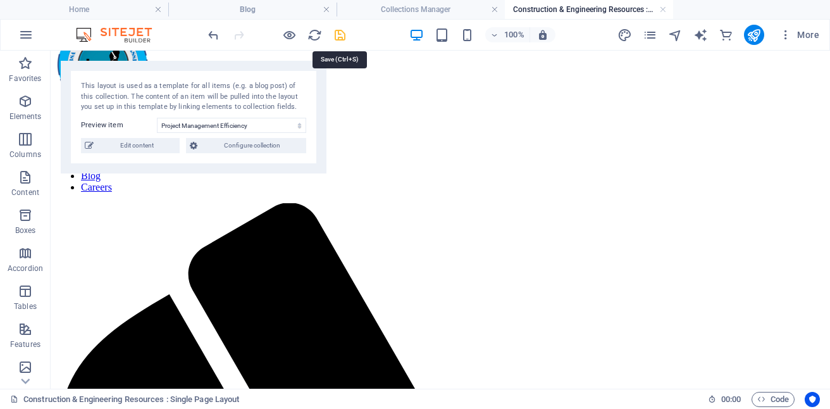
click at [338, 37] on icon "save" at bounding box center [340, 35] width 15 height 15
click at [663, 7] on link at bounding box center [663, 10] width 8 height 12
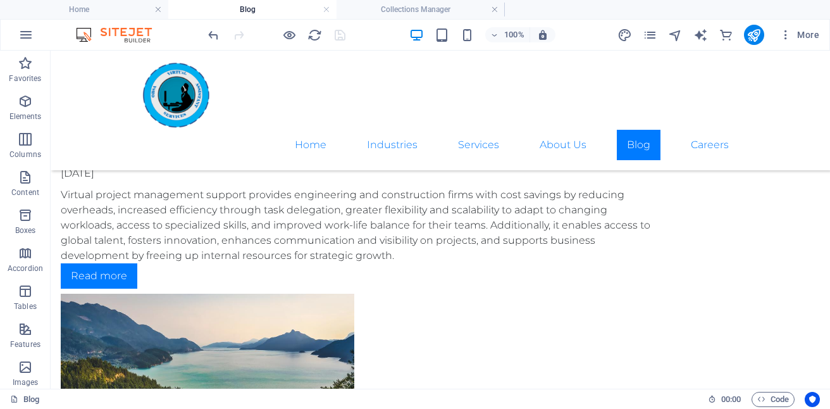
scroll to position [661, 0]
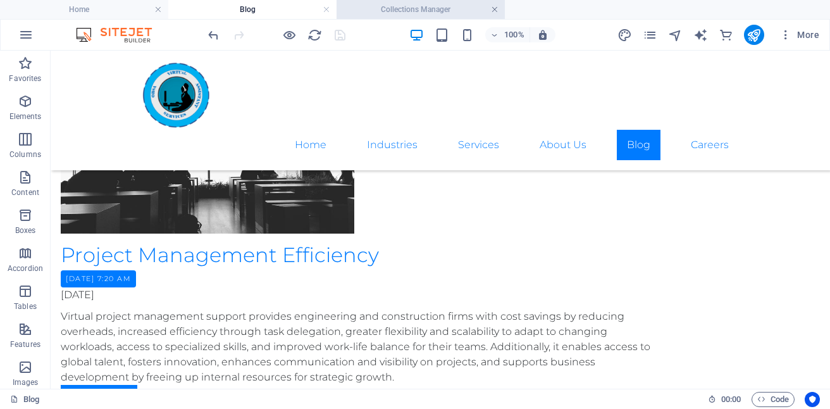
click at [491, 8] on link at bounding box center [495, 10] width 8 height 12
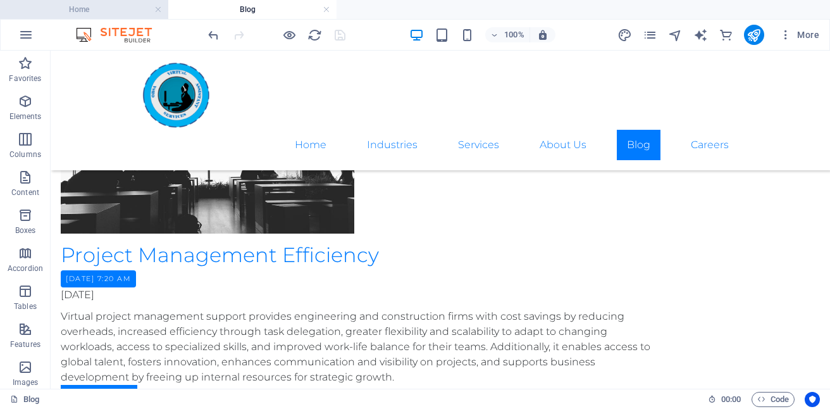
click at [115, 6] on h4 "Home" at bounding box center [84, 10] width 168 height 14
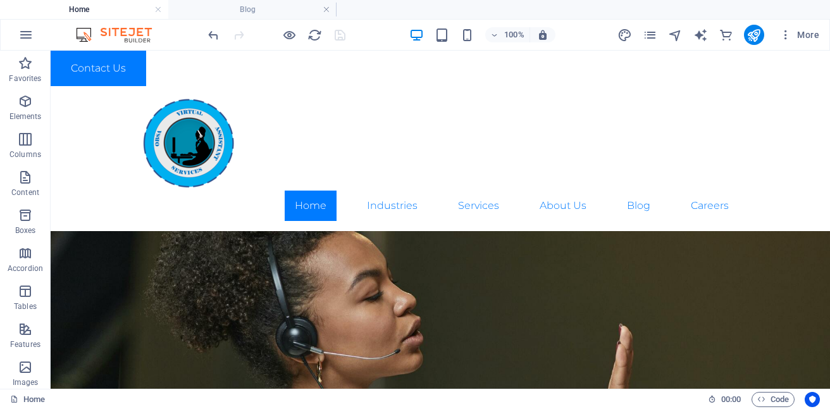
scroll to position [0, 0]
click at [288, 3] on h4 "Blog" at bounding box center [252, 10] width 168 height 14
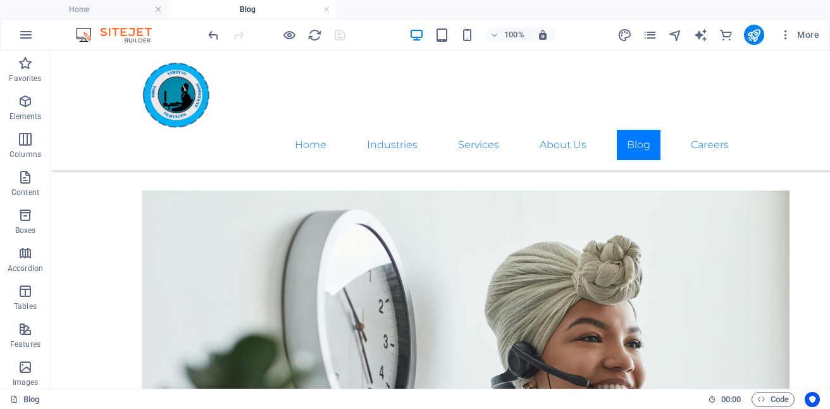
scroll to position [657, 0]
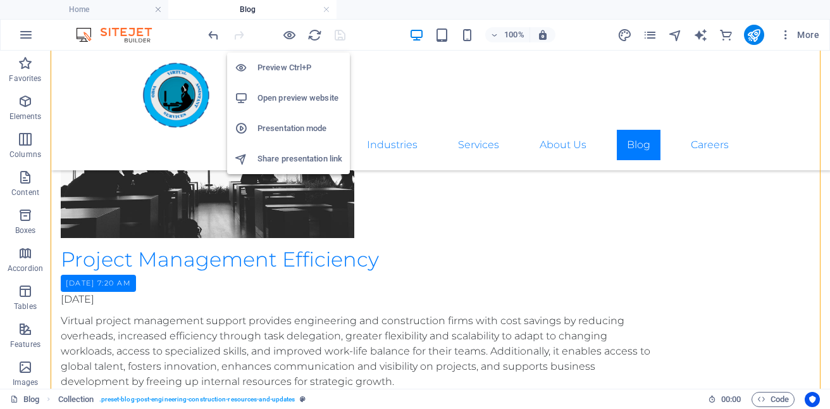
click at [278, 68] on h6 "Preview Ctrl+P" at bounding box center [299, 67] width 85 height 15
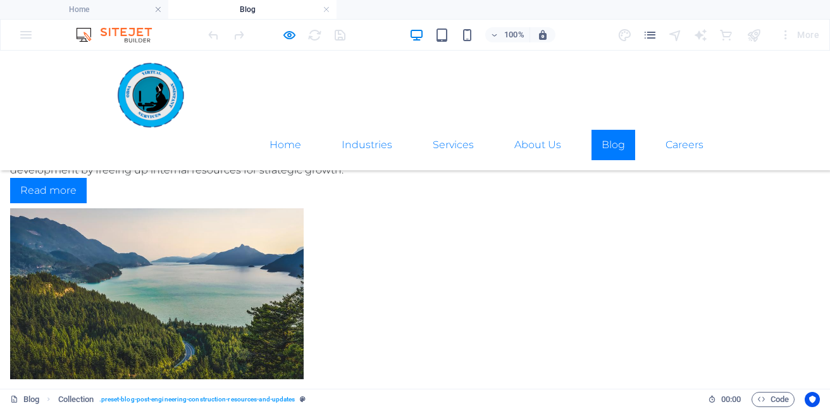
scroll to position [859, 0]
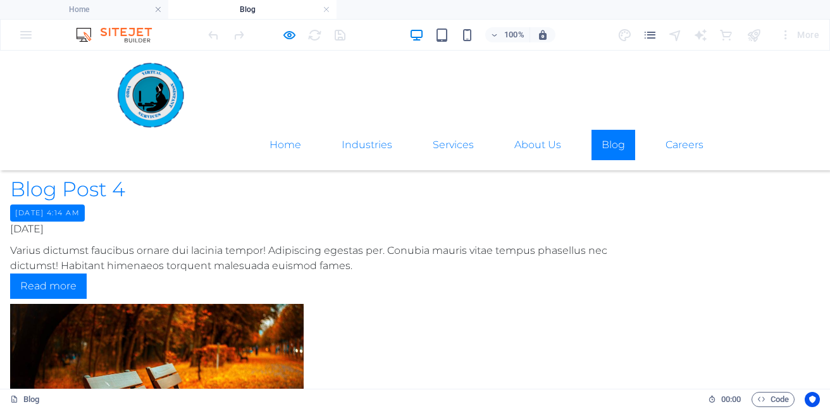
scroll to position [676, 0]
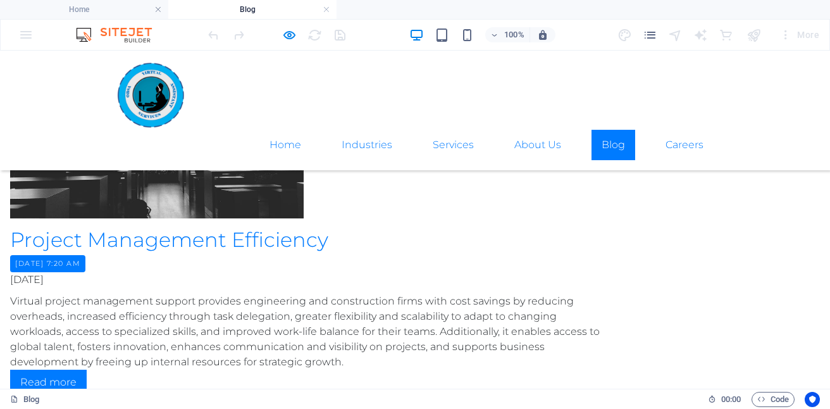
scroll to position [0, 0]
click at [6, 135] on button "×" at bounding box center [3, 142] width 6 height 15
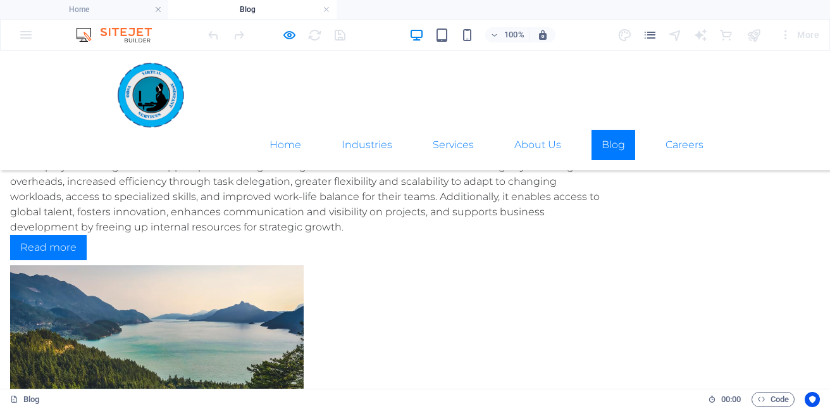
scroll to position [878, 0]
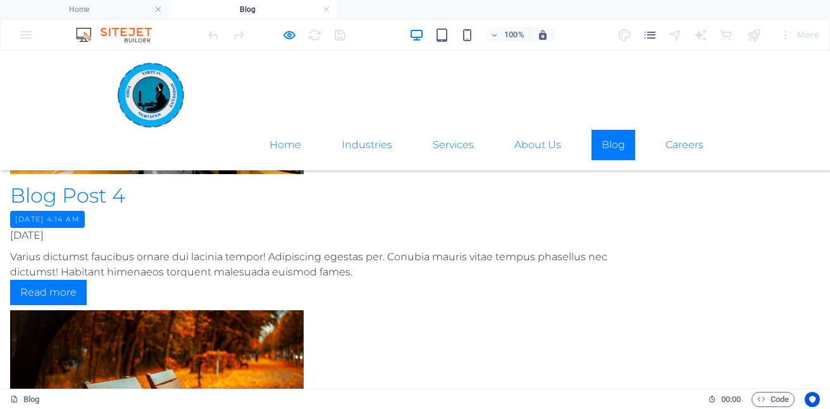
scroll to position [716, 0]
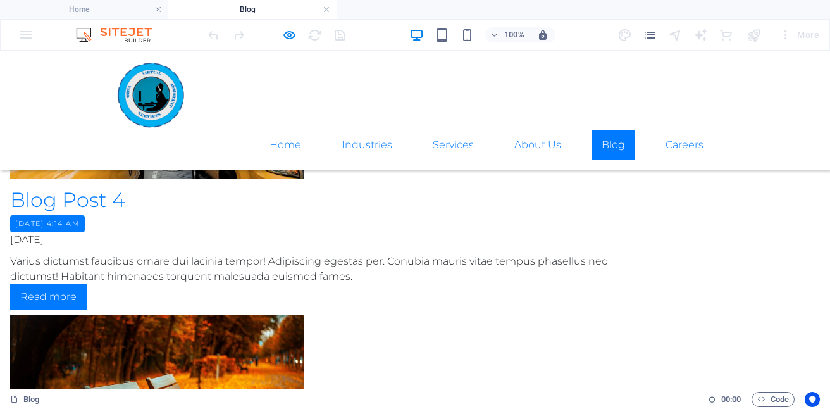
click at [437, 343] on div "Blog Post 4 Friday, August 29, 2025 4:14 AM 08/25/2025 Varius dictumst faucibus…" at bounding box center [415, 339] width 830 height 765
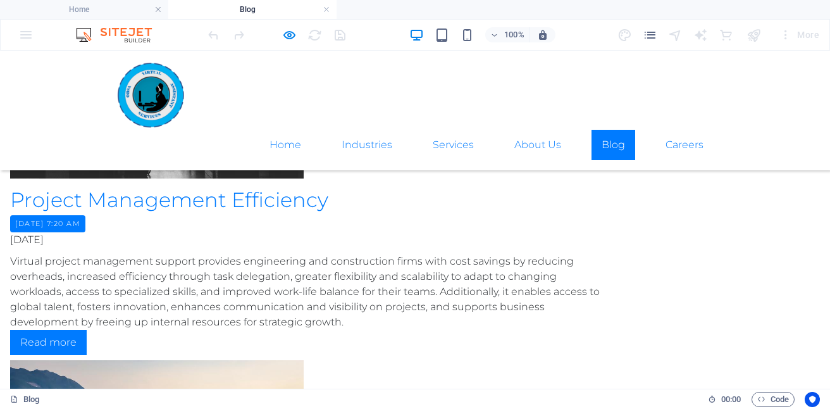
scroll to position [0, 0]
click at [6, 135] on button "×" at bounding box center [3, 142] width 6 height 15
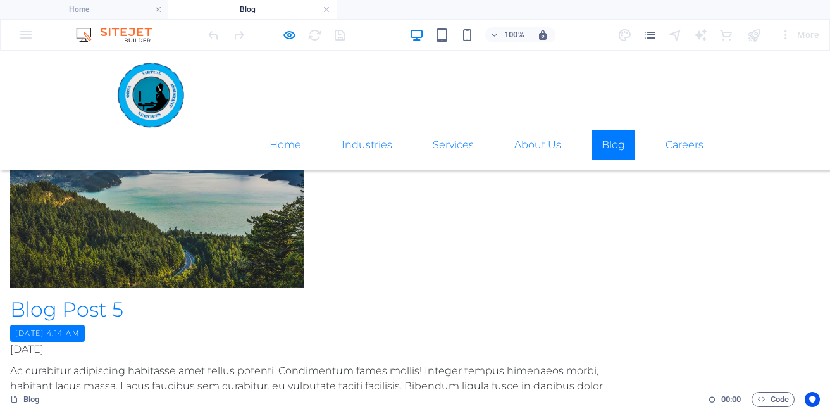
scroll to position [963, 0]
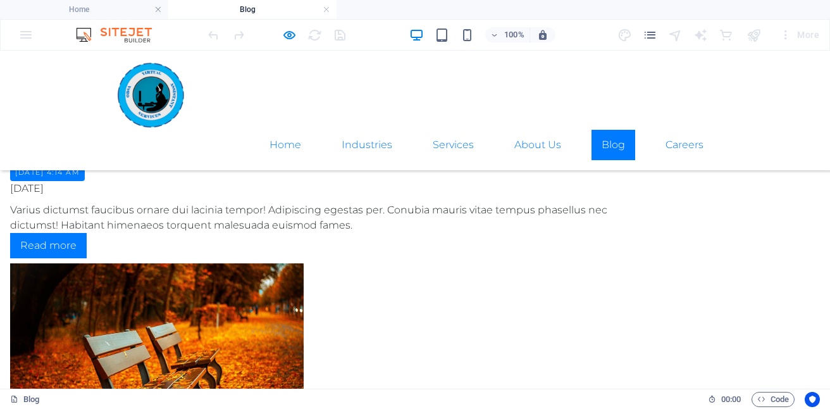
scroll to position [763, 0]
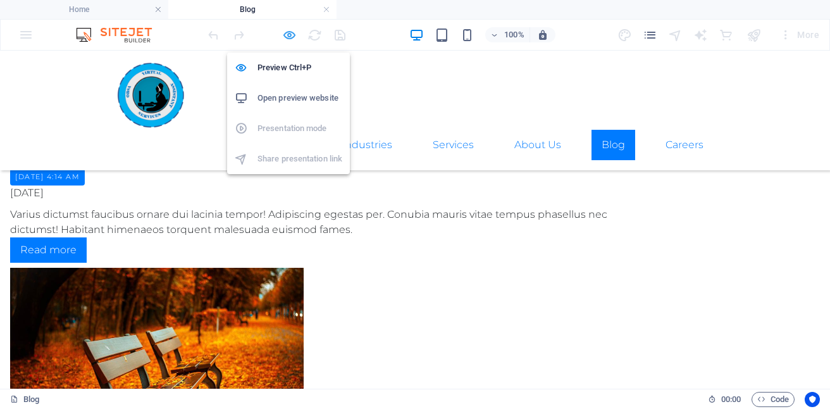
click at [287, 38] on icon "button" at bounding box center [289, 35] width 15 height 15
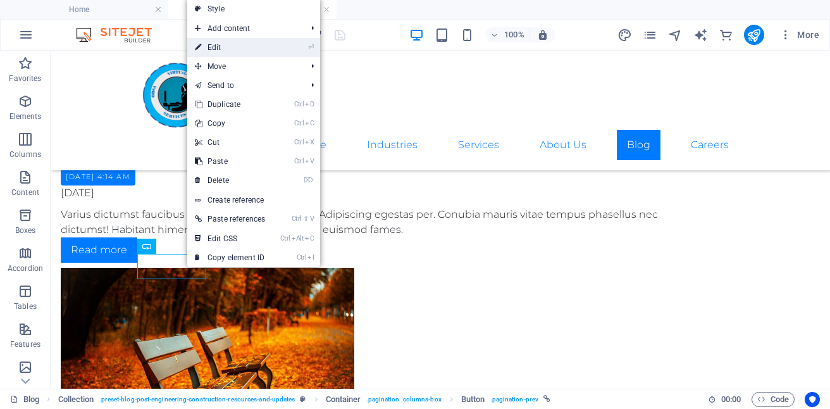
click at [228, 47] on link "⏎ Edit" at bounding box center [229, 47] width 85 height 19
select select "overlay"
select select "prev"
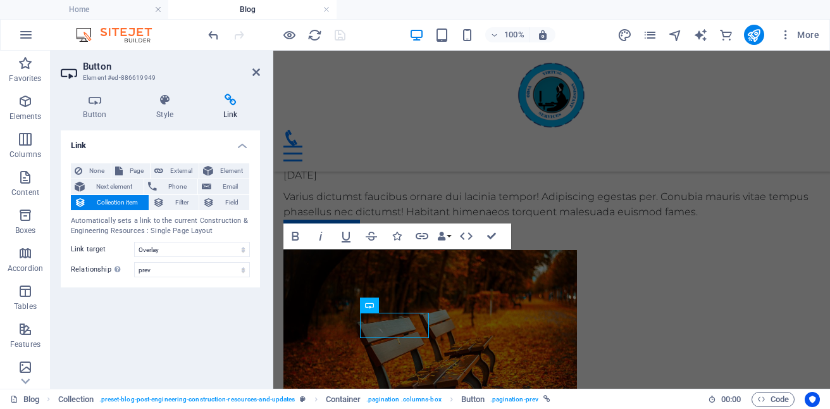
scroll to position [704, 0]
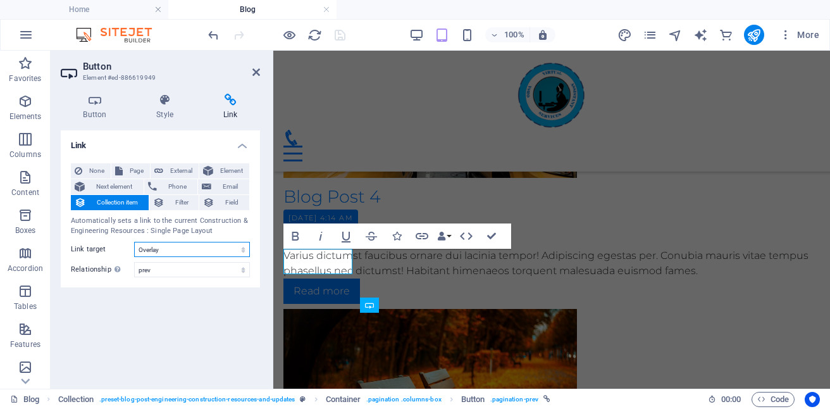
click at [240, 247] on select "New tab Same tab Overlay" at bounding box center [192, 249] width 116 height 15
select select
click at [134, 242] on select "New tab Same tab Overlay" at bounding box center [192, 249] width 116 height 15
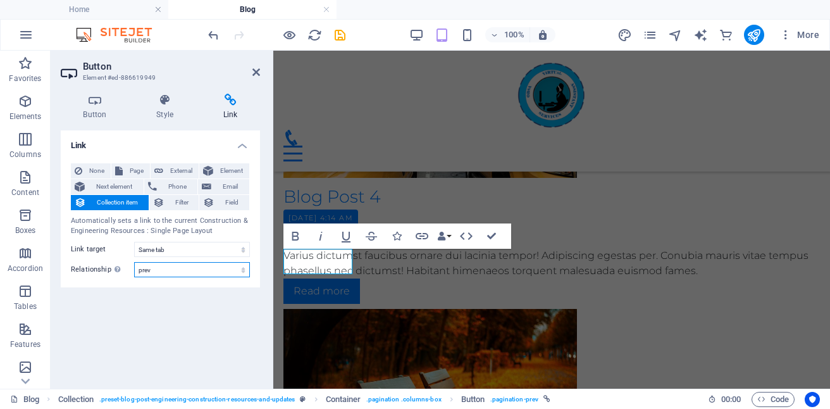
click at [245, 269] on select "alternate author bookmark external help license next nofollow noreferrer noopen…" at bounding box center [192, 269] width 116 height 15
click at [223, 300] on div "Link None Page External Element Next element Phone Email Collection item Filter…" at bounding box center [160, 254] width 199 height 248
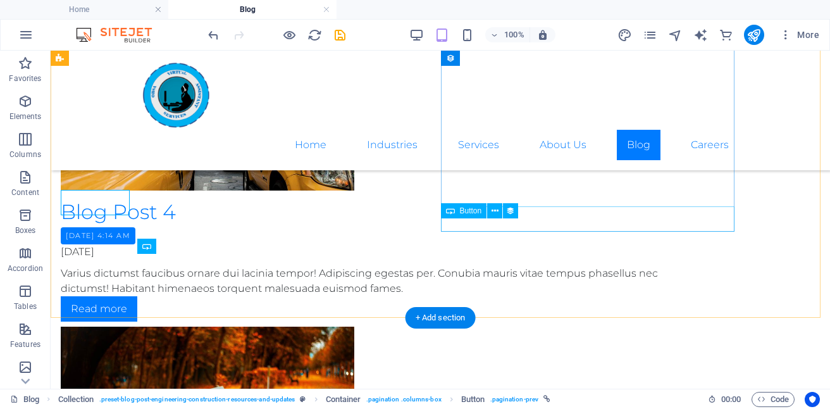
scroll to position [763, 0]
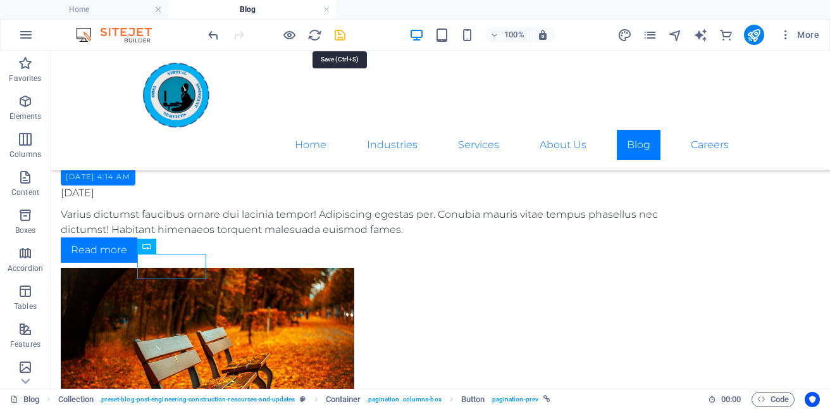
click at [340, 38] on icon "save" at bounding box center [340, 35] width 15 height 15
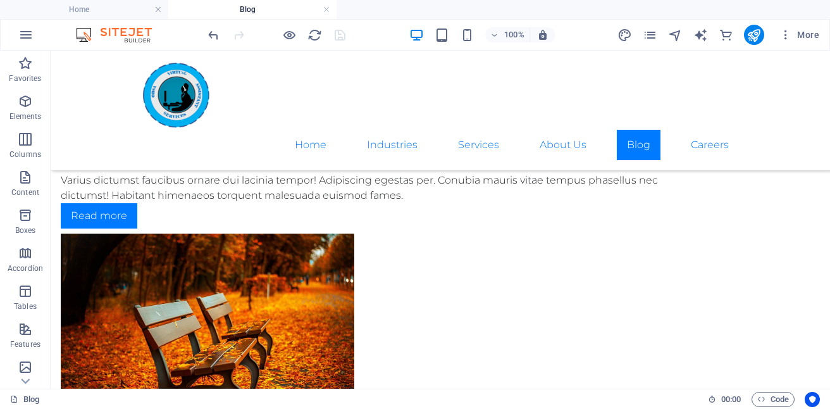
scroll to position [801, 0]
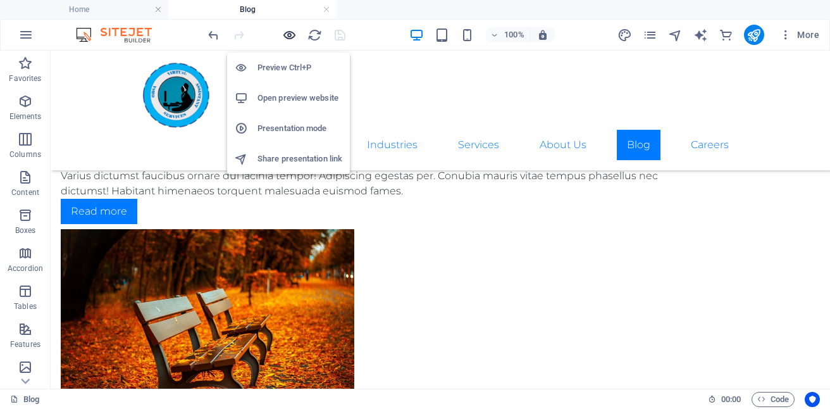
click at [294, 32] on icon "button" at bounding box center [289, 35] width 15 height 15
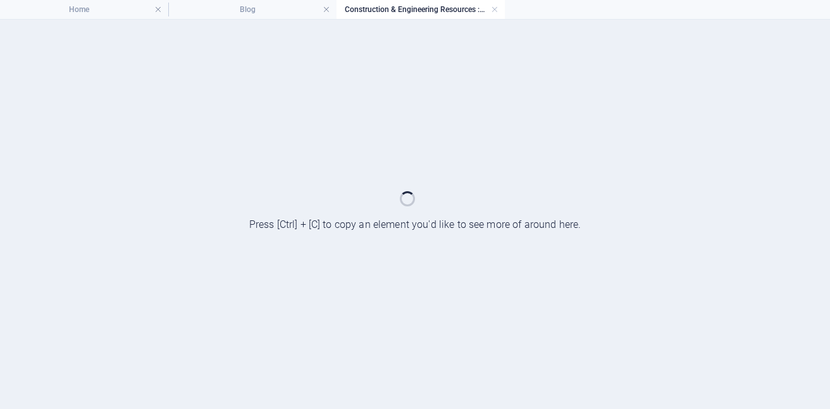
scroll to position [0, 0]
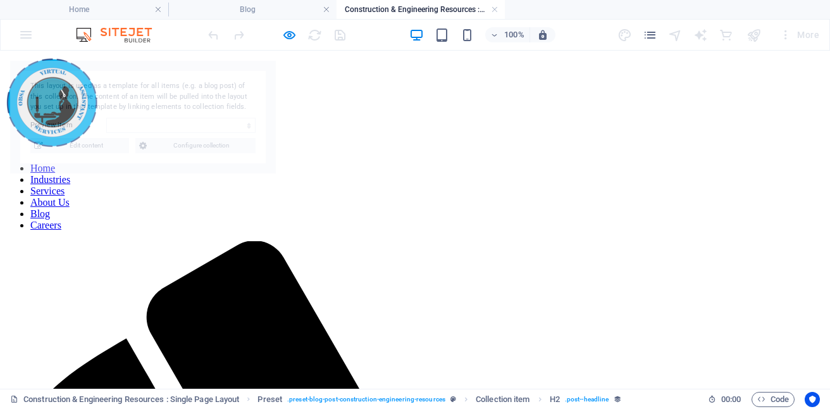
select select "68b10d1039d09b0c9e0b2283"
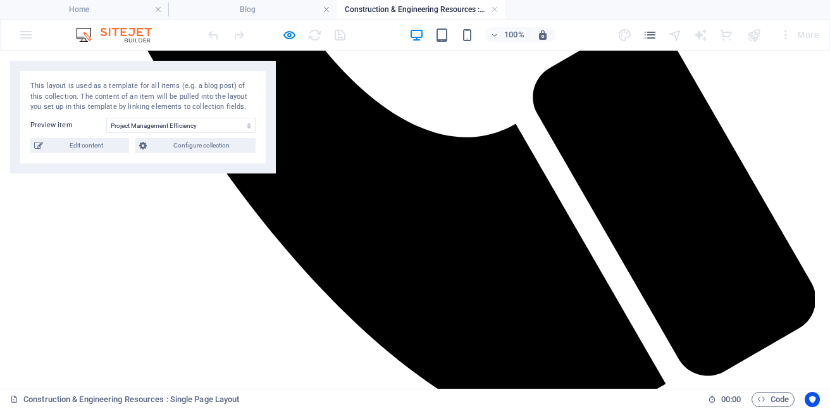
scroll to position [899, 0]
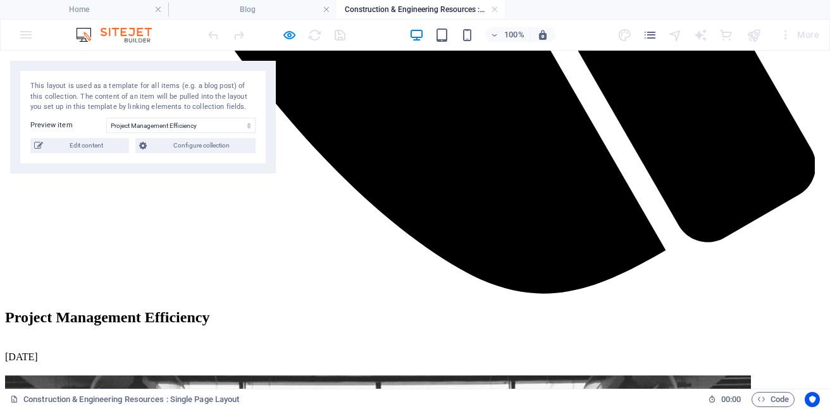
scroll to position [853, 0]
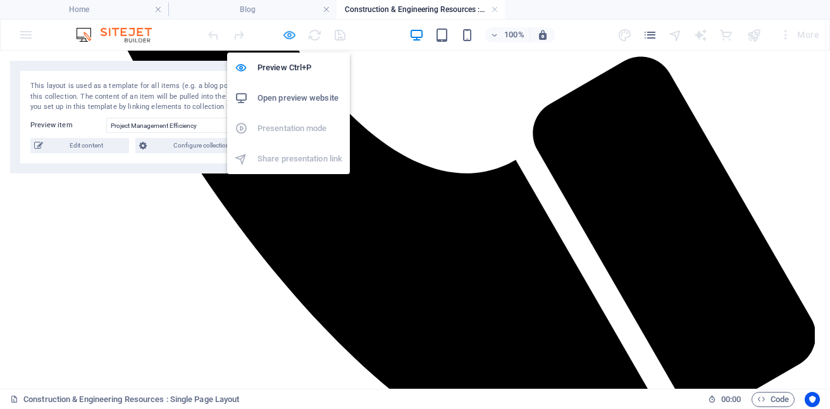
click at [283, 35] on icon "button" at bounding box center [289, 35] width 15 height 15
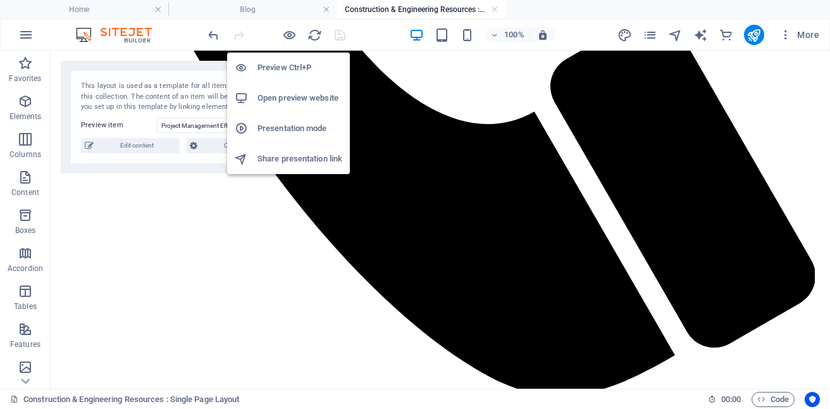
click at [297, 96] on h6 "Open preview website" at bounding box center [299, 97] width 85 height 15
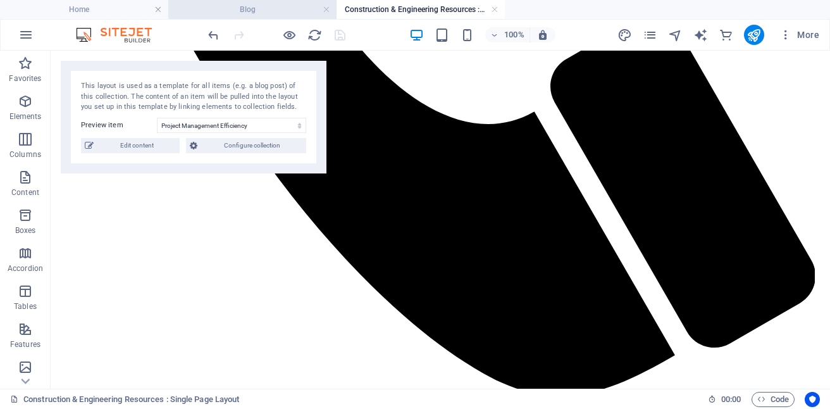
click at [278, 7] on h4 "Blog" at bounding box center [252, 10] width 168 height 14
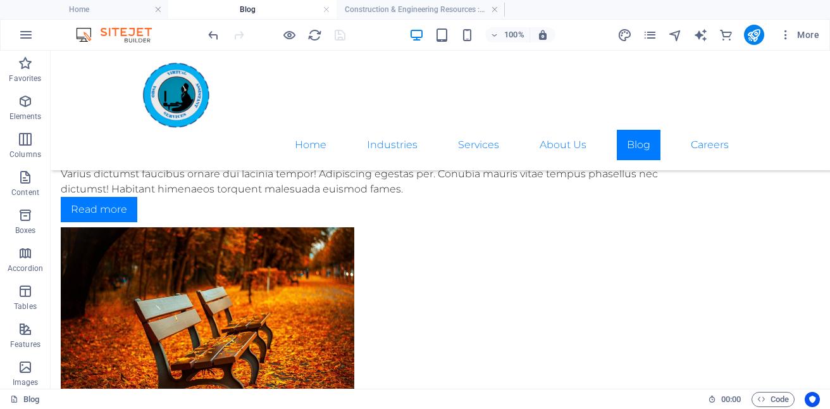
scroll to position [0, 0]
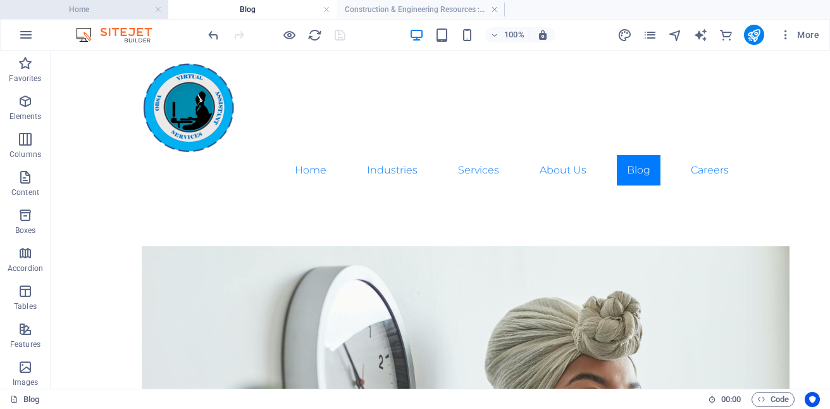
click at [83, 6] on h4 "Home" at bounding box center [84, 10] width 168 height 14
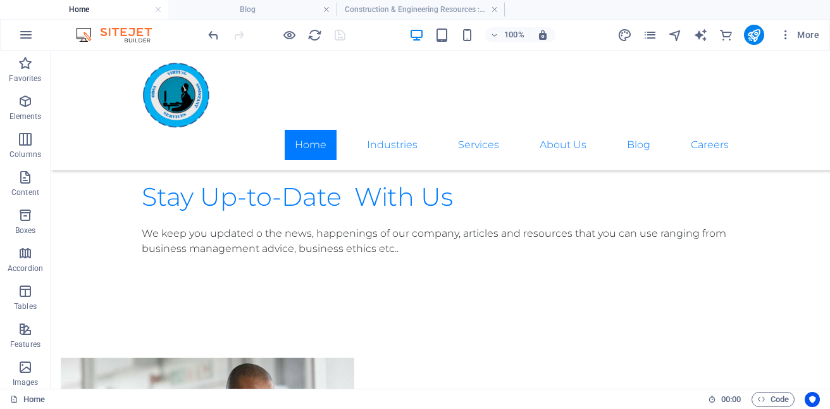
scroll to position [2414, 0]
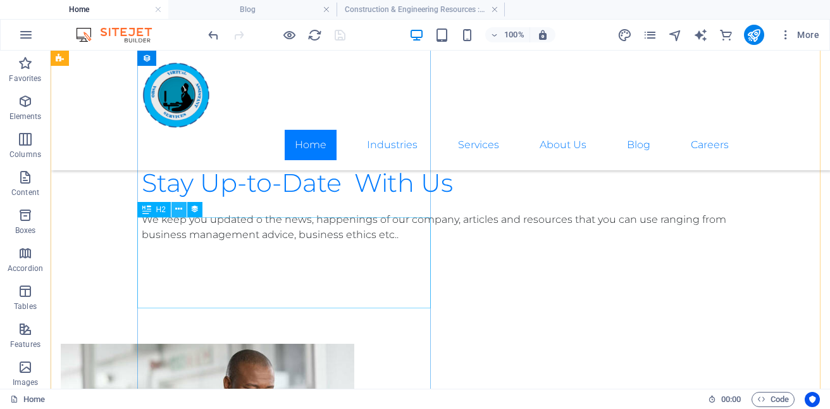
click at [178, 209] on icon at bounding box center [178, 208] width 7 height 13
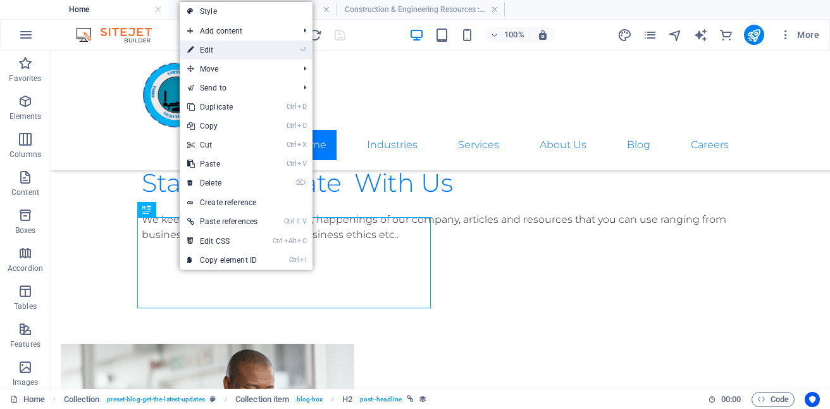
click at [216, 45] on link "⏎ Edit" at bounding box center [222, 49] width 85 height 19
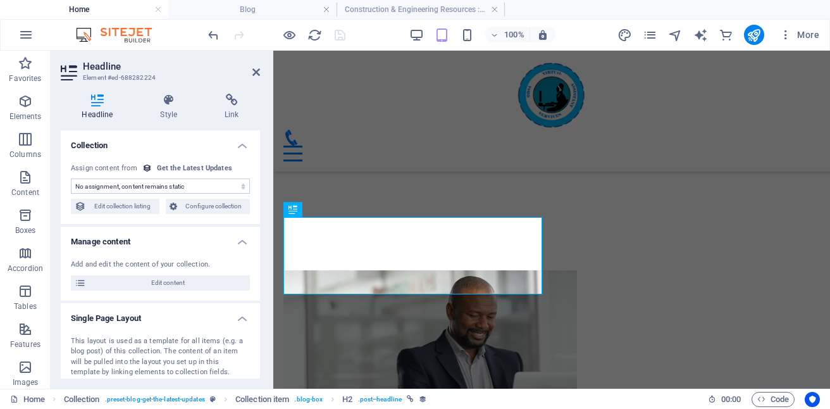
scroll to position [2390, 0]
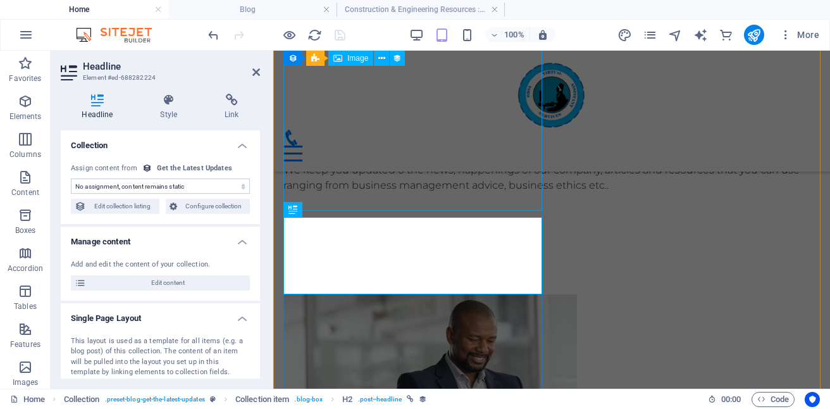
select select "name"
click at [236, 190] on select "No assignment, content remains static Created at (Date) Updated at (Date) Name …" at bounding box center [160, 185] width 179 height 15
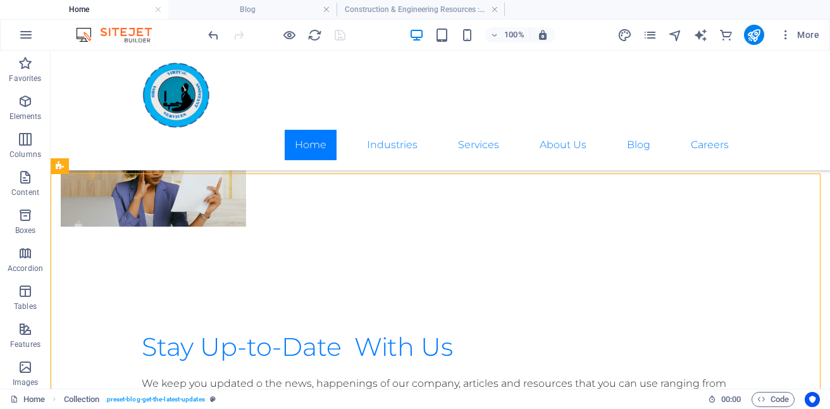
scroll to position [2223, 0]
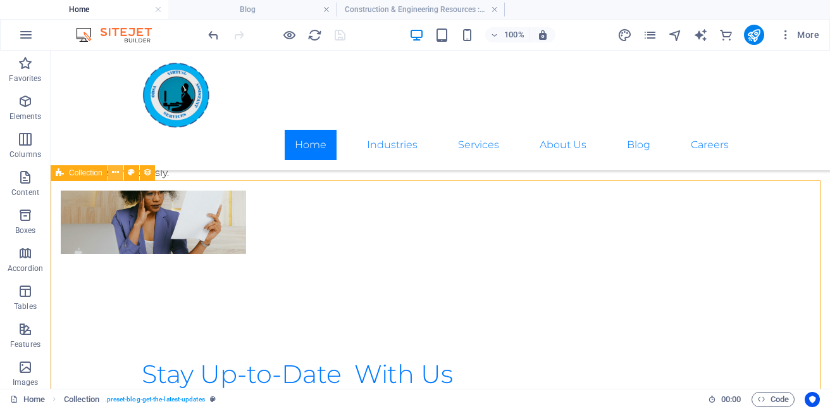
click at [114, 174] on icon at bounding box center [115, 172] width 7 height 13
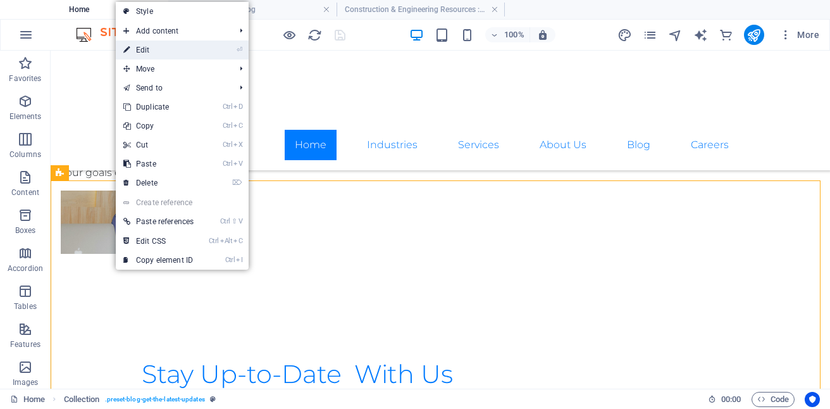
click at [158, 50] on link "⏎ Edit" at bounding box center [158, 49] width 85 height 19
select select "6812344b72f9c741540a67f6"
select select "columns.publishing_date_DESC"
select select "columns.status"
select select "columns.publishing_date"
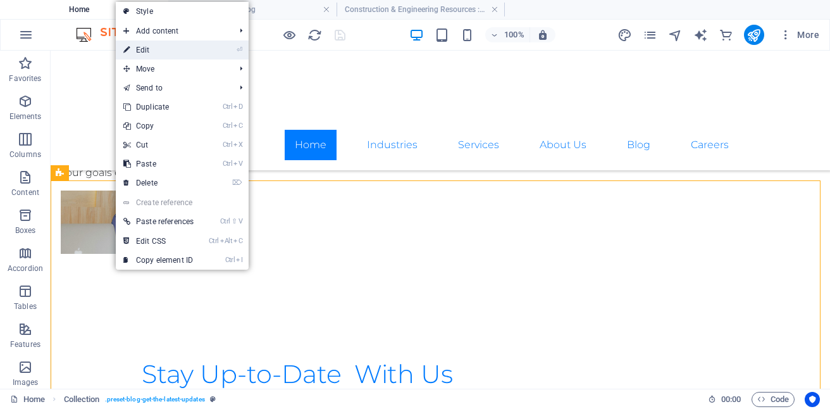
select select "past"
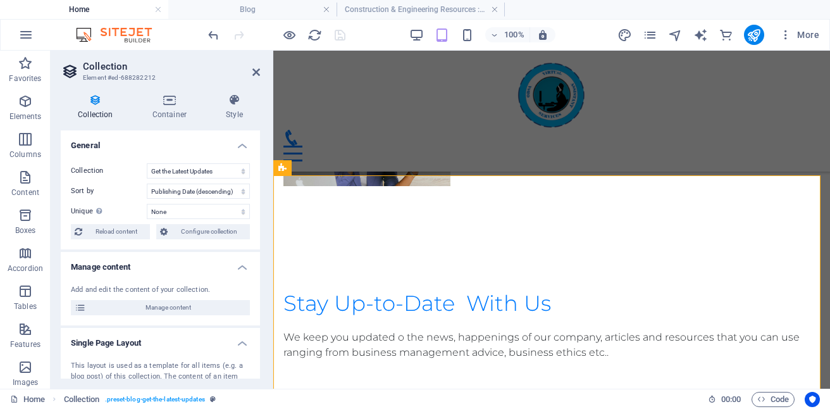
scroll to position [2204, 0]
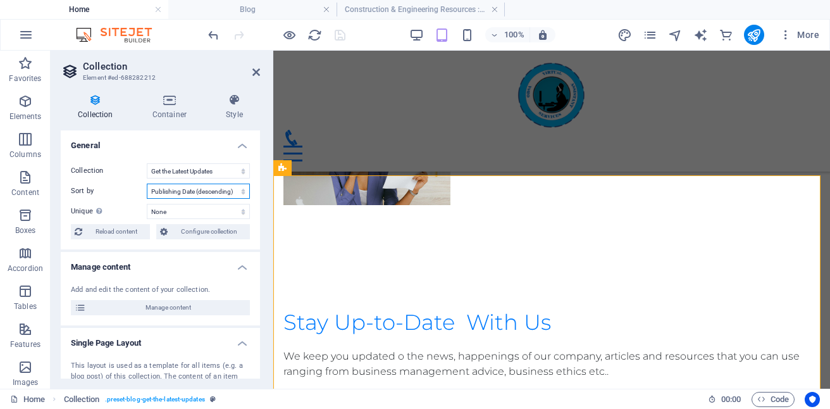
click at [241, 191] on select "Created at (ascending) Created at (descending) Updated at (ascending) Updated a…" at bounding box center [198, 190] width 103 height 15
click at [241, 204] on select "None Name Slug Description Content Category Author Image Publishing Date Status" at bounding box center [198, 211] width 103 height 15
click at [234, 175] on select "Construction & Engineering Resources Education Support Resources Engineerig & C…" at bounding box center [198, 170] width 103 height 15
click at [197, 168] on select "Construction & Engineering Resources Education Support Resources Engineerig & C…" at bounding box center [198, 170] width 103 height 15
click at [240, 210] on select "None Name Slug Description Content Category Author Image Publishing Date Status" at bounding box center [198, 211] width 103 height 15
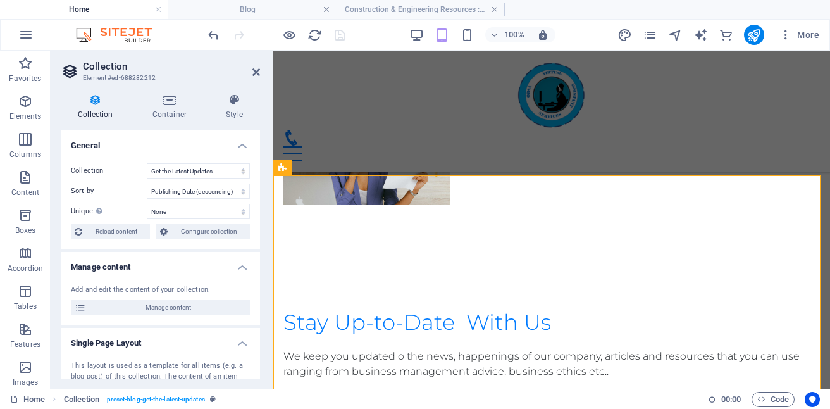
click at [269, 170] on div "Collection Container Style General Collection Construction & Engineering Resour…" at bounding box center [160, 235] width 219 height 305
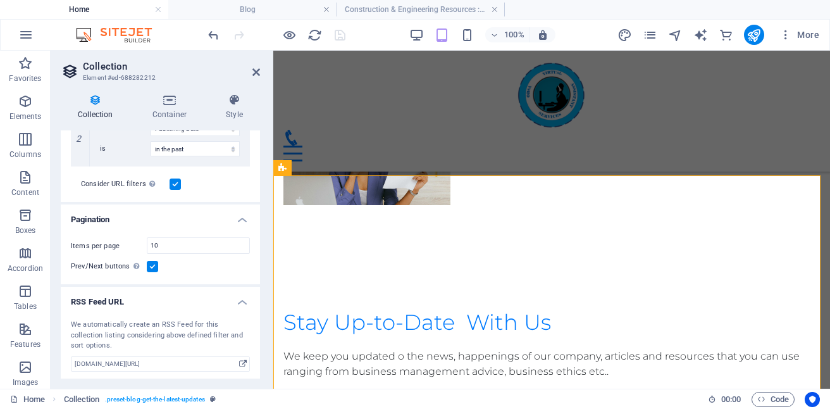
scroll to position [417, 0]
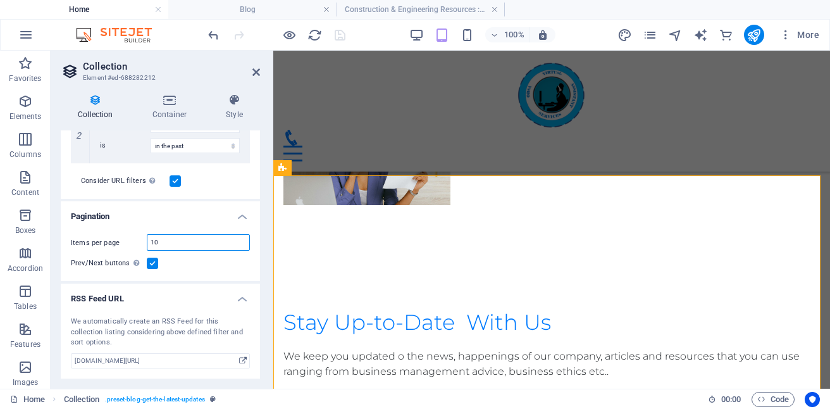
click at [166, 242] on input "10" at bounding box center [198, 242] width 102 height 15
type input "1"
type input "3"
select select "columns.publishing_date_DESC"
select select "columns.status"
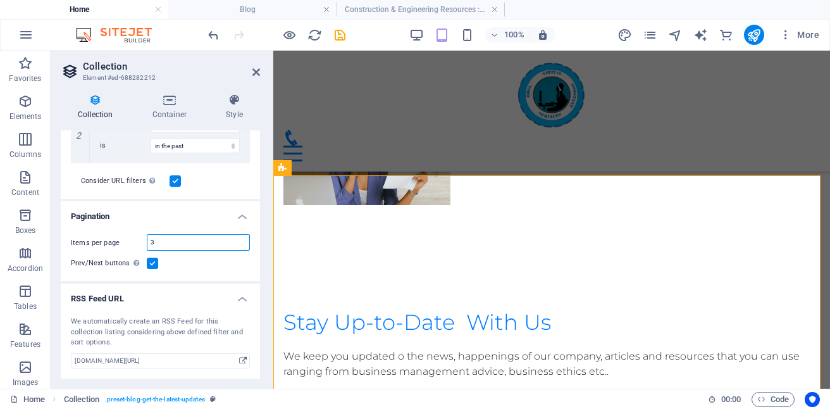
select select "columns.publishing_date"
select select "past"
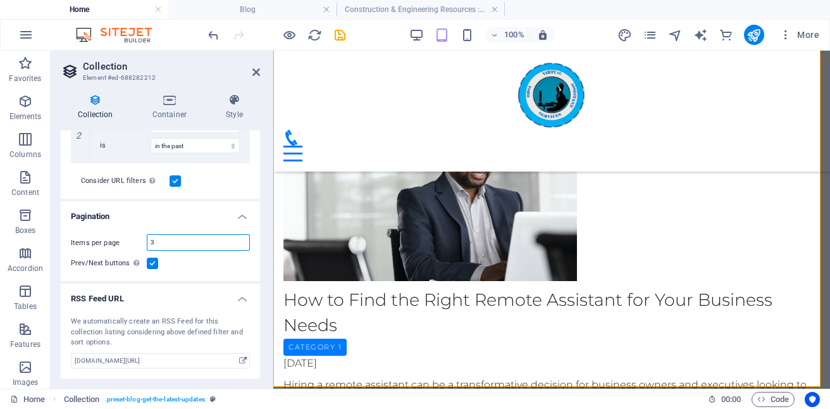
scroll to position [2560, 0]
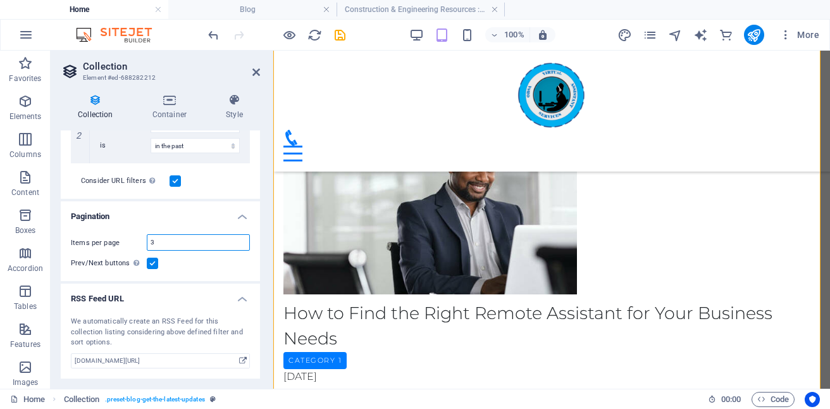
type input "3"
click at [152, 263] on label at bounding box center [152, 262] width 11 height 11
click at [0, 0] on input "Prev/Next buttons Even if checked the pagination will not be displayed when the…" at bounding box center [0, 0] width 0 height 0
select select "columns.publishing_date_DESC"
select select "columns.status"
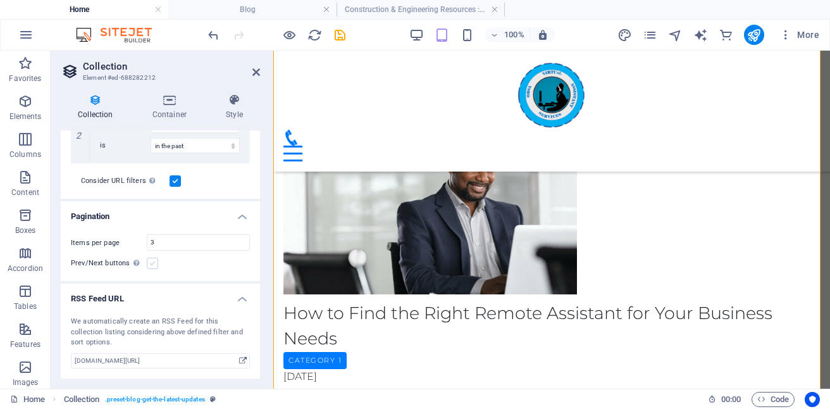
select select "columns.publishing_date"
select select "past"
click at [152, 263] on label at bounding box center [152, 262] width 11 height 11
click at [0, 0] on input "Prev/Next buttons Even if checked the pagination will not be displayed when the…" at bounding box center [0, 0] width 0 height 0
select select "columns.publishing_date_DESC"
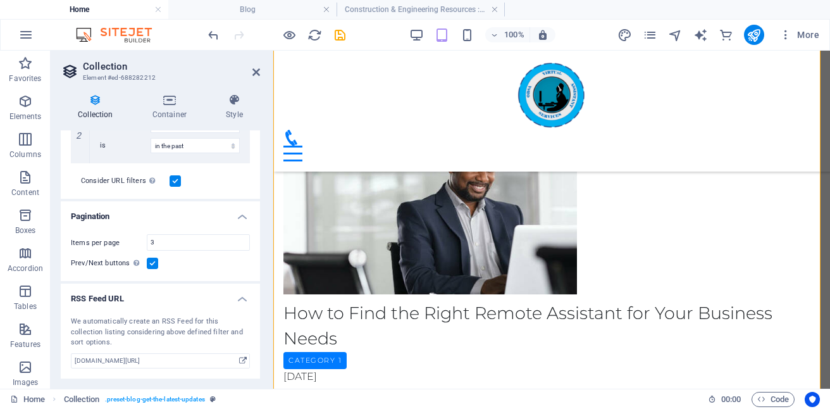
select select "columns.status"
select select "columns.publishing_date"
select select "past"
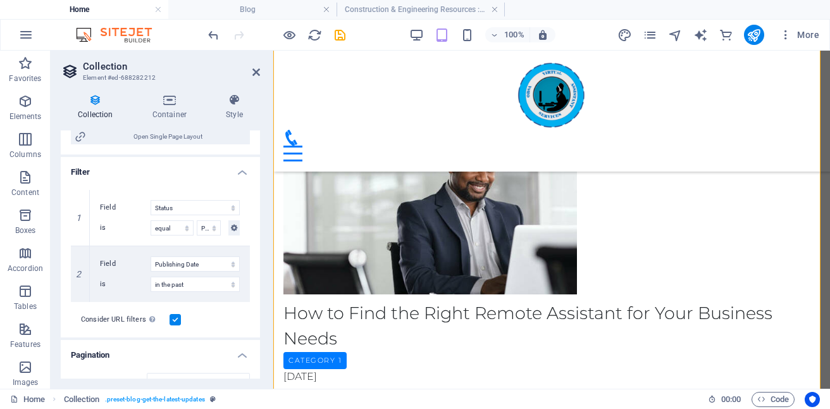
scroll to position [252, 0]
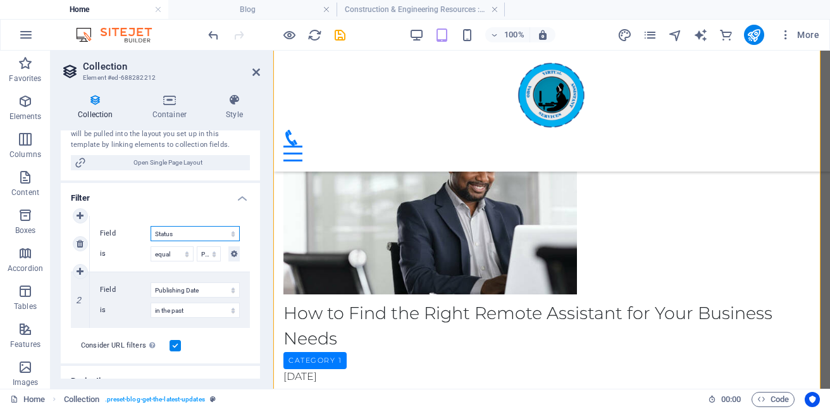
click at [229, 233] on select "Created at Updated at Name Slug Category Author Publishing Date Status" at bounding box center [195, 233] width 89 height 15
select select "columns.category"
click at [151, 226] on select "Created at Updated at Name Slug Category Author Publishing Date Status" at bounding box center [195, 233] width 89 height 15
select select
select select "past"
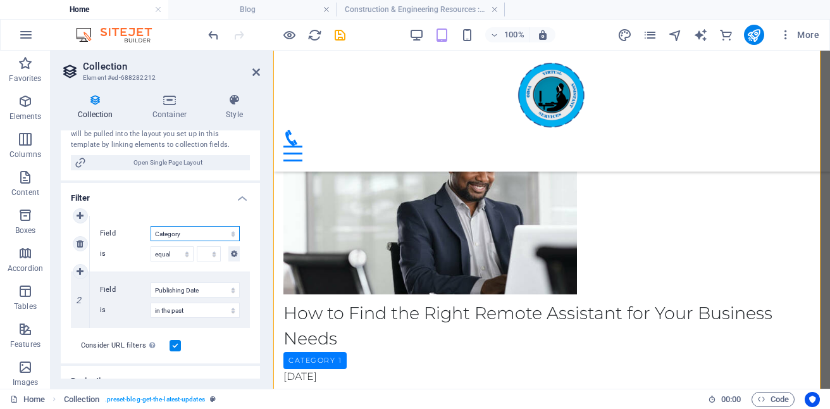
click at [226, 237] on select "Created at Updated at Name Slug Category Author Publishing Date Status" at bounding box center [195, 233] width 89 height 15
select select "columns.status"
click at [151, 226] on select "Created at Updated at Name Slug Category Author Publishing Date Status" at bounding box center [195, 233] width 89 height 15
select select "past"
select select "columns.publishing_date_DESC"
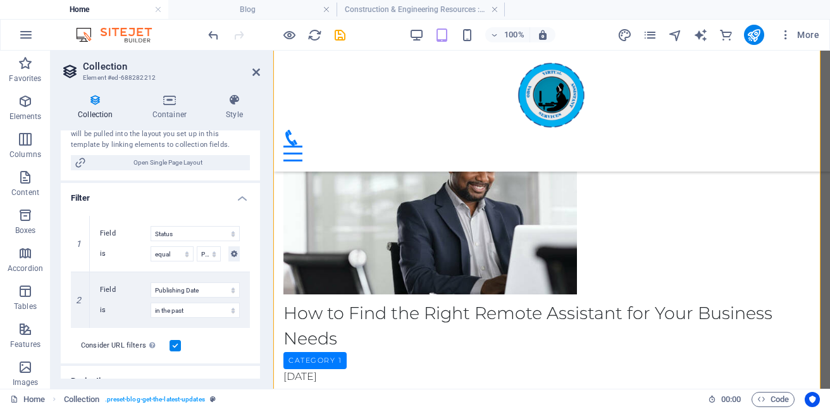
select select "columns.status"
select select "columns.publishing_date"
select select "past"
drag, startPoint x: 257, startPoint y: 281, endPoint x: 260, endPoint y: 226, distance: 55.1
click at [260, 226] on div "Collection Container Style General Collection Construction & Engineering Resour…" at bounding box center [160, 235] width 219 height 305
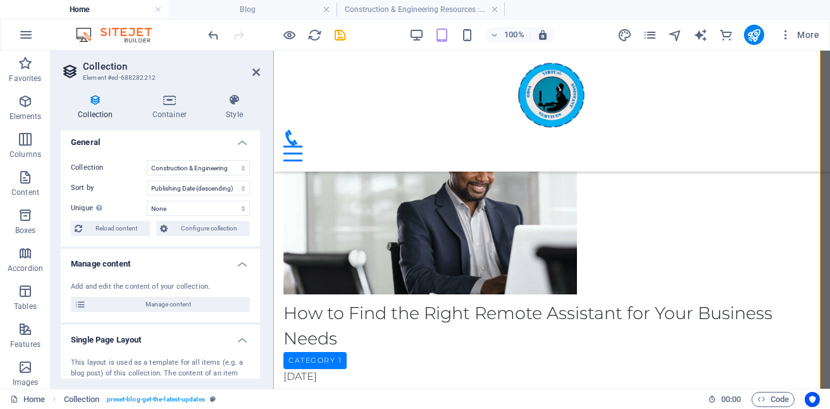
scroll to position [0, 0]
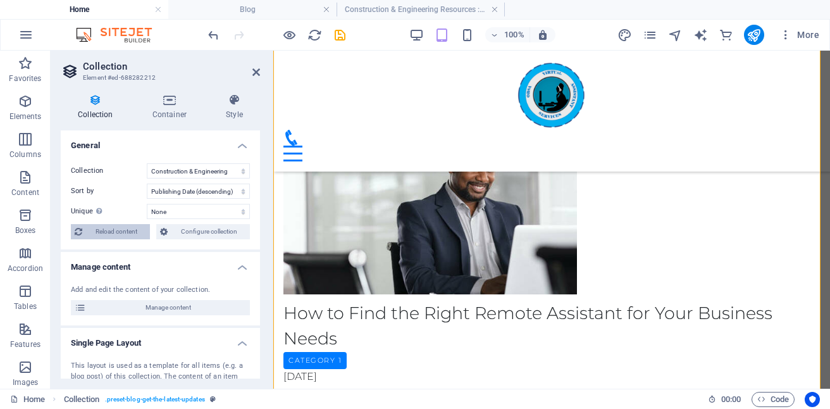
click at [119, 234] on span "Reload content" at bounding box center [116, 231] width 60 height 15
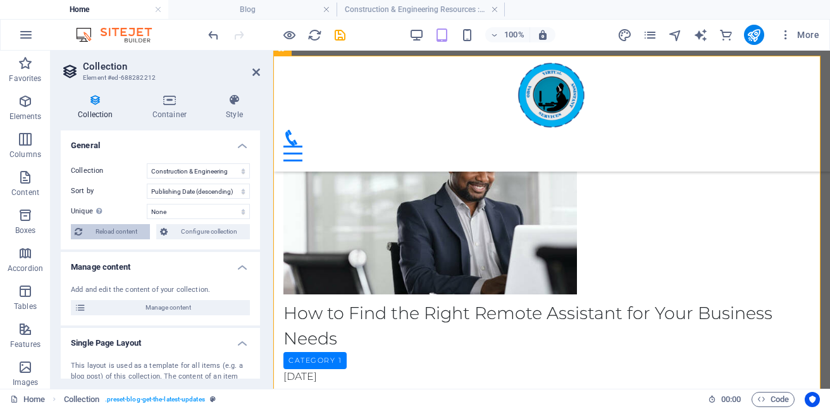
scroll to position [2323, 0]
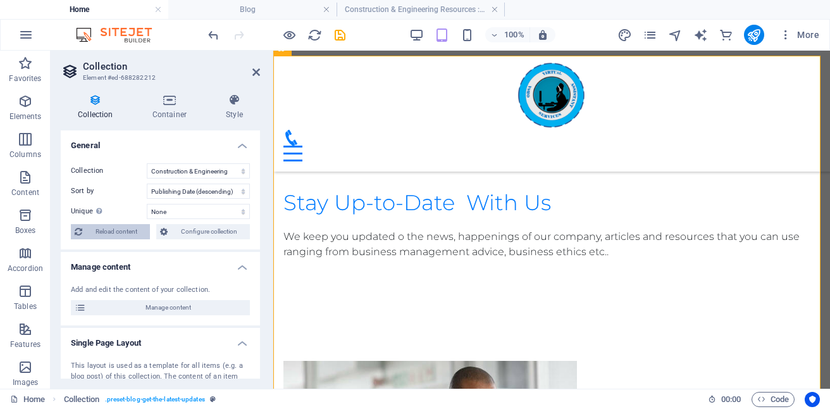
select select "columns.publishing_date_DESC"
select select "columns.status"
select select "columns.publishing_date"
select select "past"
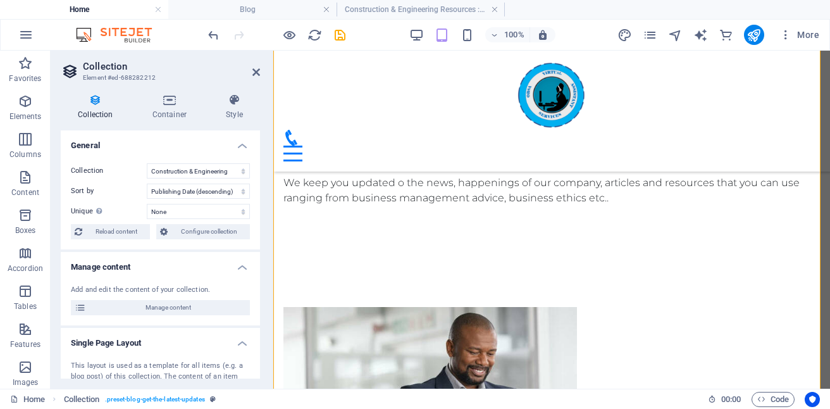
scroll to position [2377, 0]
click at [237, 209] on select "None Name Slug Description Content Category Author Image Publishing Date Status" at bounding box center [198, 211] width 103 height 15
click at [234, 188] on select "Created at (ascending) Created at (descending) Updated at (ascending) Updated a…" at bounding box center [198, 190] width 103 height 15
click at [147, 183] on select "Created at (ascending) Created at (descending) Updated at (ascending) Updated a…" at bounding box center [198, 190] width 103 height 15
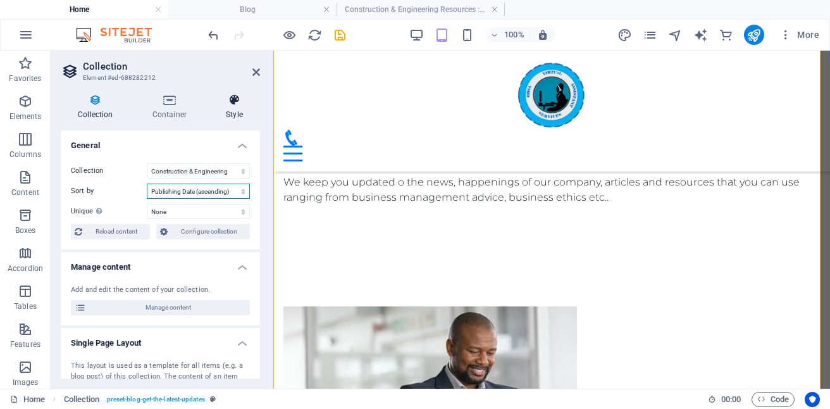
select select "columns.publishing_date_ASC"
select select "columns.status"
select select "columns.publishing_date"
select select "past"
click at [256, 71] on icon at bounding box center [256, 72] width 8 height 10
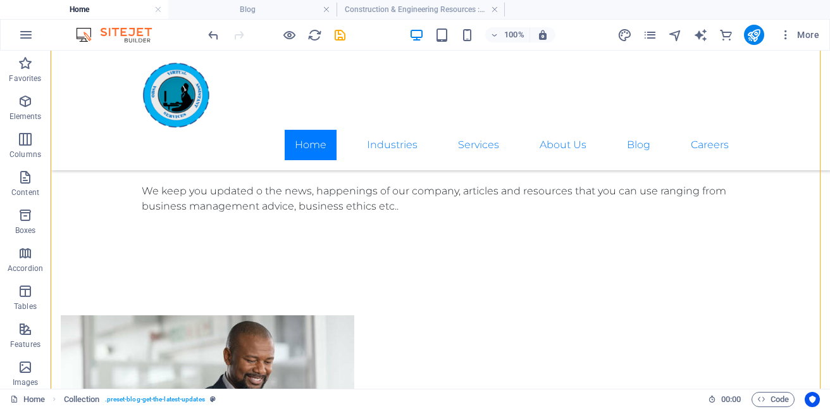
scroll to position [2538, 0]
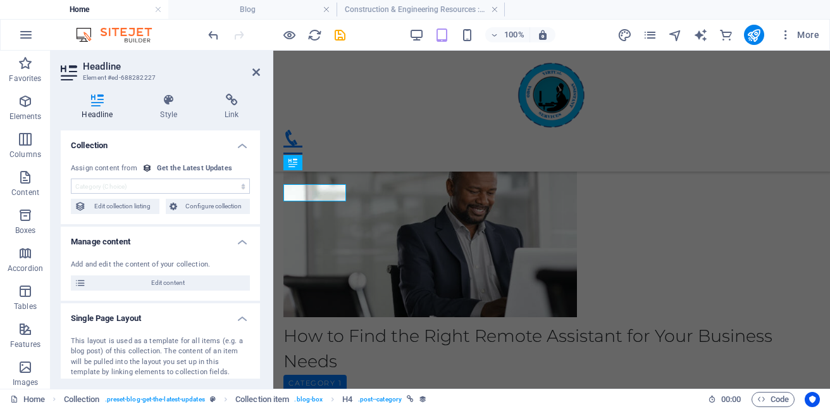
scroll to position [2513, 0]
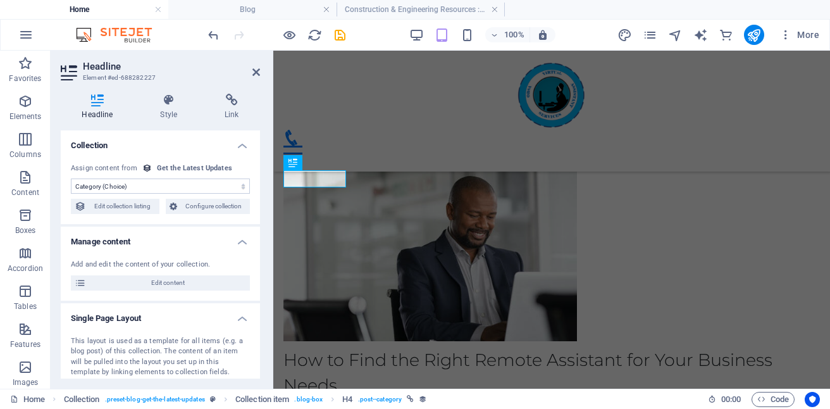
click at [233, 185] on select "No assignment, content remains static Created at (Date) Updated at (Date) Name …" at bounding box center [160, 185] width 179 height 15
click at [71, 178] on select "No assignment, content remains static Created at (Date) Updated at (Date) Name …" at bounding box center [160, 185] width 179 height 15
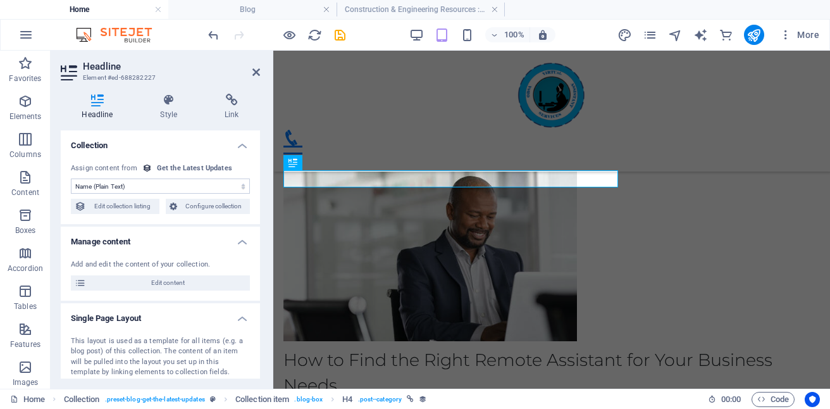
click at [151, 190] on select "No assignment, content remains static Created at (Date) Updated at (Date) Name …" at bounding box center [160, 185] width 179 height 15
select select "slug"
click at [71, 178] on select "No assignment, content remains static Created at (Date) Updated at (Date) Name …" at bounding box center [160, 185] width 179 height 15
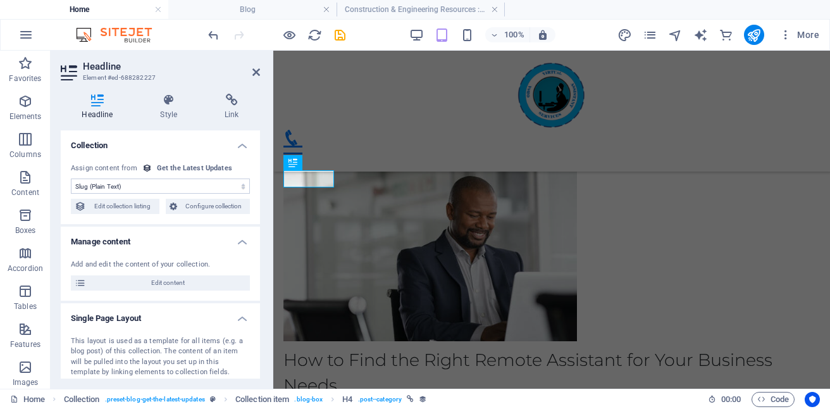
click at [92, 106] on icon at bounding box center [97, 100] width 73 height 13
click at [104, 103] on icon at bounding box center [97, 100] width 73 height 13
click at [231, 188] on select "No assignment, content remains static Created at (Date) Updated at (Date) Name …" at bounding box center [160, 185] width 179 height 15
click at [267, 147] on div "Headline Style Link Collection No assignment, content remains static Created at…" at bounding box center [160, 235] width 219 height 305
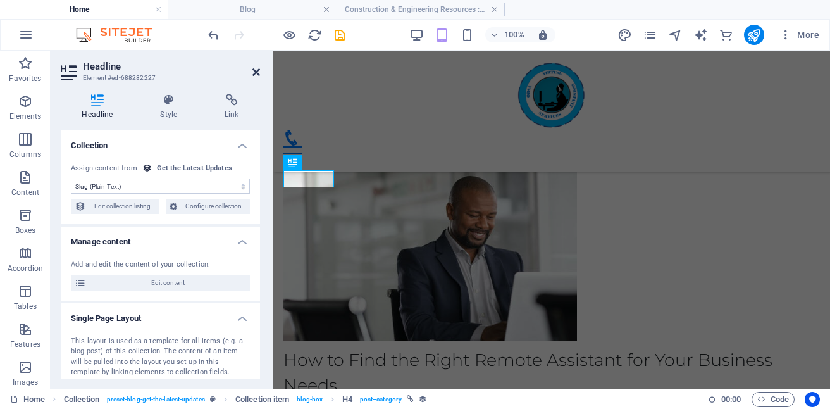
click at [256, 71] on icon at bounding box center [256, 72] width 8 height 10
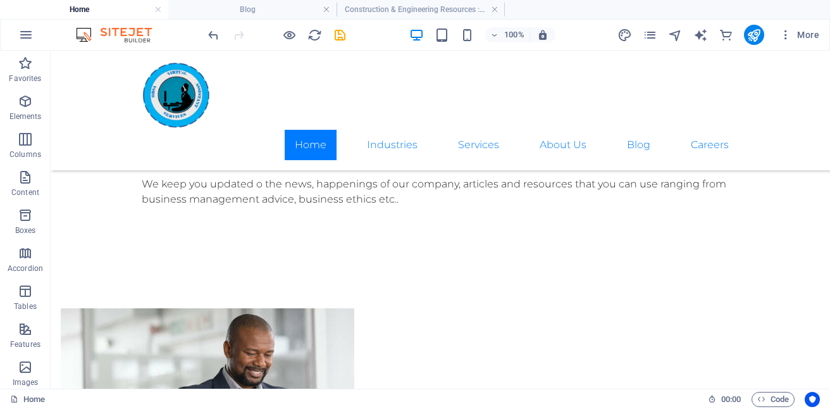
scroll to position [2456, 0]
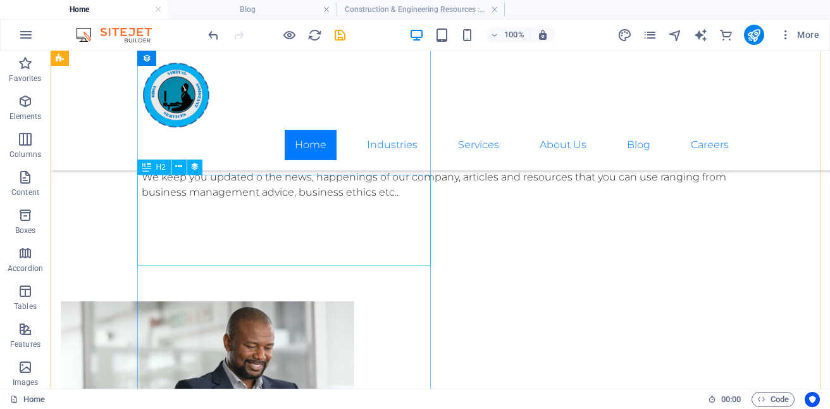
select select "name"
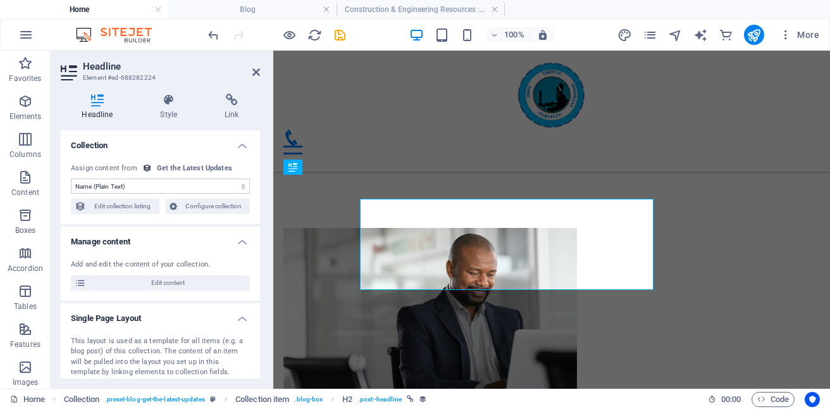
scroll to position [2432, 0]
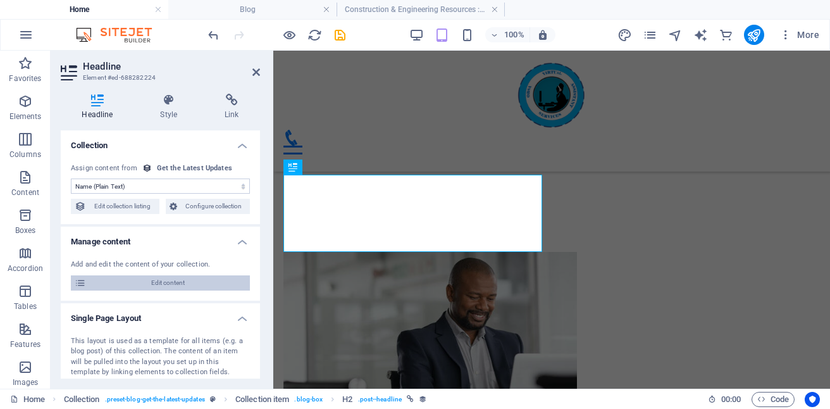
click at [179, 276] on span "Edit content" at bounding box center [168, 282] width 156 height 15
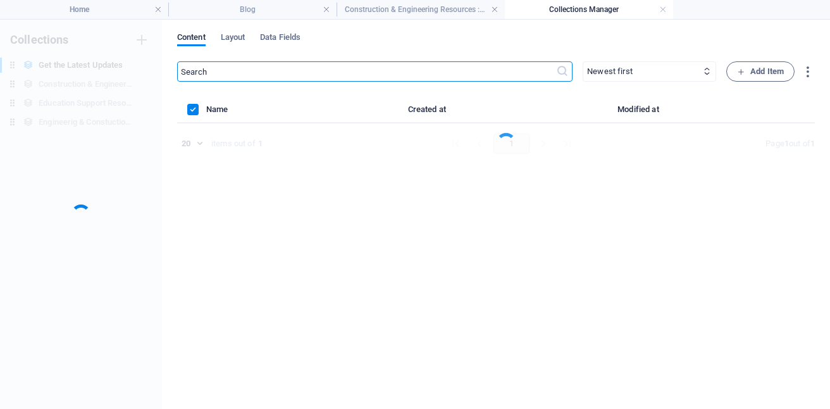
scroll to position [0, 0]
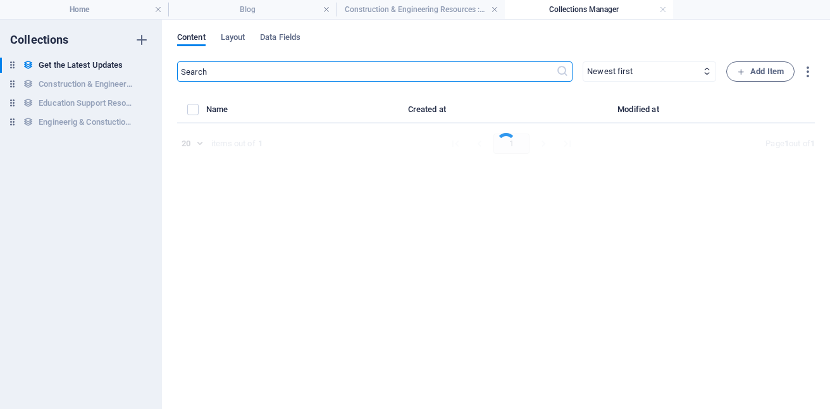
select select "Category 1"
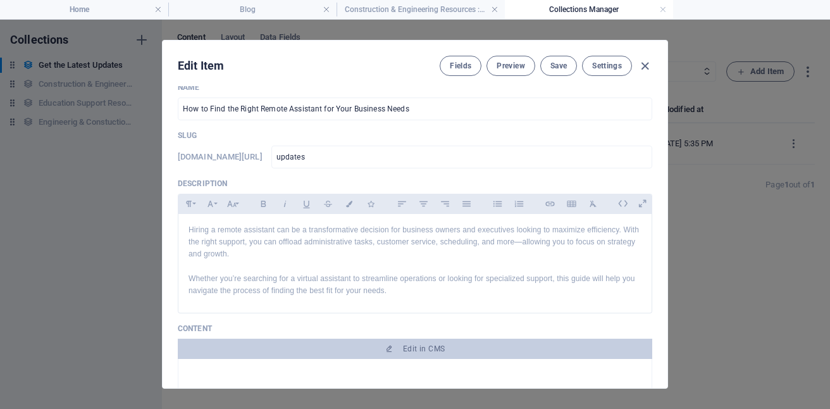
scroll to position [10, 0]
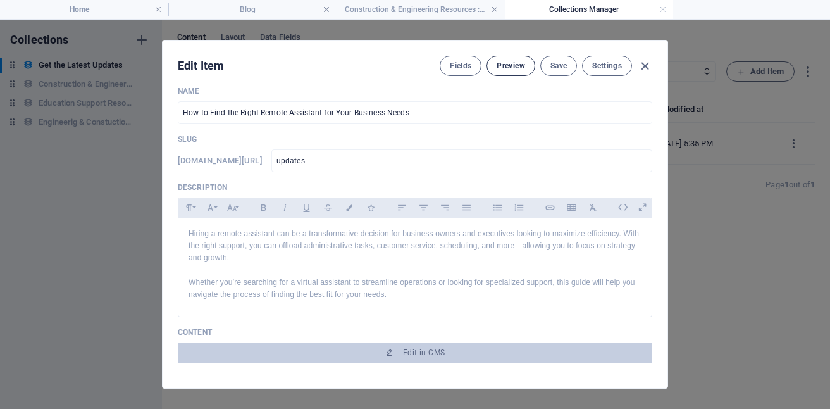
click at [517, 71] on button "Preview" at bounding box center [510, 66] width 48 height 20
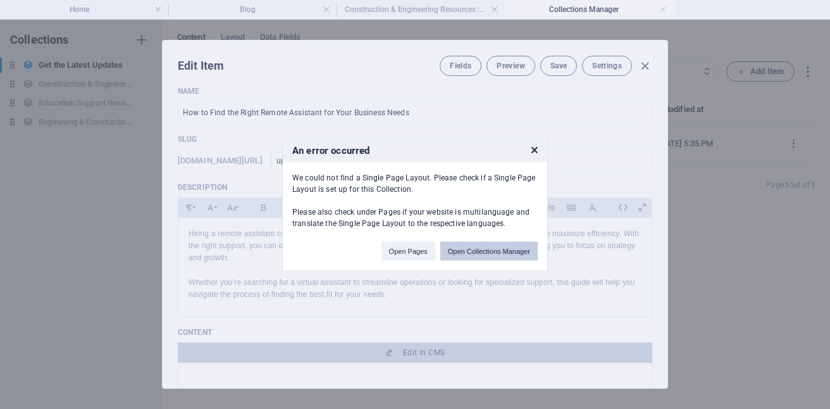
click at [491, 254] on button "Open Collections Manager" at bounding box center [488, 251] width 97 height 19
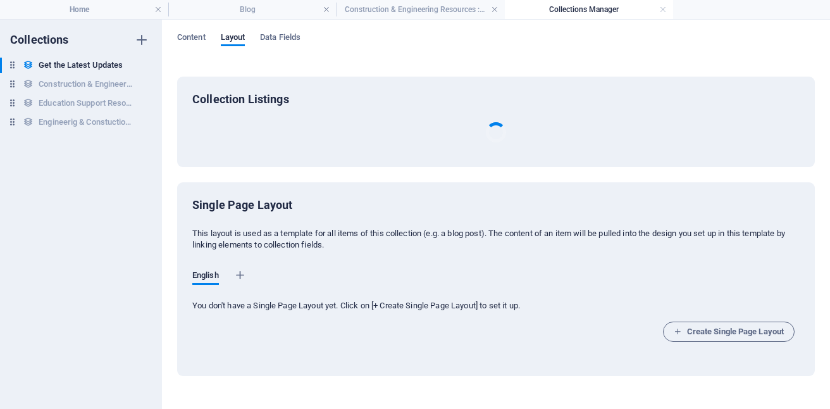
click at [491, 254] on div "Single Page Layout This layout is used as a template for all items of this coll…" at bounding box center [495, 274] width 607 height 154
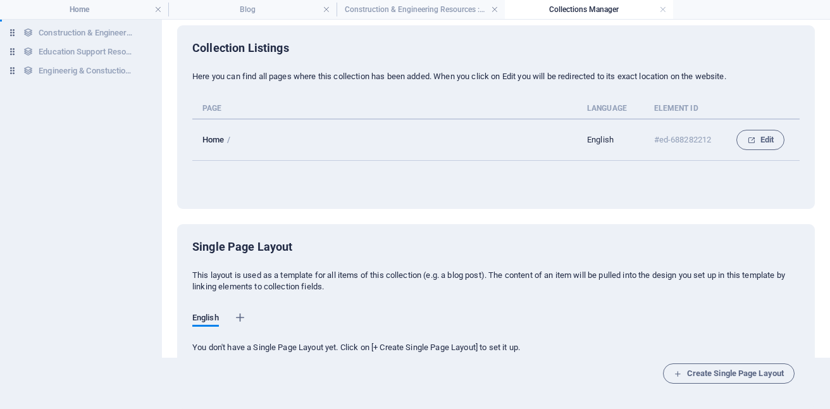
scroll to position [0, 0]
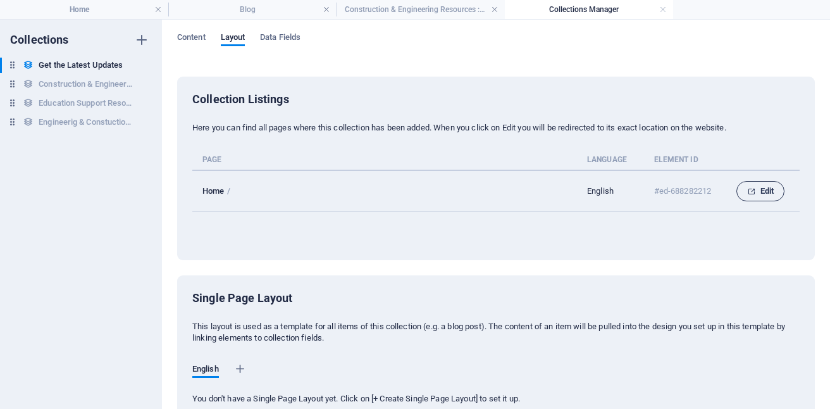
click at [766, 191] on span "Edit" at bounding box center [760, 190] width 27 height 15
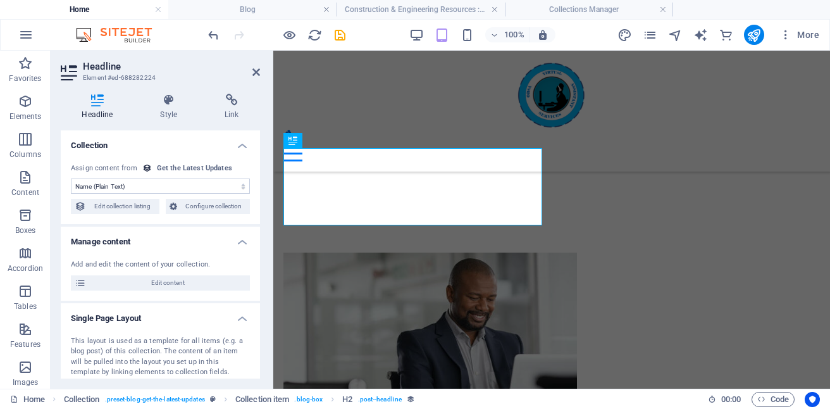
scroll to position [2458, 0]
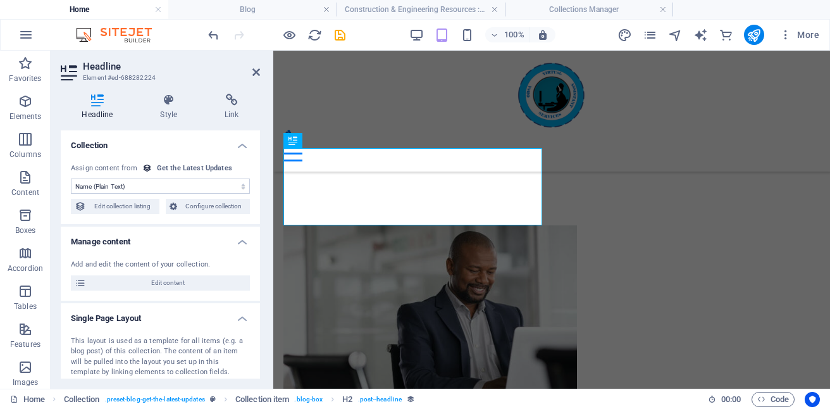
click at [242, 185] on select "No assignment, content remains static Created at (Date) Updated at (Date) Name …" at bounding box center [160, 185] width 179 height 15
click at [71, 178] on select "No assignment, content remains static Created at (Date) Updated at (Date) Name …" at bounding box center [160, 185] width 179 height 15
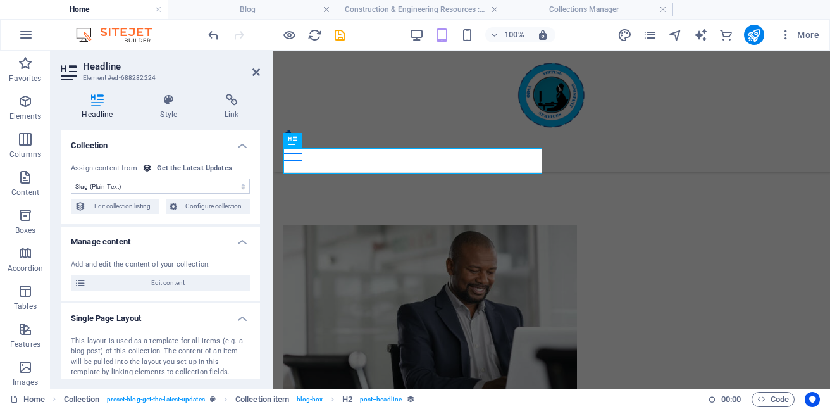
click at [235, 185] on select "No assignment, content remains static Created at (Date) Updated at (Date) Name …" at bounding box center [160, 185] width 179 height 15
click at [71, 178] on select "No assignment, content remains static Created at (Date) Updated at (Date) Name …" at bounding box center [160, 185] width 179 height 15
click at [235, 178] on select "No assignment, content remains static Created at (Date) Updated at (Date) Name …" at bounding box center [160, 185] width 179 height 15
select select "name"
click at [71, 178] on select "No assignment, content remains static Created at (Date) Updated at (Date) Name …" at bounding box center [160, 185] width 179 height 15
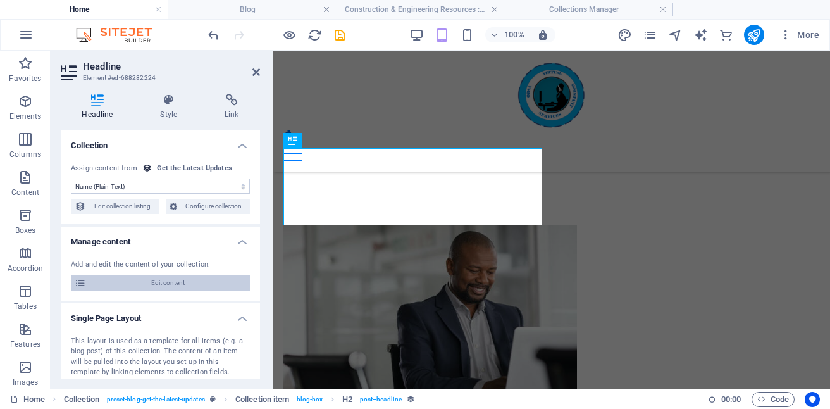
click at [175, 287] on span "Edit content" at bounding box center [168, 282] width 156 height 15
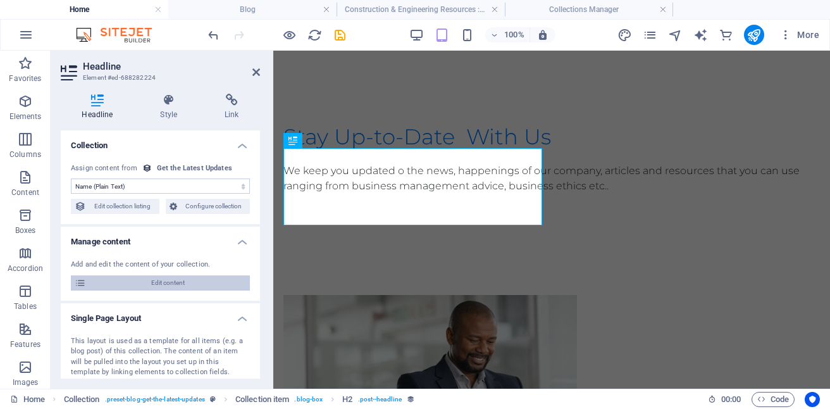
select select "Category 1"
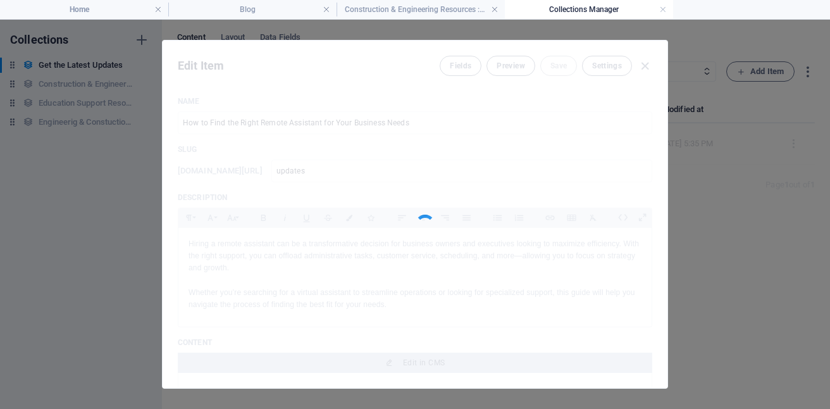
scroll to position [0, 0]
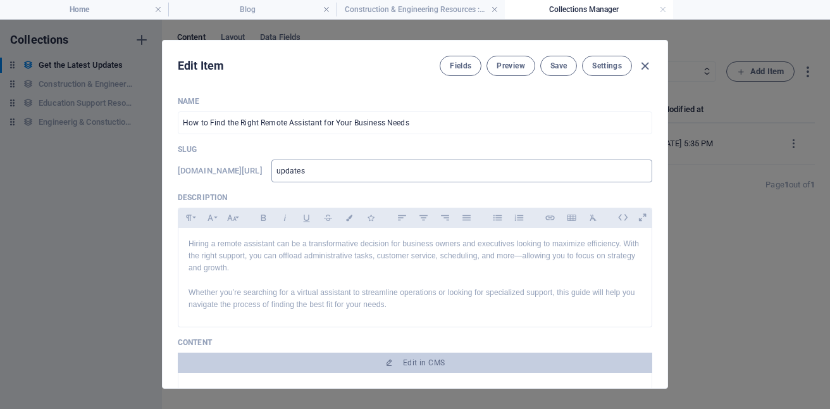
click at [360, 172] on input "updates" at bounding box center [461, 170] width 381 height 23
click at [646, 70] on icon "button" at bounding box center [645, 66] width 15 height 15
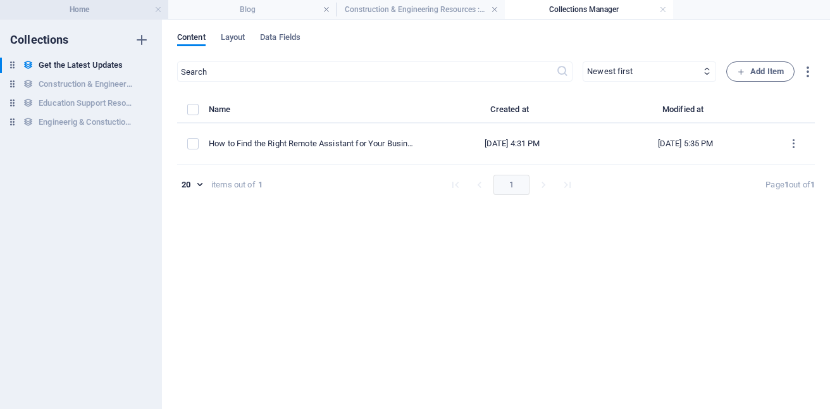
click at [79, 9] on h4 "Home" at bounding box center [84, 10] width 168 height 14
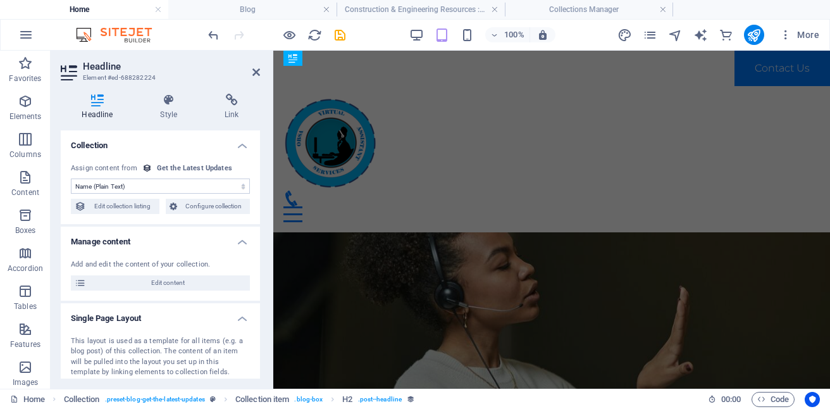
scroll to position [2458, 0]
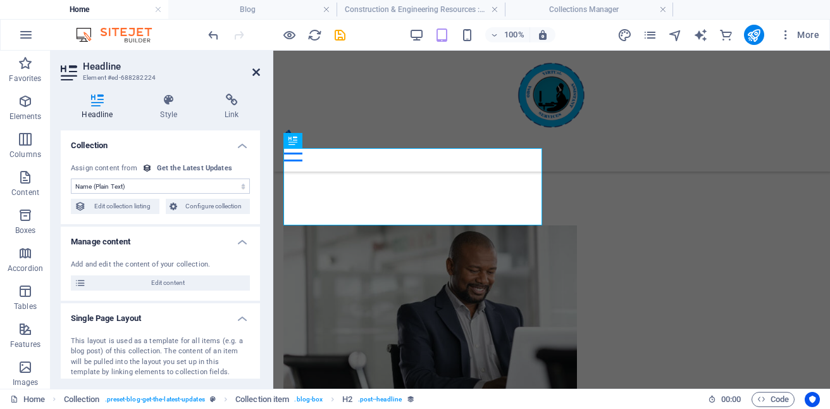
click at [255, 73] on icon at bounding box center [256, 72] width 8 height 10
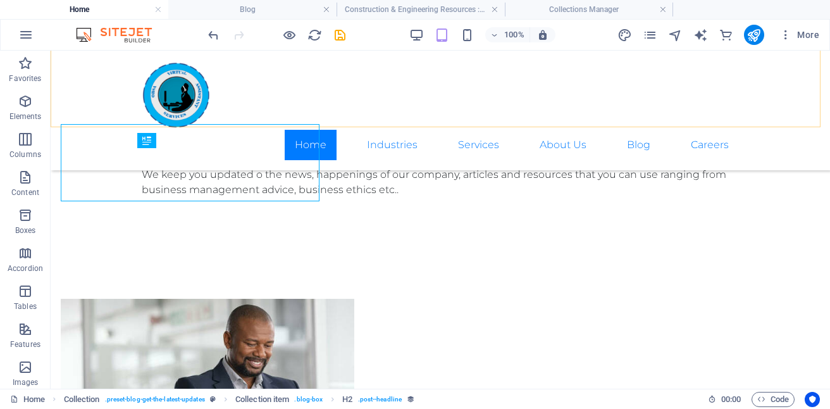
scroll to position [2482, 0]
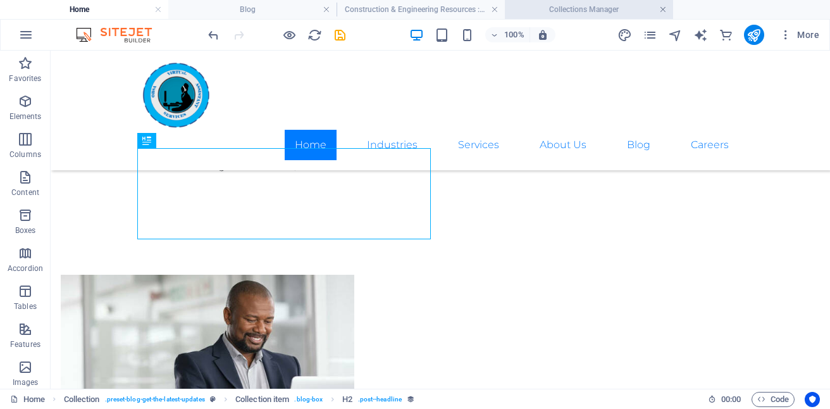
click at [660, 7] on link at bounding box center [663, 10] width 8 height 12
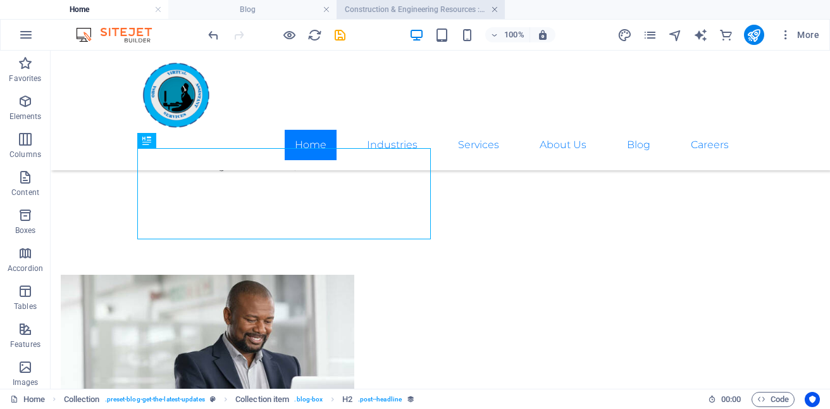
click at [493, 10] on link at bounding box center [495, 10] width 8 height 12
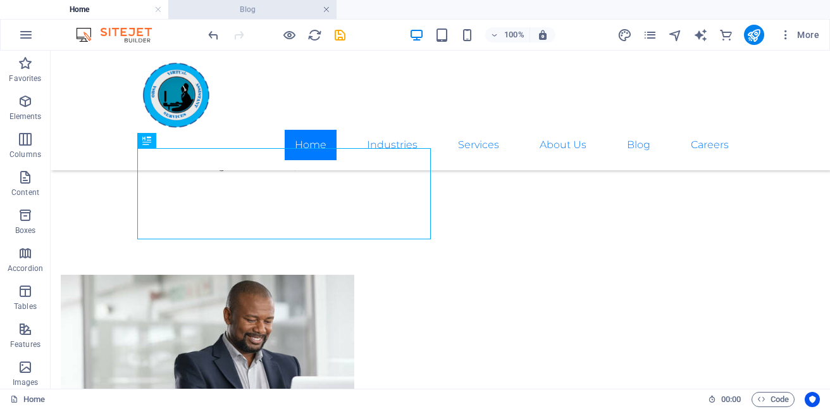
click at [323, 9] on link at bounding box center [327, 10] width 8 height 12
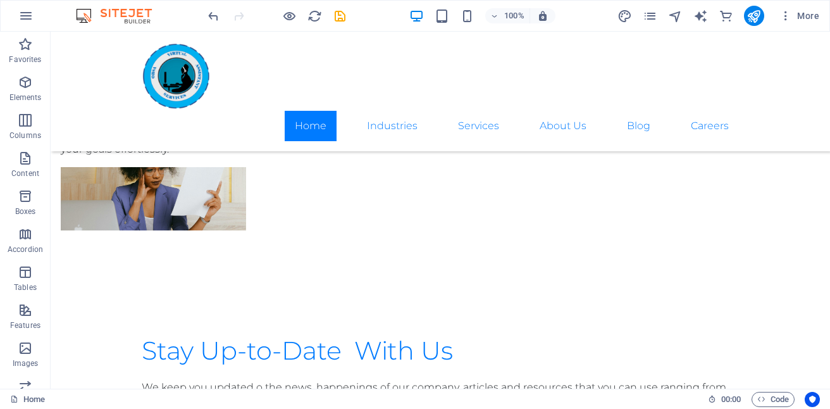
scroll to position [2243, 0]
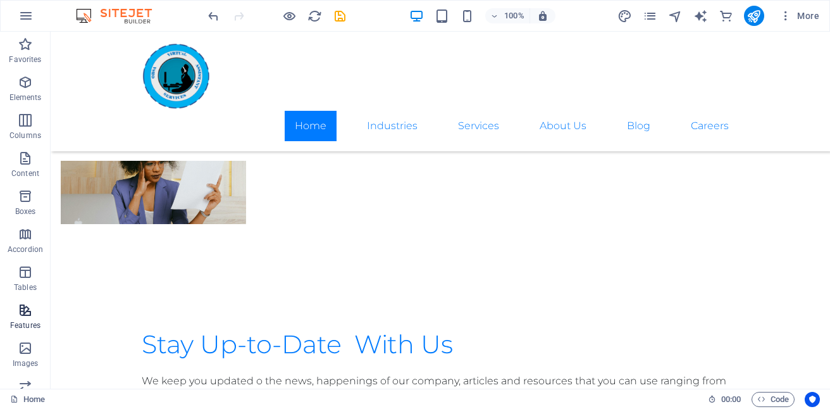
click at [30, 314] on icon "button" at bounding box center [25, 309] width 15 height 15
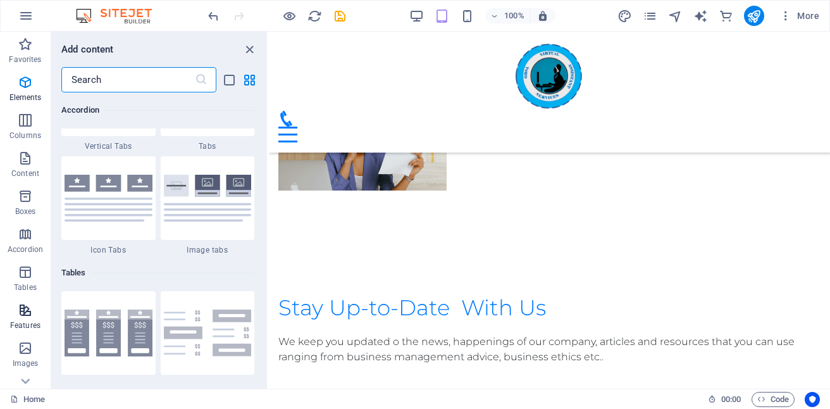
scroll to position [4930, 0]
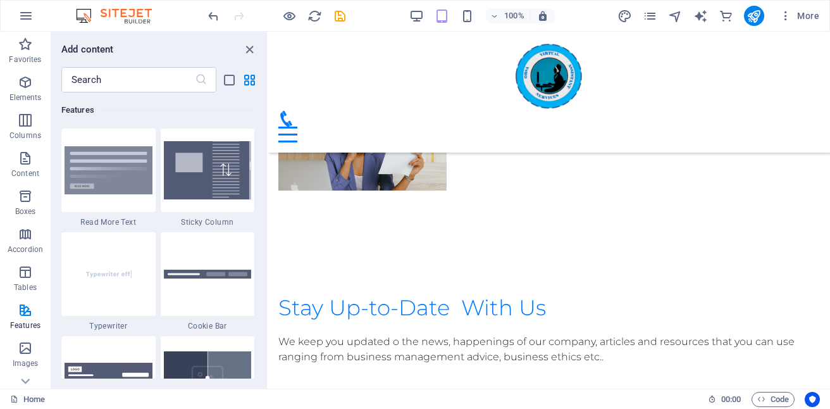
drag, startPoint x: 264, startPoint y: 208, endPoint x: 263, endPoint y: 228, distance: 20.2
click at [263, 228] on div "Favorites 1 Star Headline 1 Star Container Elements 1 Star Headline 1 Star Text…" at bounding box center [159, 235] width 216 height 286
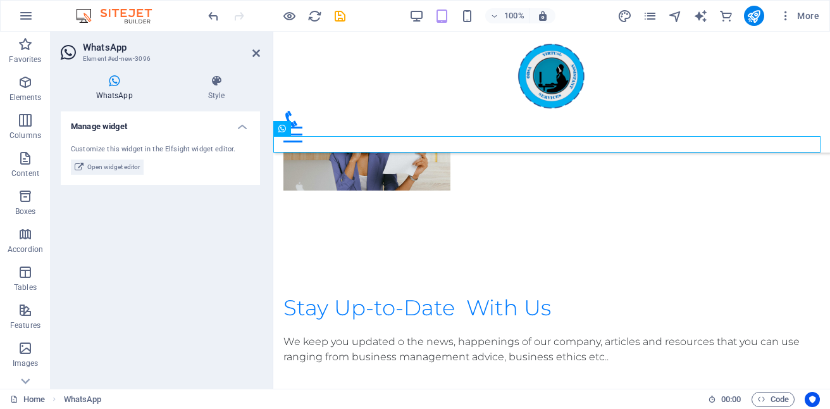
scroll to position [2224, 0]
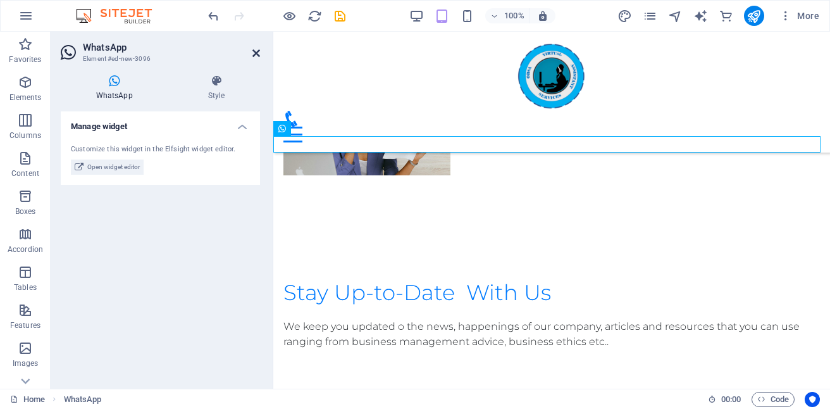
click at [257, 52] on icon at bounding box center [256, 53] width 8 height 10
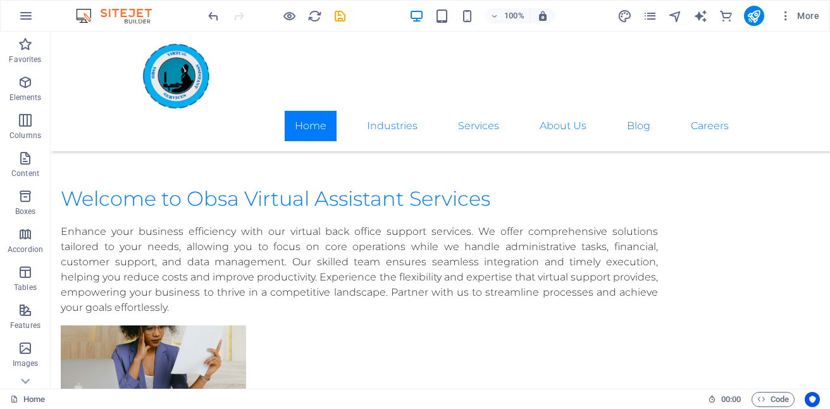
scroll to position [2066, 0]
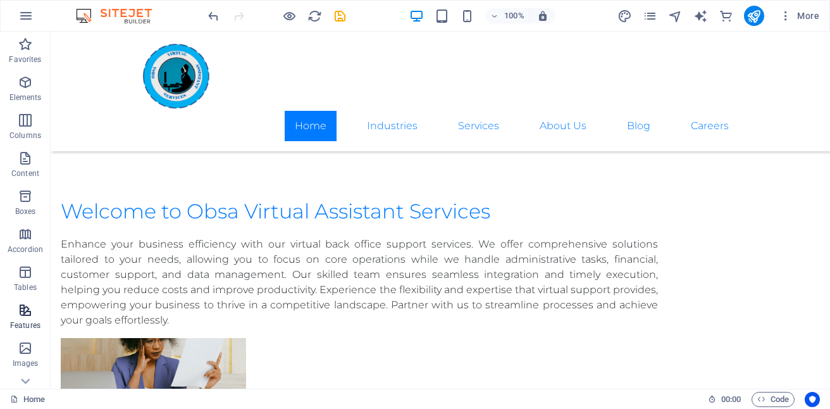
click at [27, 316] on icon "button" at bounding box center [25, 309] width 15 height 15
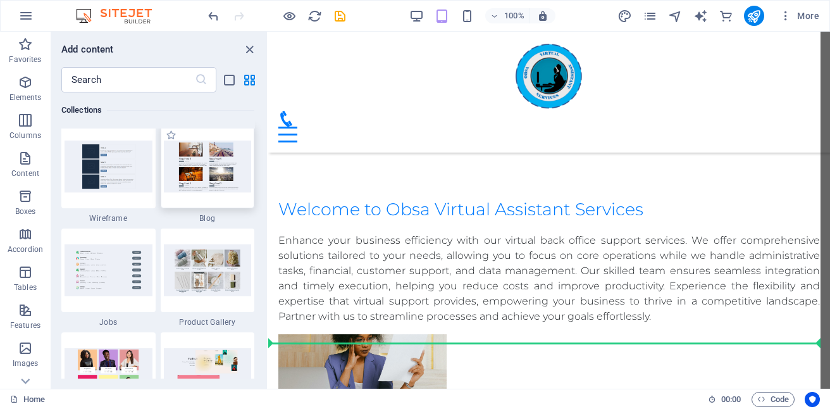
scroll to position [2087, 0]
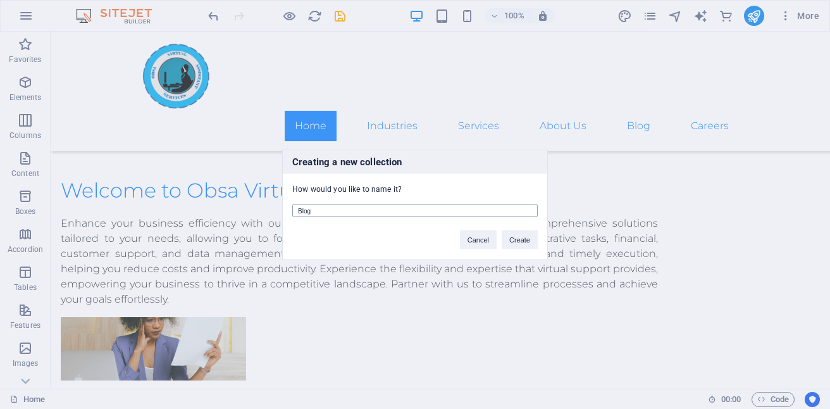
click at [334, 213] on input "Blog" at bounding box center [414, 210] width 245 height 13
type input "B"
type input "Find Resources and Updates"
click at [515, 242] on button "Create" at bounding box center [520, 239] width 36 height 19
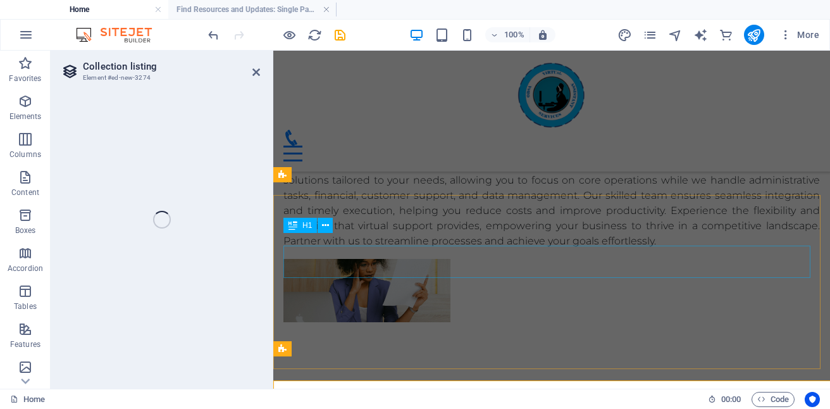
select select "68b68ab1dd88f0c91b0c0871"
select select
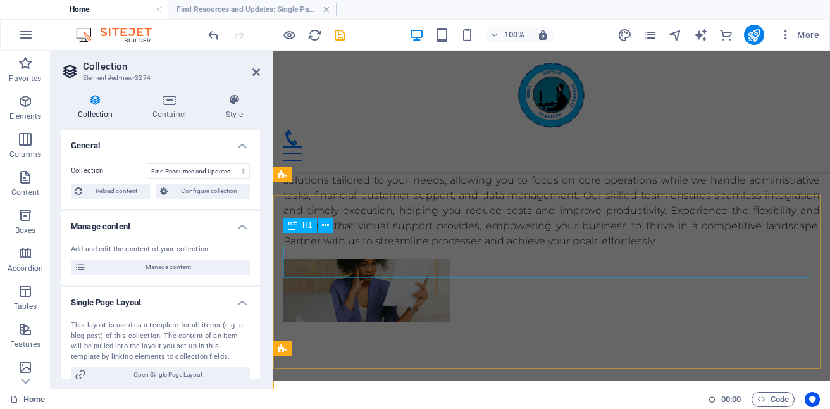
scroll to position [2023, 0]
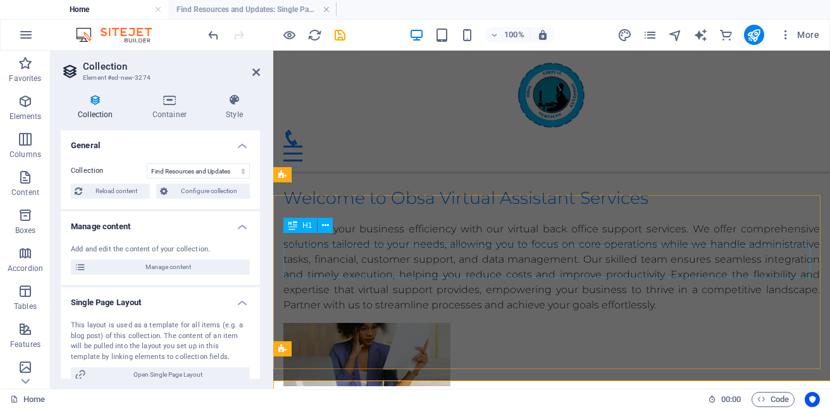
select select "columns.status"
select select "columns.publishing_date"
select select "past"
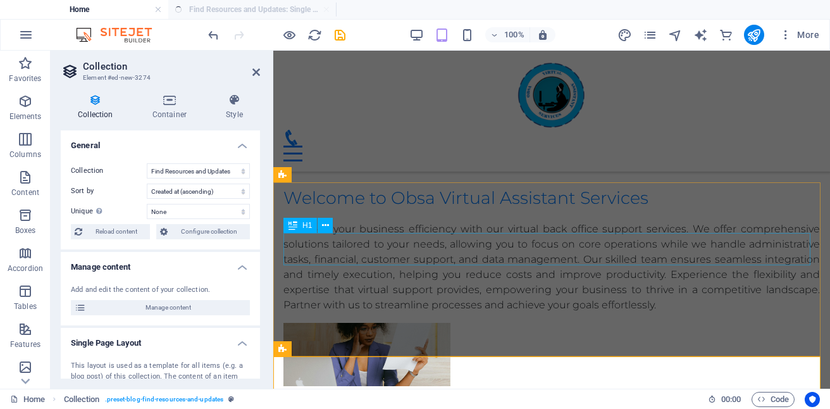
select select "columns.publishing_date_DESC"
click at [254, 70] on icon at bounding box center [256, 72] width 8 height 10
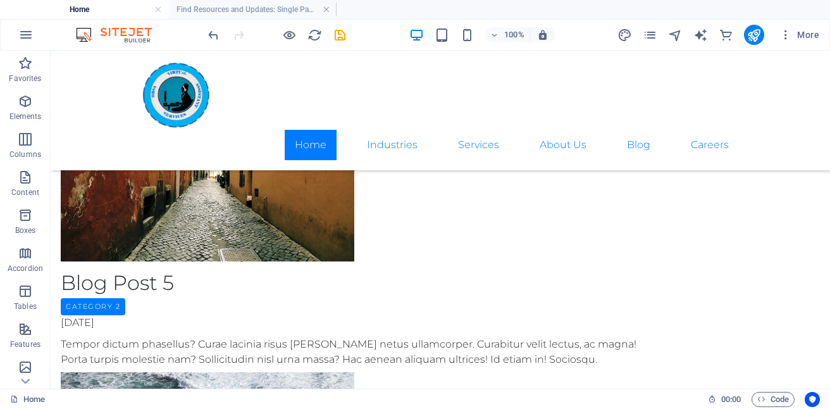
scroll to position [2909, 0]
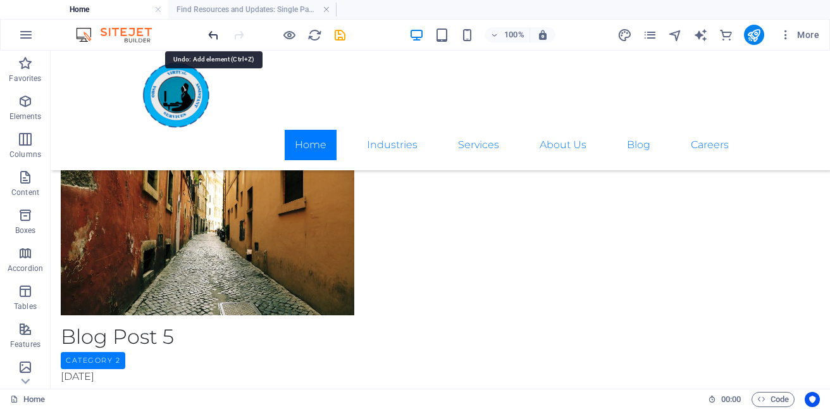
click at [213, 33] on icon "undo" at bounding box center [213, 35] width 15 height 15
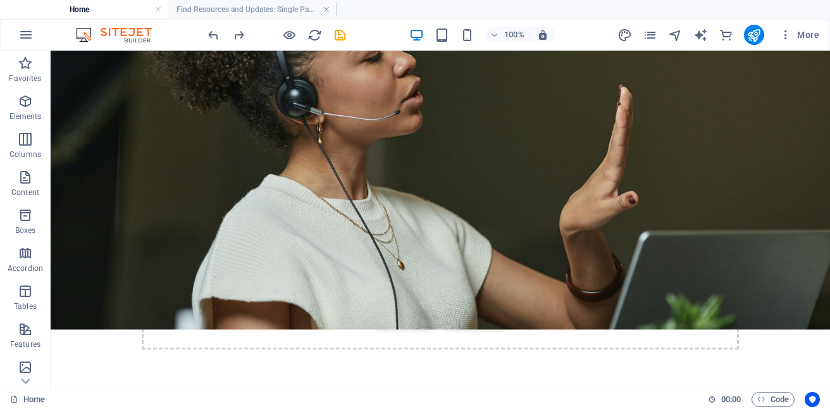
scroll to position [366, 0]
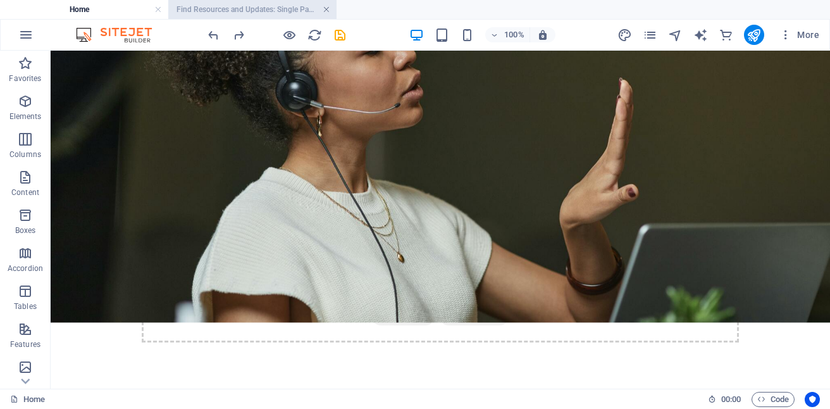
click at [326, 10] on link at bounding box center [327, 10] width 8 height 12
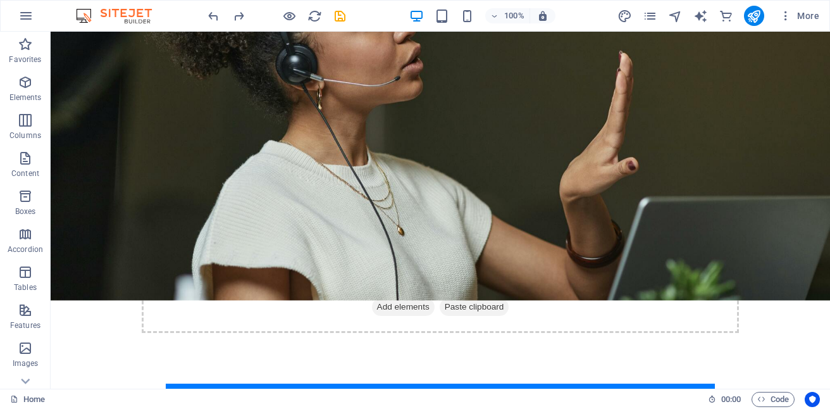
scroll to position [0, 0]
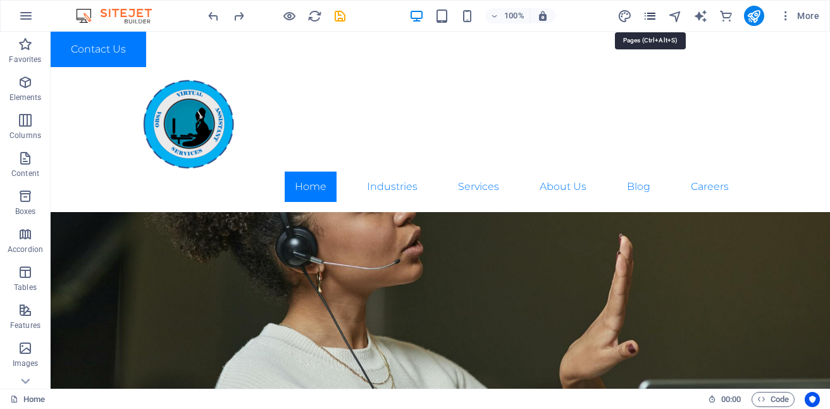
click at [651, 13] on icon "pages" at bounding box center [650, 16] width 15 height 15
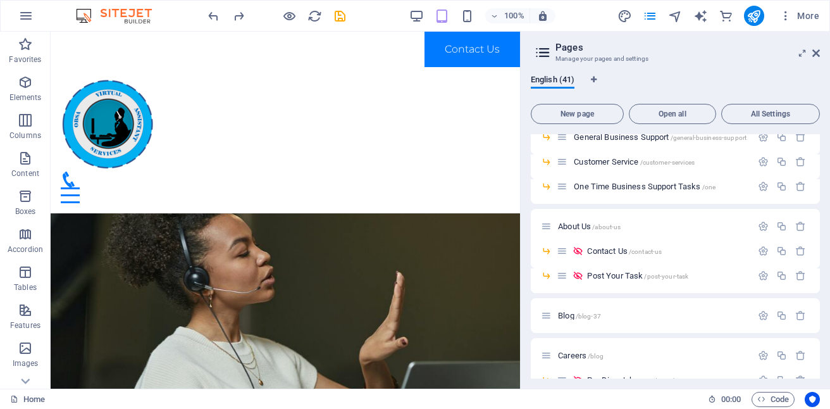
scroll to position [693, 0]
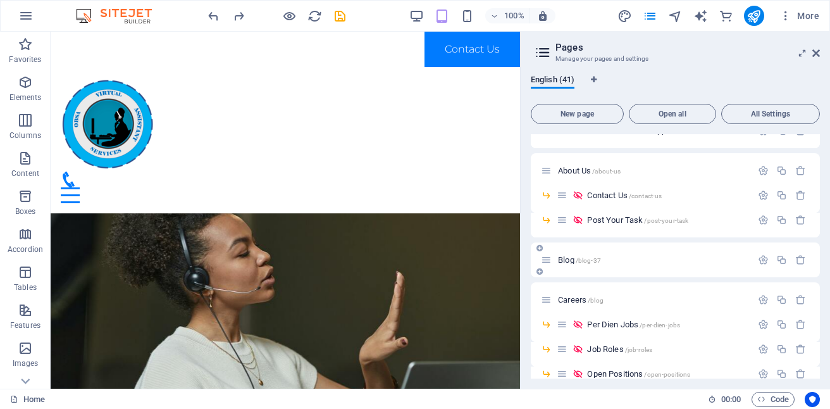
click at [593, 257] on span "/blog-37" at bounding box center [588, 260] width 25 height 7
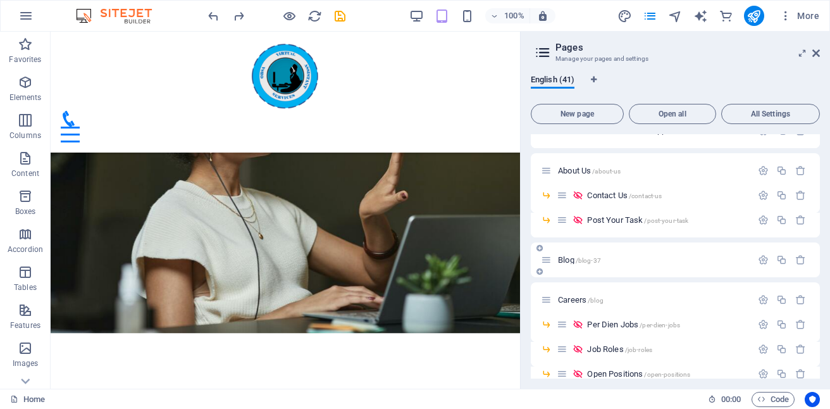
click at [593, 257] on div "Blog /blog-37" at bounding box center [675, 259] width 289 height 35
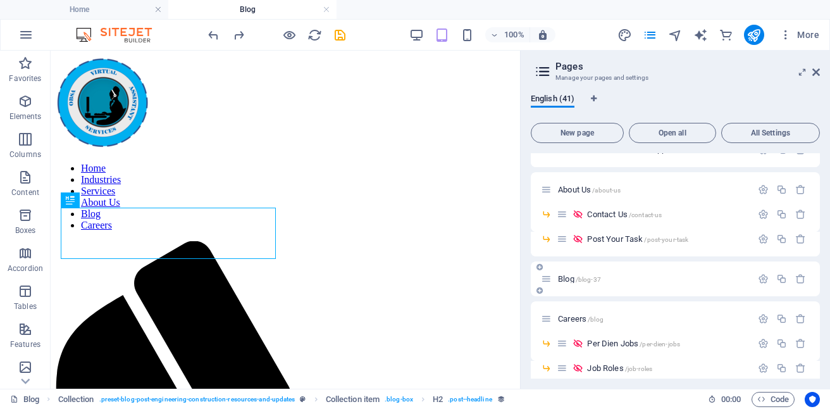
scroll to position [542, 0]
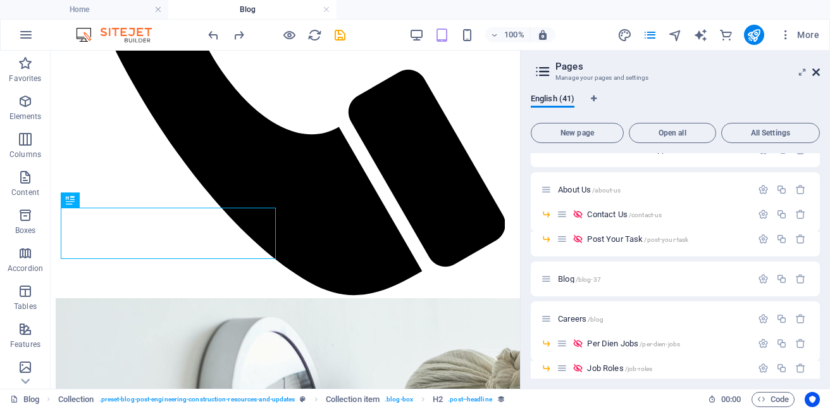
click at [817, 73] on icon at bounding box center [816, 72] width 8 height 10
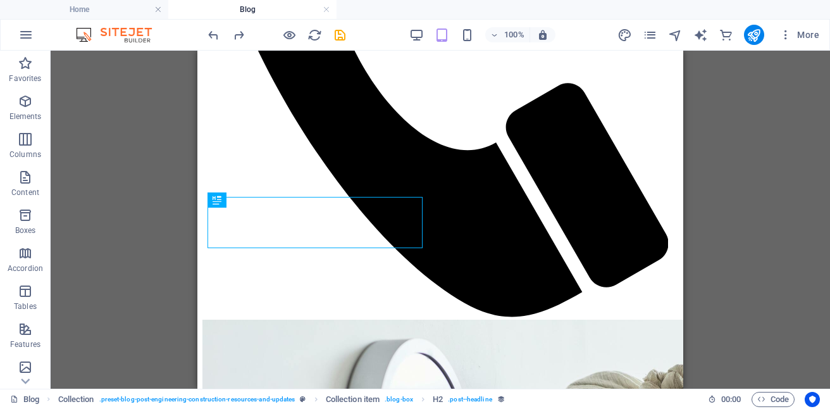
scroll to position [553, 0]
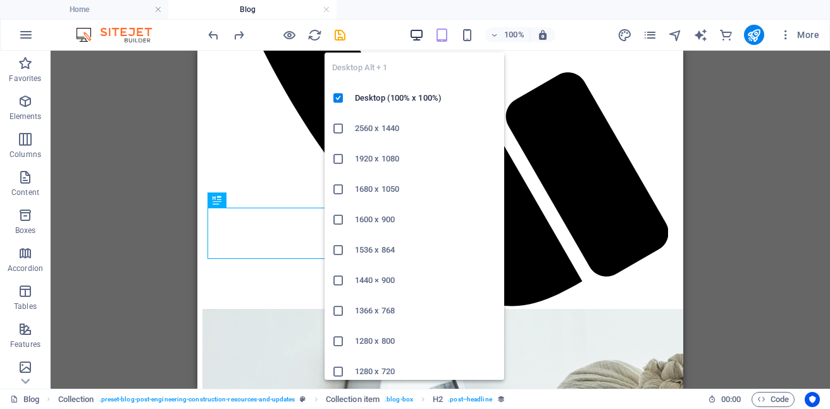
click at [420, 35] on icon "button" at bounding box center [416, 35] width 15 height 15
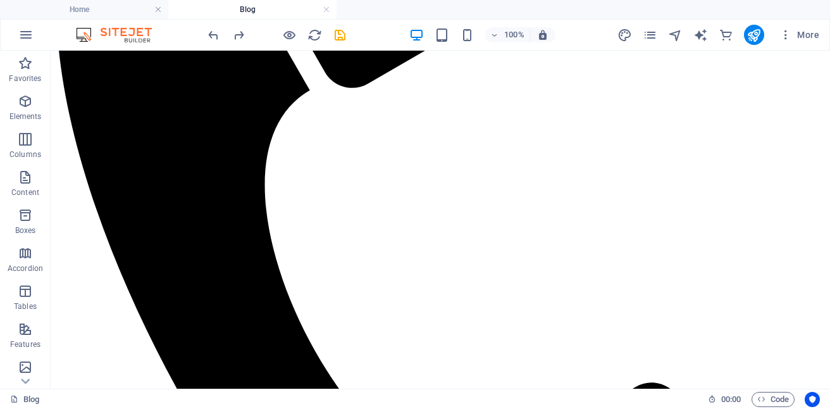
scroll to position [481, 0]
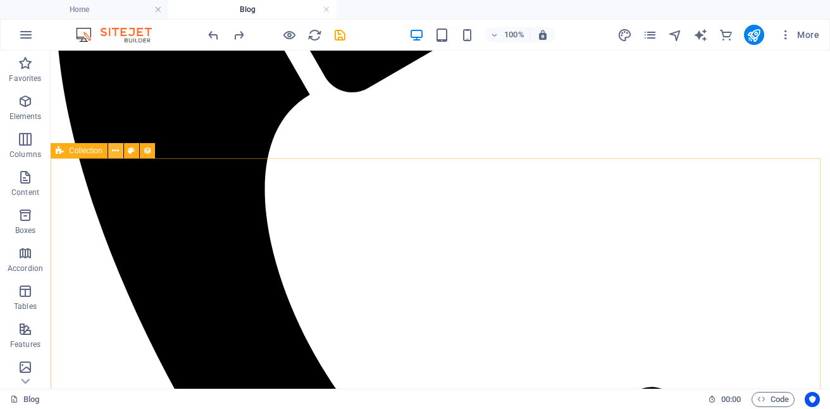
click at [117, 150] on icon at bounding box center [115, 150] width 7 height 13
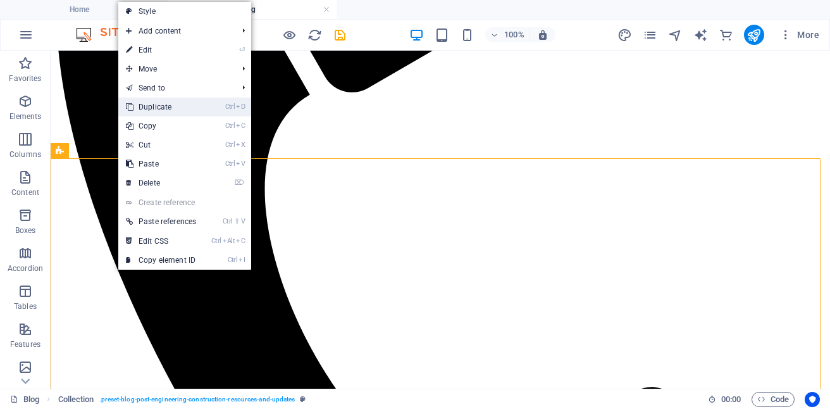
click at [164, 109] on link "Ctrl D Duplicate" at bounding box center [160, 106] width 85 height 19
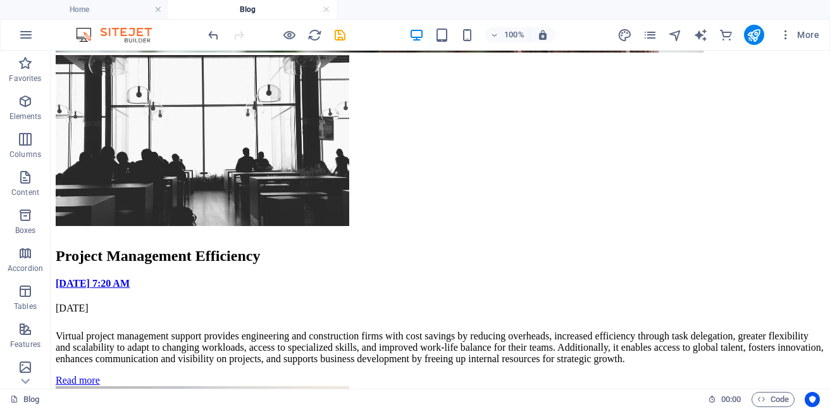
scroll to position [1608, 0]
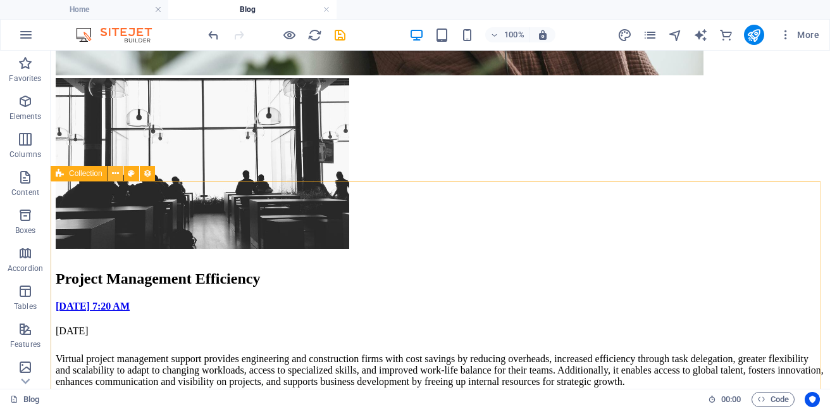
click at [112, 175] on icon at bounding box center [115, 173] width 7 height 13
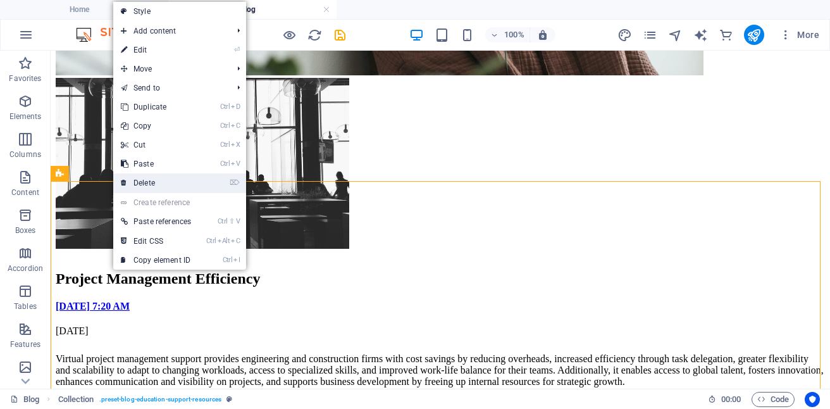
click at [156, 179] on link "⌦ Delete" at bounding box center [155, 182] width 85 height 19
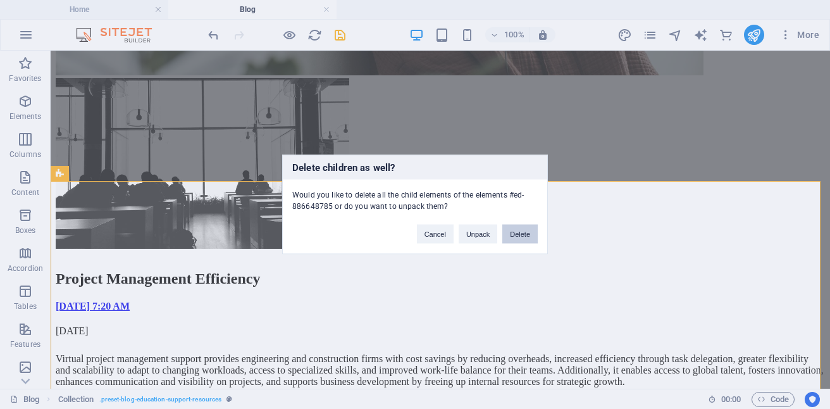
click at [521, 238] on button "Delete" at bounding box center [519, 234] width 35 height 19
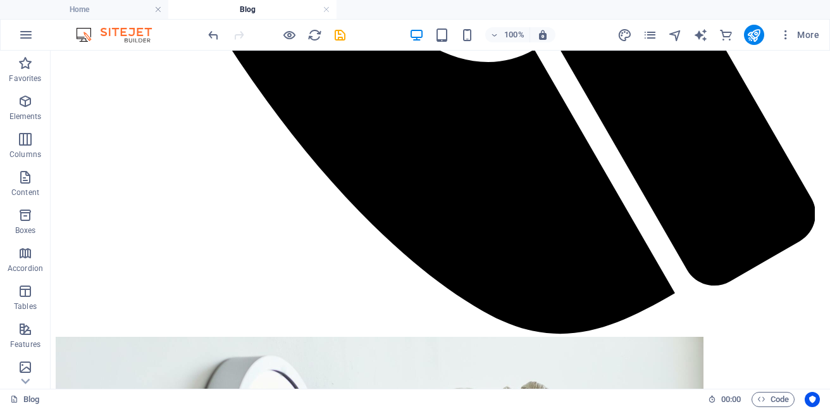
scroll to position [1059, 0]
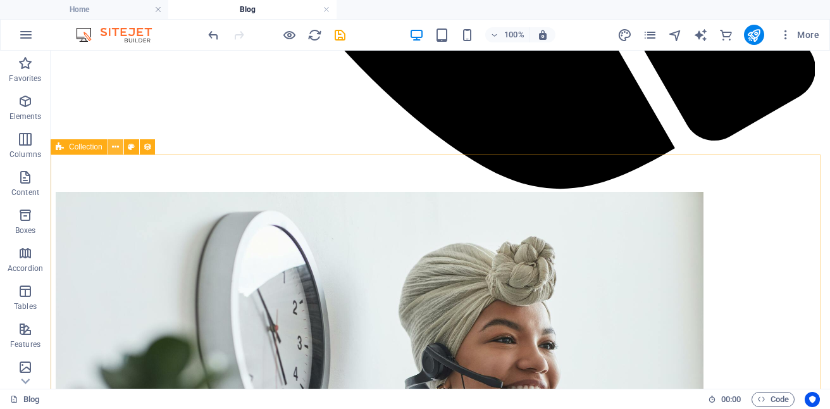
click at [115, 145] on icon at bounding box center [115, 146] width 7 height 13
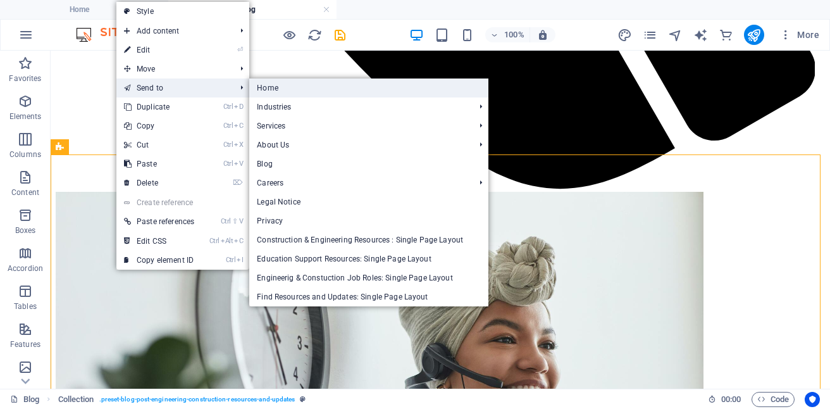
click at [297, 91] on link "Home" at bounding box center [368, 87] width 239 height 19
select select
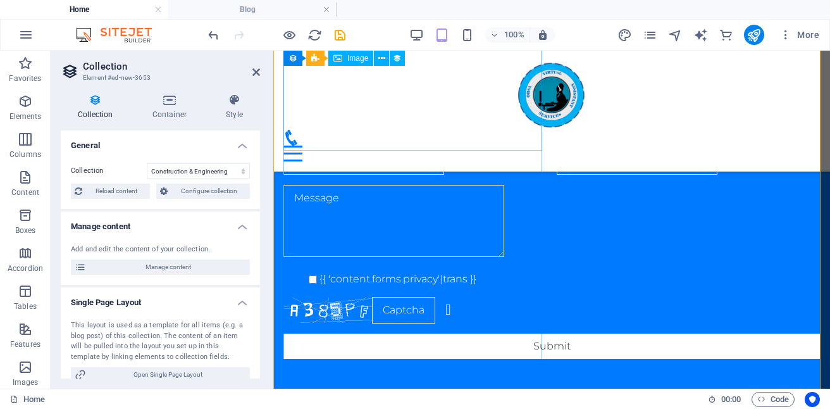
scroll to position [0, 0]
select select "[DOMAIN_NAME]_DESC"
select select "[DOMAIN_NAME]"
select select "columns.publishing_date"
select select "past"
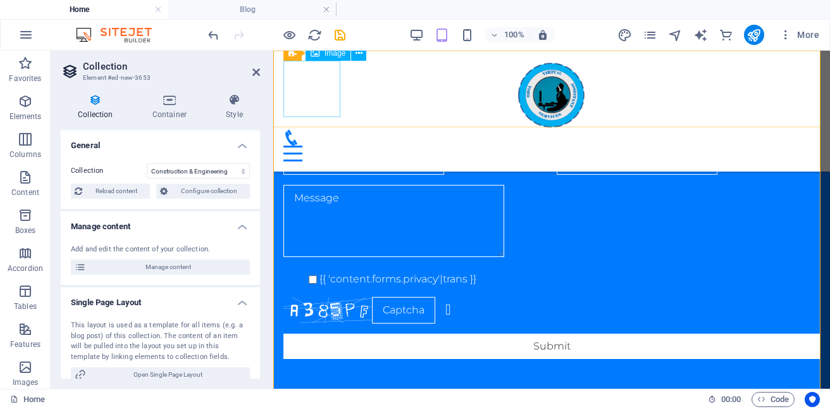
select select "columns.publishing_date"
select select "past"
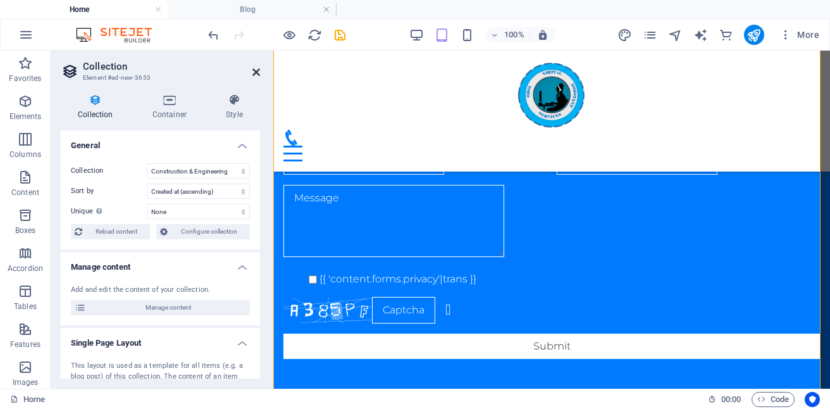
click at [253, 70] on icon at bounding box center [256, 72] width 8 height 10
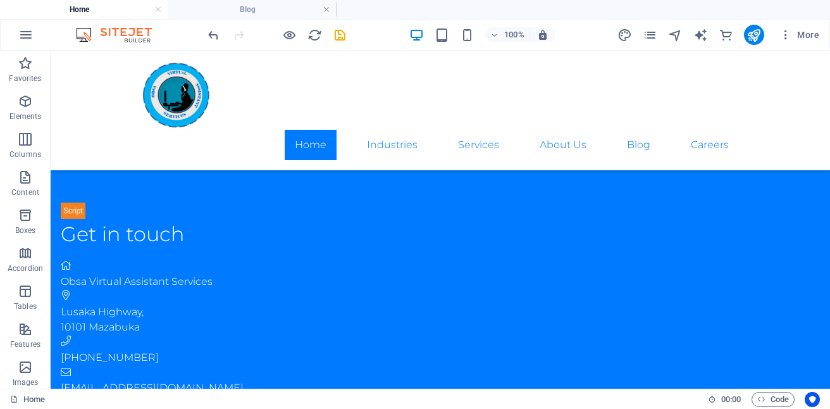
scroll to position [3207, 0]
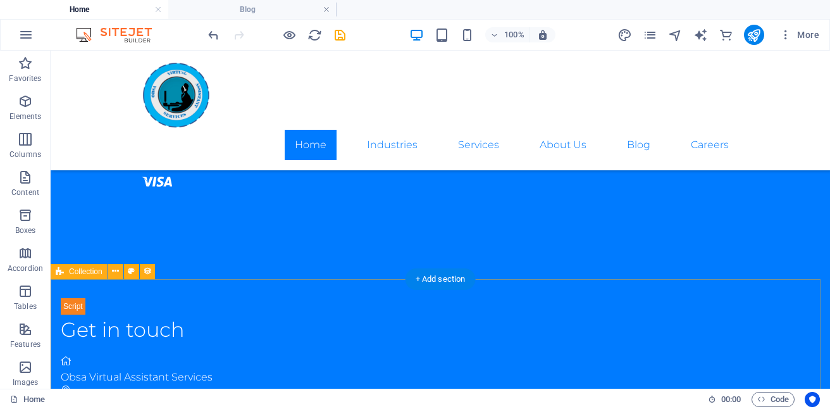
drag, startPoint x: 138, startPoint y: 318, endPoint x: 104, endPoint y: 307, distance: 35.6
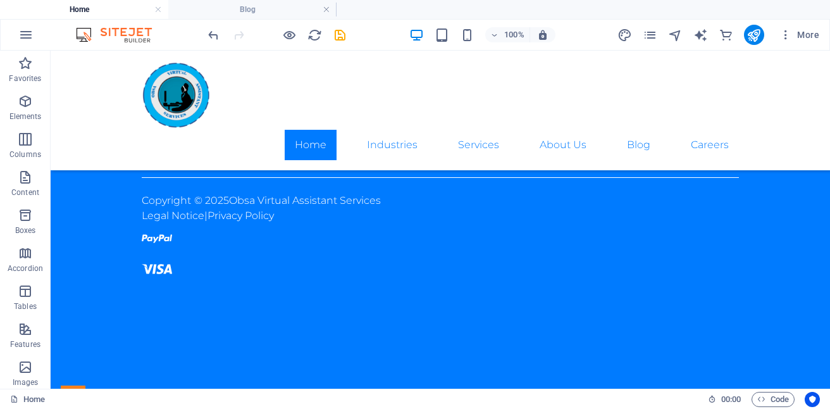
scroll to position [3135, 0]
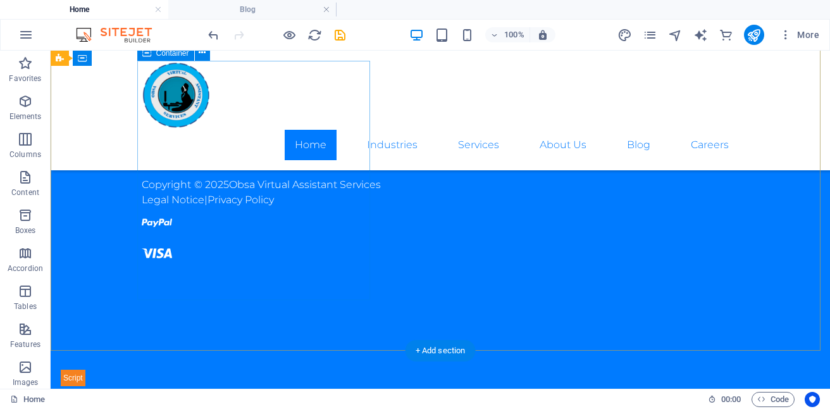
drag, startPoint x: 142, startPoint y: 398, endPoint x: 137, endPoint y: 292, distance: 106.4
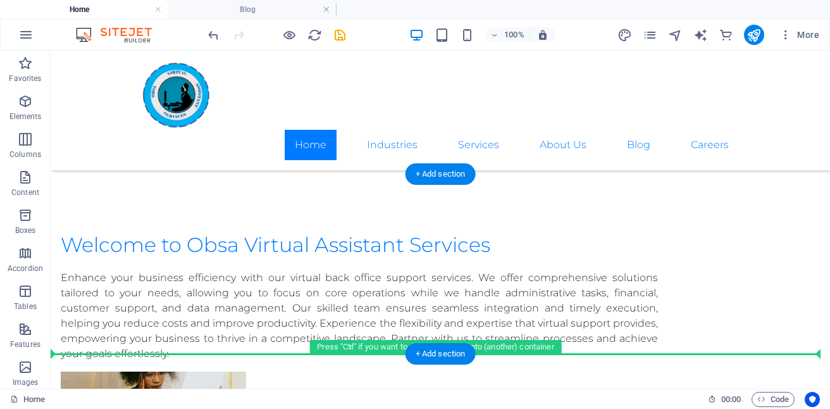
scroll to position [2049, 0]
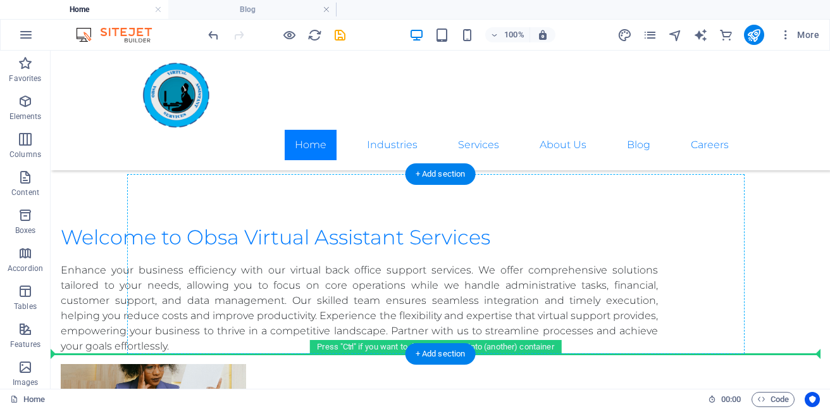
drag, startPoint x: 144, startPoint y: 225, endPoint x: 164, endPoint y: 293, distance: 71.8
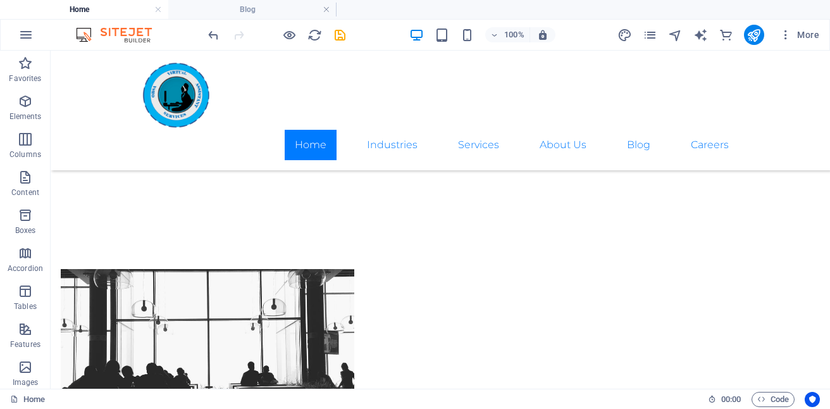
scroll to position [2384, 0]
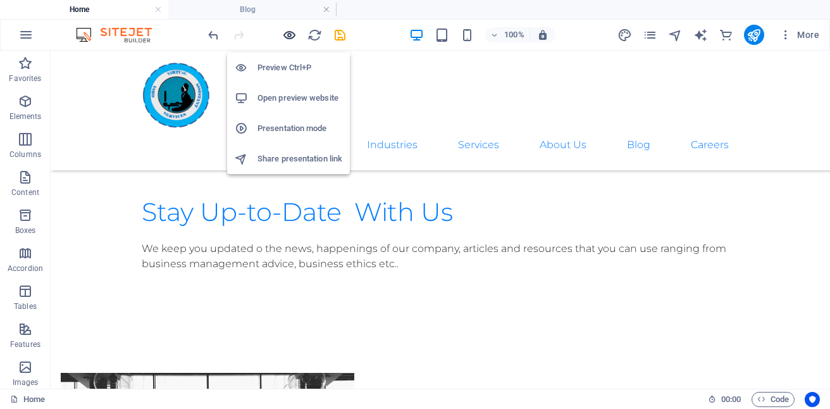
click at [288, 37] on icon "button" at bounding box center [289, 35] width 15 height 15
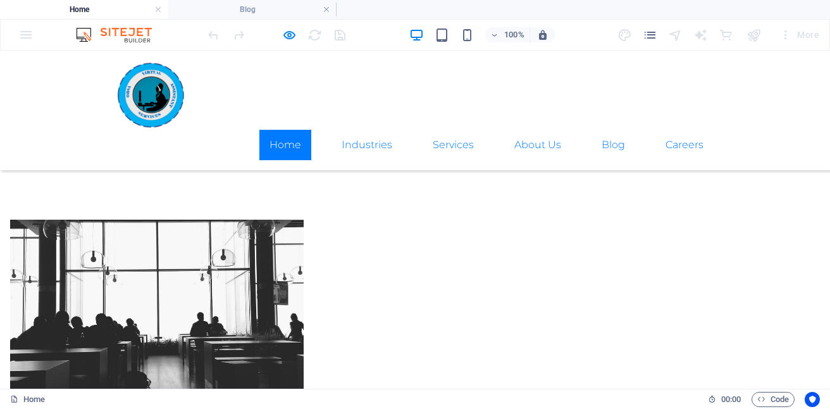
scroll to position [2496, 0]
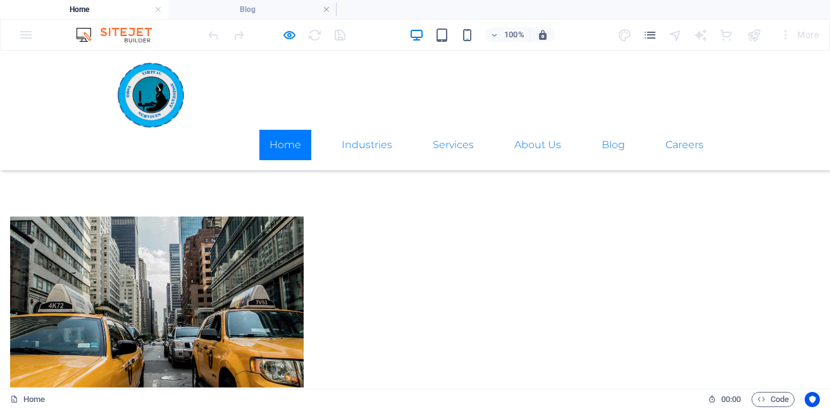
scroll to position [2347, 0]
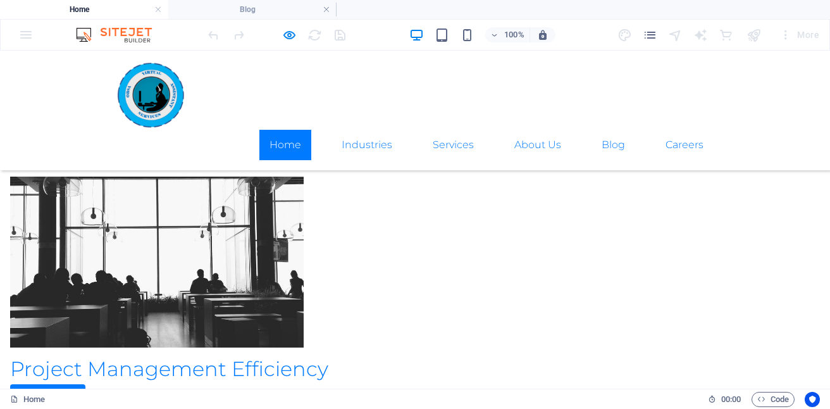
scroll to position [2432, 0]
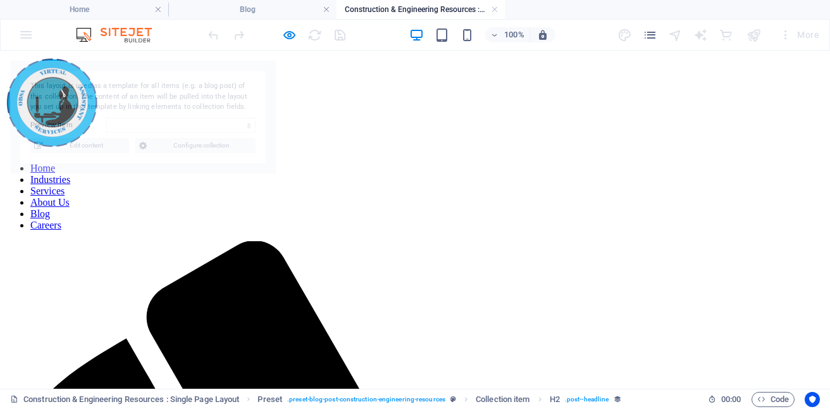
scroll to position [0, 0]
select select "68b10d1039d09b0c9e0b2283"
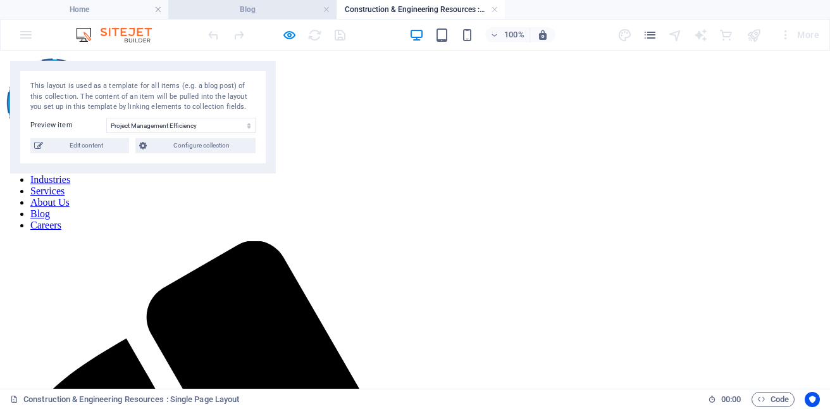
click at [269, 9] on h4 "Blog" at bounding box center [252, 10] width 168 height 14
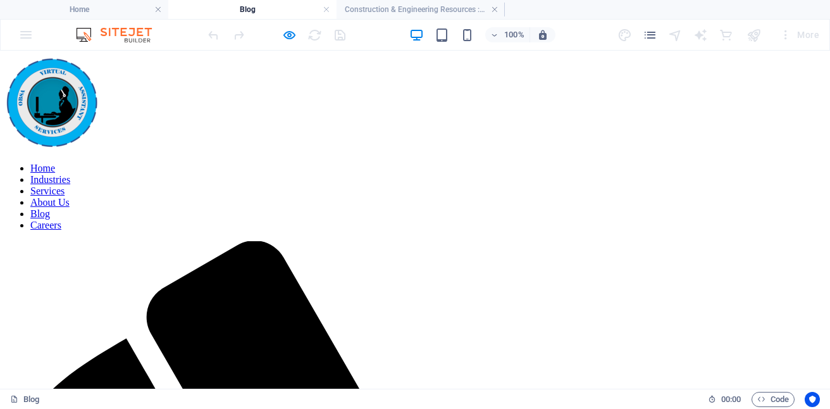
drag, startPoint x: 827, startPoint y: 311, endPoint x: 798, endPoint y: 96, distance: 216.9
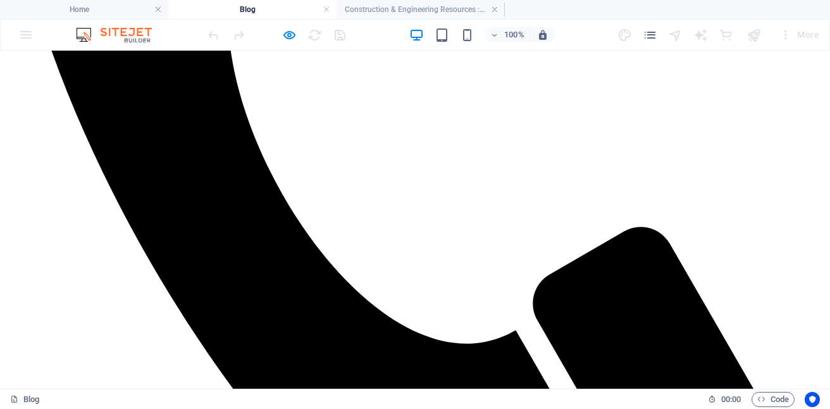
scroll to position [855, 0]
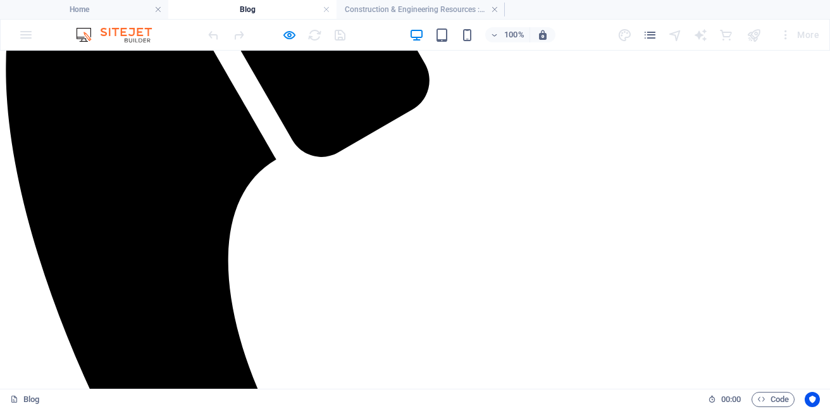
scroll to position [430, 0]
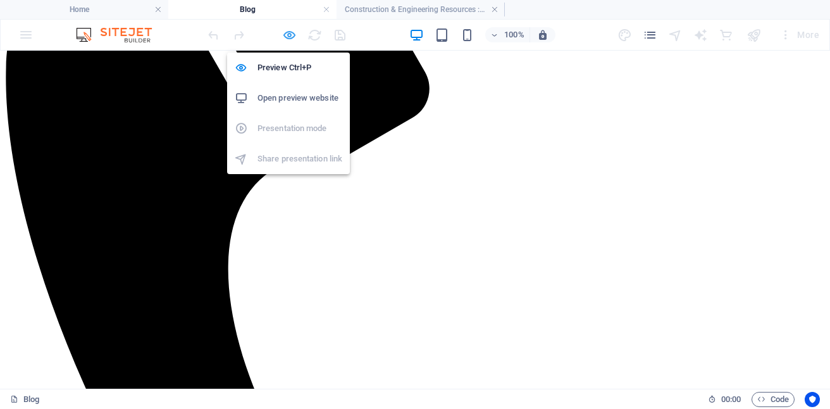
click at [287, 30] on icon "button" at bounding box center [289, 35] width 15 height 15
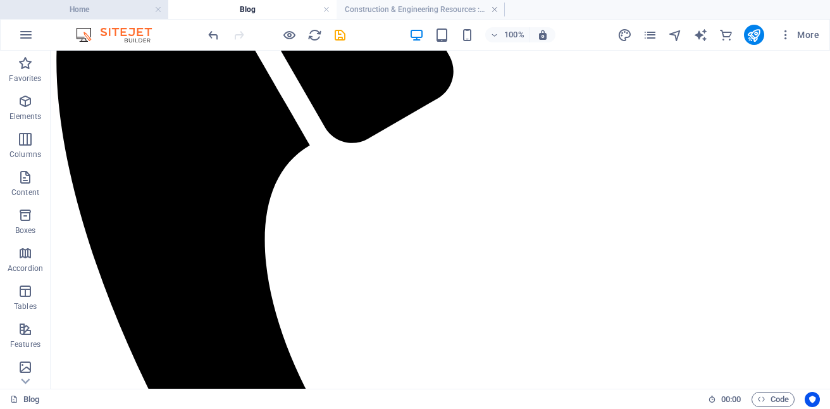
click at [92, 6] on h4 "Home" at bounding box center [84, 10] width 168 height 14
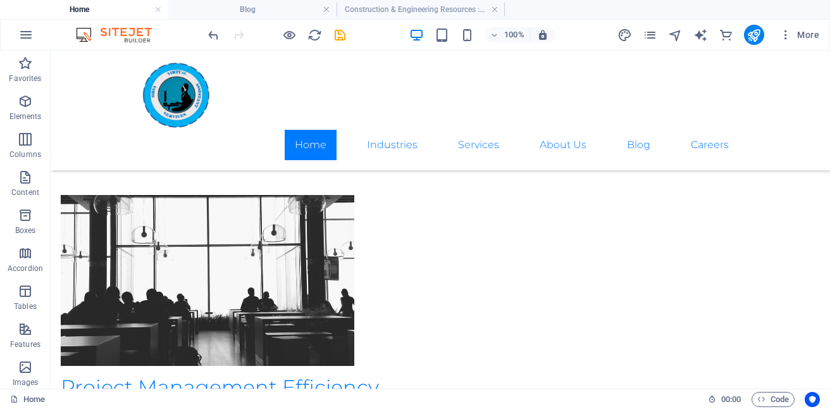
scroll to position [2641, 0]
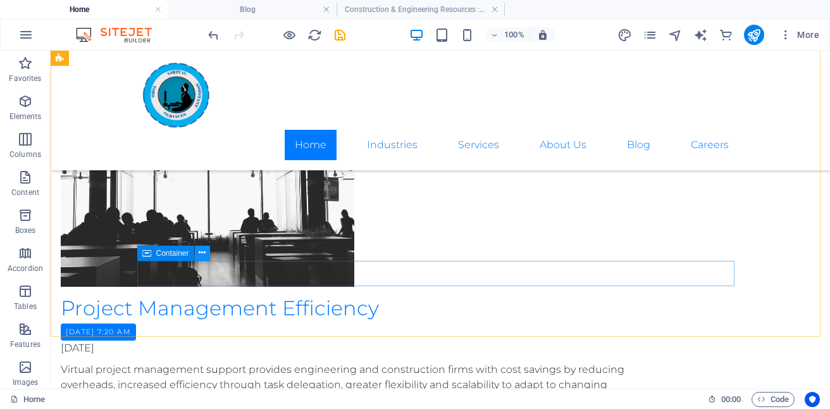
click at [198, 250] on button at bounding box center [202, 252] width 15 height 15
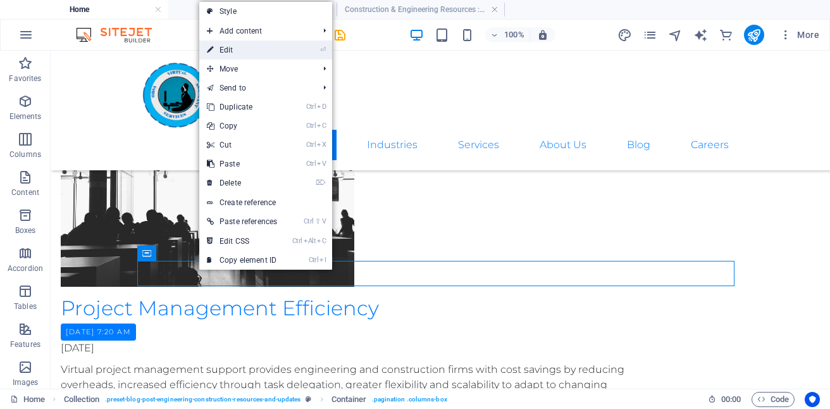
click at [235, 57] on link "⏎ Edit" at bounding box center [241, 49] width 85 height 19
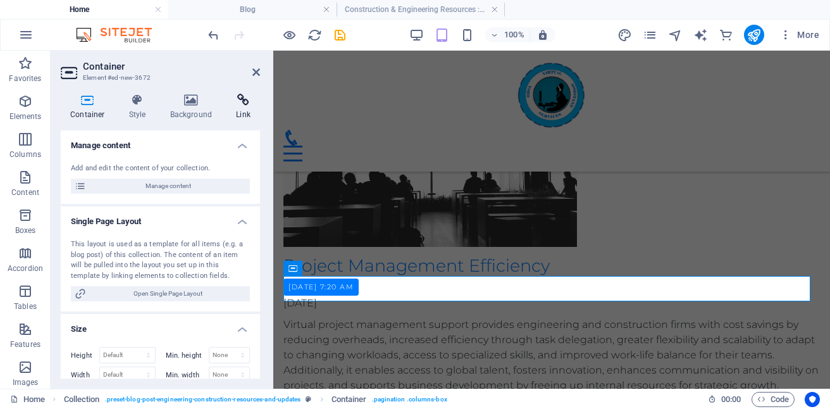
click at [244, 104] on icon at bounding box center [243, 100] width 34 height 13
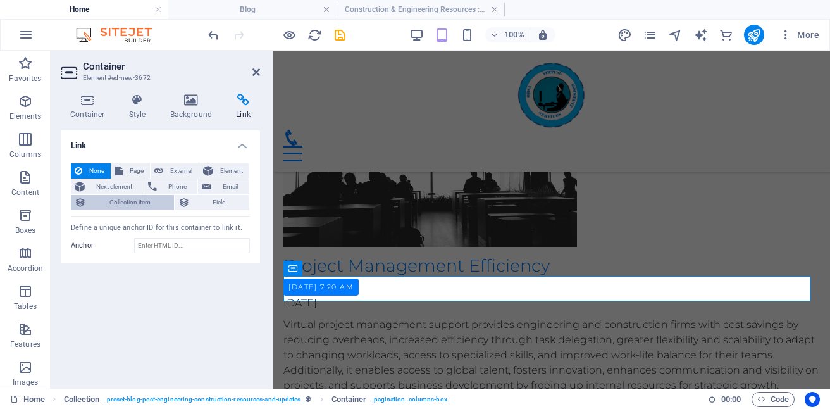
click at [144, 198] on span "Collection item" at bounding box center [130, 202] width 80 height 15
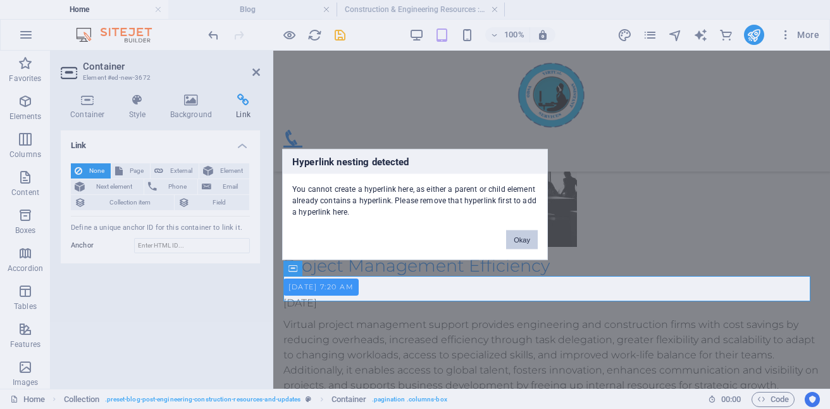
click at [524, 237] on button "Okay" at bounding box center [522, 239] width 32 height 19
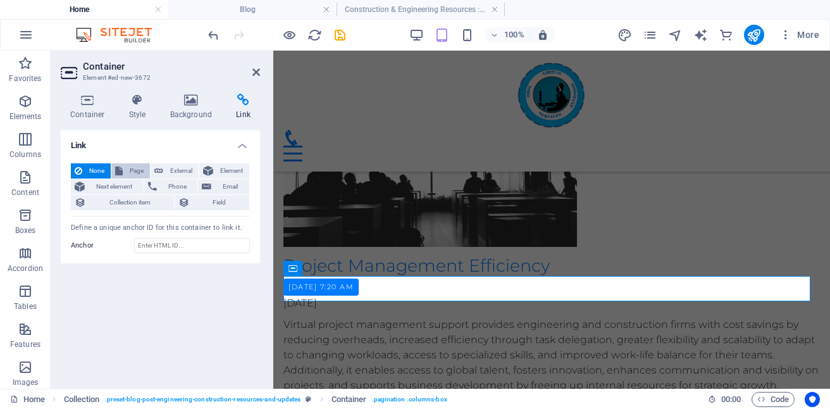
click at [137, 168] on span "Page" at bounding box center [136, 170] width 20 height 15
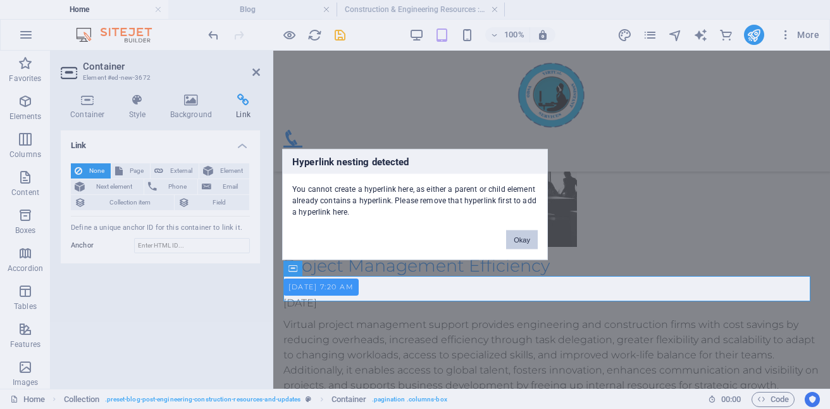
click at [525, 244] on button "Okay" at bounding box center [522, 239] width 32 height 19
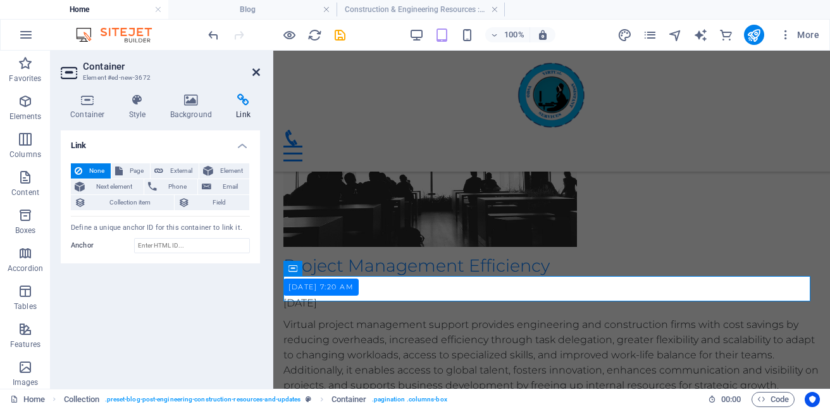
click at [254, 74] on icon at bounding box center [256, 72] width 8 height 10
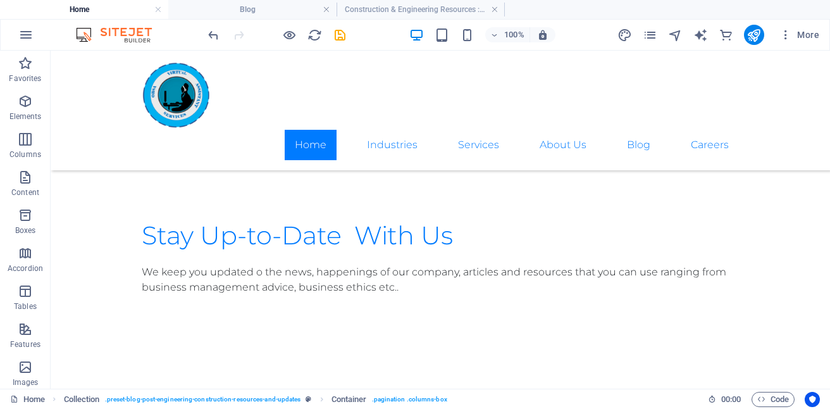
scroll to position [2551, 0]
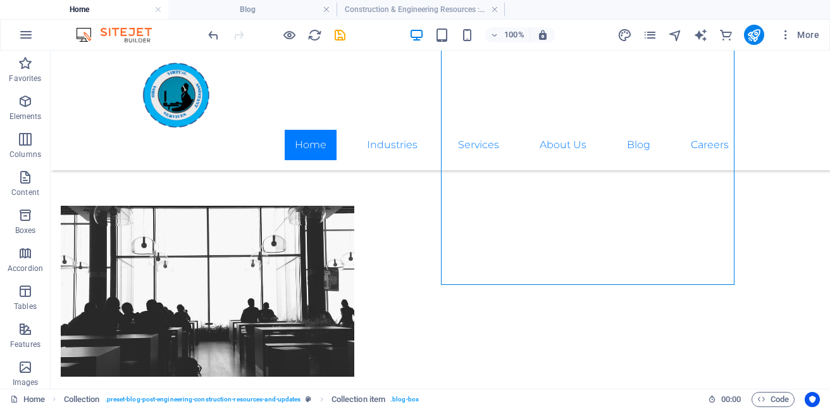
scroll to position [2623, 0]
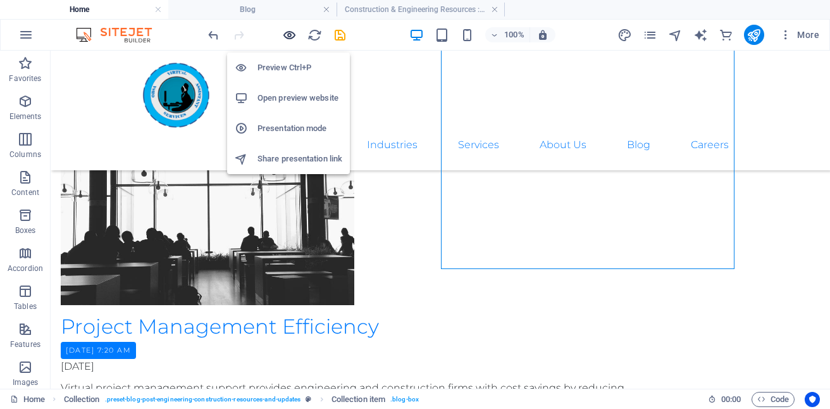
click at [288, 34] on icon "button" at bounding box center [289, 35] width 15 height 15
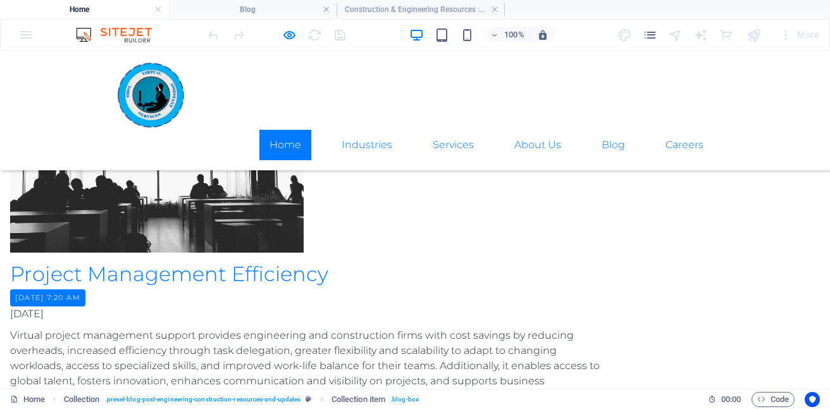
scroll to position [2488, 0]
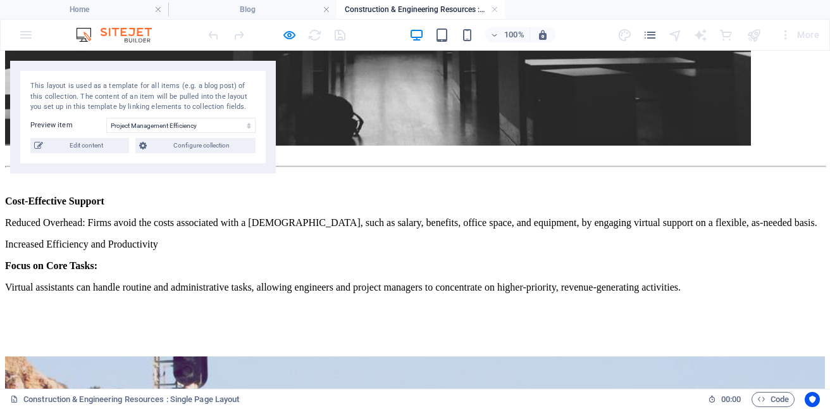
scroll to position [1766, 0]
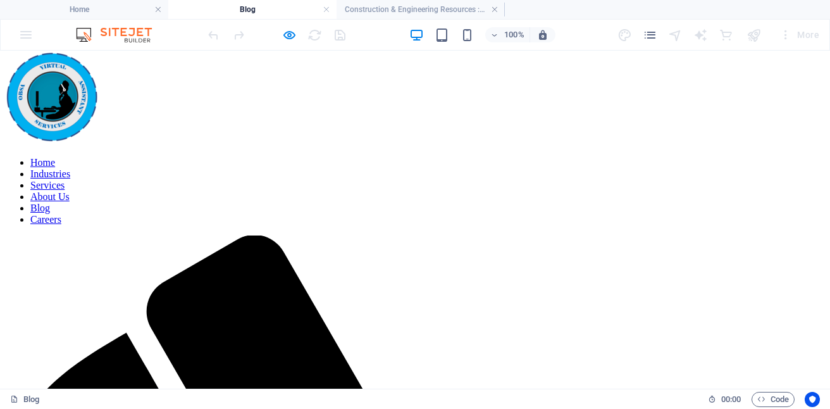
scroll to position [0, 0]
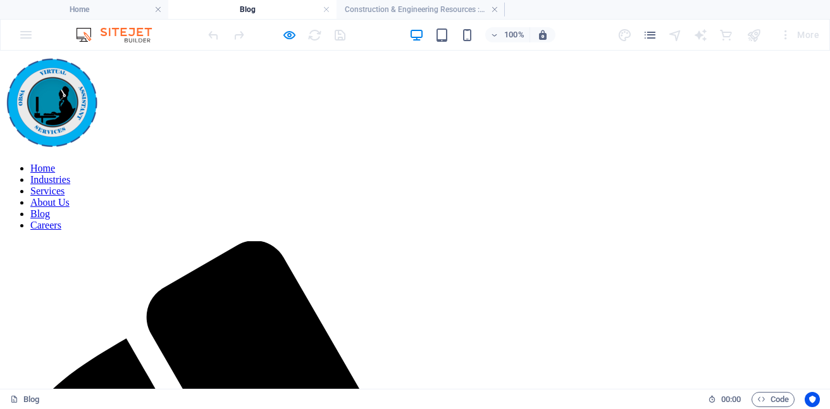
drag, startPoint x: 825, startPoint y: 250, endPoint x: 818, endPoint y: 86, distance: 164.6
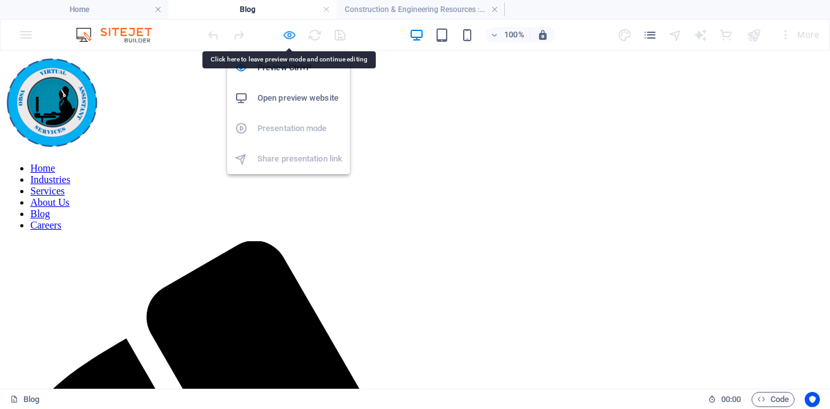
click at [292, 34] on icon "button" at bounding box center [289, 35] width 15 height 15
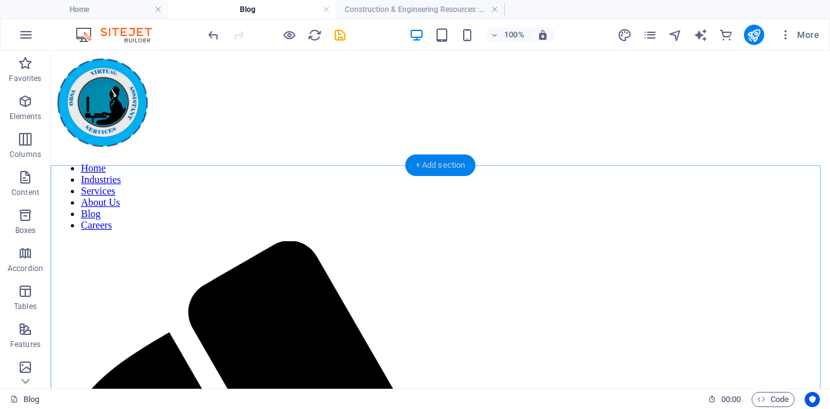
click at [456, 173] on div "+ Add section" at bounding box center [440, 165] width 70 height 22
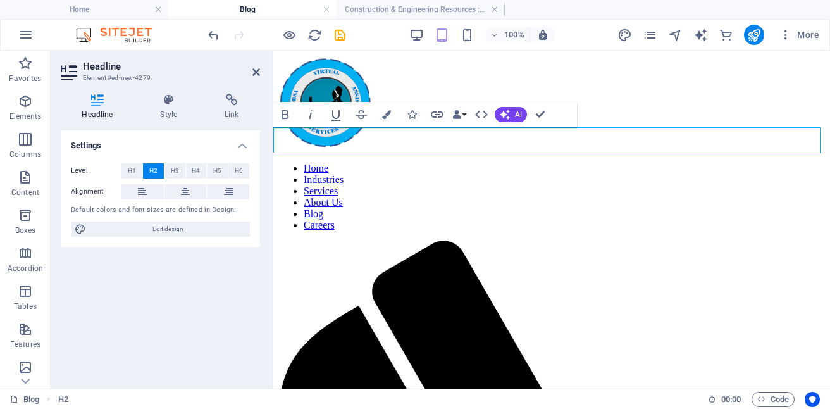
drag, startPoint x: 392, startPoint y: 139, endPoint x: 365, endPoint y: 142, distance: 27.4
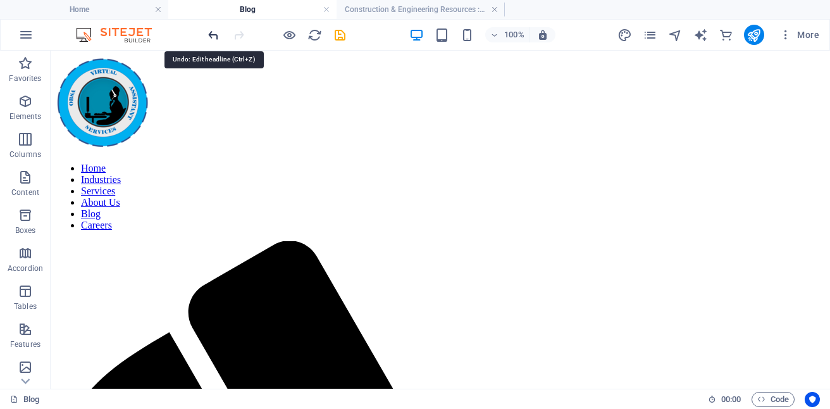
click at [215, 31] on icon "undo" at bounding box center [213, 35] width 15 height 15
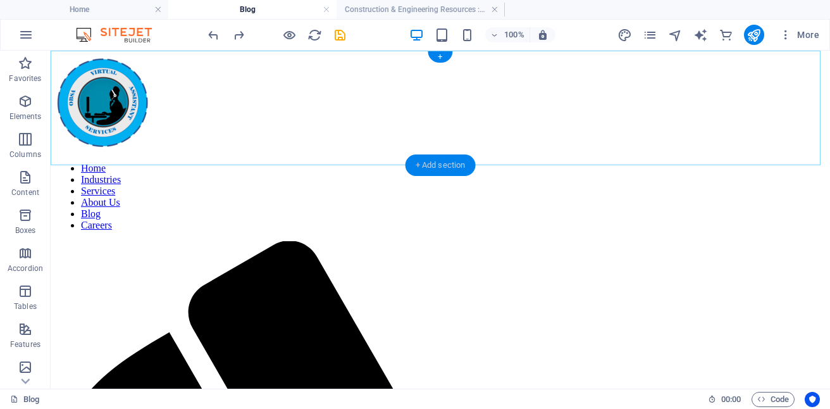
click at [421, 164] on div "+ Add section" at bounding box center [440, 165] width 70 height 22
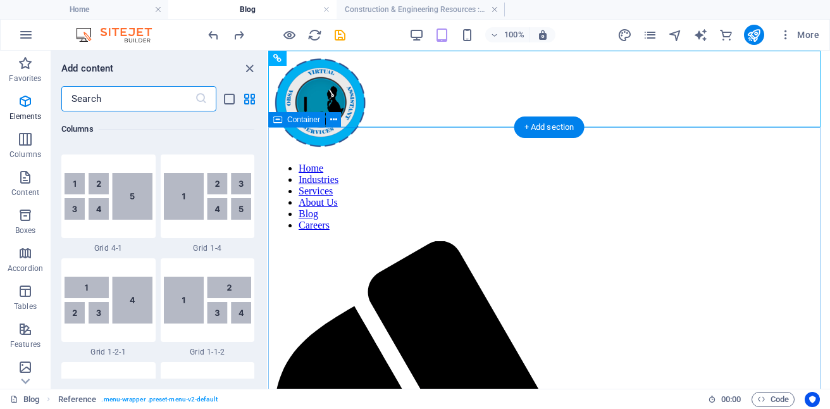
scroll to position [2213, 0]
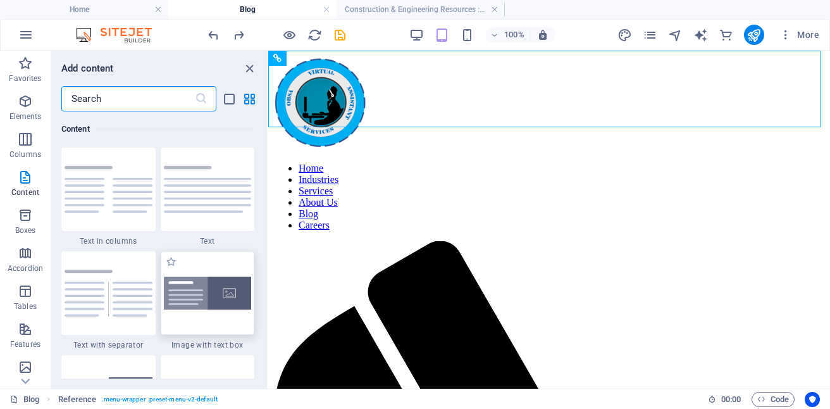
click at [214, 293] on img at bounding box center [208, 293] width 88 height 34
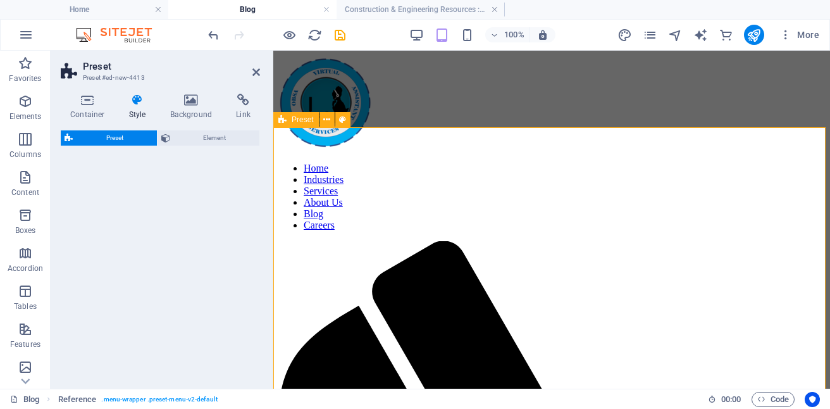
select select "rem"
select select "px"
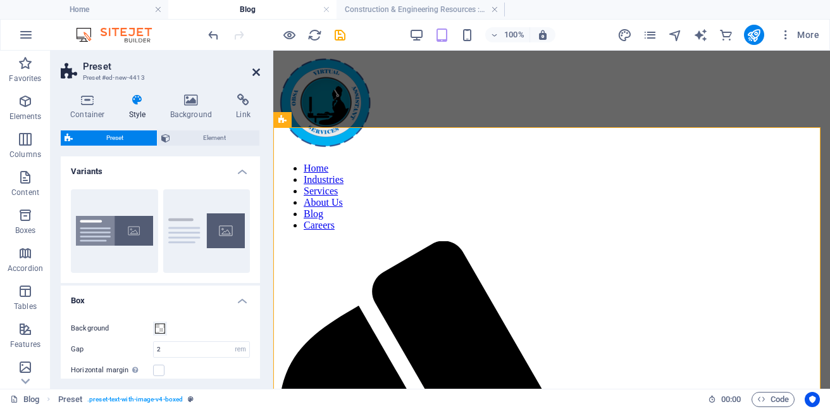
click at [257, 72] on icon at bounding box center [256, 72] width 8 height 10
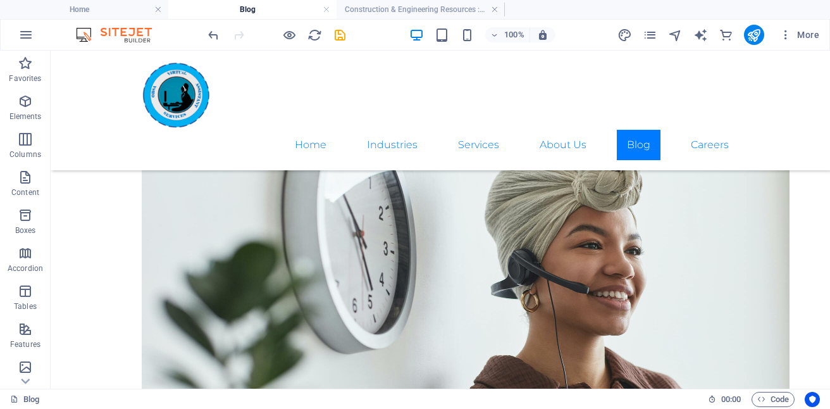
scroll to position [180, 0]
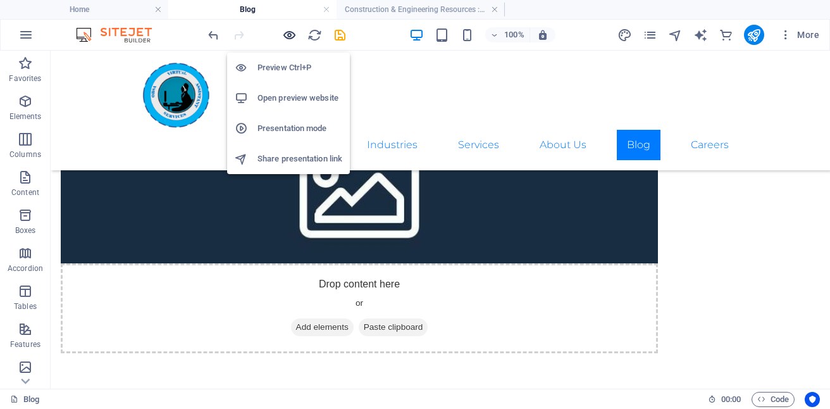
click at [288, 37] on icon "button" at bounding box center [289, 35] width 15 height 15
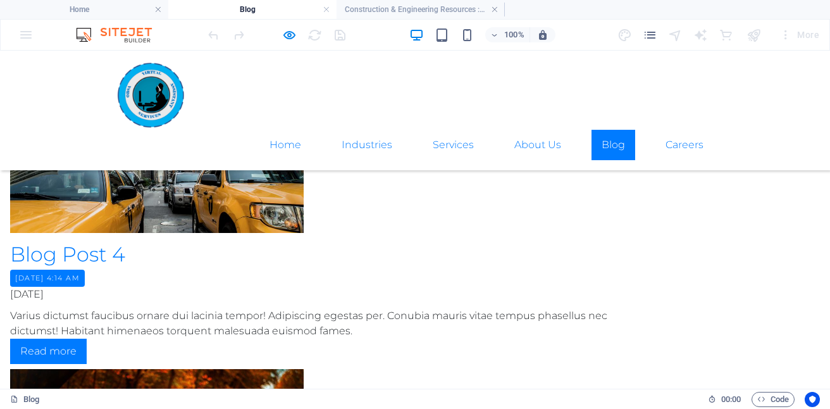
scroll to position [1019, 0]
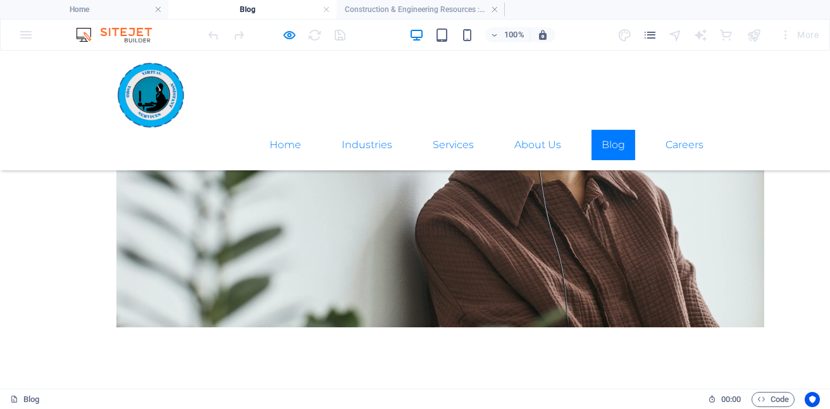
scroll to position [639, 0]
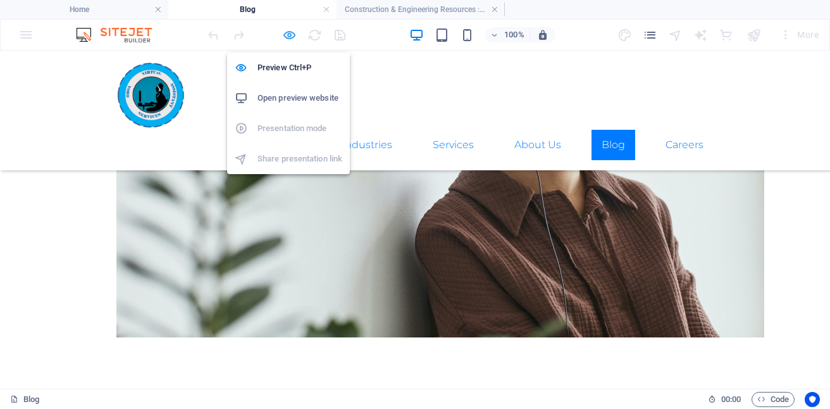
click at [287, 39] on icon "button" at bounding box center [289, 35] width 15 height 15
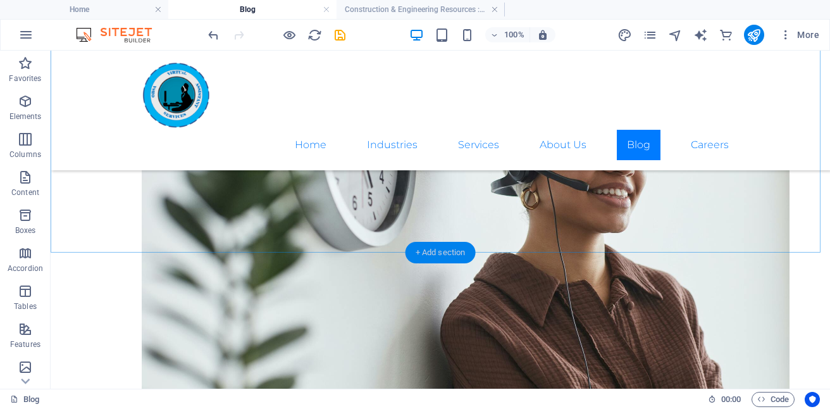
click at [455, 255] on div "+ Add section" at bounding box center [440, 253] width 70 height 22
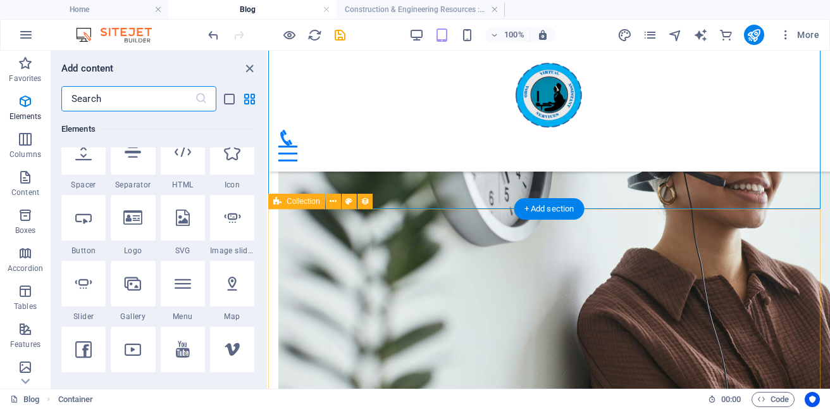
scroll to position [2213, 0]
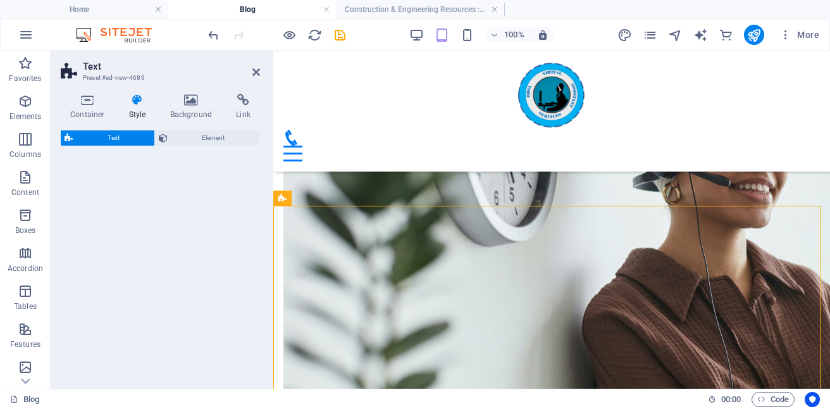
select select "rem"
select select "px"
select select "preset-text-v2-separator"
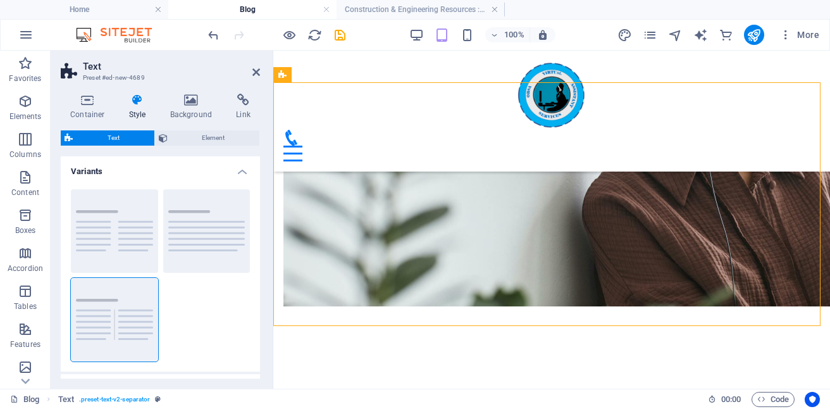
scroll to position [777, 0]
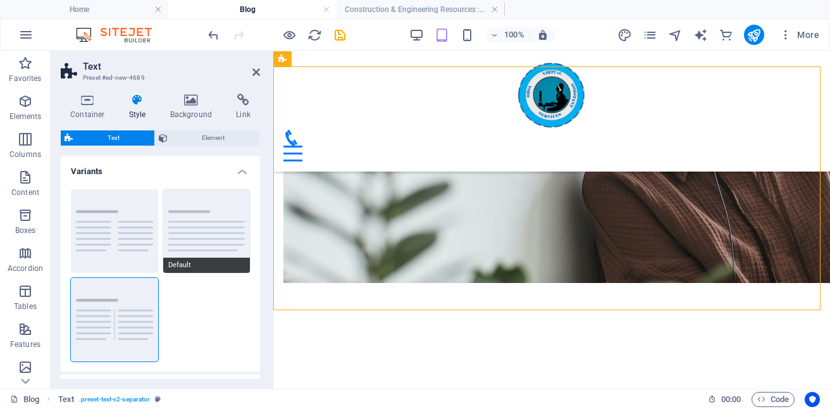
click at [233, 238] on button "Default" at bounding box center [206, 230] width 87 height 83
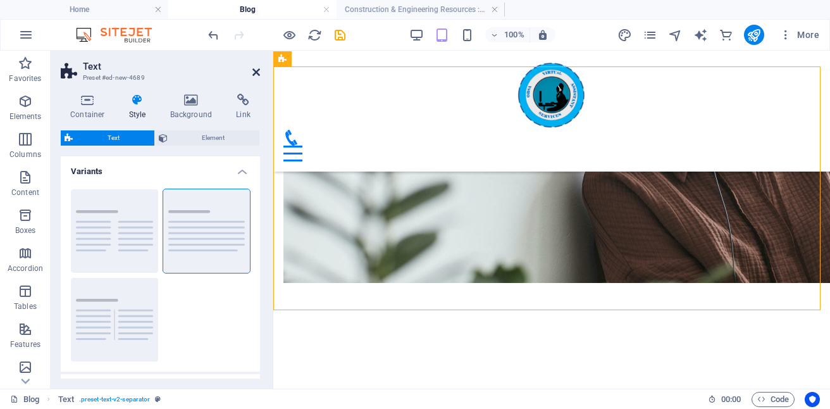
click at [257, 73] on icon at bounding box center [256, 72] width 8 height 10
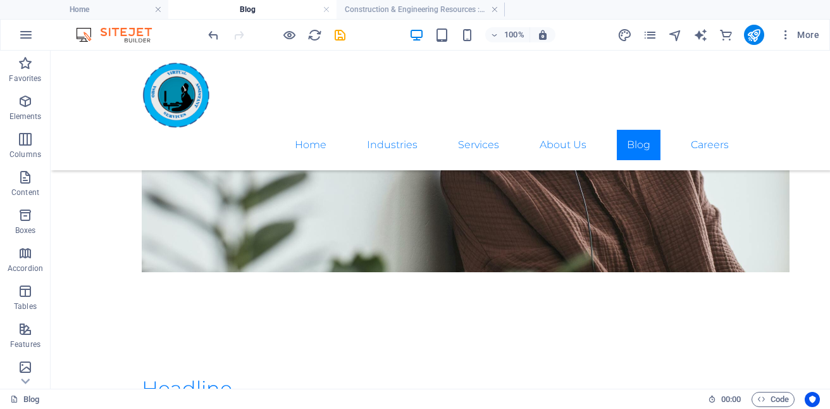
scroll to position [782, 0]
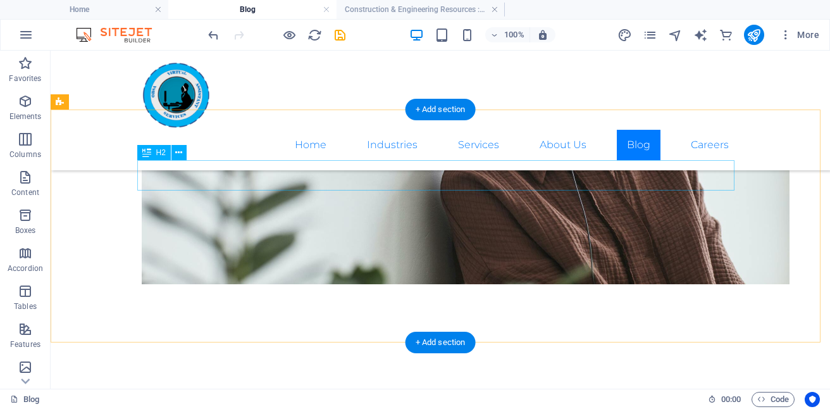
click at [280, 385] on div "Headline" at bounding box center [440, 400] width 597 height 30
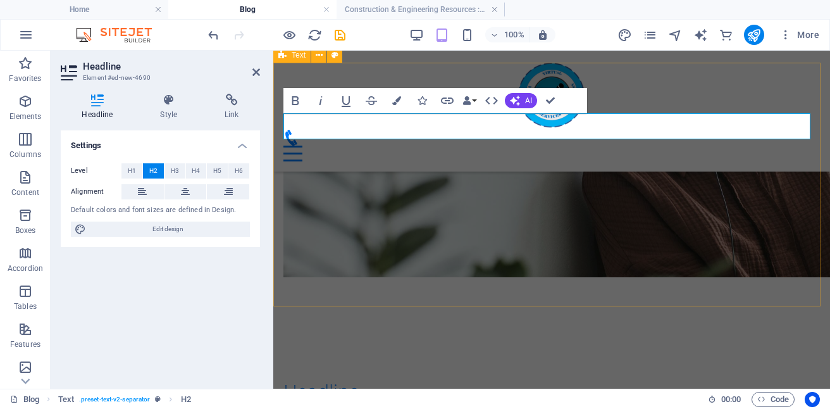
scroll to position [780, 0]
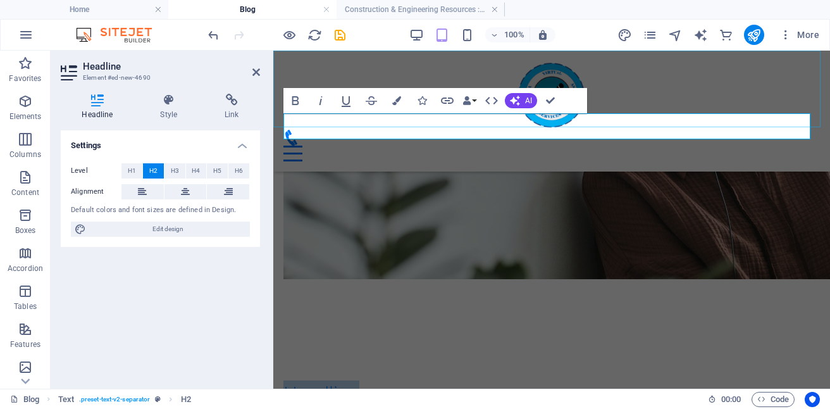
click at [398, 127] on div "Home Industries Services About Us Blog Careers" at bounding box center [551, 111] width 557 height 121
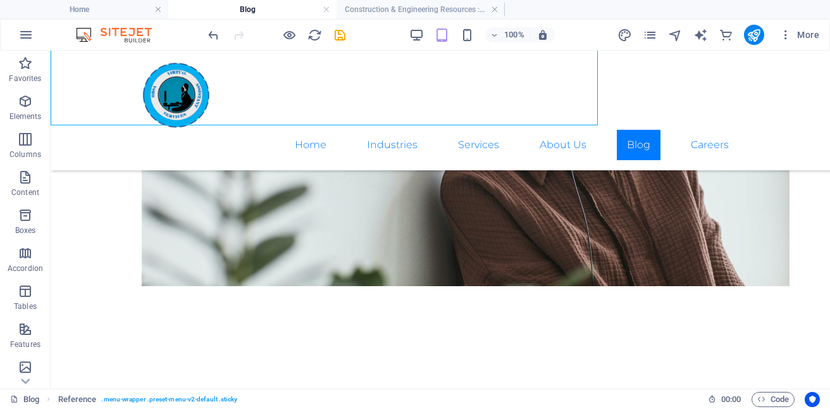
scroll to position [782, 0]
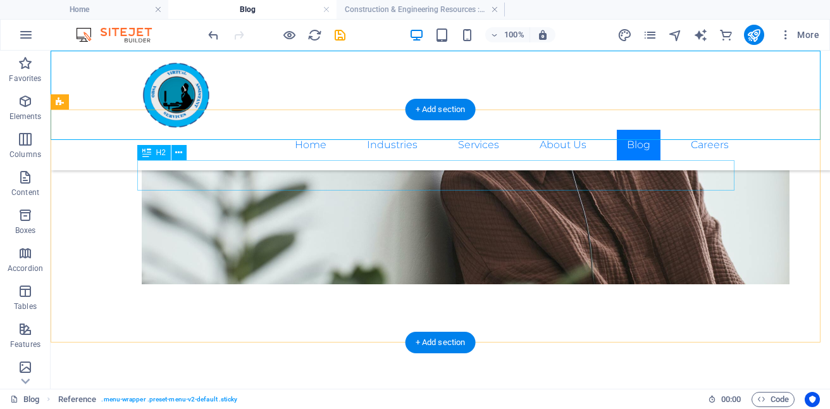
click at [213, 385] on div "Headline" at bounding box center [440, 400] width 597 height 30
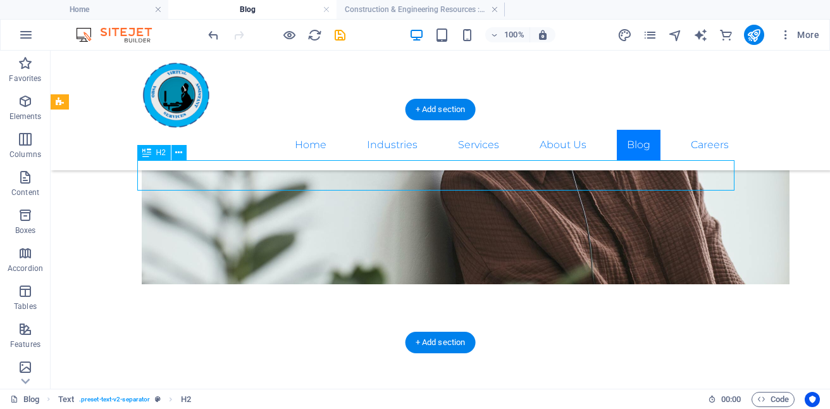
click at [213, 385] on div "Headline" at bounding box center [440, 400] width 597 height 30
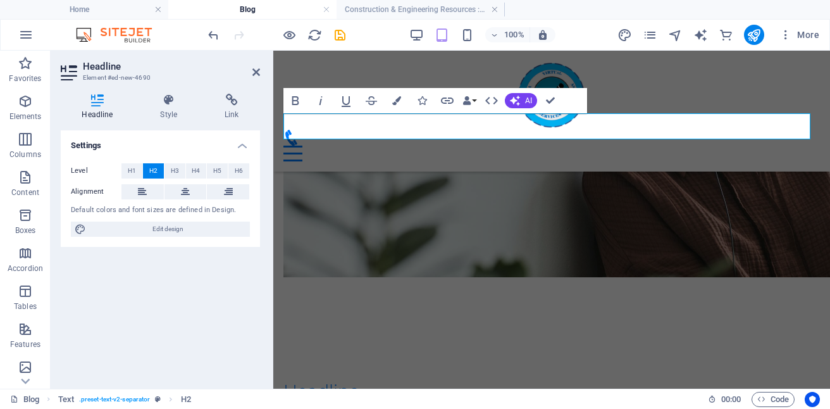
scroll to position [780, 0]
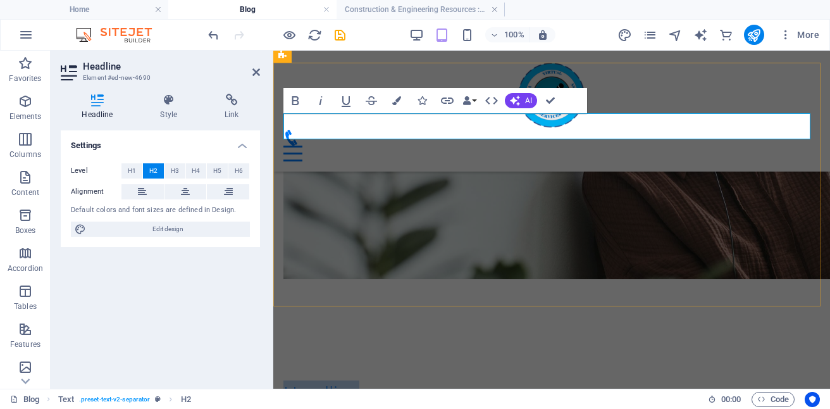
click at [367, 380] on h2 "Headline" at bounding box center [551, 393] width 536 height 26
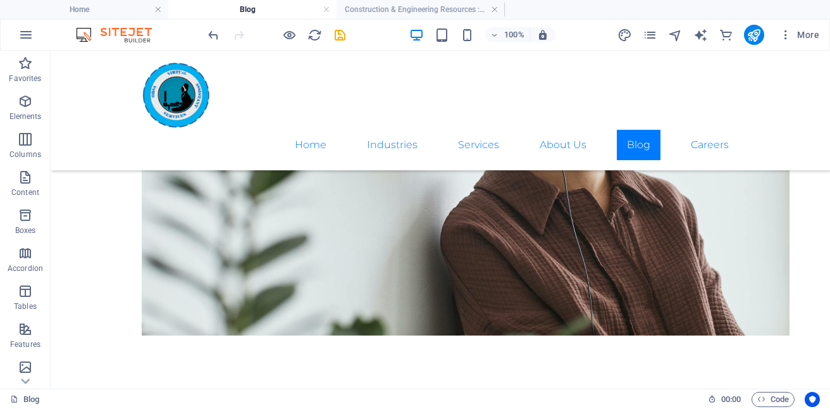
scroll to position [727, 0]
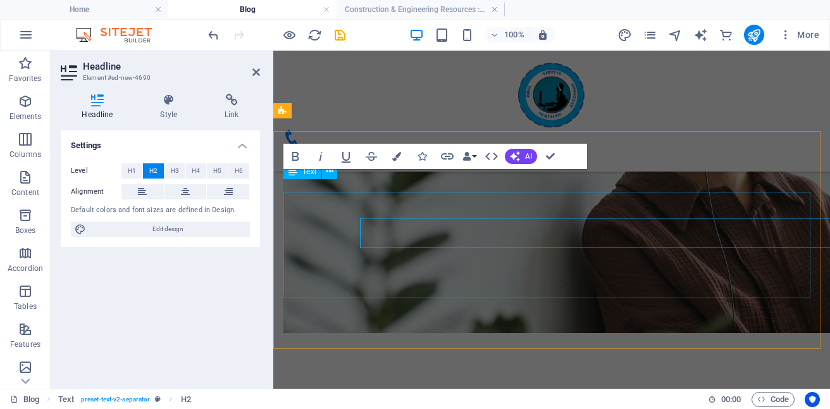
scroll to position [725, 0]
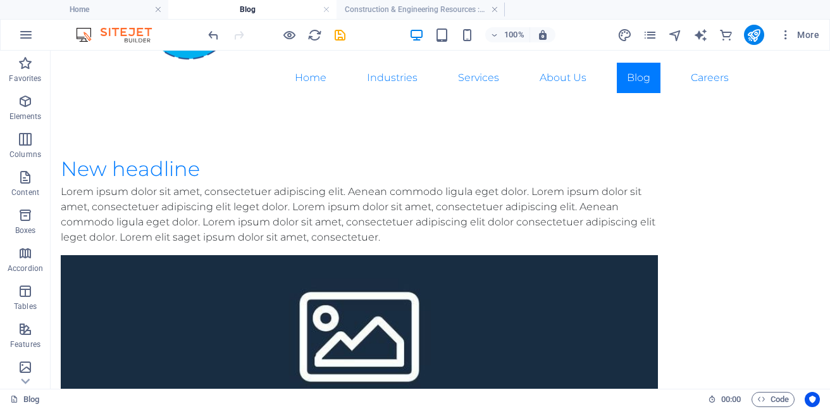
scroll to position [28, 0]
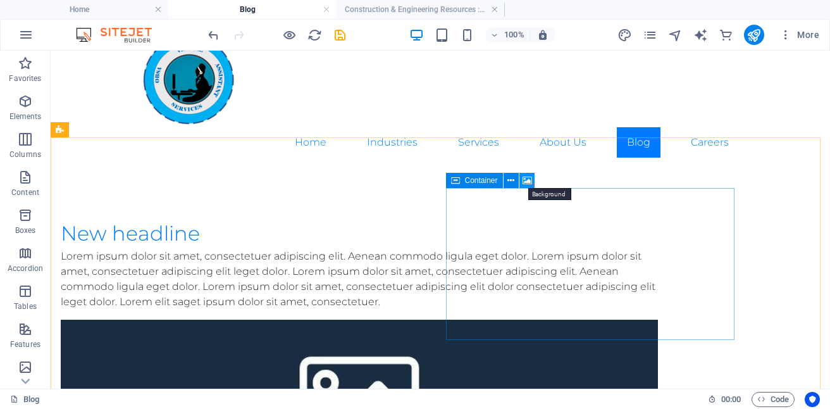
click at [528, 180] on icon at bounding box center [526, 180] width 9 height 13
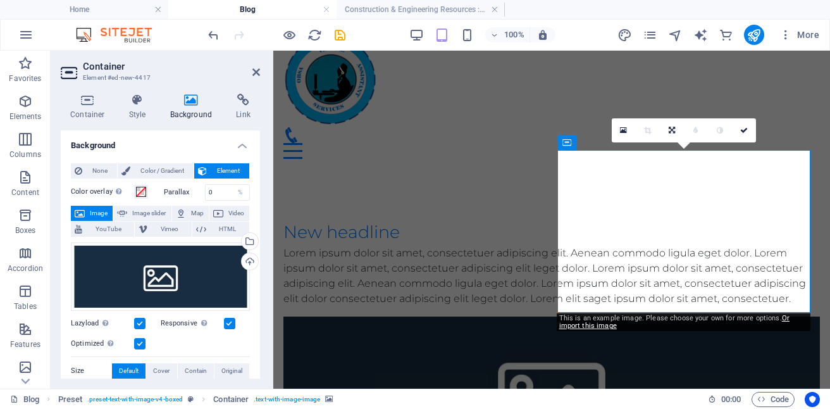
click at [188, 105] on icon at bounding box center [191, 100] width 61 height 13
click at [102, 209] on span "Image" at bounding box center [99, 213] width 20 height 15
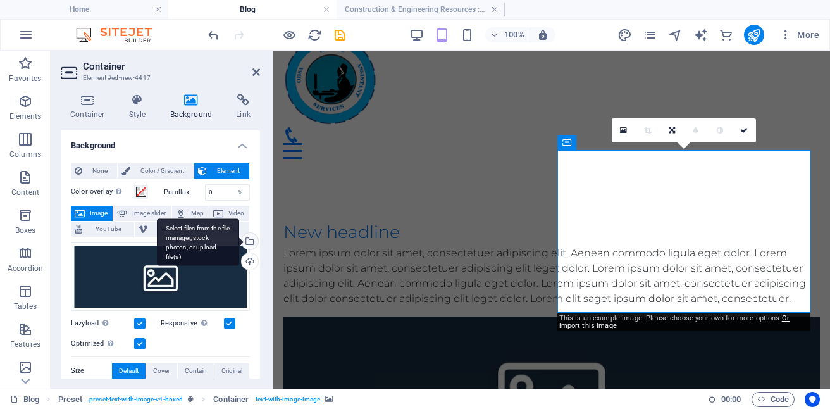
click at [246, 245] on div "Select files from the file manager, stock photos, or upload file(s)" at bounding box center [248, 242] width 19 height 19
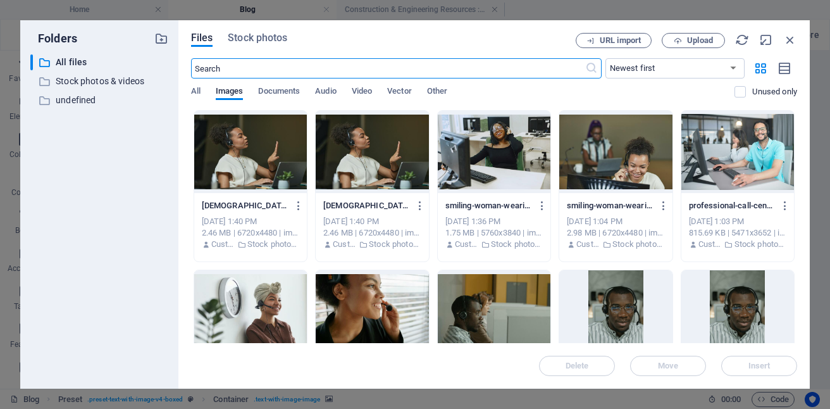
click at [672, 174] on div at bounding box center [615, 152] width 113 height 82
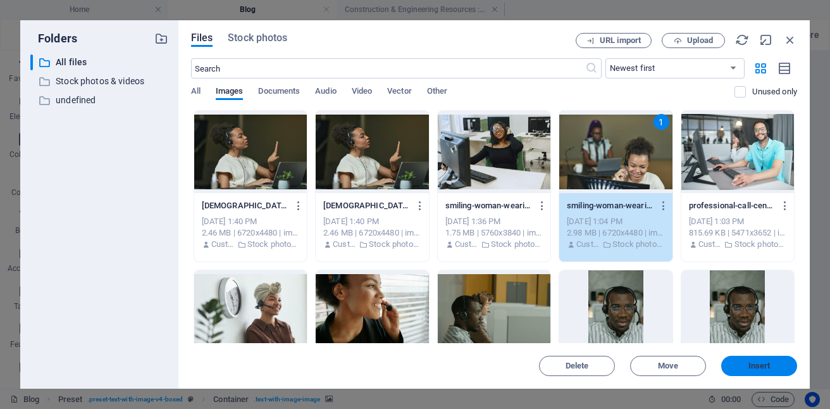
click at [748, 359] on button "Insert" at bounding box center [759, 365] width 76 height 20
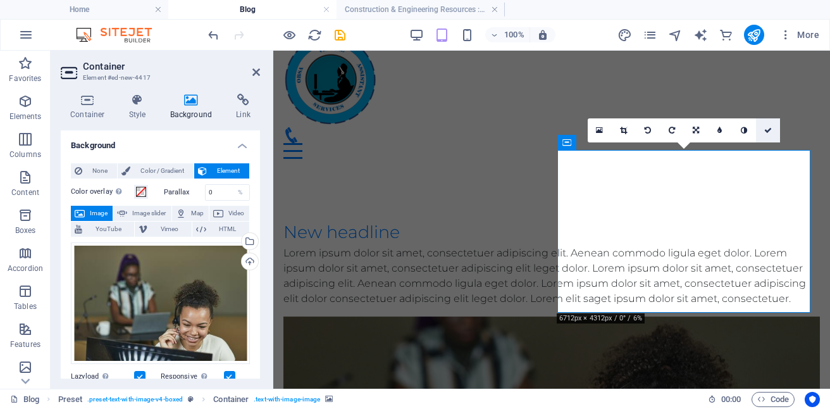
click at [770, 133] on icon at bounding box center [768, 130] width 8 height 8
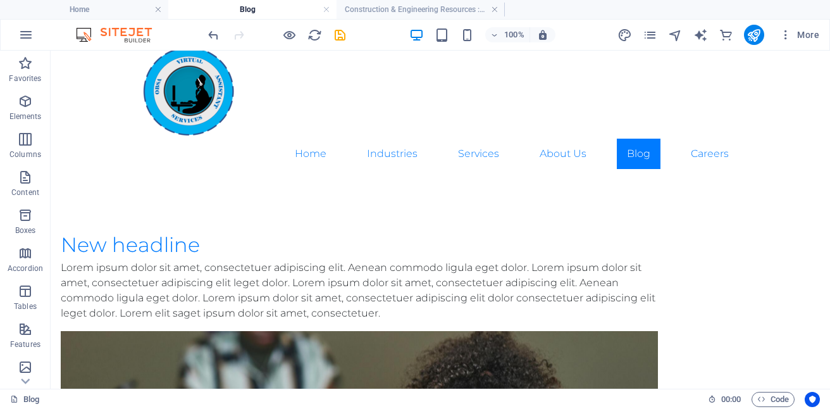
scroll to position [0, 0]
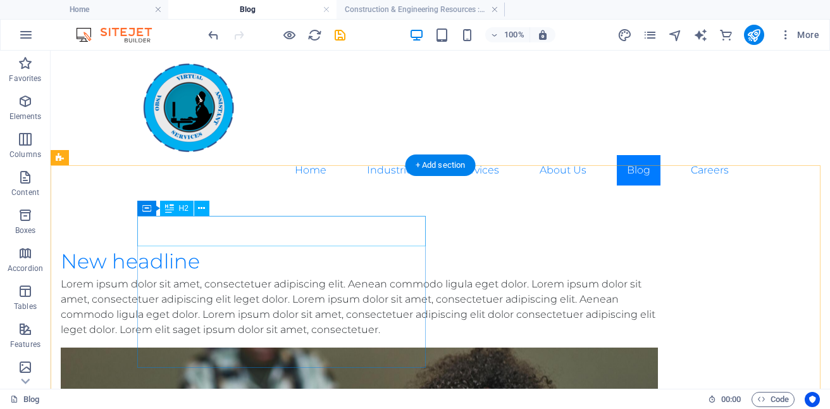
click at [285, 246] on div "New headline" at bounding box center [359, 261] width 597 height 30
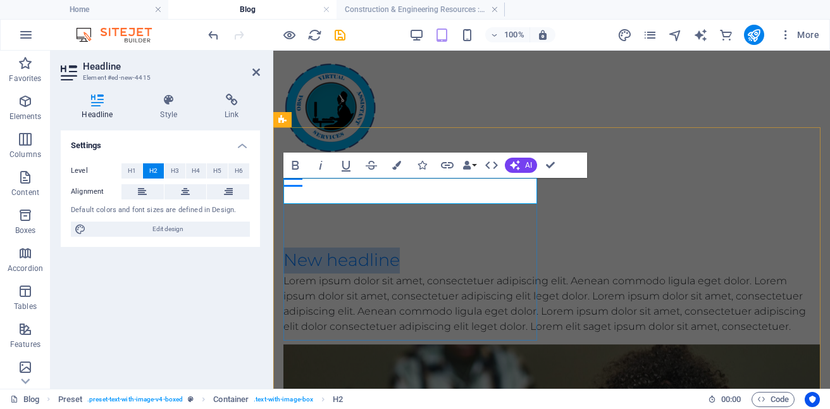
click at [409, 247] on h2 "New headline" at bounding box center [551, 260] width 536 height 26
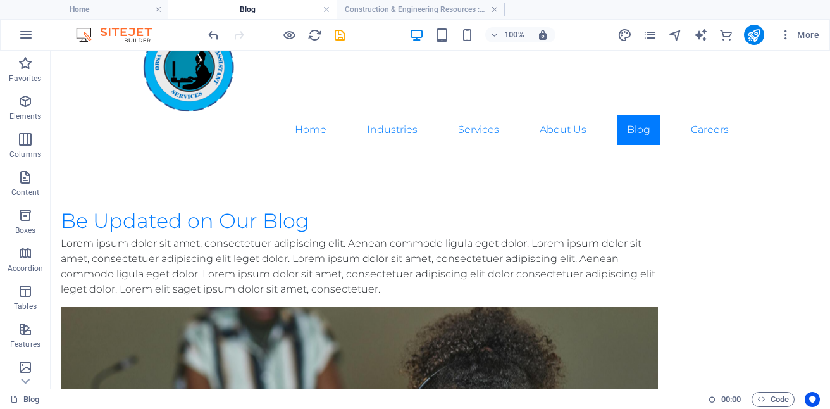
scroll to position [25, 0]
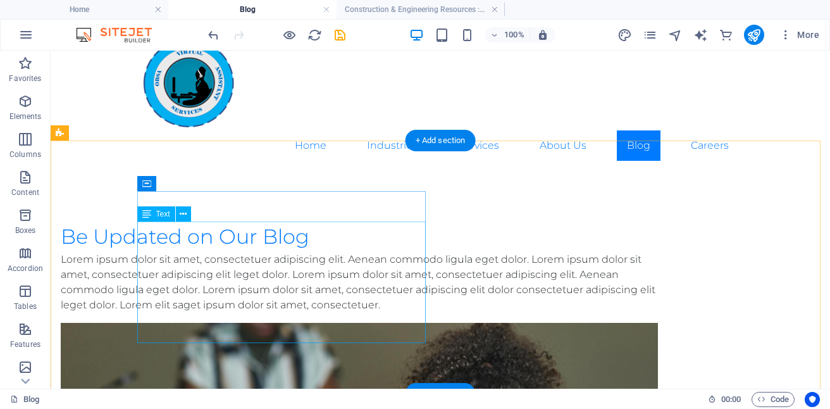
click at [271, 312] on div "Lorem ipsum dolor sit amet, consectetuer adipiscing elit. Aenean commodo ligula…" at bounding box center [359, 282] width 597 height 61
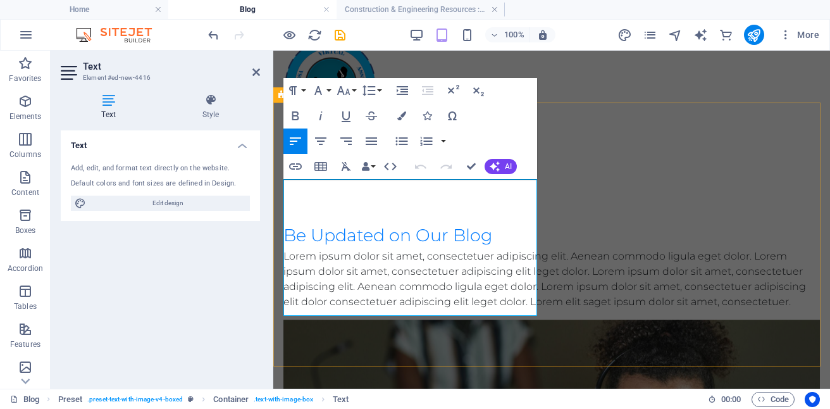
click at [490, 309] on p "Lorem ipsum dolor sit amet, consectetuer adipiscing elit. Aenean commodo ligula…" at bounding box center [551, 279] width 536 height 61
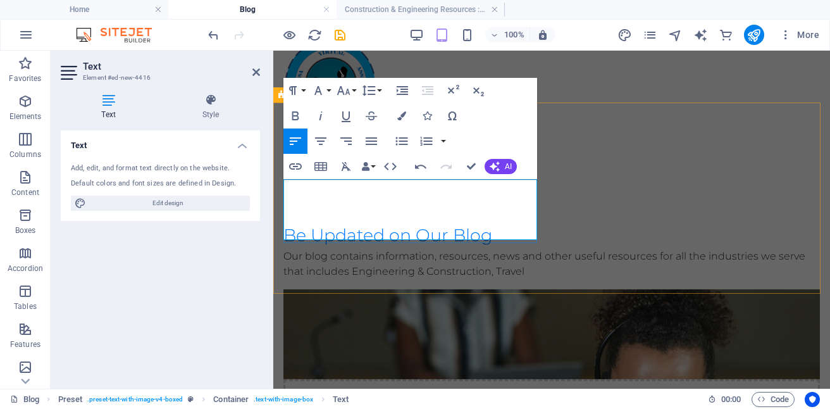
click at [388, 249] on p "​Our blog contains information, resources, news and other useful resources for …" at bounding box center [551, 264] width 536 height 30
click at [456, 249] on p "Our blog contains information, resources, news and other useful resources for a…" at bounding box center [551, 264] width 536 height 30
click at [459, 249] on p "Our blog contains information, resources, news and other useful resources for a…" at bounding box center [551, 264] width 536 height 30
click at [324, 249] on p "Our blog contains information, resources, news and other useful resources for a…" at bounding box center [551, 264] width 536 height 30
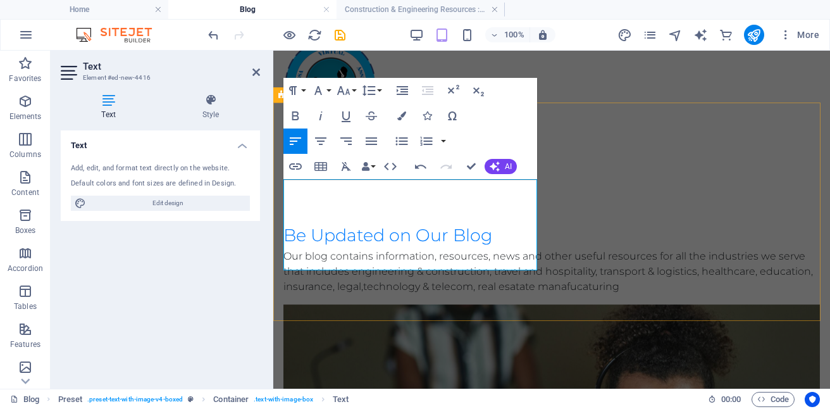
click at [393, 261] on p "Our blog contains information, resources, news and other useful resources for a…" at bounding box center [551, 272] width 536 height 46
click at [475, 249] on p "Our blog contains information, resources, news and other useful resources for a…" at bounding box center [551, 272] width 536 height 46
click at [480, 252] on p "Our blog contains information, resources, news and other useful resources for a…" at bounding box center [551, 272] width 536 height 46
click at [402, 262] on p "Our blog contains information, resources, news and other useful resources for a…" at bounding box center [551, 272] width 536 height 46
click at [479, 257] on p "Our blog contains information, resources, news and other useful resources for a…" at bounding box center [551, 272] width 536 height 46
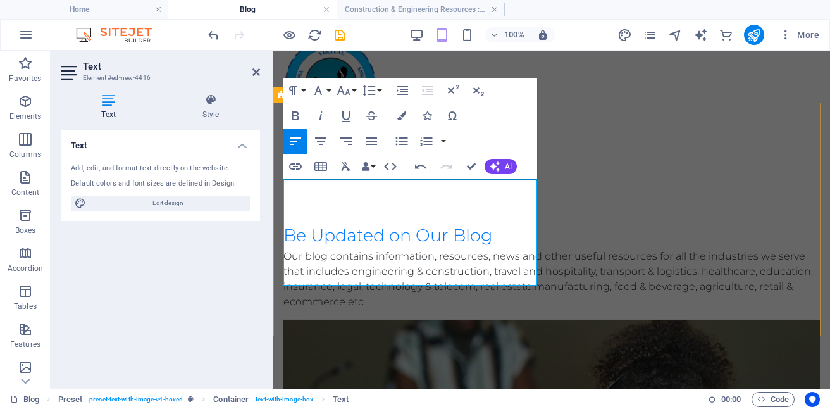
click at [503, 278] on p "Our blog contains information, resources, news and other useful resources for a…" at bounding box center [551, 279] width 536 height 61
click at [515, 284] on p "Our blog contains information, resources, news and other useful resources for a…" at bounding box center [551, 279] width 536 height 61
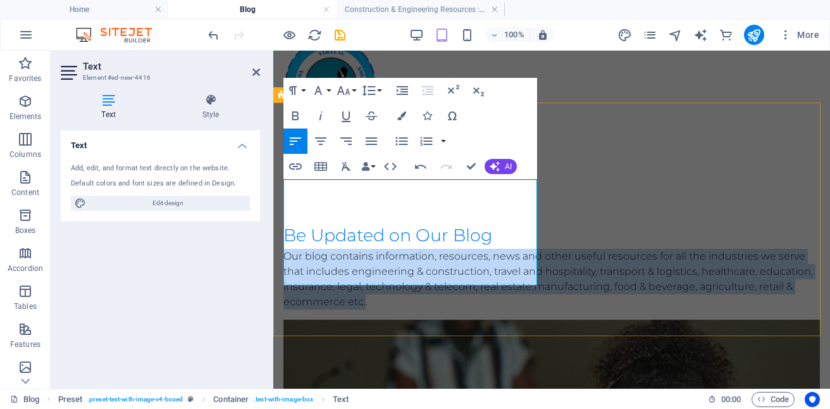
drag, startPoint x: 287, startPoint y: 187, endPoint x: 512, endPoint y: 276, distance: 241.6
click at [512, 276] on p "Our blog contains information, resources, news and other useful resources for a…" at bounding box center [551, 279] width 536 height 61
copy p "Our blog contains information, resources, news and other useful resources for a…"
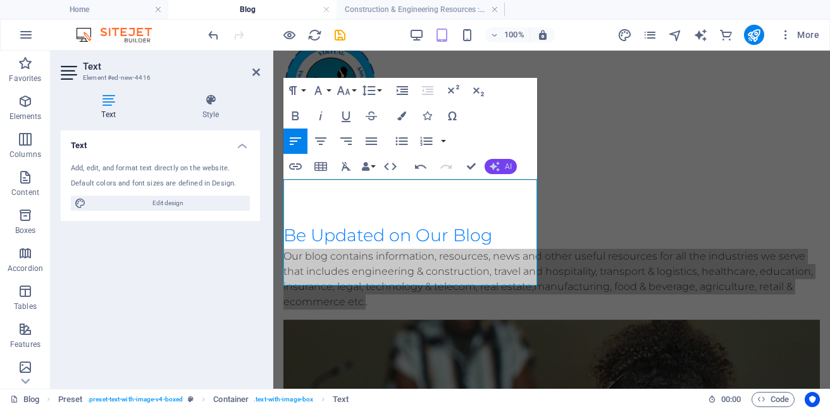
click at [505, 165] on span "AI" at bounding box center [508, 167] width 7 height 8
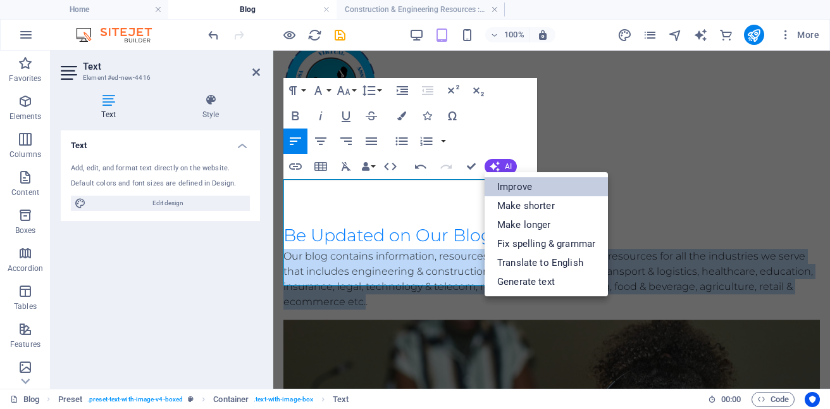
click at [527, 190] on link "Improve" at bounding box center [545, 186] width 123 height 19
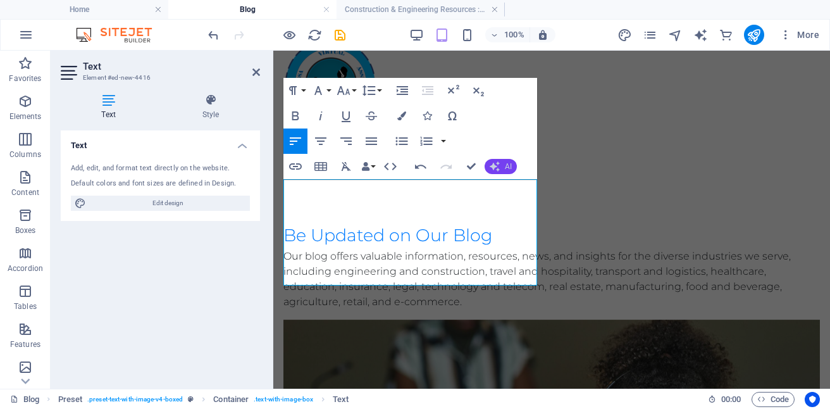
click at [502, 169] on button "AI" at bounding box center [500, 166] width 32 height 15
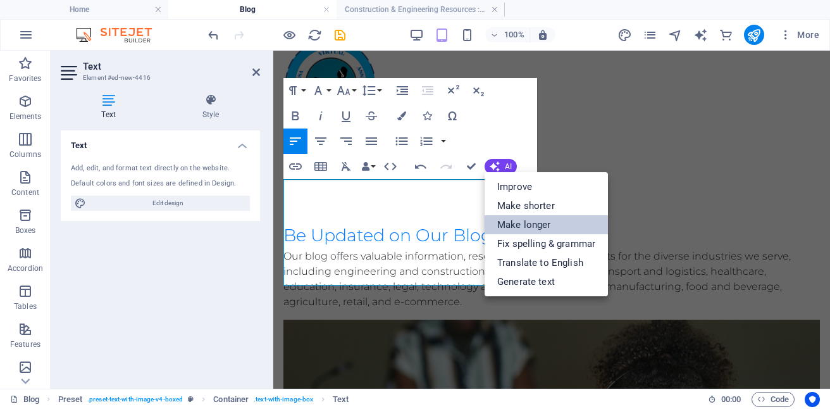
click at [527, 223] on link "Make longer" at bounding box center [545, 224] width 123 height 19
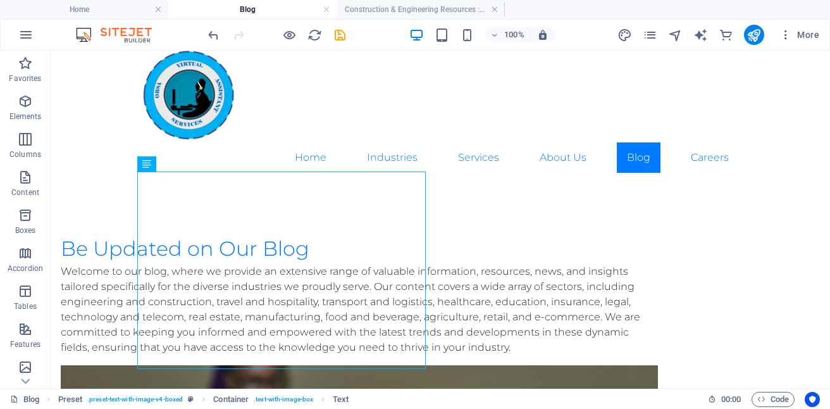
scroll to position [0, 0]
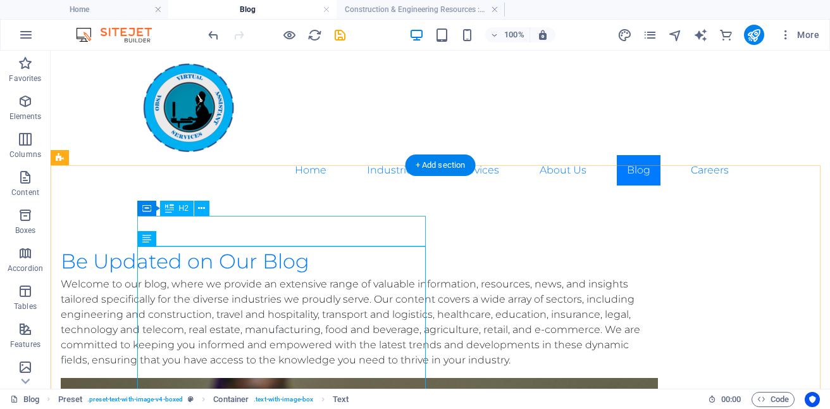
click at [361, 246] on div "Be Updated on Our Blog" at bounding box center [359, 261] width 597 height 30
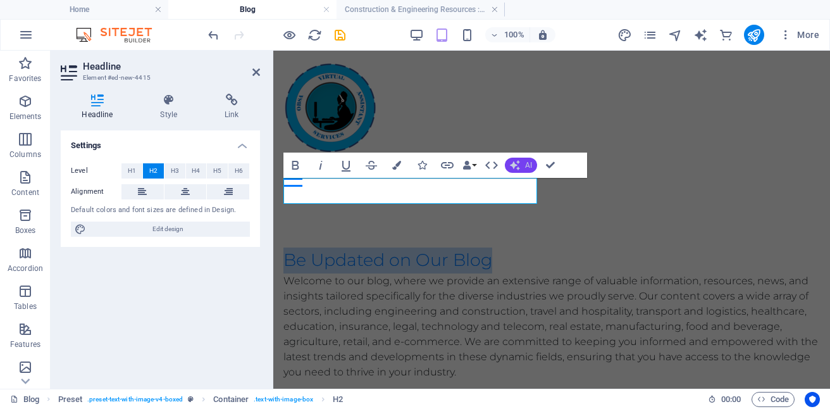
click at [528, 162] on span "AI" at bounding box center [528, 165] width 7 height 8
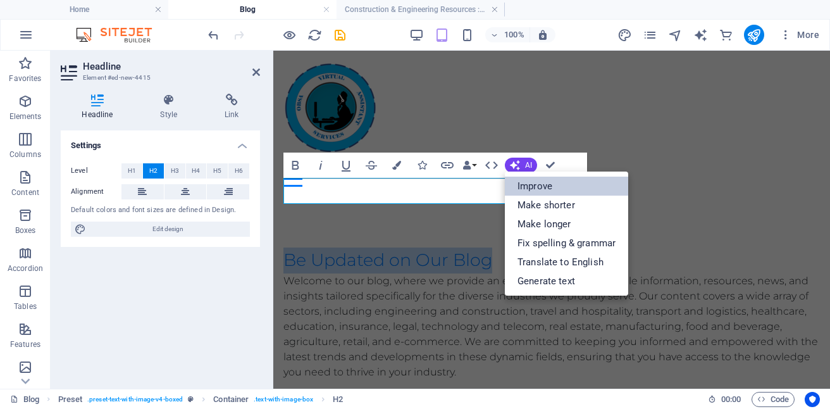
click at [538, 182] on link "Improve" at bounding box center [566, 185] width 123 height 19
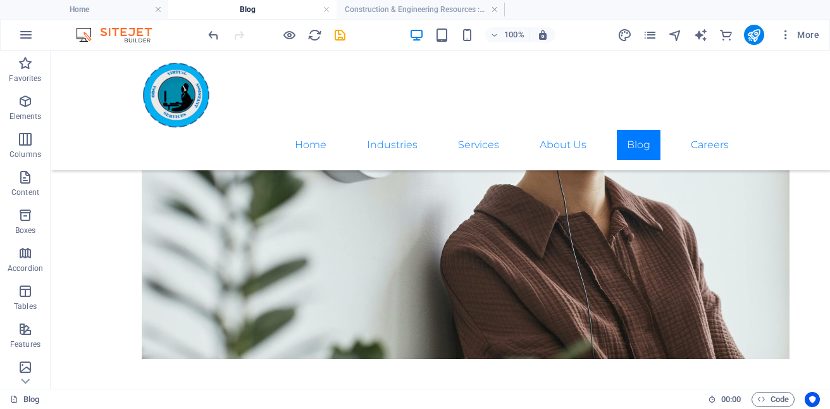
scroll to position [848, 0]
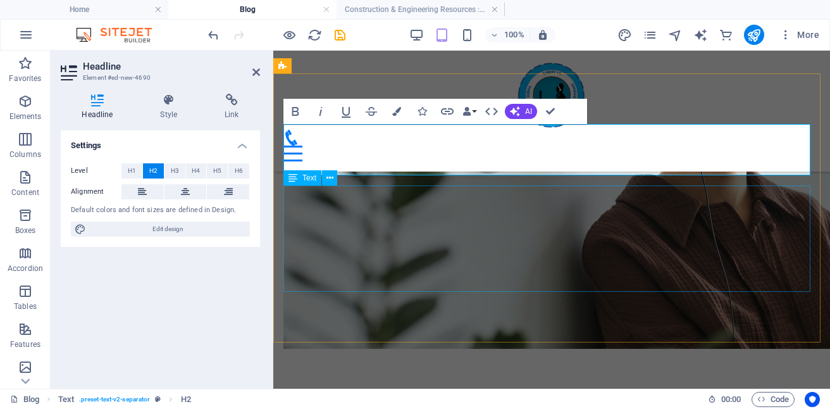
scroll to position [861, 0]
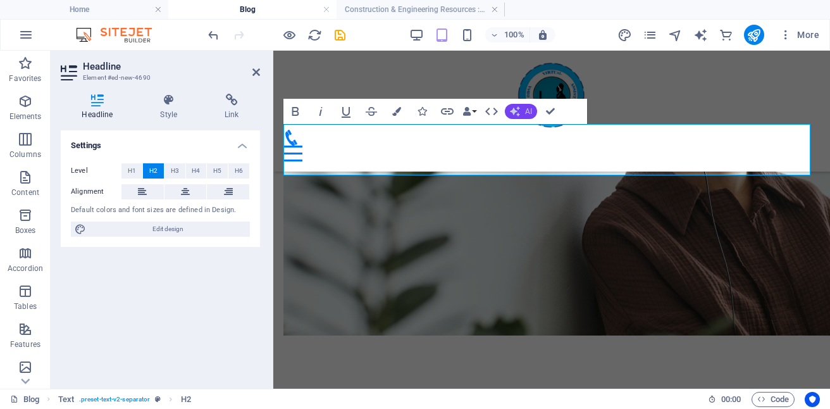
click at [527, 109] on span "AI" at bounding box center [528, 112] width 7 height 8
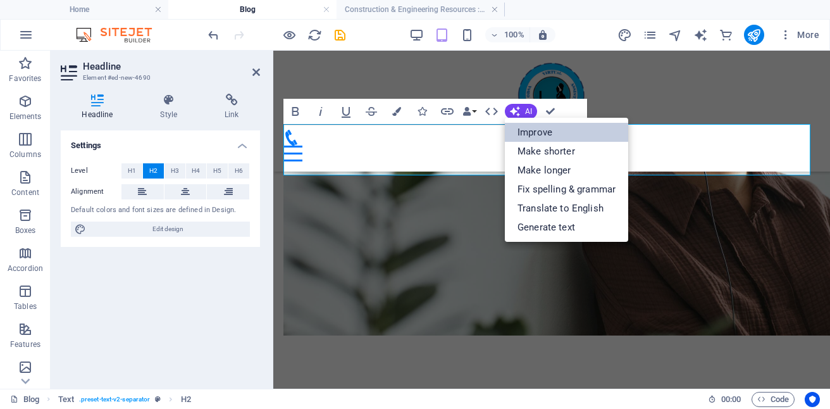
click at [543, 134] on link "Improve" at bounding box center [566, 132] width 123 height 19
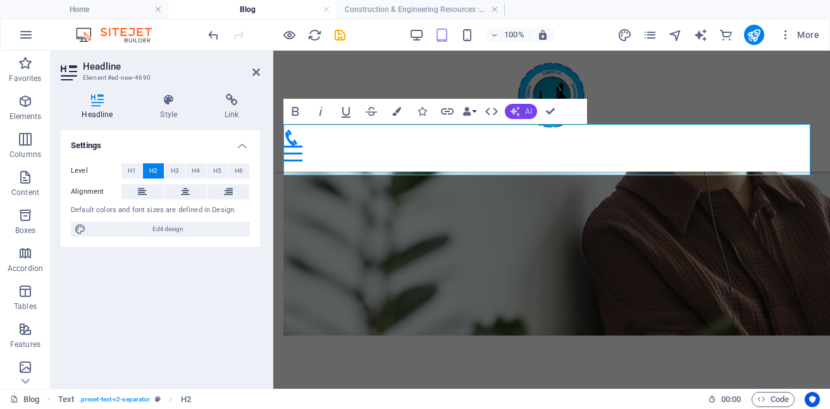
click at [528, 113] on span "AI" at bounding box center [528, 112] width 7 height 8
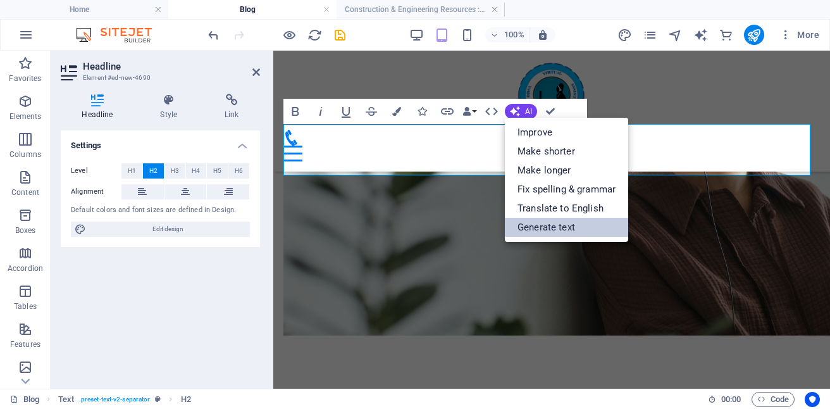
click at [570, 226] on link "Generate text" at bounding box center [566, 227] width 123 height 19
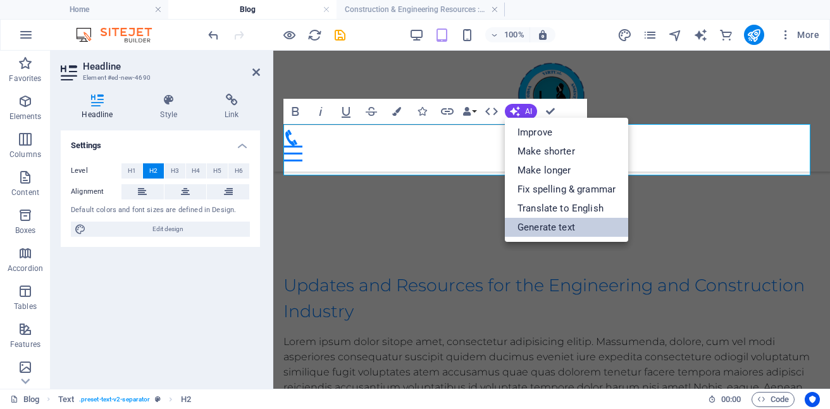
select select "English"
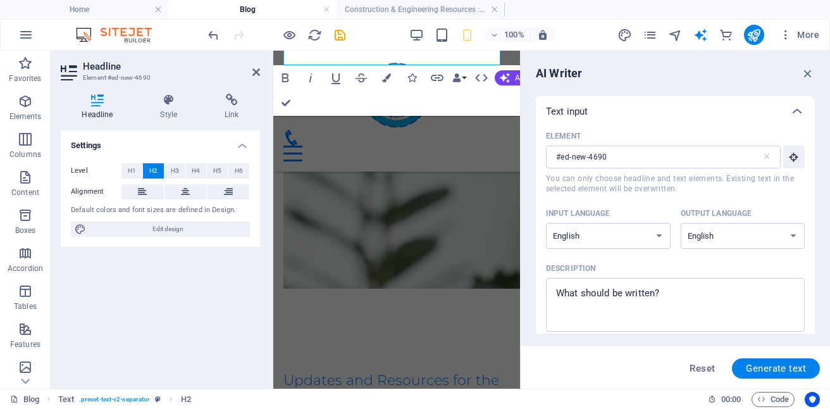
scroll to position [0, 0]
click at [805, 72] on icon "button" at bounding box center [808, 73] width 14 height 14
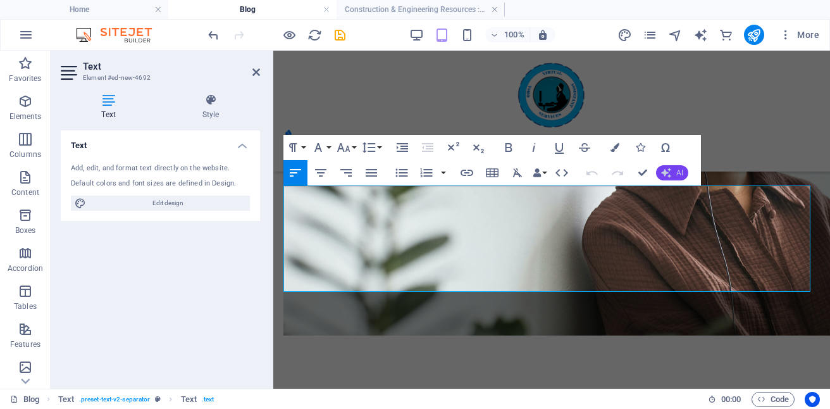
click at [676, 170] on span "AI" at bounding box center [679, 173] width 7 height 8
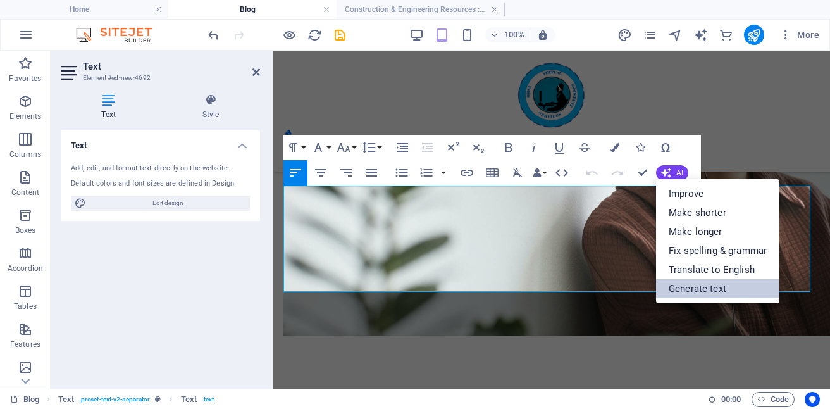
click at [710, 287] on link "Generate text" at bounding box center [717, 288] width 123 height 19
select select "English"
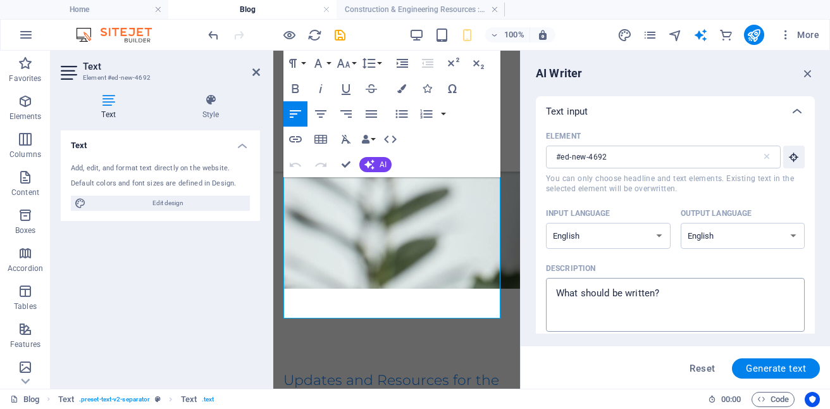
type textarea "x"
click at [668, 292] on textarea "Description x ​" at bounding box center [675, 304] width 246 height 41
type textarea "R"
type textarea "x"
type textarea "Re"
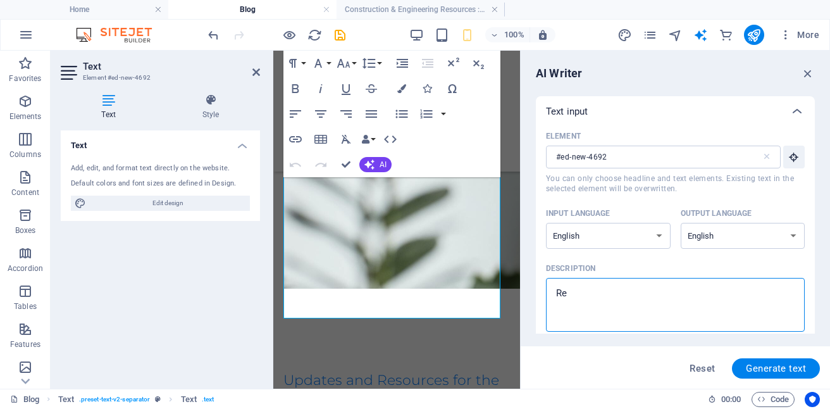
type textarea "x"
type textarea "Res"
type textarea "x"
type textarea "Reso"
type textarea "x"
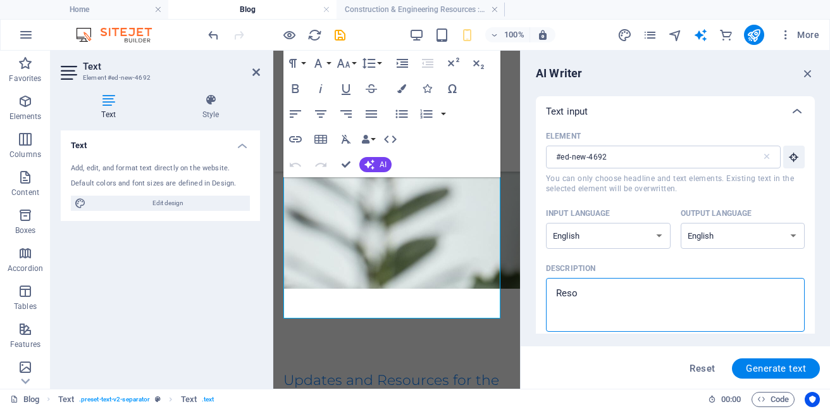
type textarea "Resou"
type textarea "x"
type textarea "Resour"
type textarea "x"
type textarea "Resourc"
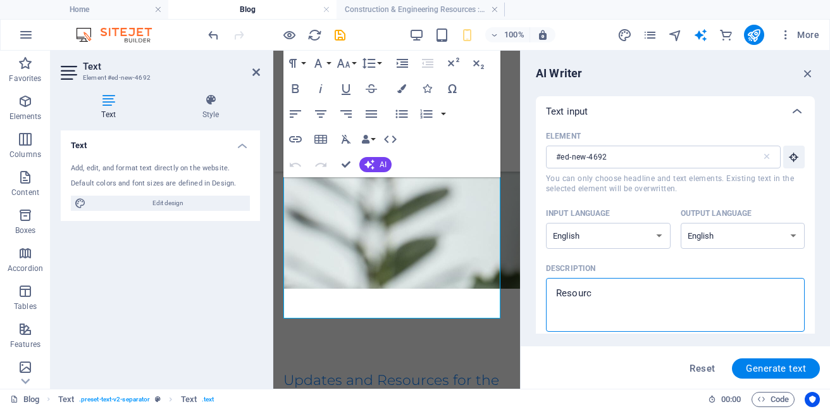
type textarea "x"
type textarea "Resource"
type textarea "x"
type textarea "Resources"
type textarea "x"
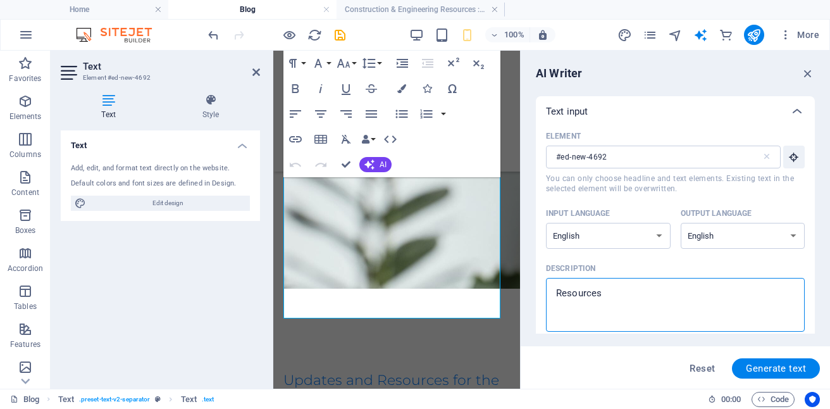
type textarea "Resources"
type textarea "x"
type textarea "Resources a"
type textarea "x"
type textarea "Resources an"
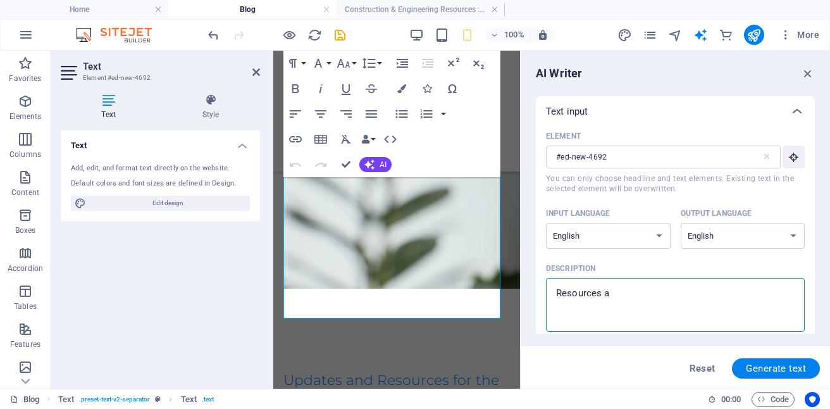
type textarea "x"
type textarea "Resources and"
type textarea "x"
type textarea "Resources and"
type textarea "x"
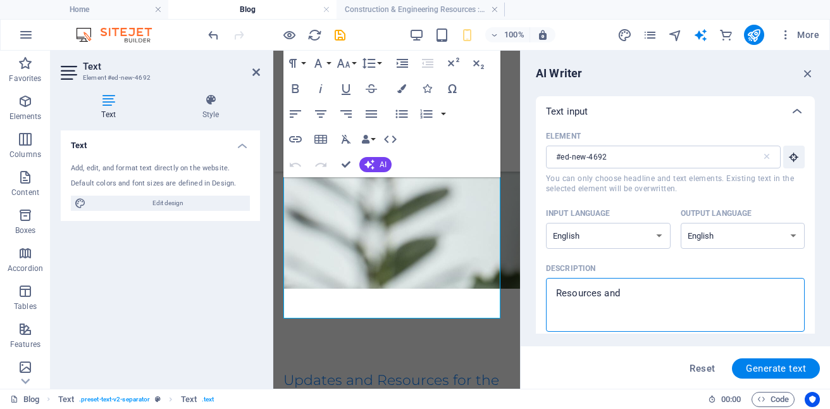
type textarea "Resources and U"
type textarea "x"
type textarea "Resources and Up"
type textarea "x"
type textarea "Resources and Upd"
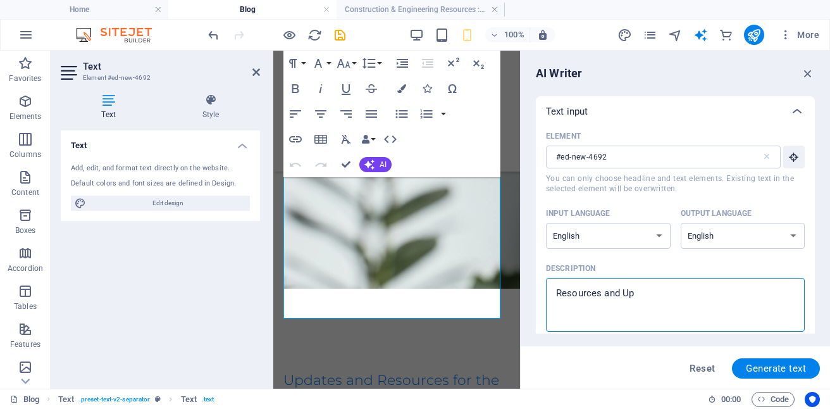
type textarea "x"
type textarea "Resources and Upda"
type textarea "x"
type textarea "Resources and Updat"
type textarea "x"
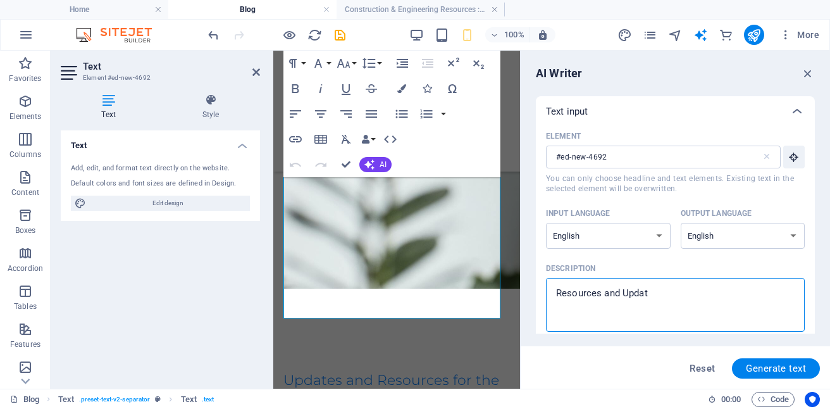
type textarea "Resources and Update"
type textarea "x"
type textarea "Resources and Updates"
type textarea "x"
type textarea "Resources and Updates"
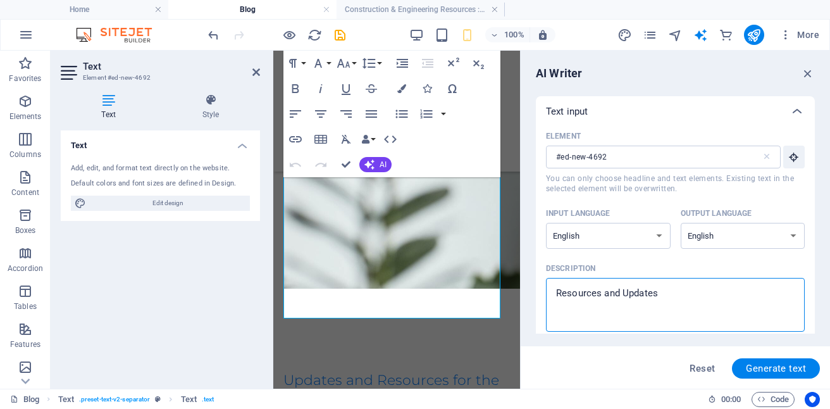
type textarea "x"
type textarea "Resources and Updates f"
type textarea "x"
type textarea "Resources and Updates fo"
type textarea "x"
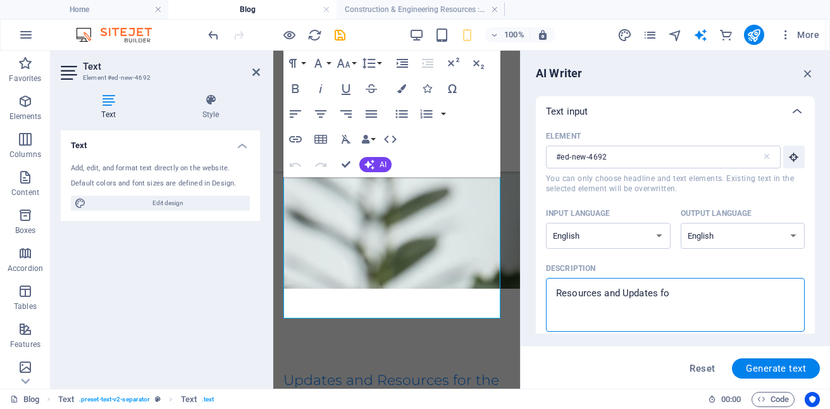
type textarea "Resources and Updates for"
type textarea "x"
type textarea "Resources and Updates for"
type textarea "x"
type textarea "Resources and Updates for V"
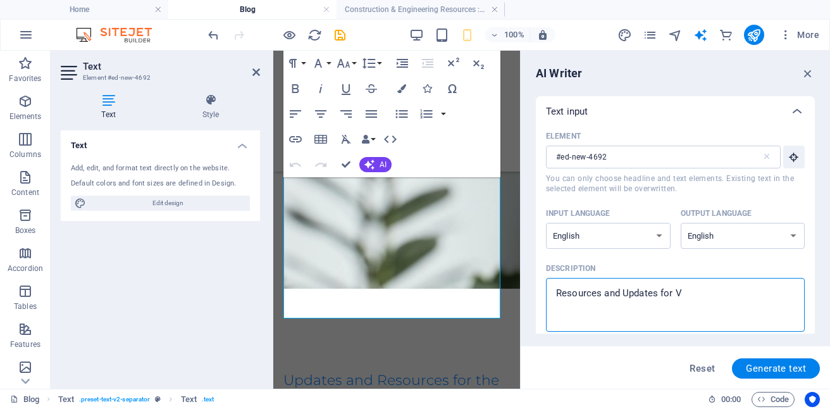
type textarea "x"
type textarea "Resources and Updates for Vi"
type textarea "x"
type textarea "Resources and Updates for Vir"
type textarea "x"
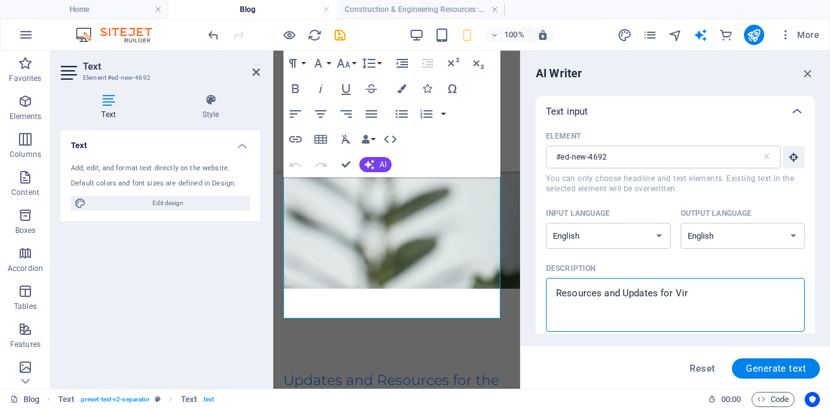
type textarea "Resources and Updates for Virt"
type textarea "x"
type textarea "Resources and Updates for Virtu"
type textarea "x"
type textarea "Resources and Updates for Virtua"
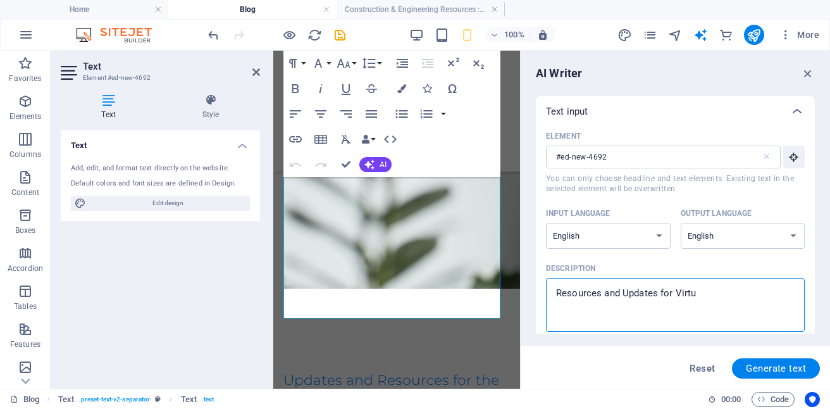
type textarea "x"
type textarea "Resources and Updates for Virtual"
type textarea "x"
type textarea "Resources and Updates for Virtual"
type textarea "x"
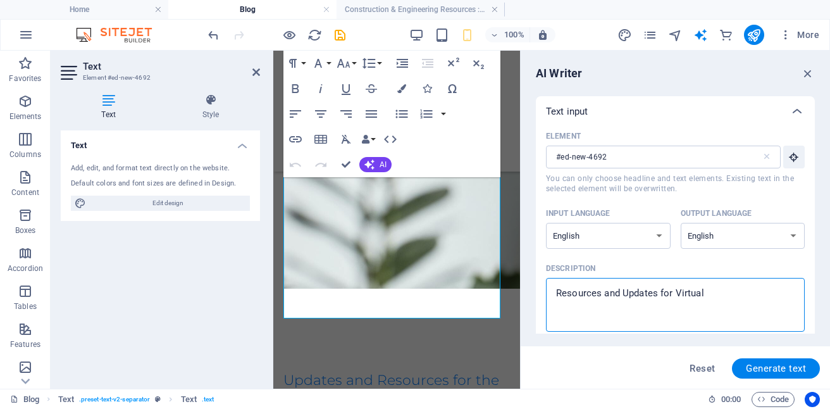
type textarea "Resources and Updates for Virtual A"
type textarea "x"
type textarea "Resources and Updates for Virtual Ad"
type textarea "x"
type textarea "Resources and Updates for Virtual Adm"
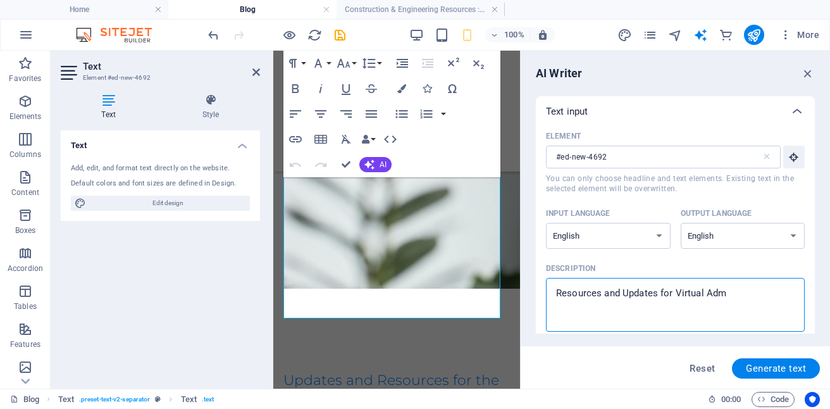
type textarea "x"
type textarea "Resources and Updates for Virtual Admi"
type textarea "x"
type textarea "Resources and Updates for Virtual Admin"
type textarea "x"
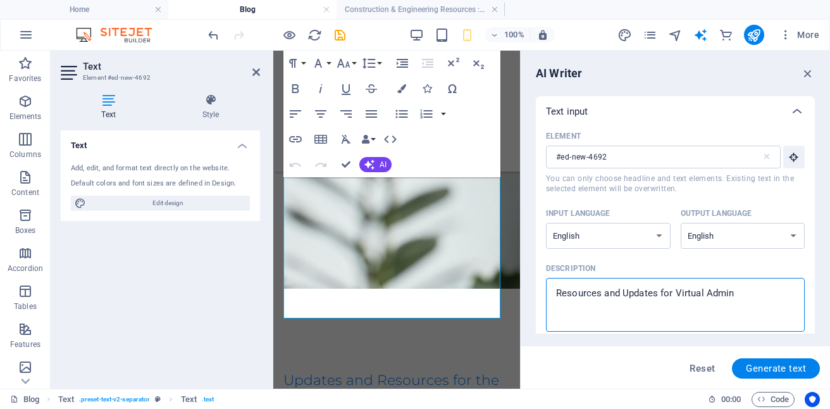
type textarea "Resources and Updates for Virtual Admini"
type textarea "x"
type textarea "Resources and Updates for Virtual Adminis"
type textarea "x"
type textarea "Resources and Updates for Virtual Administ"
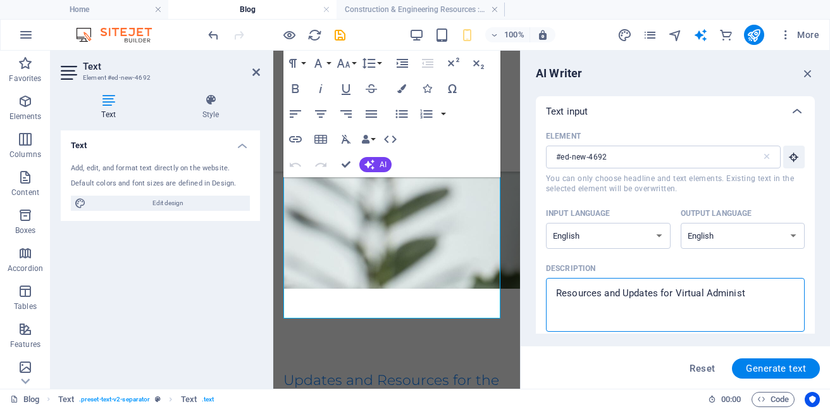
type textarea "x"
type textarea "Resources and Updates for Virtual Administr"
type textarea "x"
type textarea "Resources and Updates for Virtual Administra"
type textarea "x"
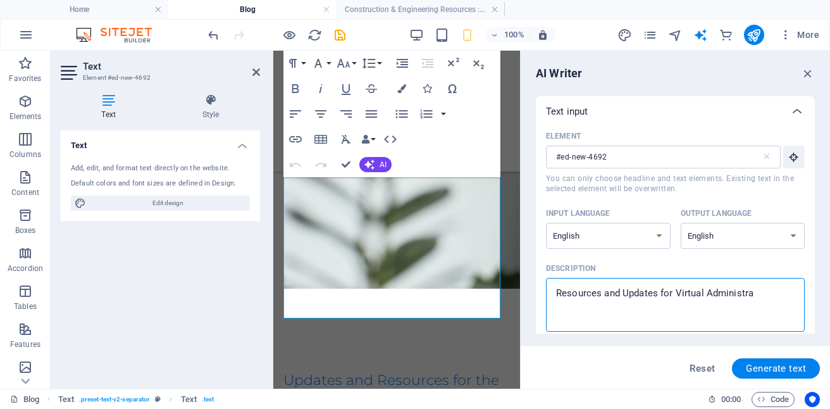
type textarea "Resources and Updates for Virtual Administrat"
type textarea "x"
type textarea "Resources and Updates for Virtual Administrati"
type textarea "x"
type textarea "Resources and Updates for Virtual Administratin"
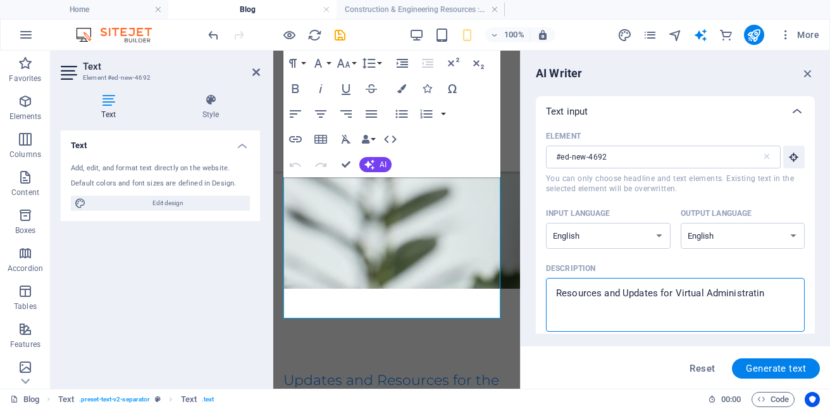
type textarea "x"
type textarea "Resources and Updates for Virtual Administratin"
type textarea "x"
type textarea "Resources and Updates for Virtual Administratin"
type textarea "x"
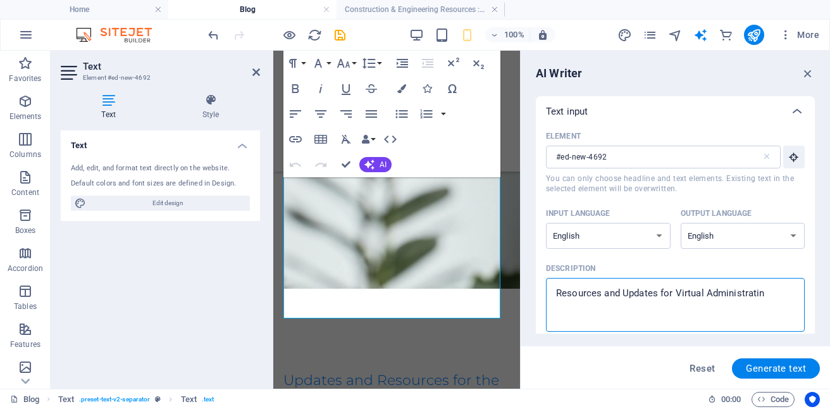
type textarea "Resources and Updates for Virtual Administrati"
type textarea "x"
type textarea "Resources and Updates for Virtual Administratio"
type textarea "x"
type textarea "Resources and Updates for Virtual Administration"
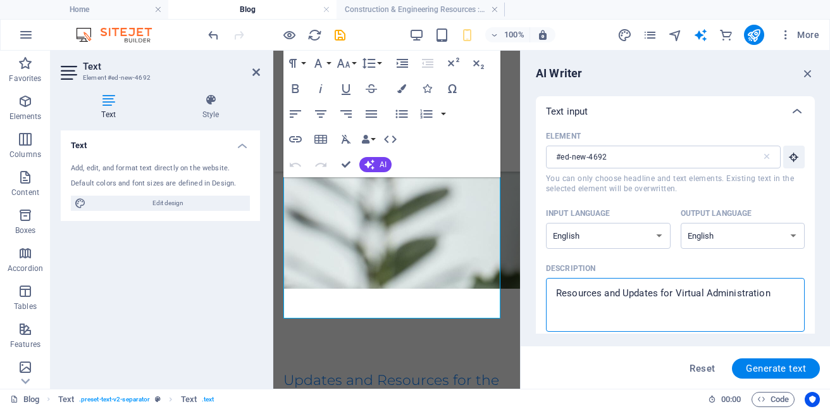
type textarea "x"
type textarea "Resources and Updates for Virtual Administration"
type textarea "x"
type textarea "Resources and Updates for Virtual Administration s"
type textarea "x"
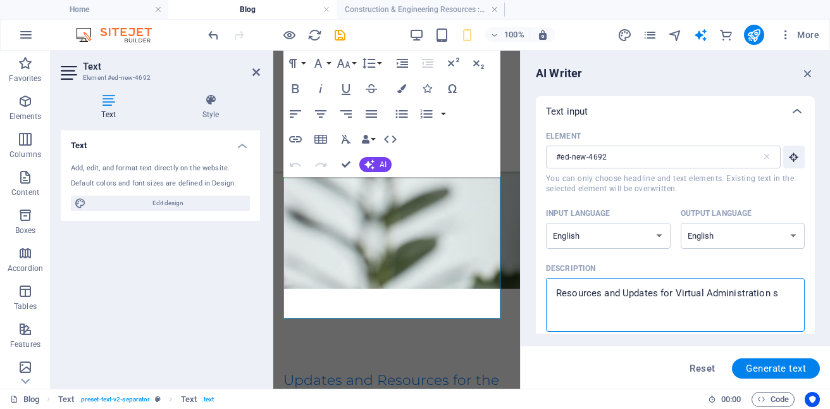
type textarea "Resources and Updates for Virtual Administration su"
type textarea "x"
type textarea "Resources and Updates for Virtual Administration sup"
type textarea "x"
type textarea "Resources and Updates for Virtual Administration supp"
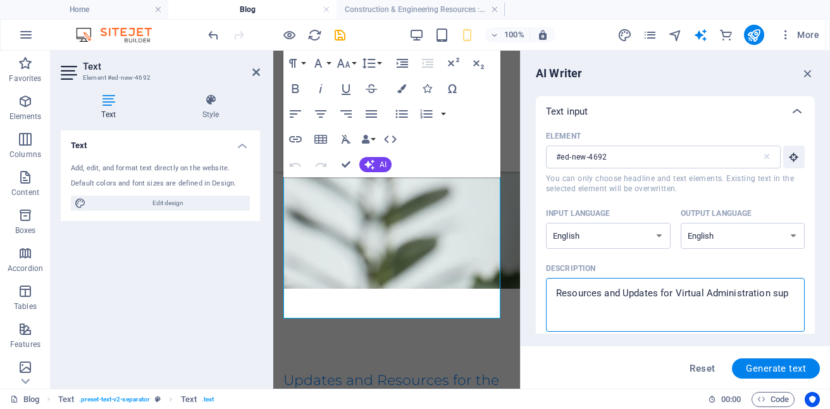
type textarea "x"
type textarea "Resources and Updates for Virtual Administration suppo"
type textarea "x"
type textarea "Resources and Updates for Virtual Administration suppor"
type textarea "x"
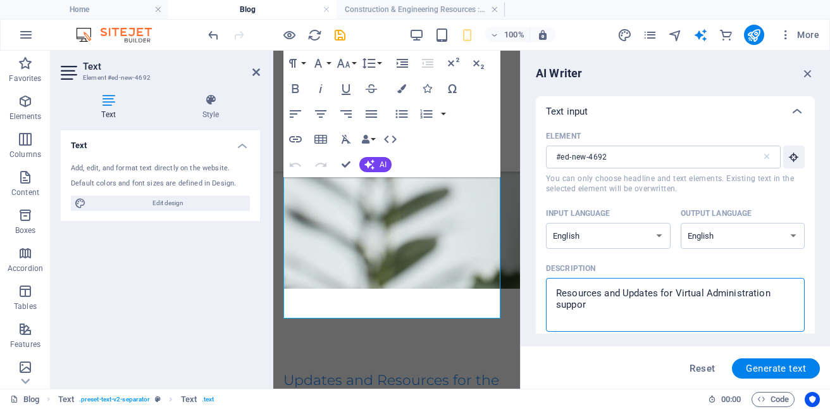
type textarea "Resources and Updates for Virtual Administration support"
type textarea "x"
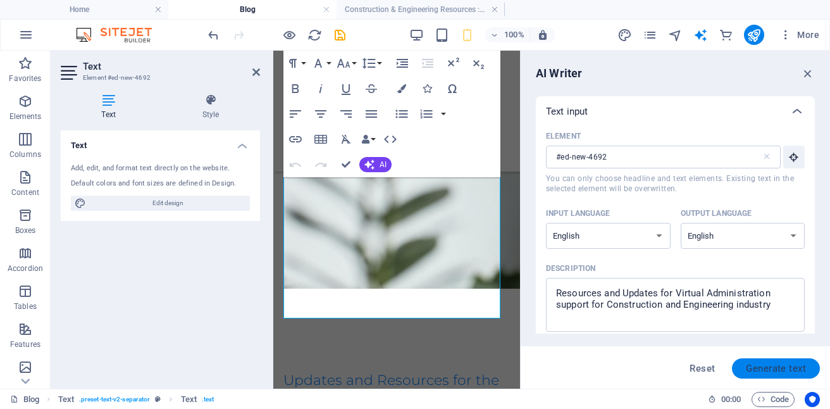
click at [772, 363] on span "Generate text" at bounding box center [776, 368] width 60 height 10
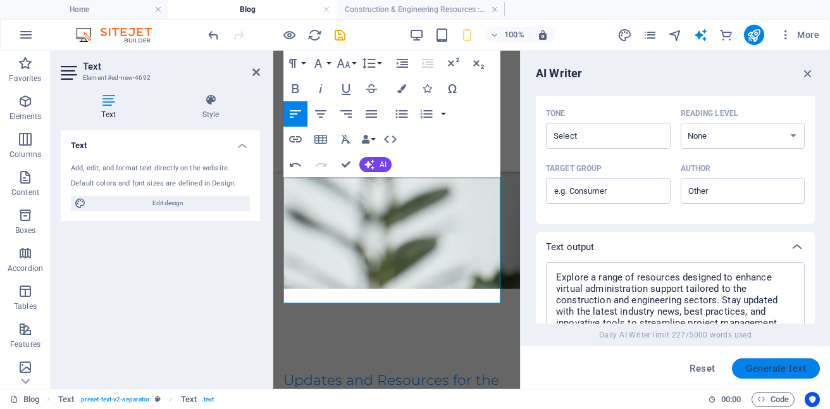
scroll to position [520, 0]
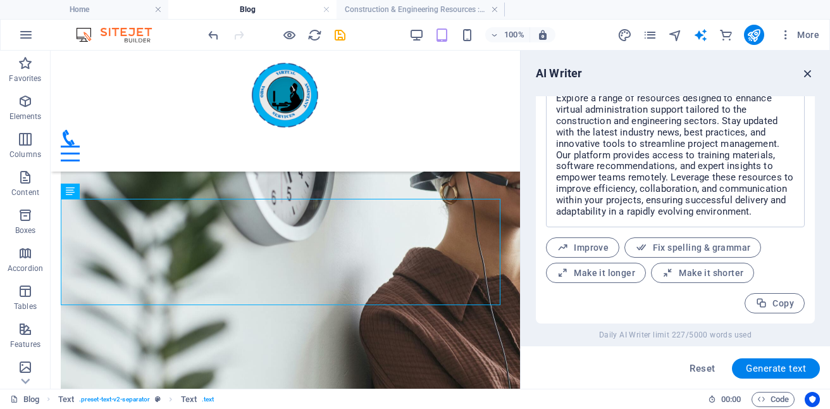
click at [809, 71] on icon "button" at bounding box center [808, 73] width 14 height 14
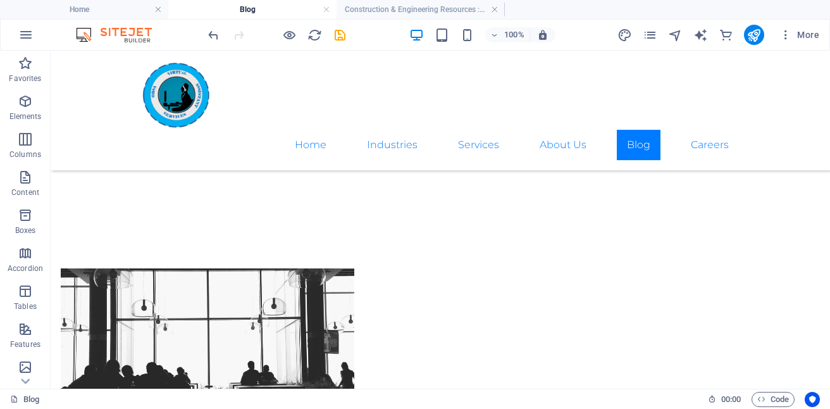
scroll to position [1245, 0]
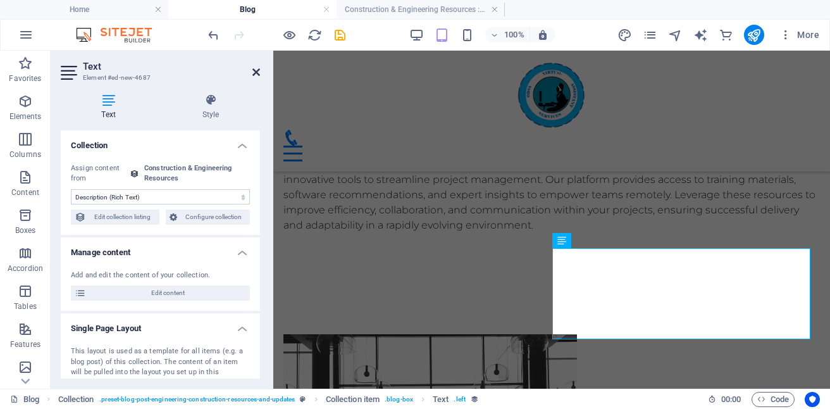
click at [257, 70] on icon at bounding box center [256, 72] width 8 height 10
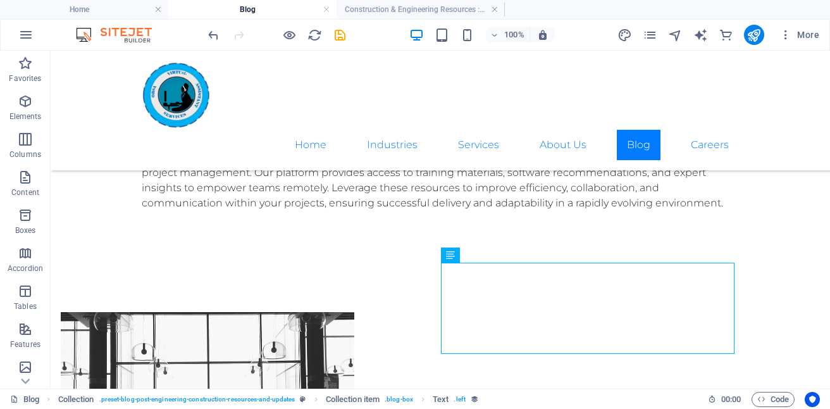
scroll to position [1239, 0]
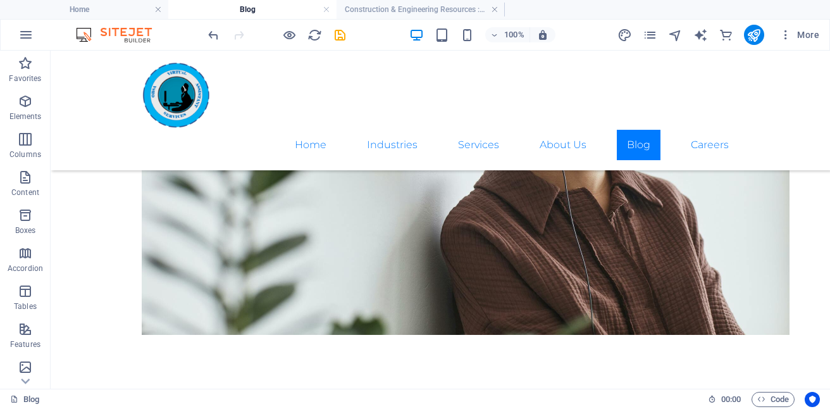
scroll to position [847, 0]
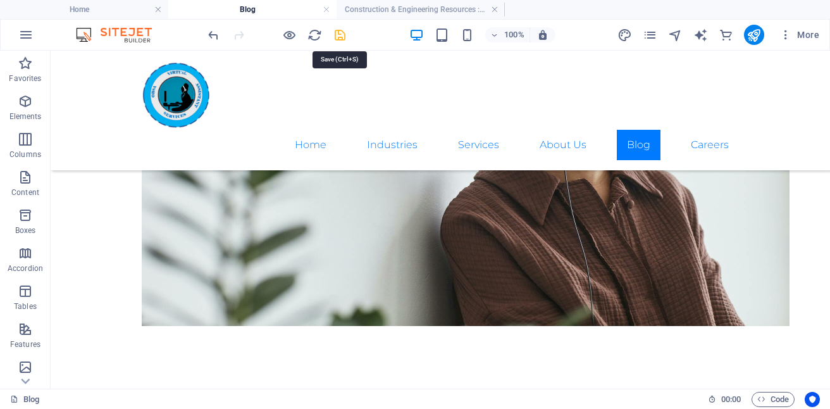
click at [334, 36] on icon "save" at bounding box center [340, 35] width 15 height 15
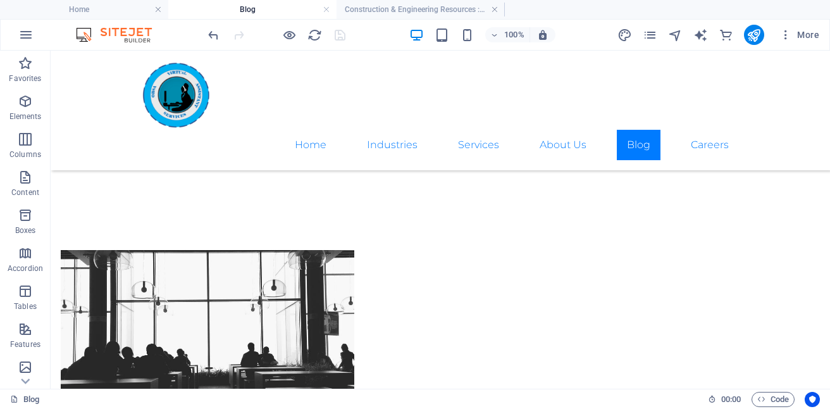
scroll to position [1260, 0]
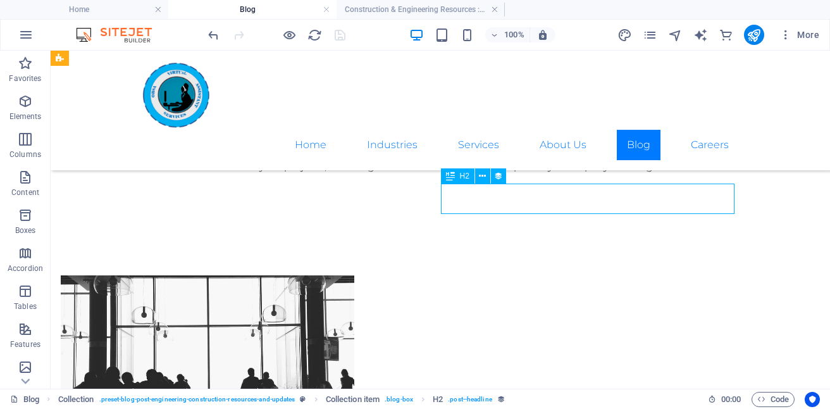
select select "name"
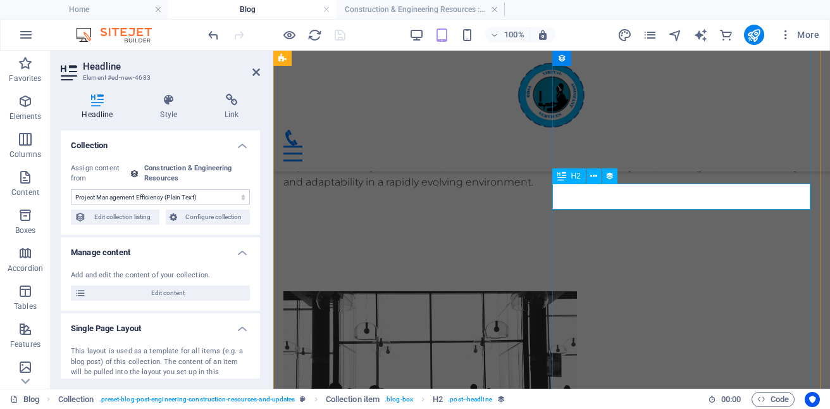
scroll to position [1232, 0]
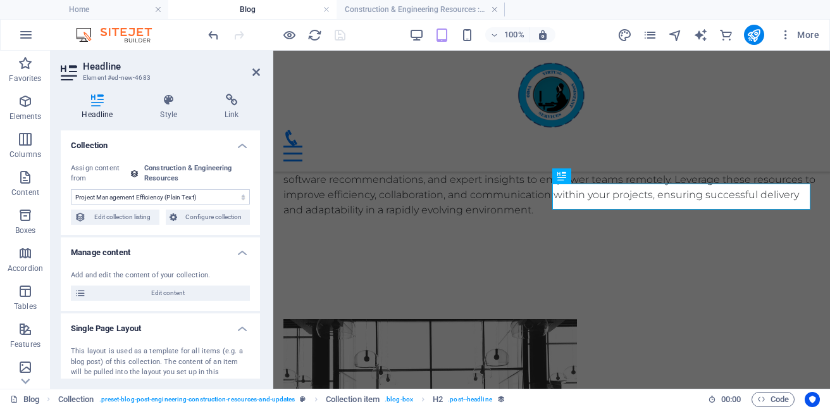
click at [240, 198] on select "No assignment, content remains static Created at (Date) Updated at (Date) Proje…" at bounding box center [160, 196] width 179 height 15
click at [257, 70] on icon at bounding box center [256, 72] width 8 height 10
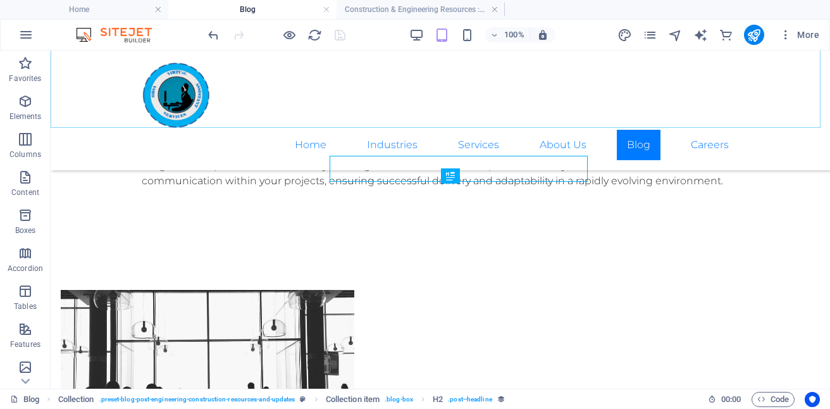
scroll to position [1260, 0]
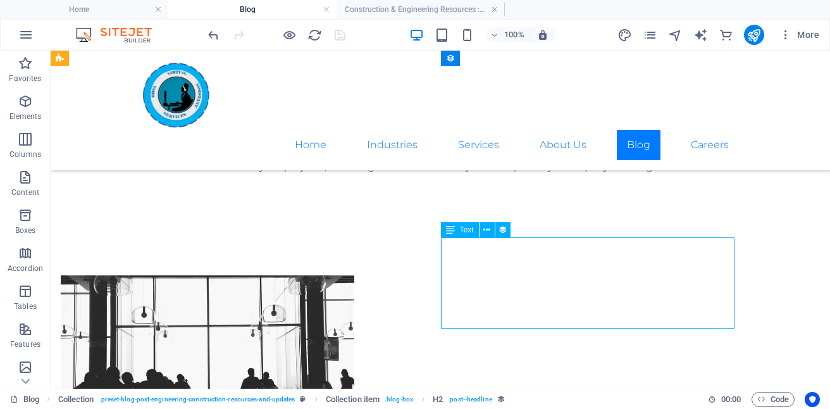
select select "description"
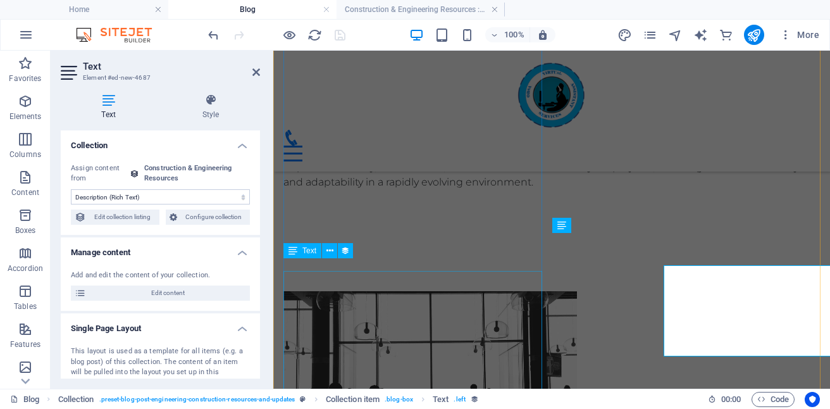
scroll to position [1232, 0]
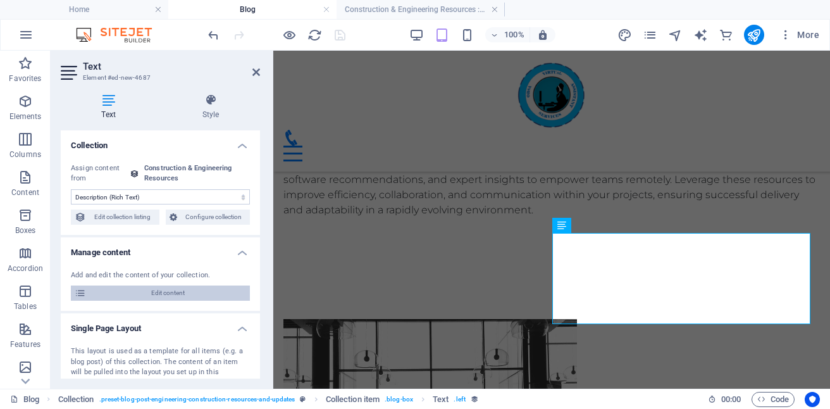
click at [176, 297] on span "Edit content" at bounding box center [168, 292] width 156 height 15
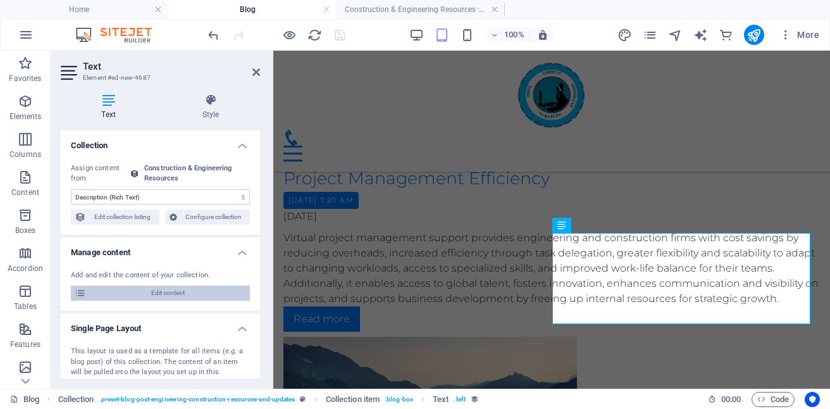
select select "Category 2"
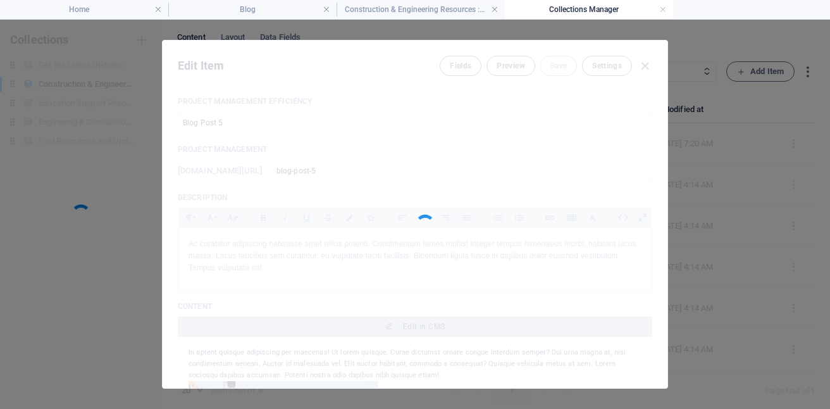
scroll to position [0, 0]
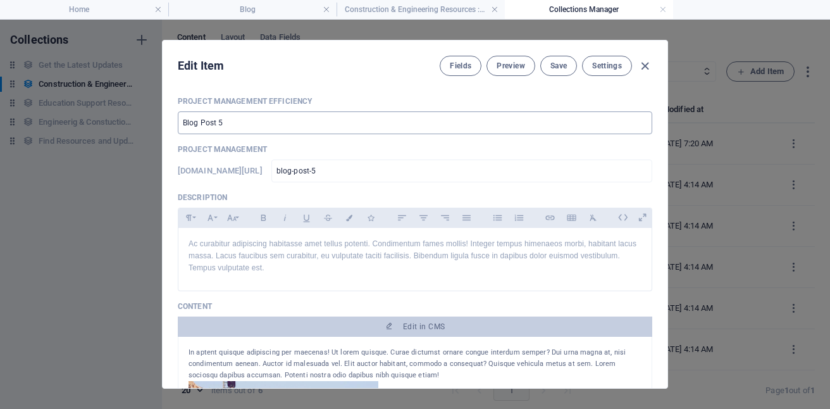
click at [301, 119] on input "Blog Post 5" at bounding box center [415, 122] width 474 height 23
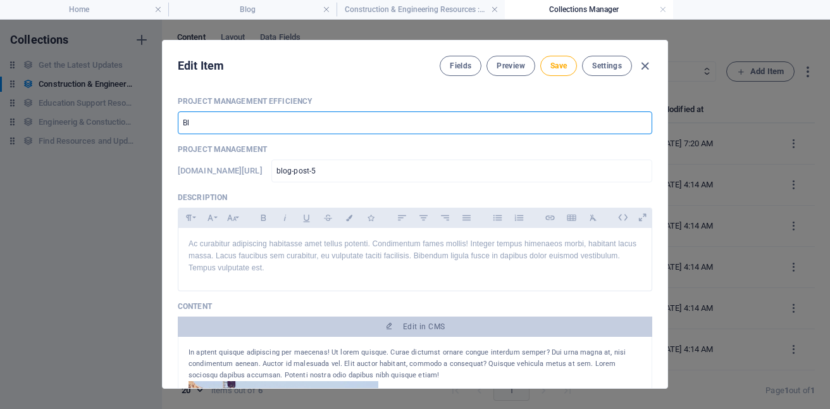
type input "B"
type input "V"
type input "Virtual Product Sourcing Benefits"
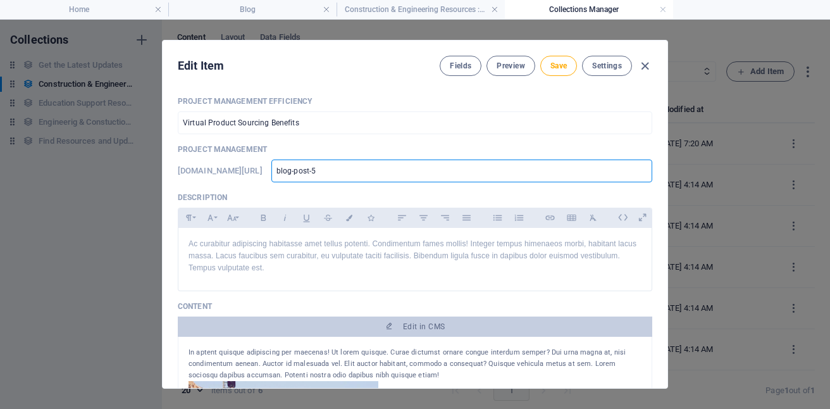
click at [470, 170] on input "blog-post-5" at bounding box center [461, 170] width 381 height 23
type input "blog-post-"
type input "blog-"
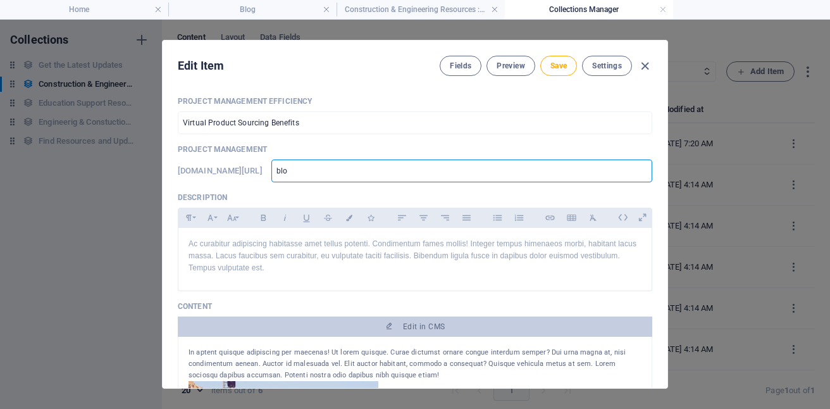
type input "bl"
type input "b"
type input "P"
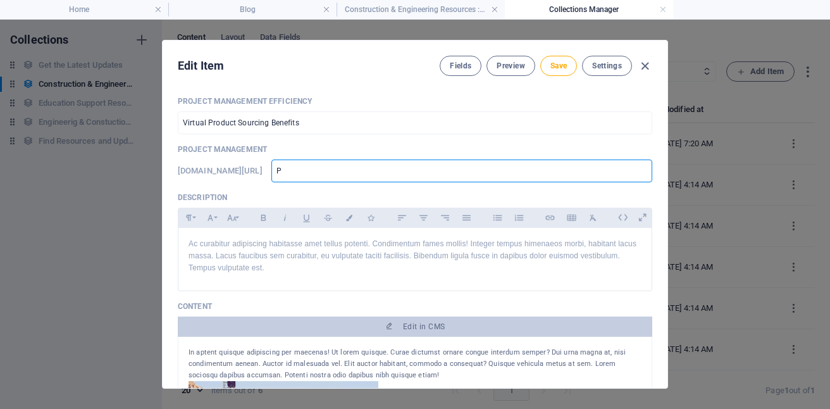
type input "Pr"
type input "Pro"
type input "Prod"
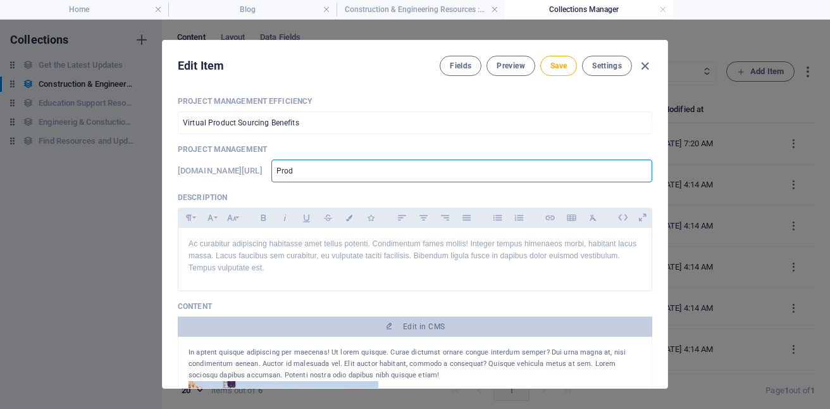
type input "Prod"
type input "Produ"
type input "Produc"
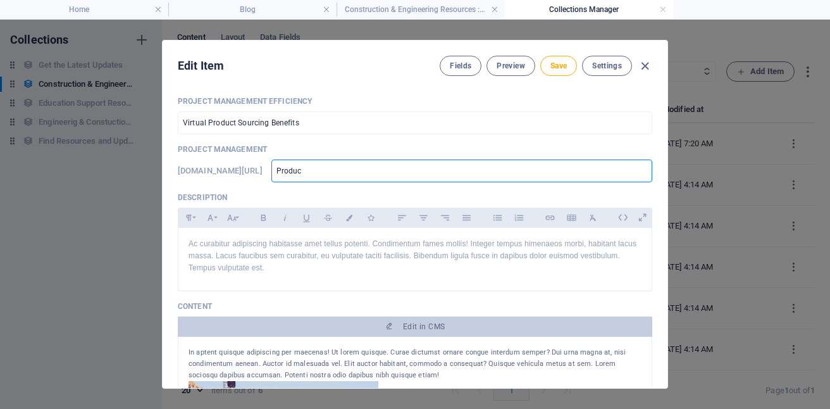
type input "Product"
type input "Product S"
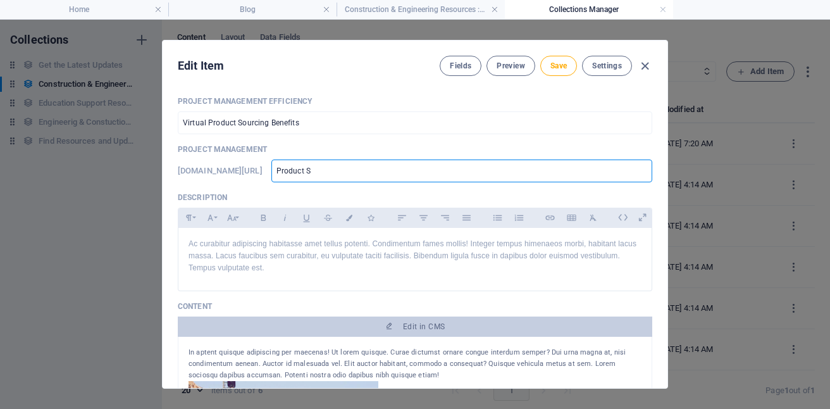
type input "Product S"
type input "Product So"
type input "Product Sou"
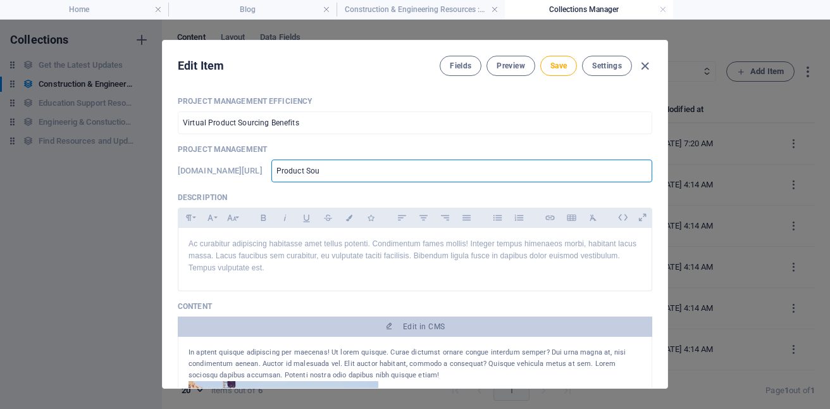
type input "Product Sour"
type input "Product Sourc"
type input "Product Sourci"
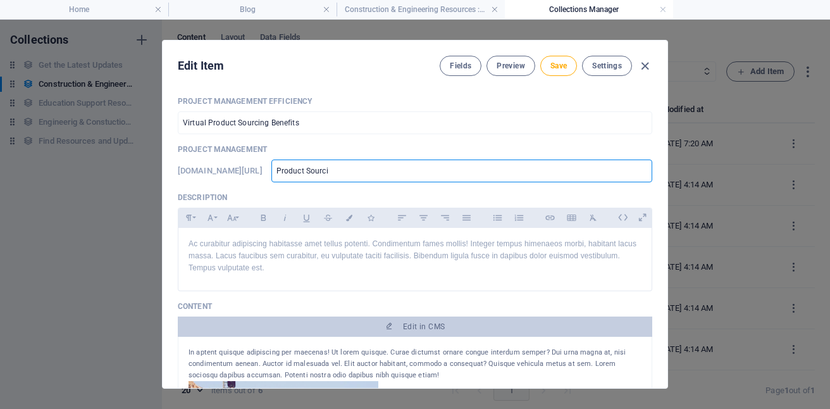
type input "Product Sourci"
type input "Product Sourcin"
type input "Product Sourcing"
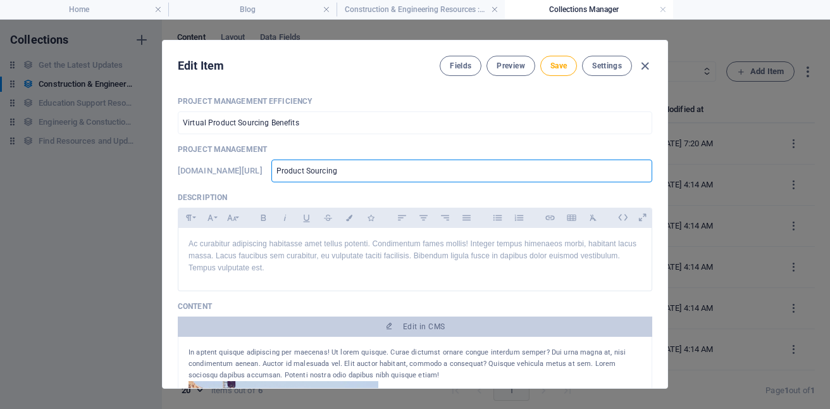
type input "product-sourcing"
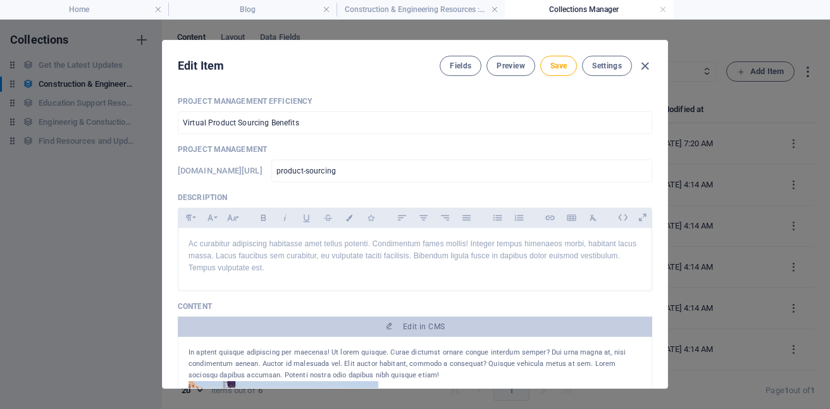
drag, startPoint x: 666, startPoint y: 134, endPoint x: 633, endPoint y: 142, distance: 33.9
click at [633, 142] on div "Edit Item Fields Preview Save Settings Project Management Efficiency Virtual Pr…" at bounding box center [415, 214] width 506 height 348
click at [660, 120] on div "Project Management Efficiency Virtual Product Sourcing Benefits ​ Project Manag…" at bounding box center [415, 237] width 505 height 302
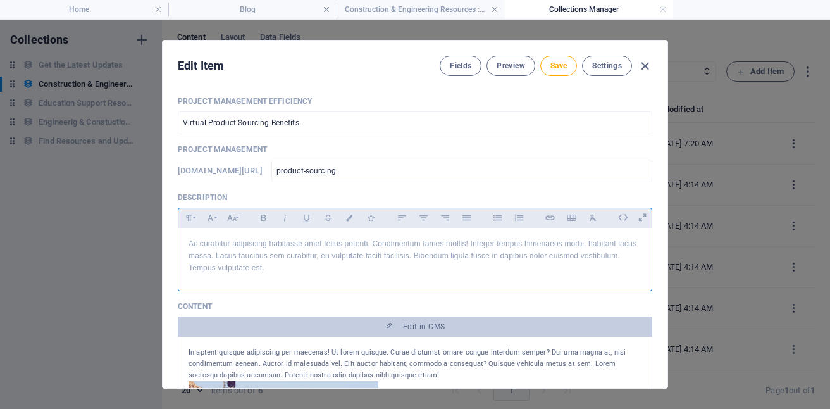
click at [362, 274] on p "Ac curabitur adipiscing habitasse amet tellus potenti. Condimentum fames mollis…" at bounding box center [414, 256] width 453 height 37
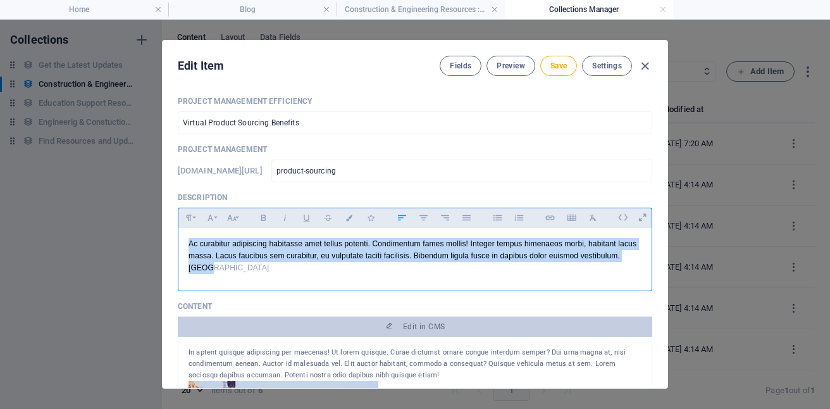
drag, startPoint x: 228, startPoint y: 269, endPoint x: 187, endPoint y: 243, distance: 48.1
click at [188, 243] on p "Ac curabitur adipiscing habitasse amet tellus potenti. Condimentum fames mollis…" at bounding box center [414, 256] width 453 height 37
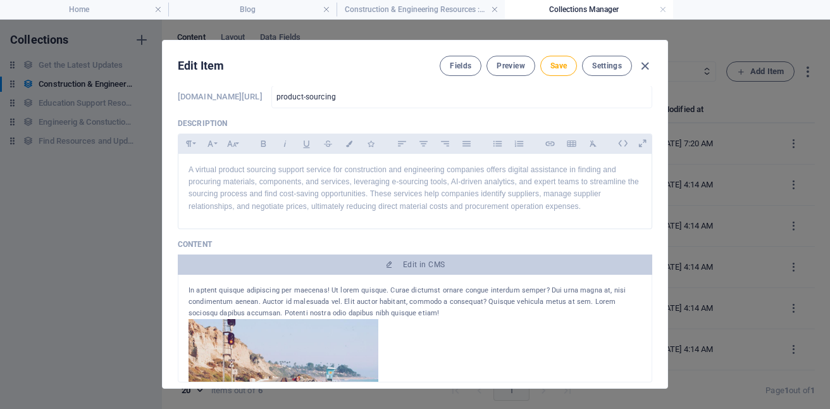
scroll to position [94, 0]
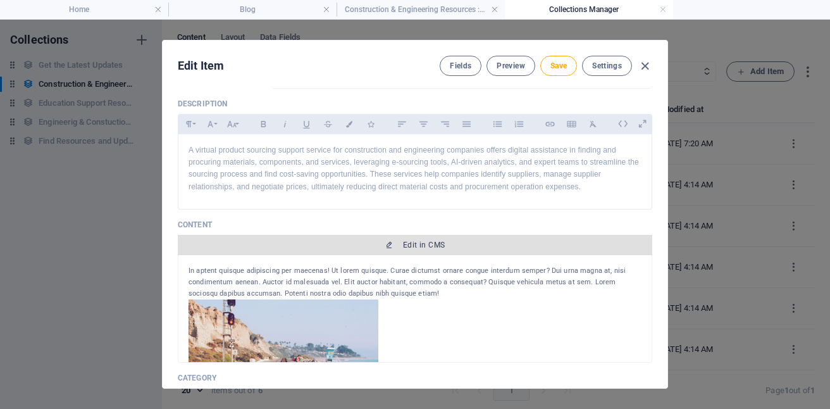
click at [426, 244] on span "Edit in CMS" at bounding box center [424, 245] width 42 height 10
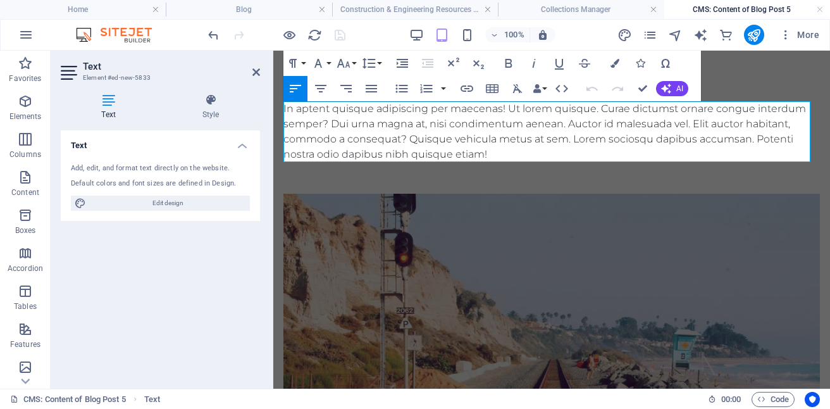
scroll to position [0, 0]
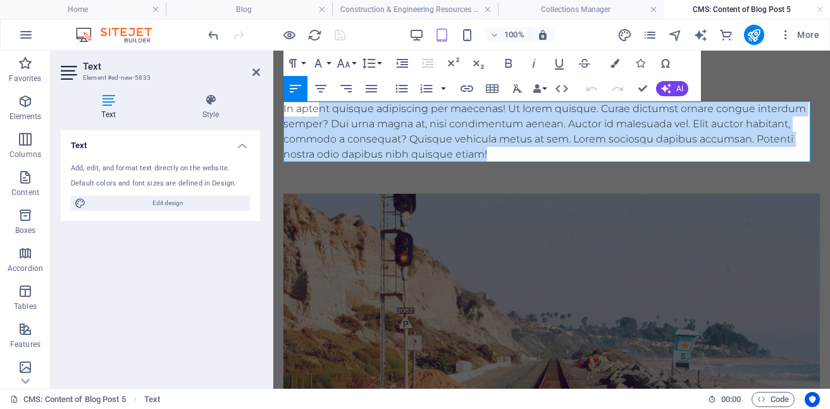
drag, startPoint x: 317, startPoint y: 110, endPoint x: 505, endPoint y: 158, distance: 194.5
click at [505, 158] on div "In aptent quisque adipiscing per maecenas! Ut lorem quisque. Curae dictumst orn…" at bounding box center [551, 131] width 536 height 61
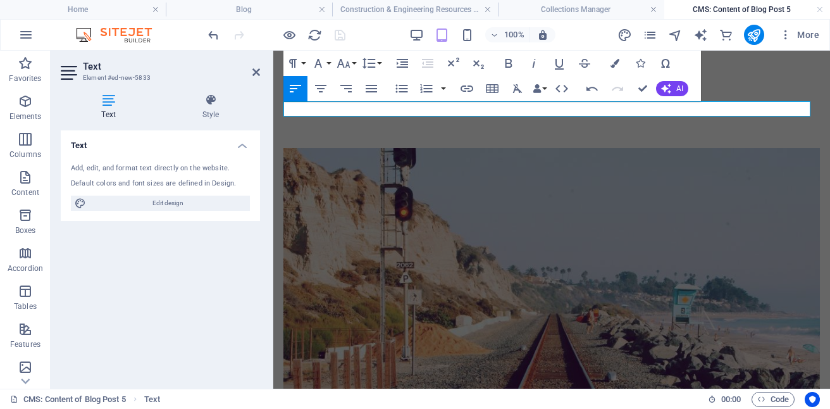
click at [316, 108] on p at bounding box center [551, 108] width 536 height 15
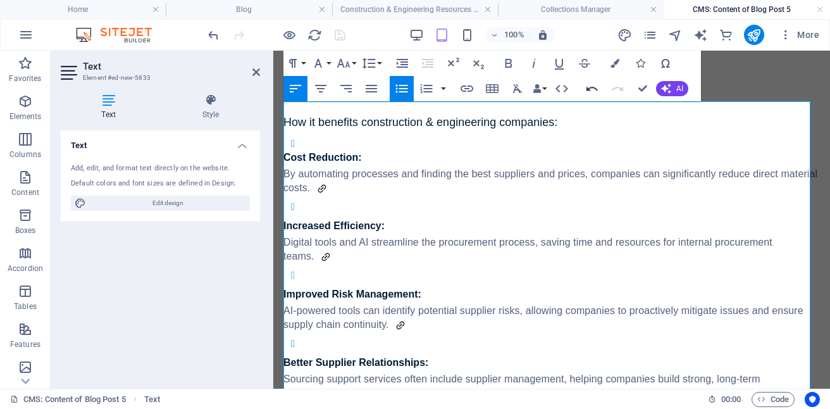
click at [588, 85] on icon "button" at bounding box center [591, 88] width 15 height 15
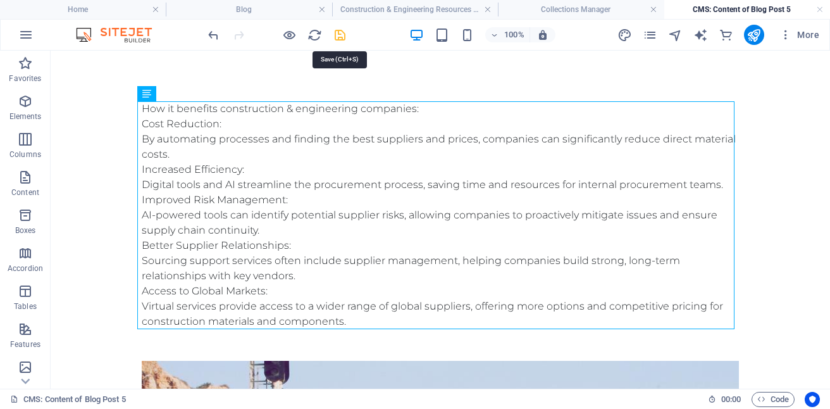
click at [339, 37] on icon "save" at bounding box center [340, 35] width 15 height 15
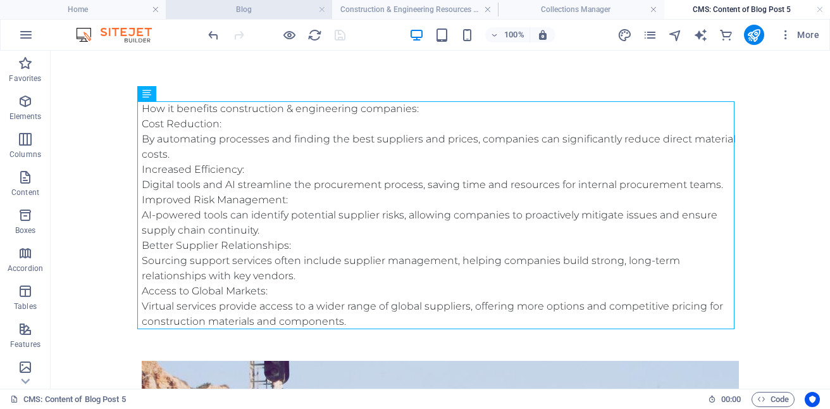
click at [248, 4] on h4 "Blog" at bounding box center [249, 10] width 166 height 14
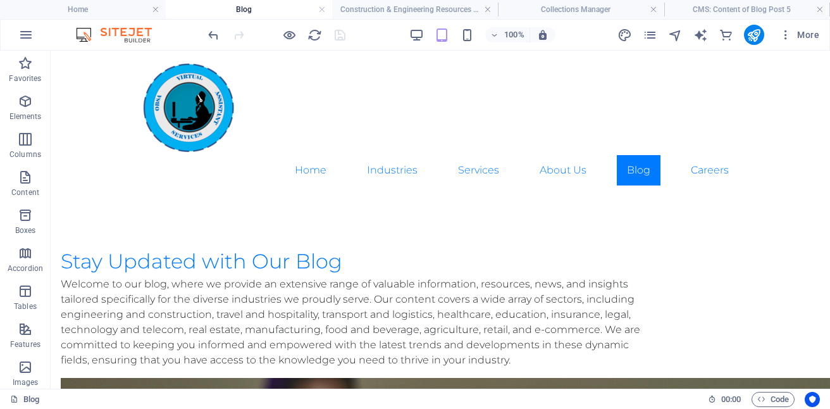
scroll to position [1224, 0]
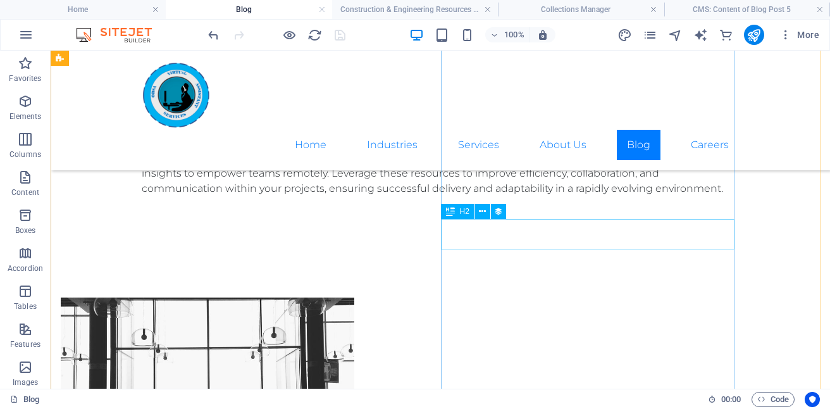
select select "name"
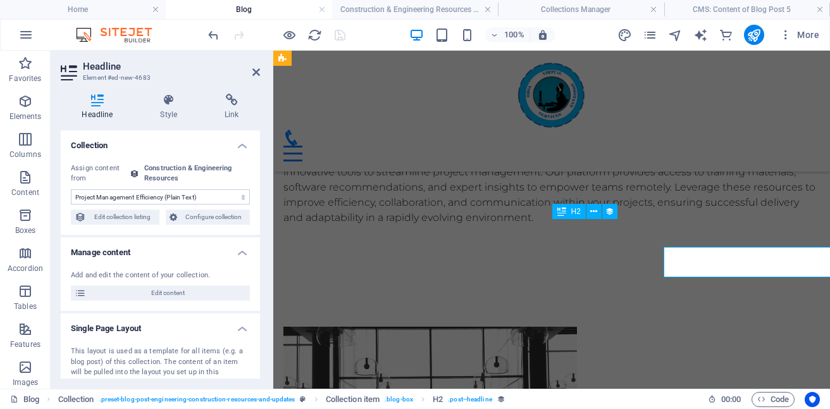
scroll to position [1197, 0]
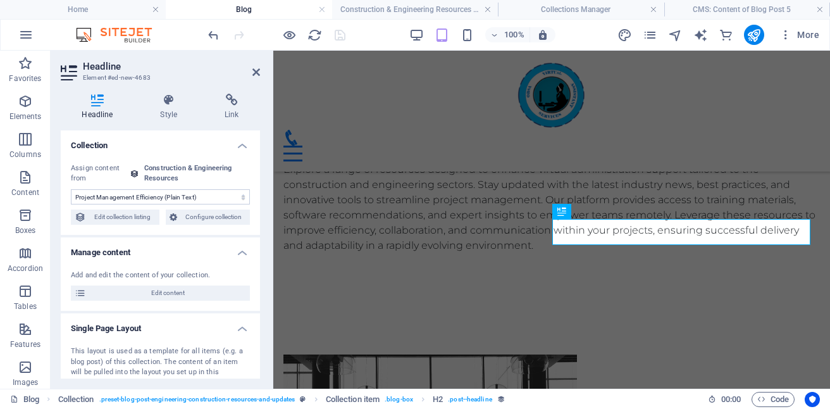
click at [238, 200] on select "No assignment, content remains static Created at (Date) Updated at (Date) Proje…" at bounding box center [160, 196] width 179 height 15
click at [254, 73] on icon at bounding box center [256, 72] width 8 height 10
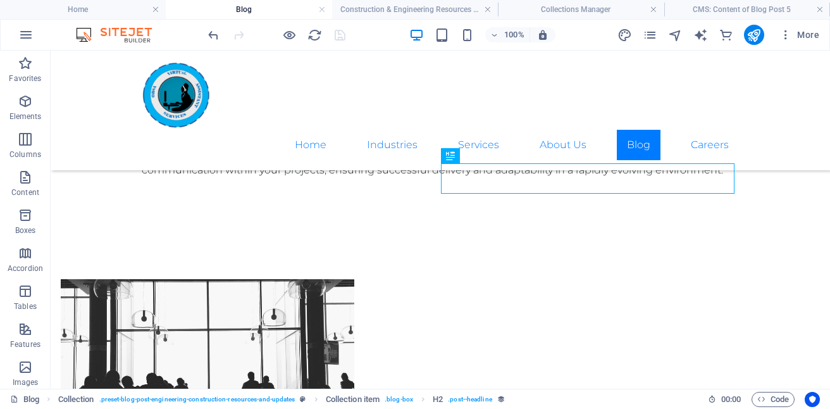
scroll to position [1280, 0]
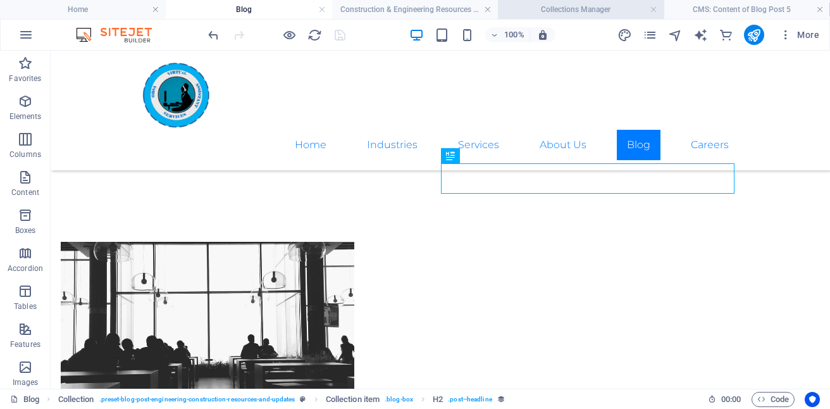
click at [579, 4] on h4 "Collections Manager" at bounding box center [581, 10] width 166 height 14
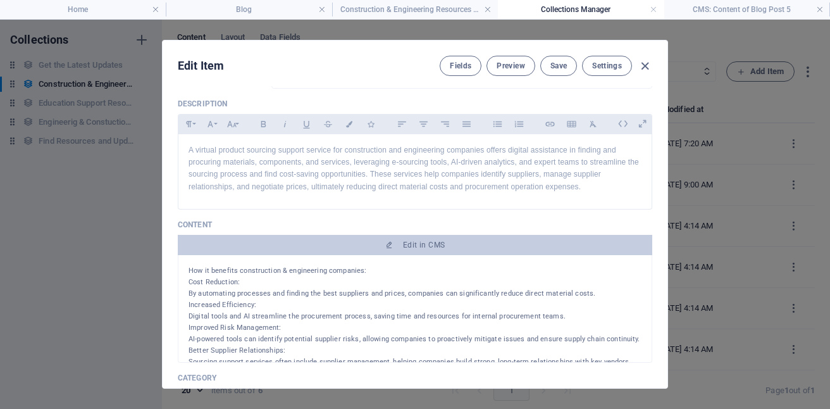
scroll to position [0, 0]
click at [560, 61] on span "Save" at bounding box center [558, 66] width 16 height 10
click at [645, 63] on icon "button" at bounding box center [645, 66] width 15 height 15
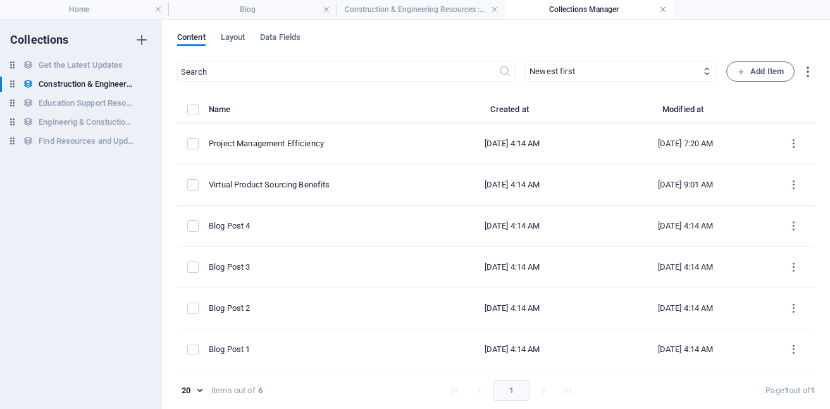
click at [662, 8] on link at bounding box center [663, 10] width 8 height 12
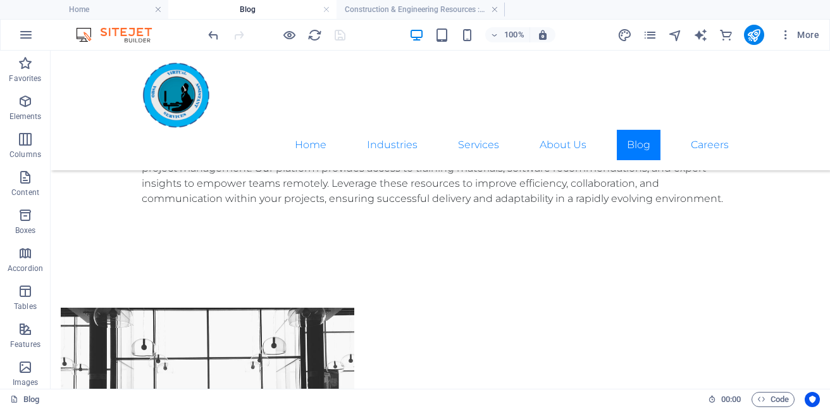
scroll to position [1206, 0]
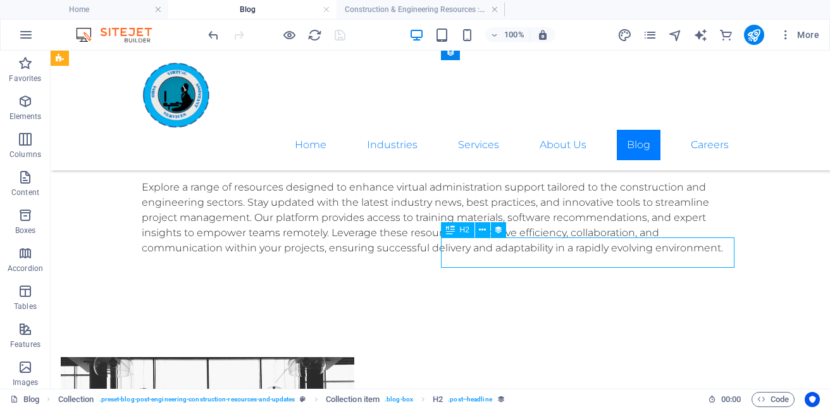
select select "name"
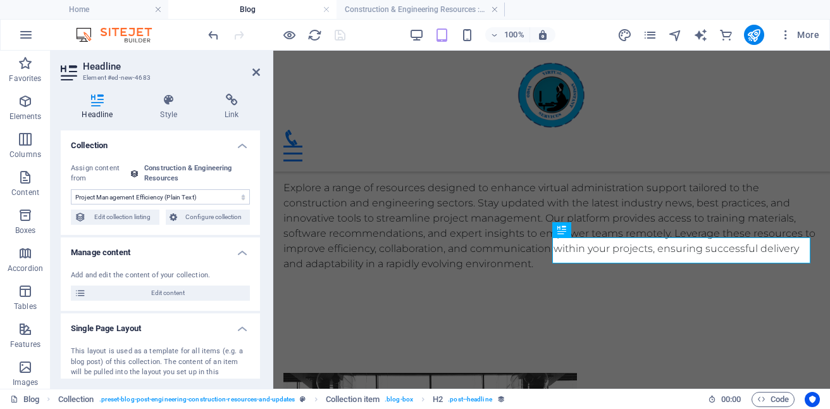
click at [236, 197] on select "No assignment, content remains static Created at (Date) Updated at (Date) Proje…" at bounding box center [160, 196] width 179 height 15
click at [610, 262] on button at bounding box center [612, 255] width 15 height 15
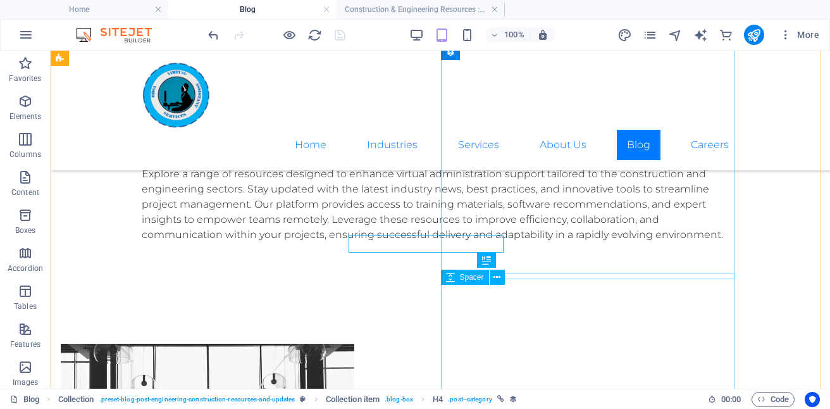
scroll to position [1206, 0]
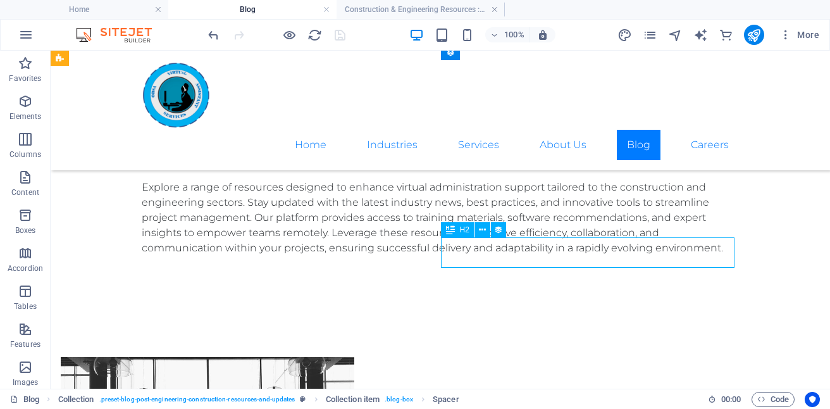
select select "name"
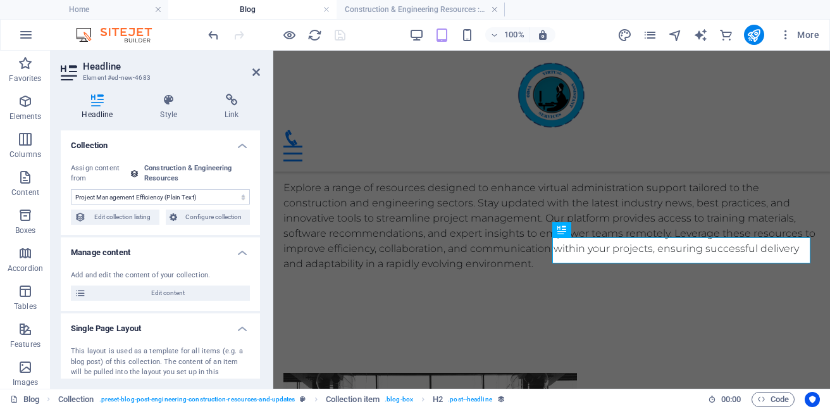
click at [240, 198] on select "No assignment, content remains static Created at (Date) Updated at (Date) Proje…" at bounding box center [160, 196] width 179 height 15
click at [254, 74] on icon at bounding box center [256, 72] width 8 height 10
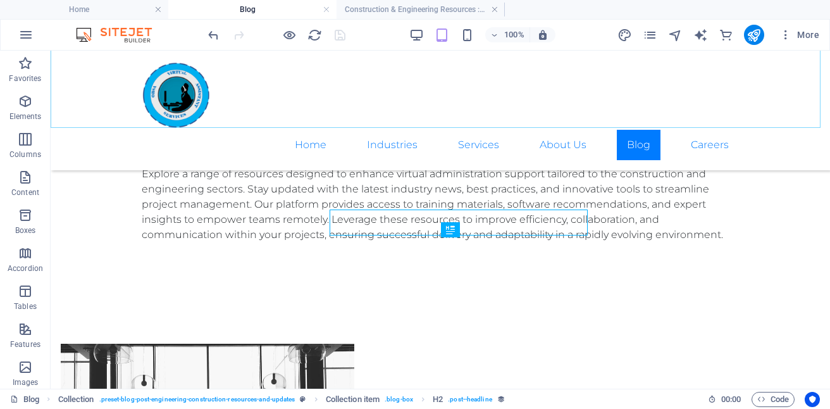
scroll to position [1206, 0]
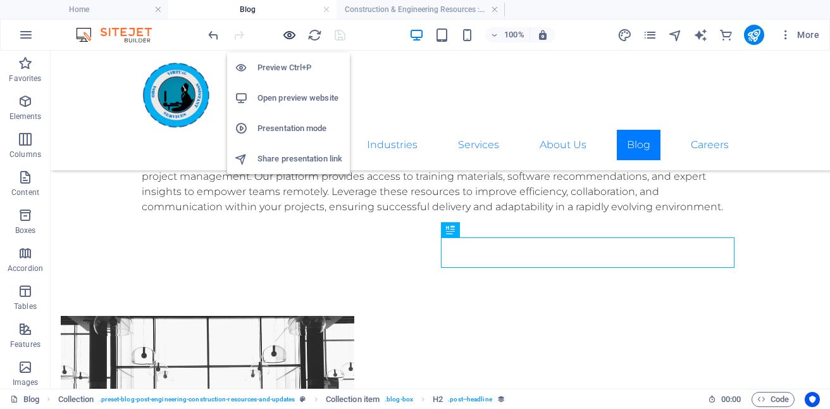
click at [293, 38] on icon "button" at bounding box center [289, 35] width 15 height 15
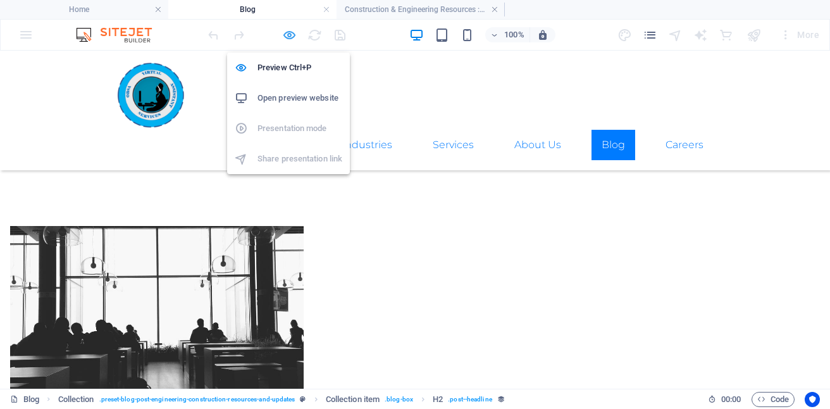
click at [293, 38] on icon "button" at bounding box center [289, 35] width 15 height 15
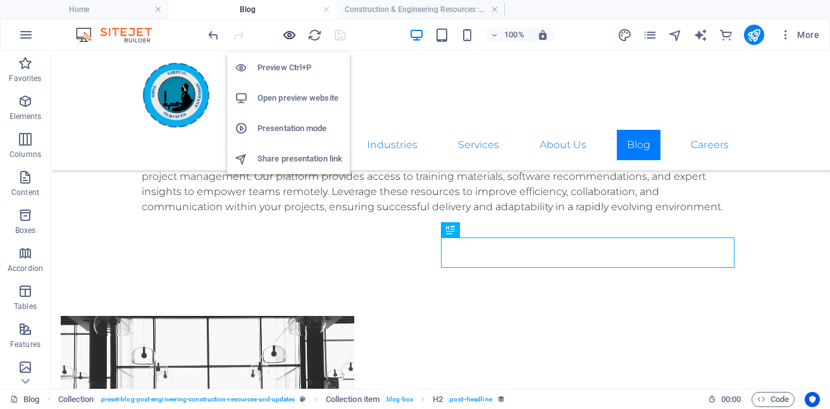
click at [293, 38] on icon "button" at bounding box center [289, 35] width 15 height 15
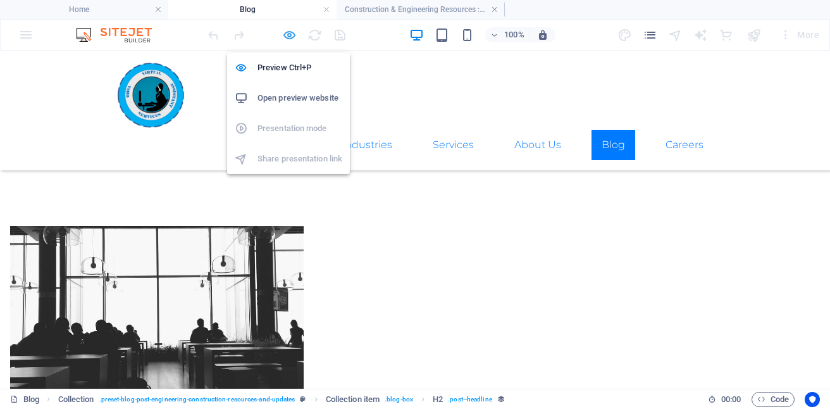
click at [290, 33] on icon "button" at bounding box center [289, 35] width 15 height 15
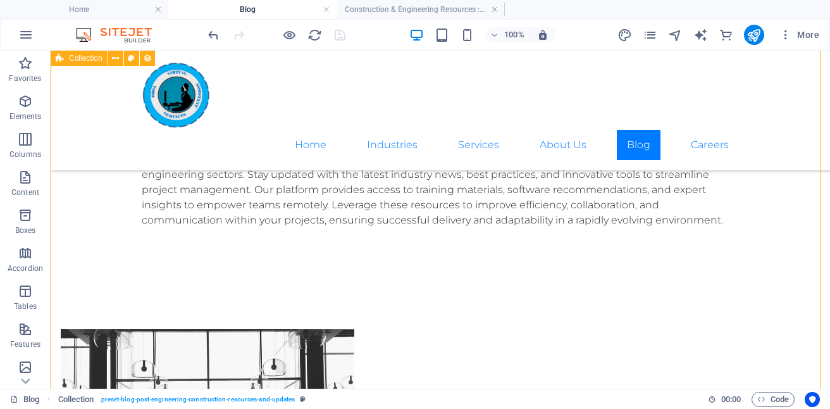
scroll to position [1178, 0]
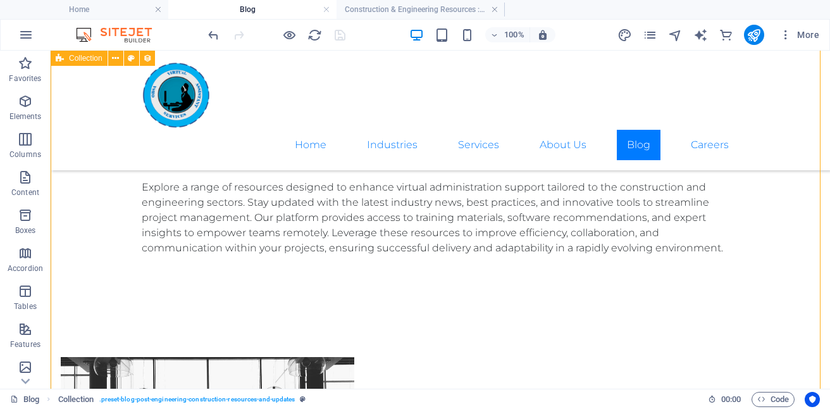
select select "[DOMAIN_NAME]_DESC"
select select "[DOMAIN_NAME]"
select select "columns.publishing_date"
select select "past"
select select "columns.publishing_date"
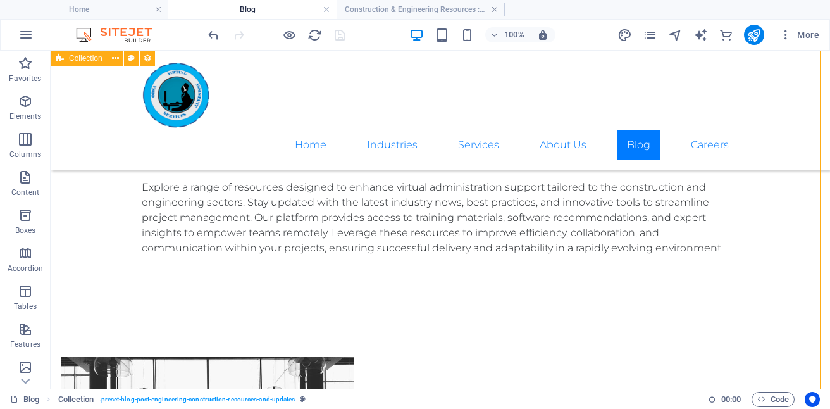
select select "past"
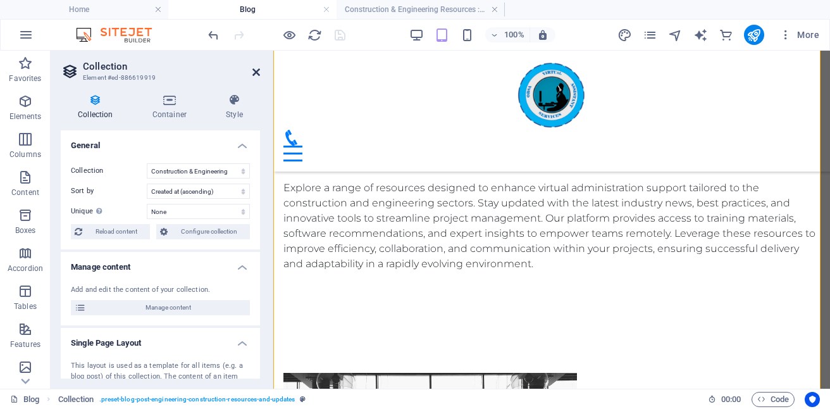
click at [256, 70] on icon at bounding box center [256, 72] width 8 height 10
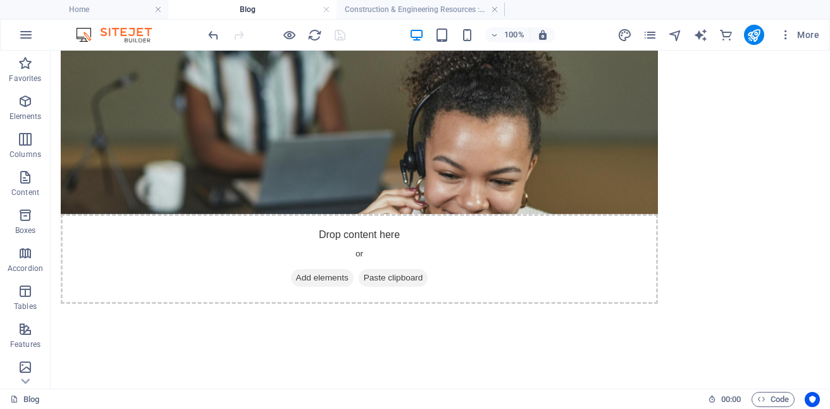
scroll to position [28, 0]
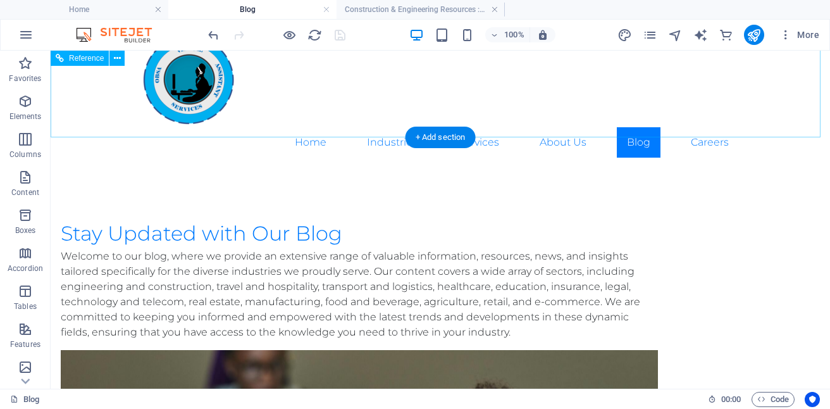
click at [378, 114] on div "Home Industries Services About Us Blog Careers" at bounding box center [440, 95] width 779 height 145
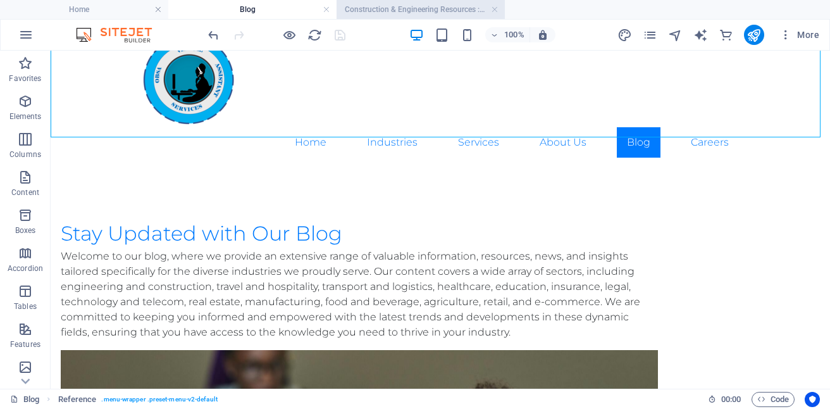
click at [441, 8] on h4 "Construction & Engineering Resources : Single Page Layout" at bounding box center [420, 10] width 168 height 14
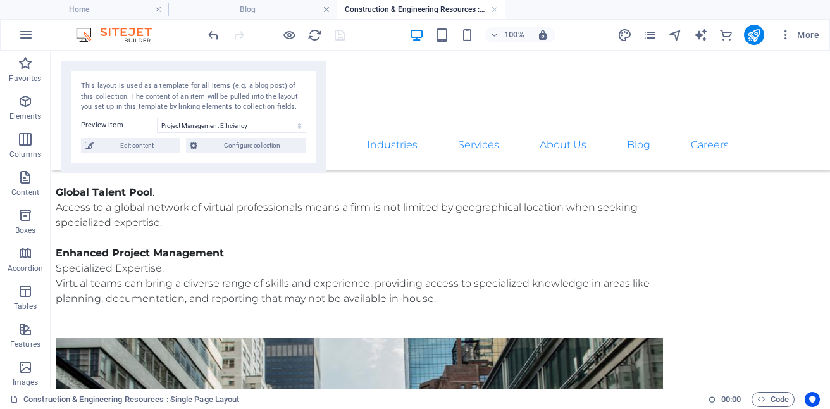
scroll to position [339, 0]
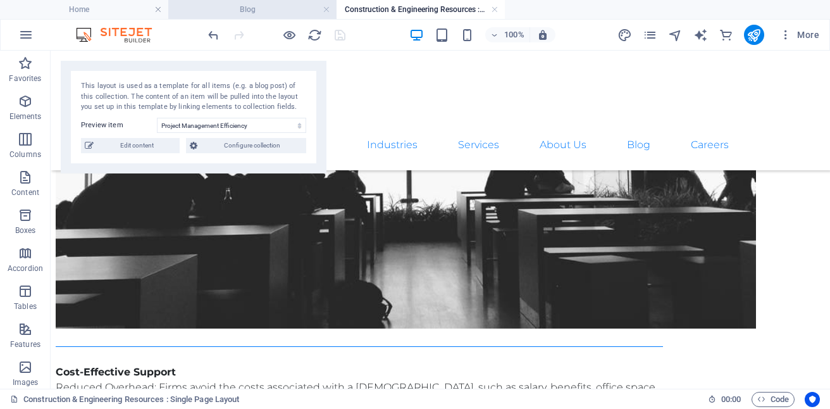
click at [257, 11] on h4 "Blog" at bounding box center [252, 10] width 168 height 14
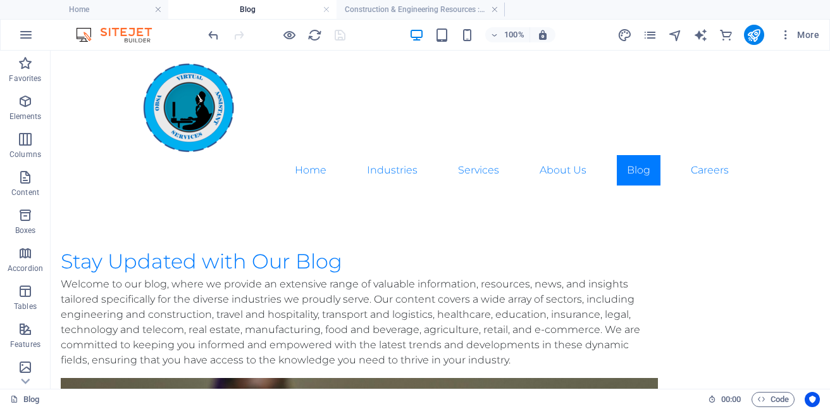
scroll to position [0, 0]
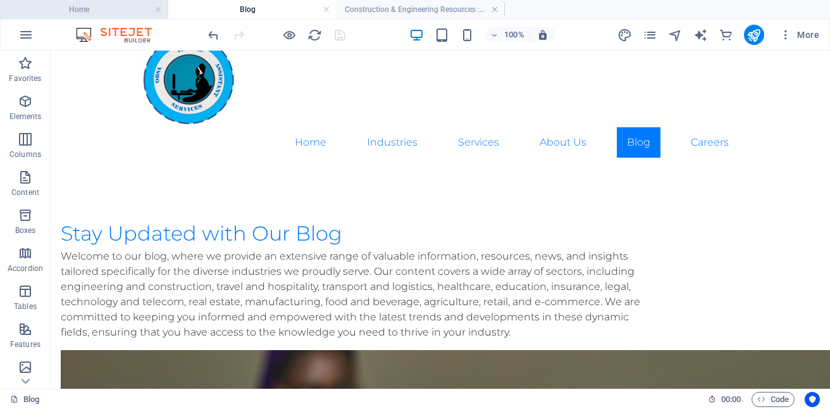
click at [89, 13] on h4 "Home" at bounding box center [84, 10] width 168 height 14
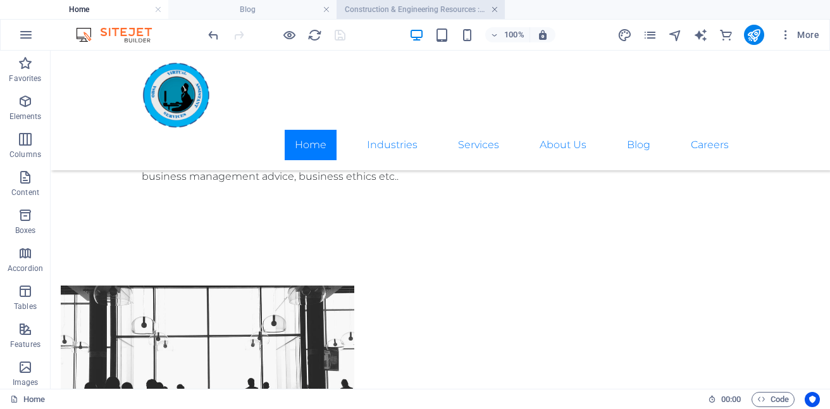
click at [495, 10] on link at bounding box center [495, 10] width 8 height 12
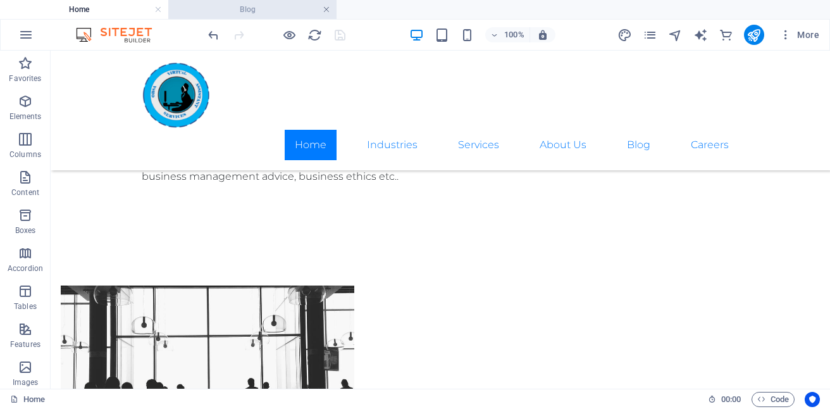
click at [329, 8] on link at bounding box center [327, 10] width 8 height 12
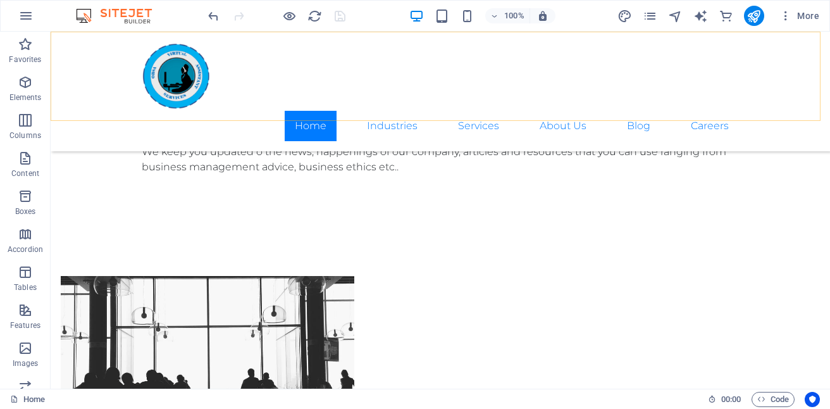
click at [269, 37] on div "Home Industries Services About Us Blog Careers" at bounding box center [440, 92] width 779 height 120
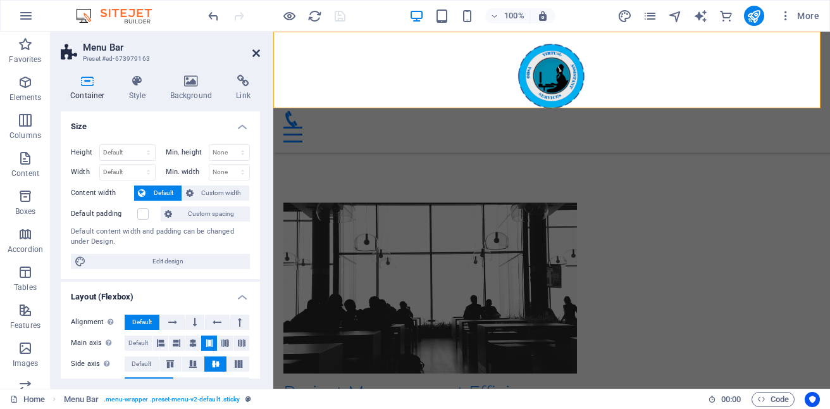
drag, startPoint x: 269, startPoint y: 39, endPoint x: 256, endPoint y: 49, distance: 16.7
click at [256, 49] on icon at bounding box center [256, 53] width 8 height 10
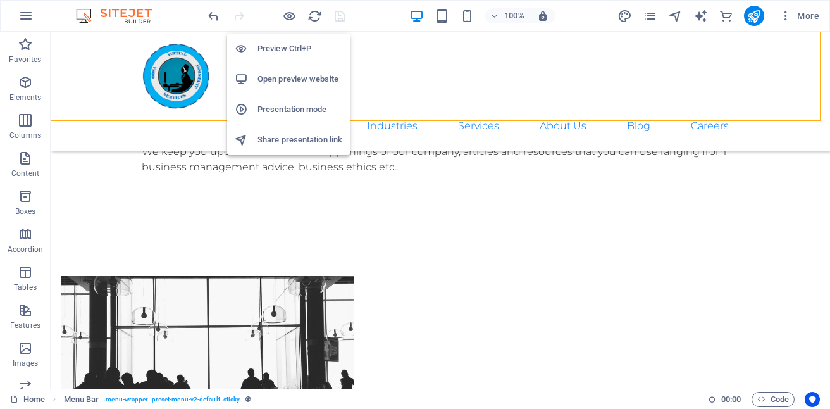
click at [301, 78] on h6 "Open preview website" at bounding box center [299, 78] width 85 height 15
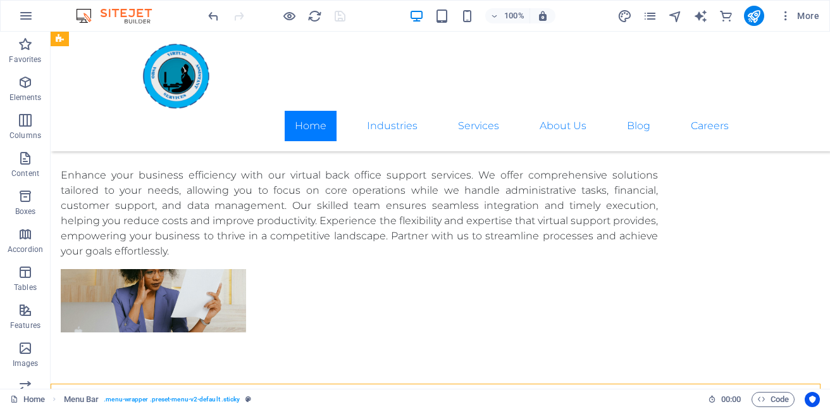
scroll to position [2120, 0]
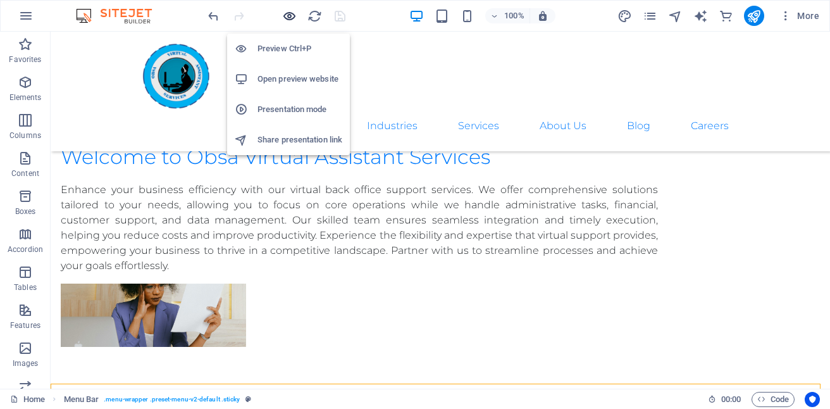
click at [288, 18] on icon "button" at bounding box center [289, 16] width 15 height 15
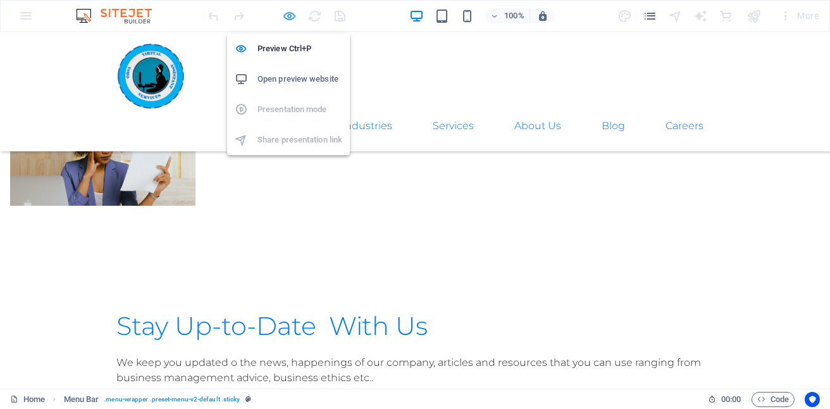
scroll to position [2024, 0]
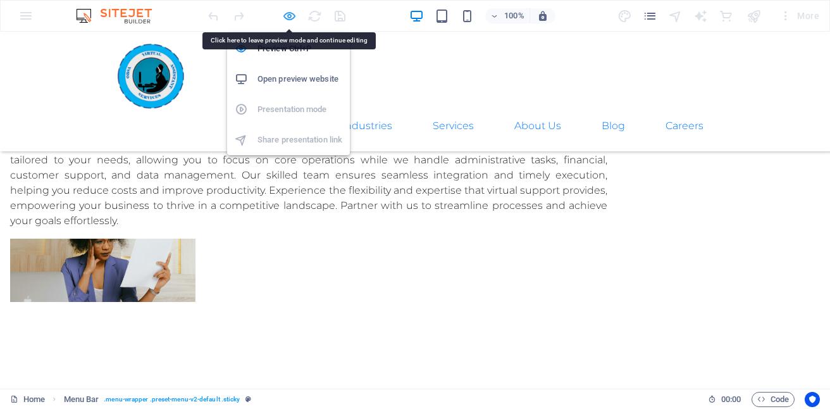
click at [291, 15] on icon "button" at bounding box center [289, 16] width 15 height 15
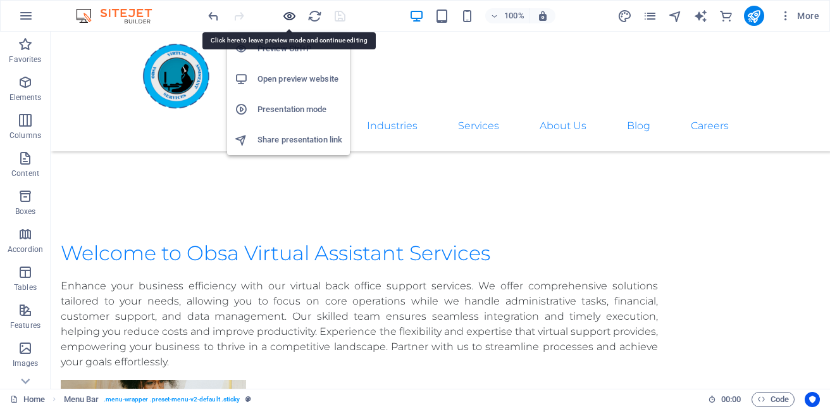
scroll to position [2120, 0]
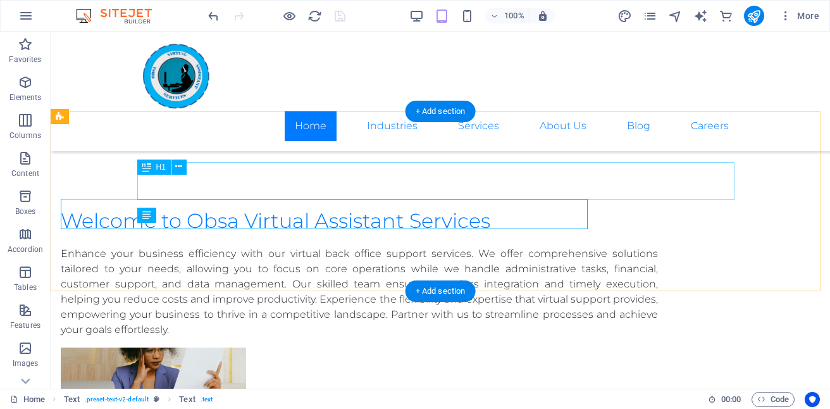
scroll to position [2080, 0]
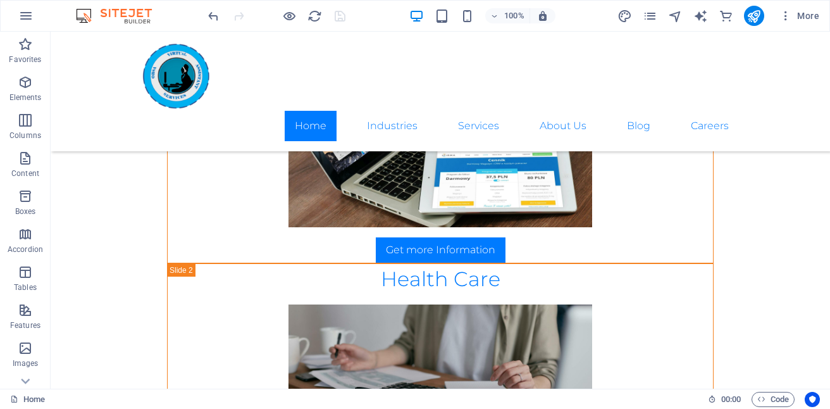
scroll to position [864, 0]
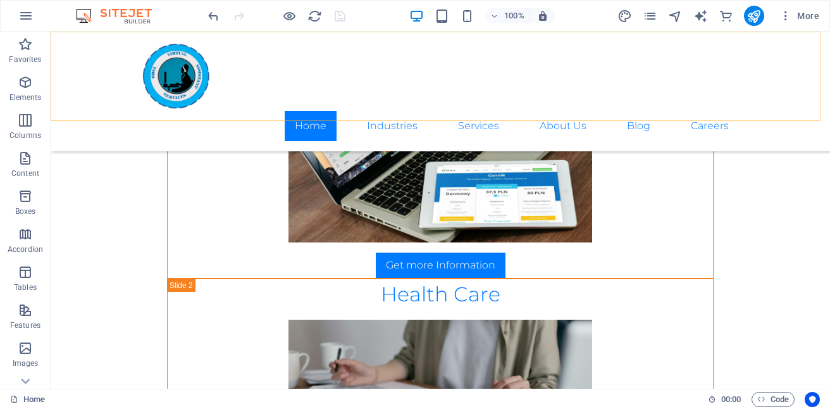
click at [453, 43] on div "Home Industries Services About Us Blog Careers" at bounding box center [440, 92] width 779 height 120
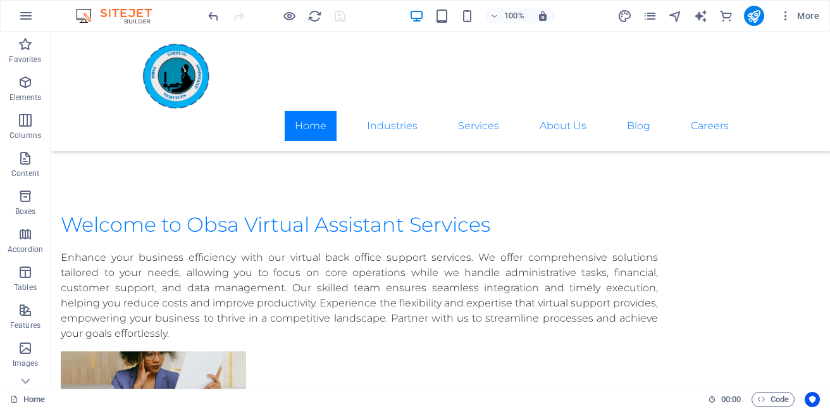
scroll to position [2173, 0]
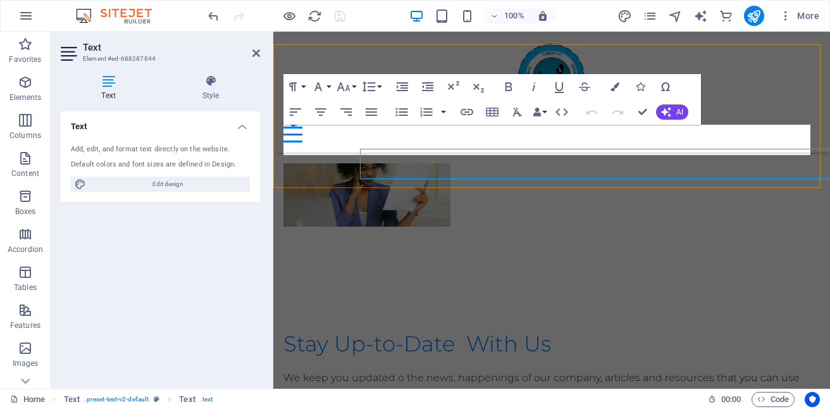
scroll to position [2154, 0]
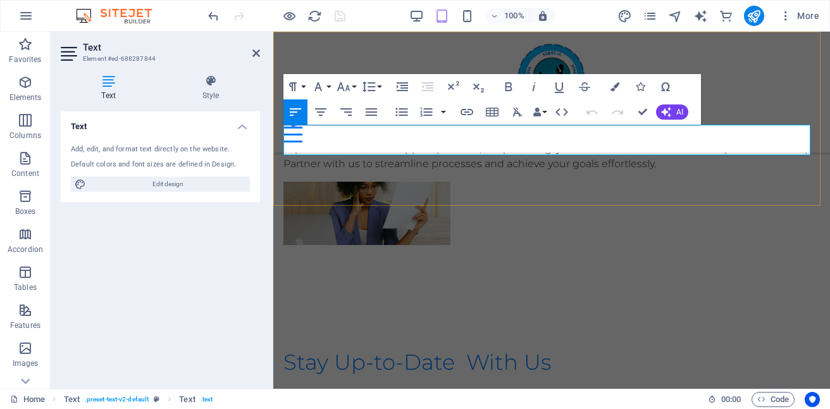
click at [629, 388] on p "We keep you updated o the news, happenings of our company, articles and resourc…" at bounding box center [551, 403] width 536 height 30
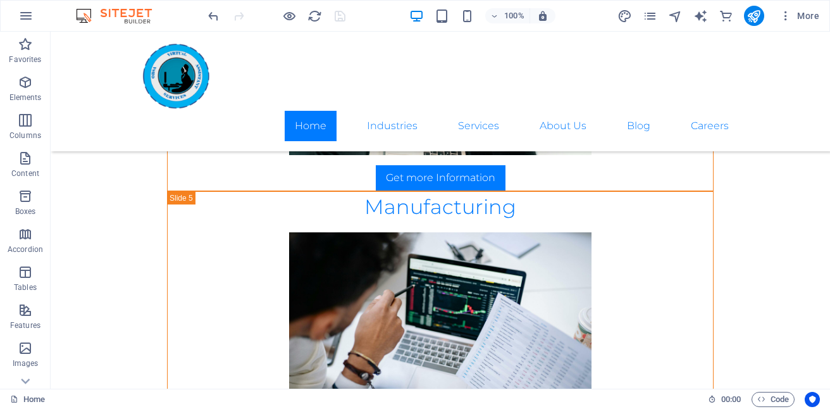
scroll to position [2135, 0]
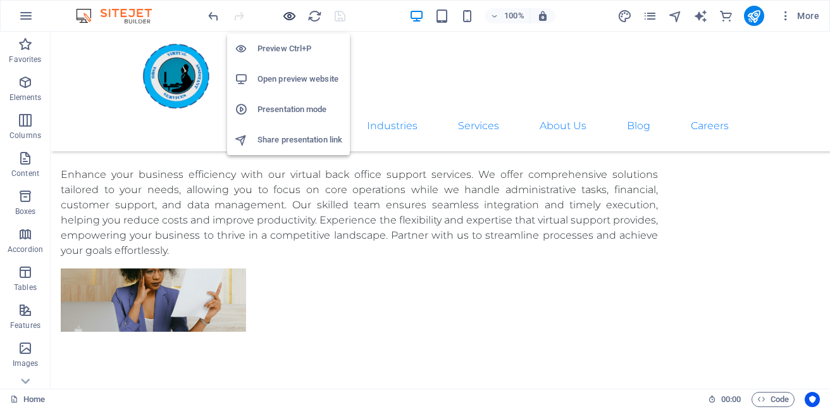
click at [290, 18] on icon "button" at bounding box center [289, 16] width 15 height 15
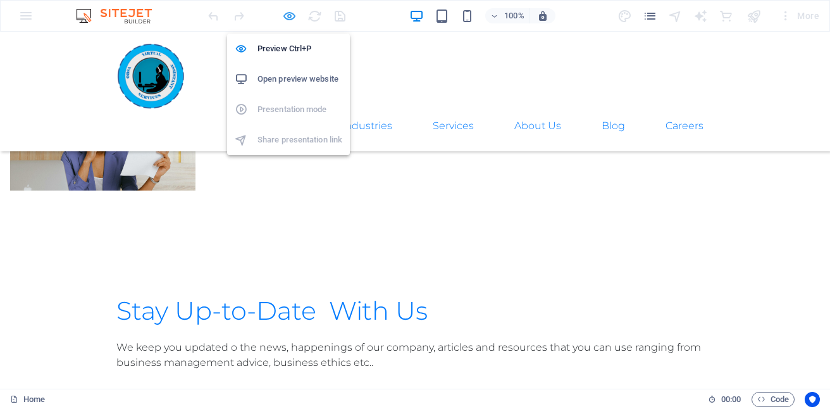
scroll to position [2039, 0]
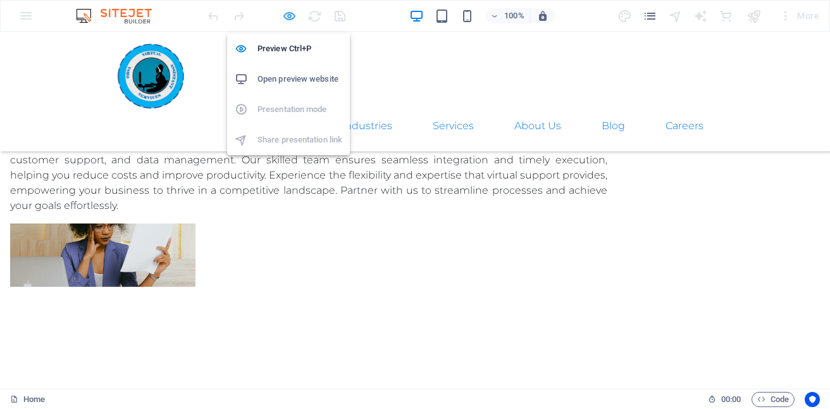
click at [290, 18] on icon "button" at bounding box center [289, 16] width 15 height 15
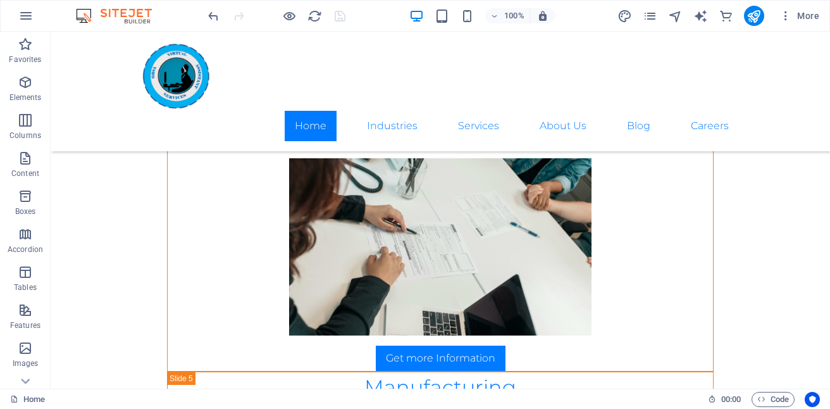
scroll to position [1443, 0]
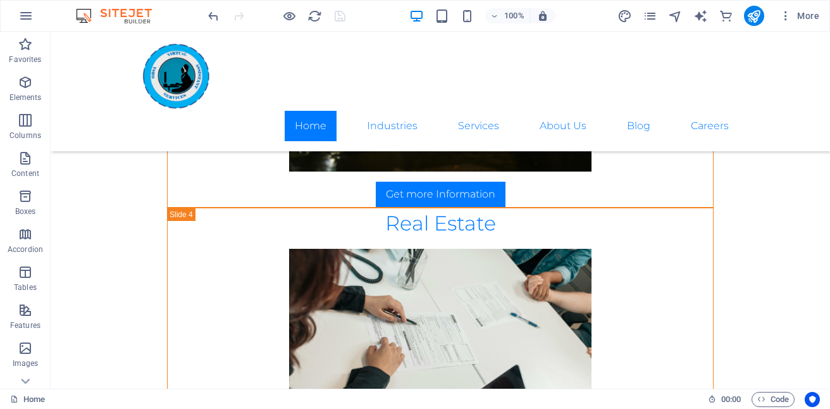
click at [340, 20] on div at bounding box center [277, 16] width 142 height 20
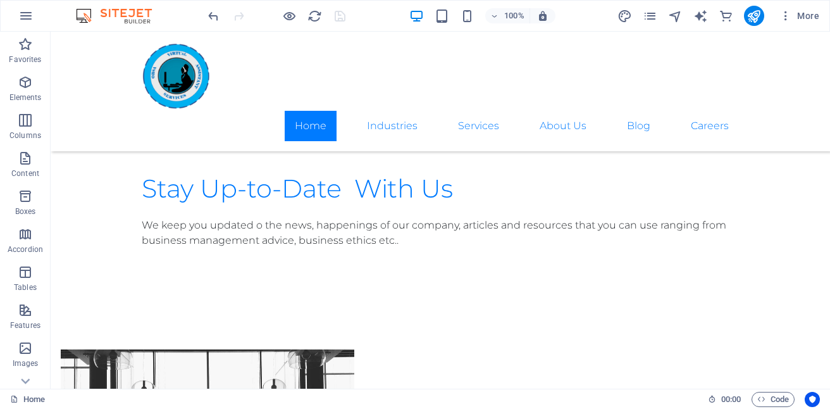
scroll to position [2233, 0]
